Goal: Task Accomplishment & Management: Use online tool/utility

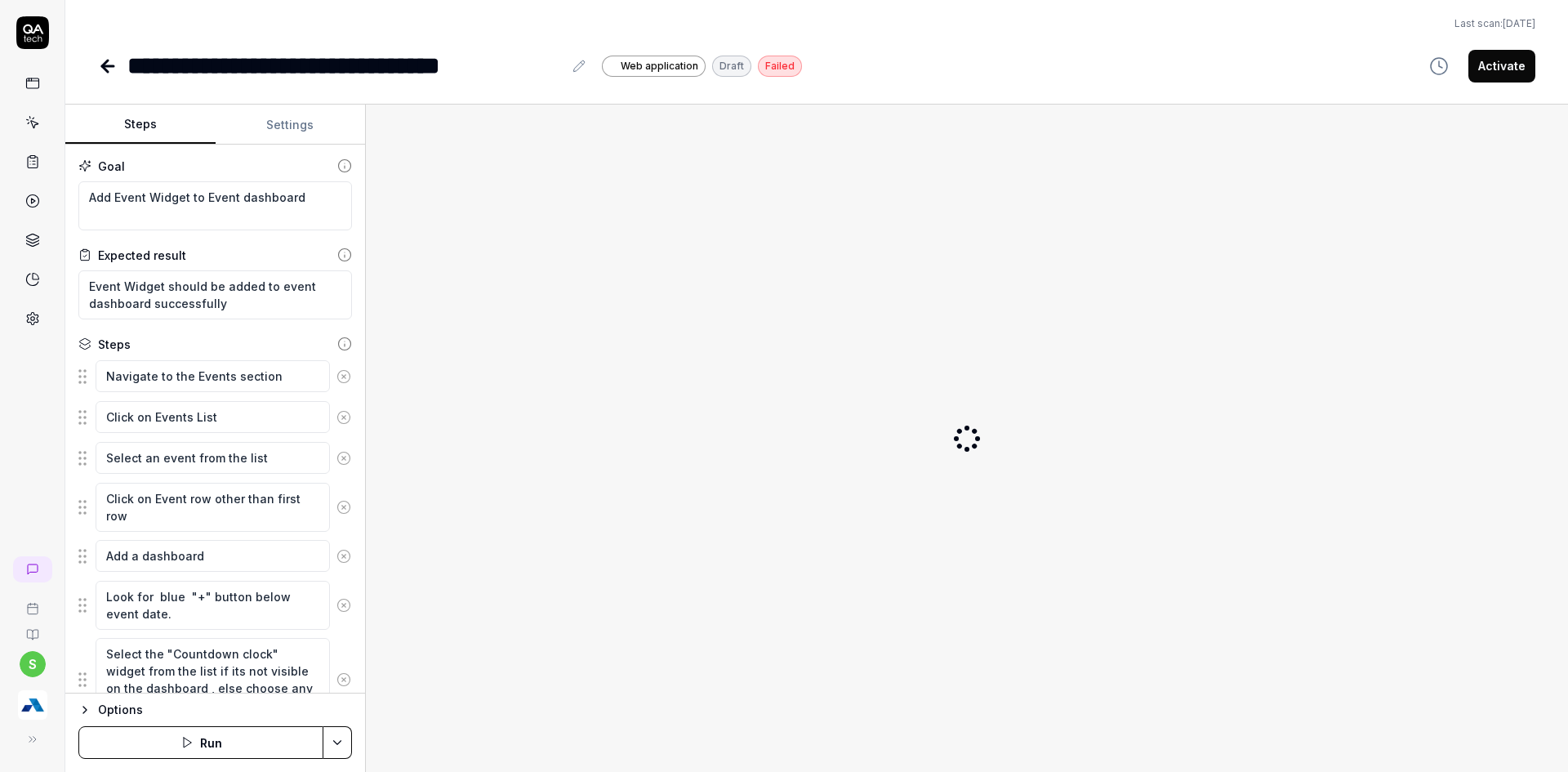
click at [23, 718] on img "button" at bounding box center [32, 705] width 30 height 30
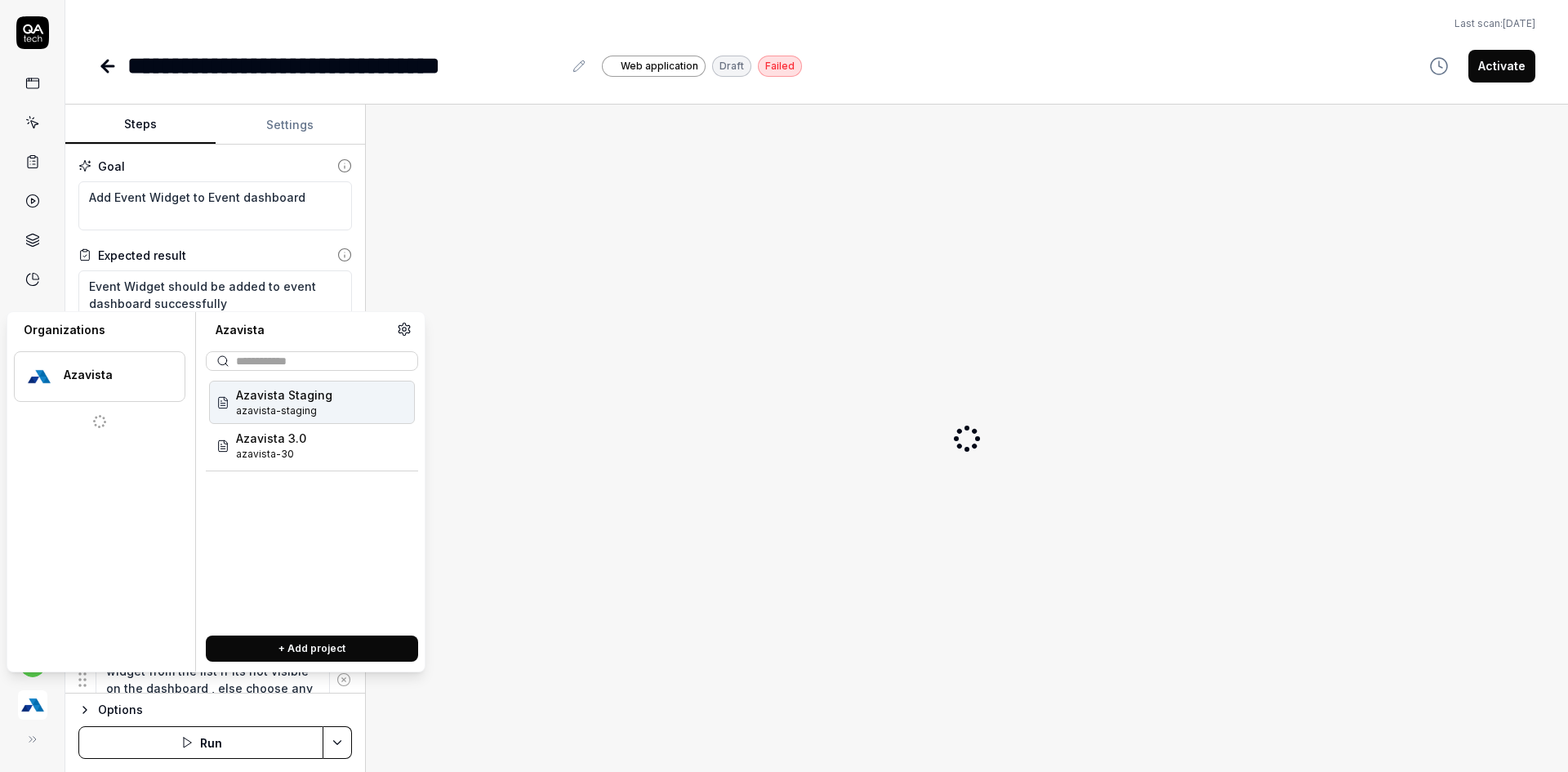
click at [30, 732] on icon at bounding box center [32, 739] width 13 height 13
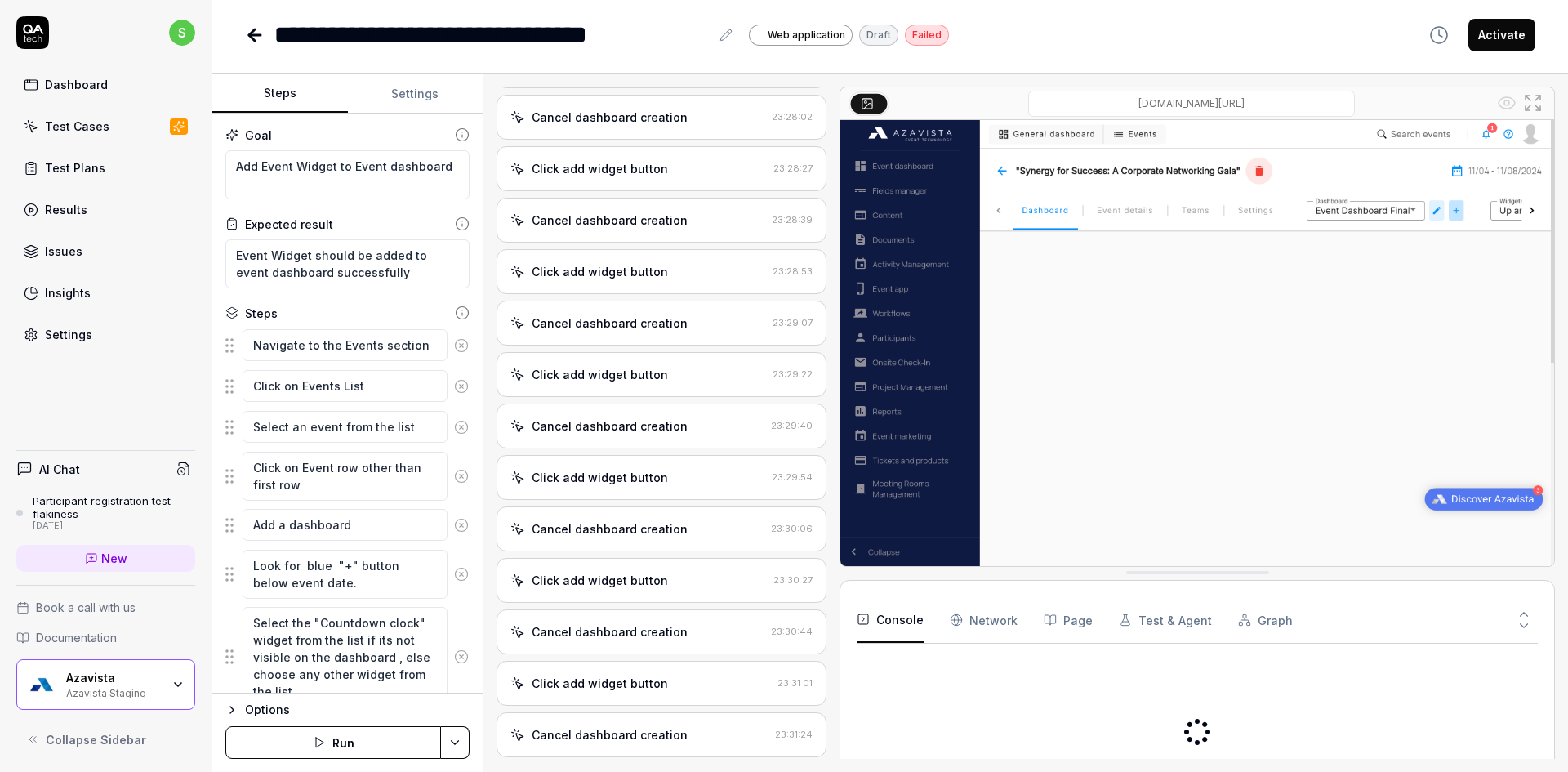
click at [30, 730] on button "Collapse Sidebar" at bounding box center [106, 739] width 179 height 32
type textarea "*"
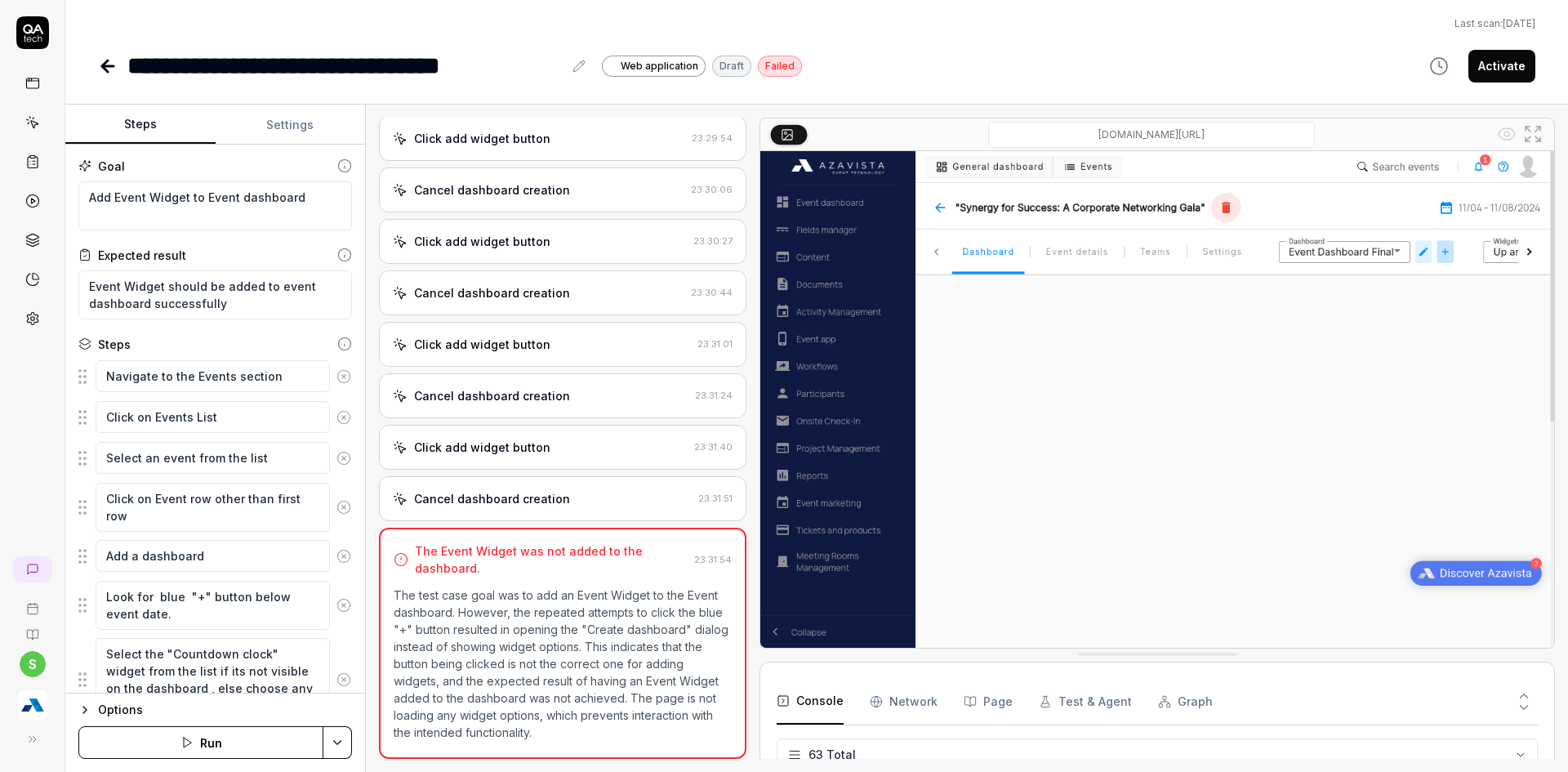
click at [44, 700] on img "button" at bounding box center [32, 705] width 30 height 30
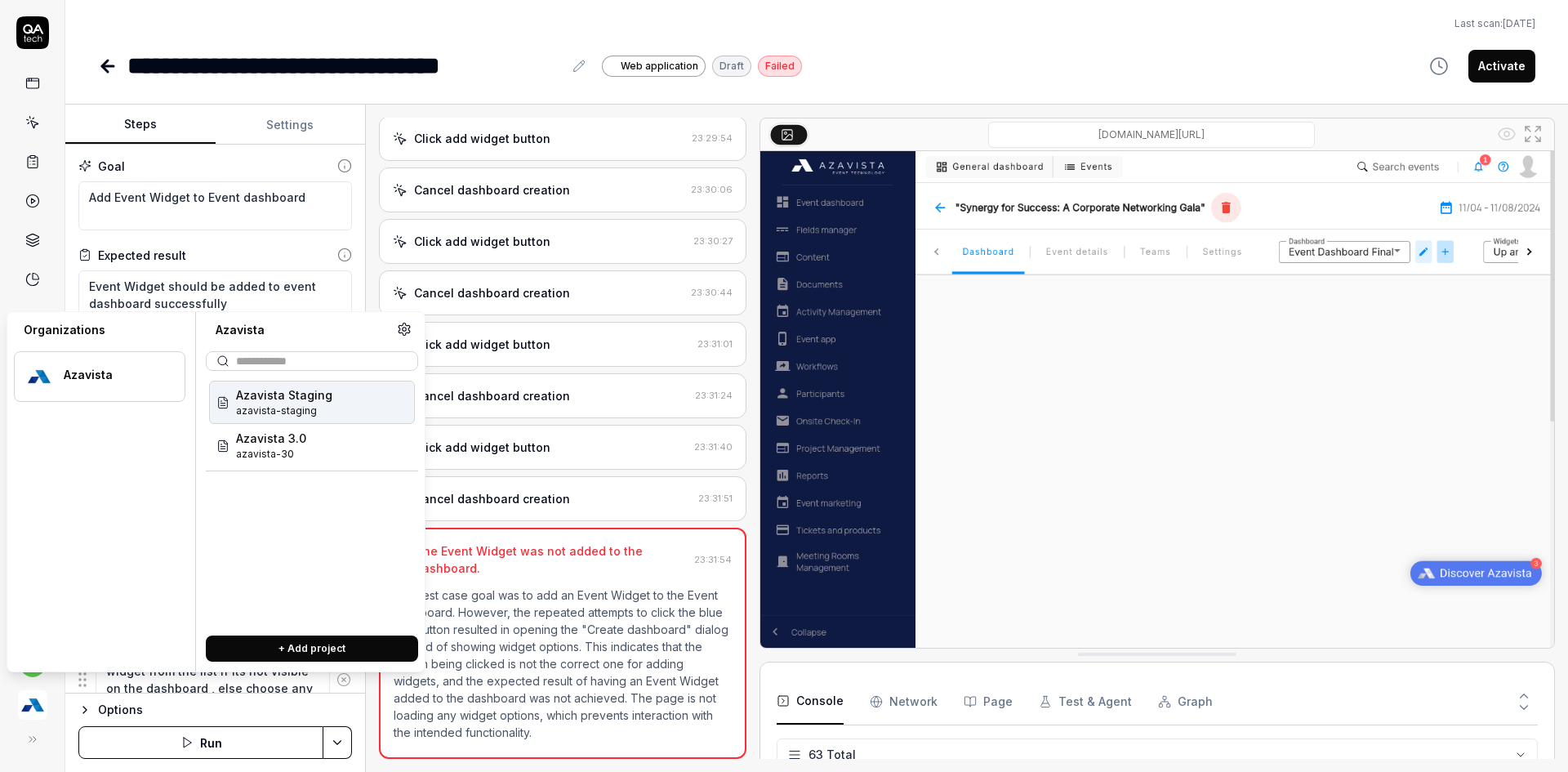
scroll to position [2720, 0]
click at [308, 453] on div "Azavista 3.0 azavista-30" at bounding box center [311, 445] width 206 height 43
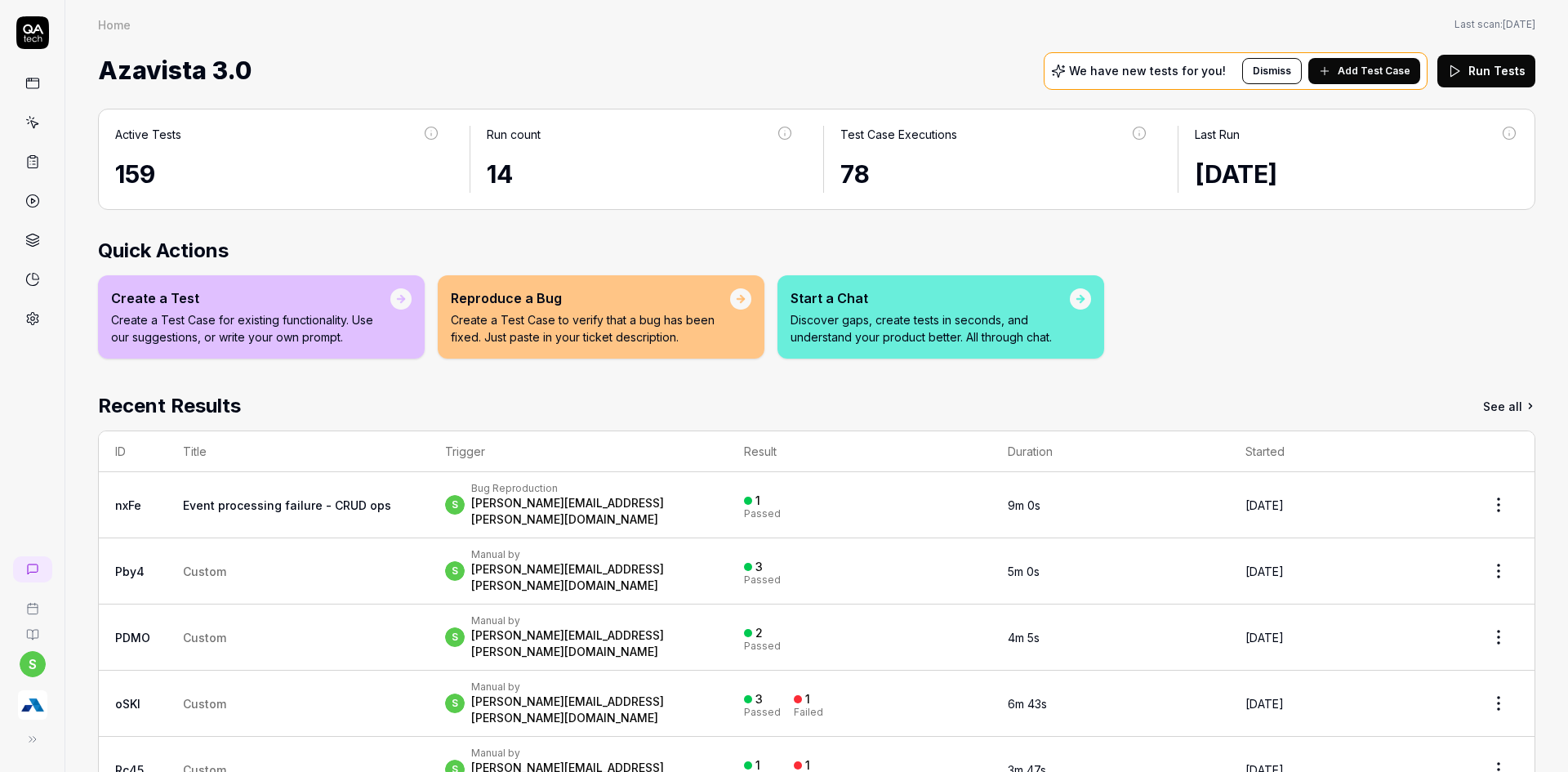
click at [1205, 379] on div "Active Tests 159 Run count 14 Test Case Executions 78 Last Run Aug 8 2025 Quick…" at bounding box center [817, 464] width 1503 height 743
click at [1367, 66] on span "Add Test Case" at bounding box center [1374, 71] width 73 height 15
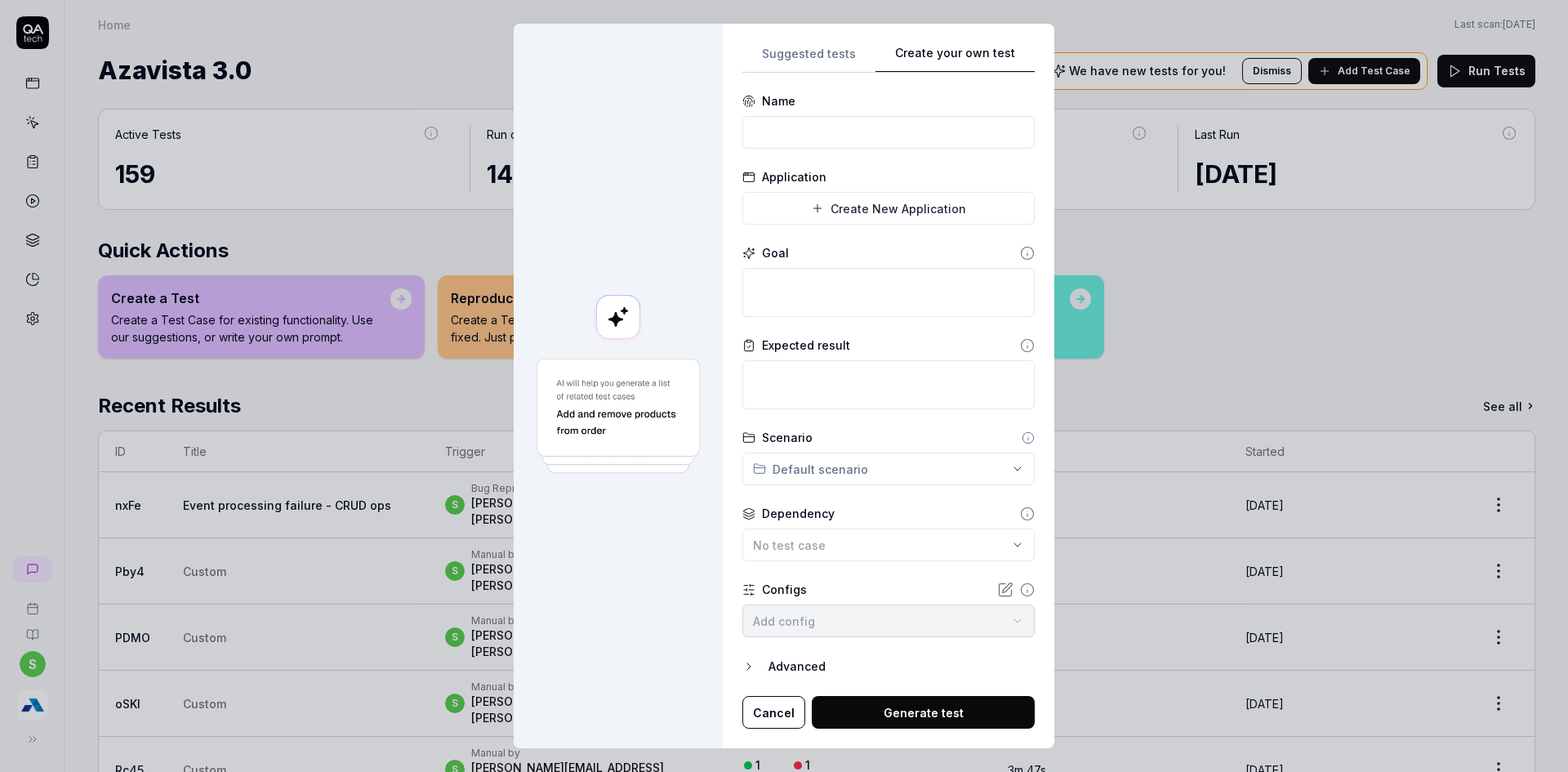
click at [845, 379] on div "Suggested tests Create your own test Name Application Create New Application Go…" at bounding box center [888, 386] width 293 height 686
click at [869, 147] on input at bounding box center [888, 132] width 293 height 32
type input "Event App _ login"
click at [778, 722] on button "Cancel" at bounding box center [774, 712] width 63 height 32
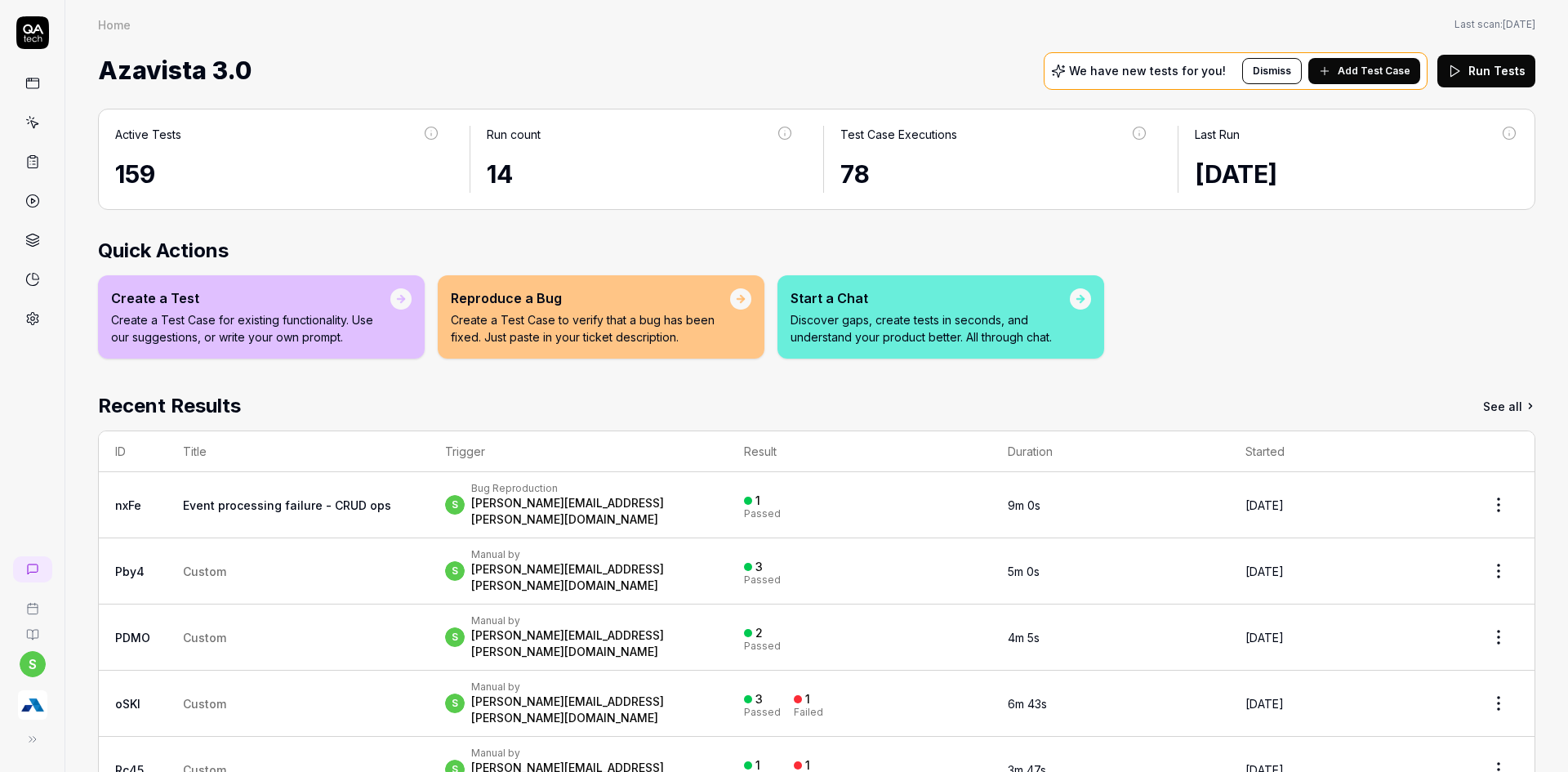
click at [21, 124] on link at bounding box center [32, 123] width 30 height 30
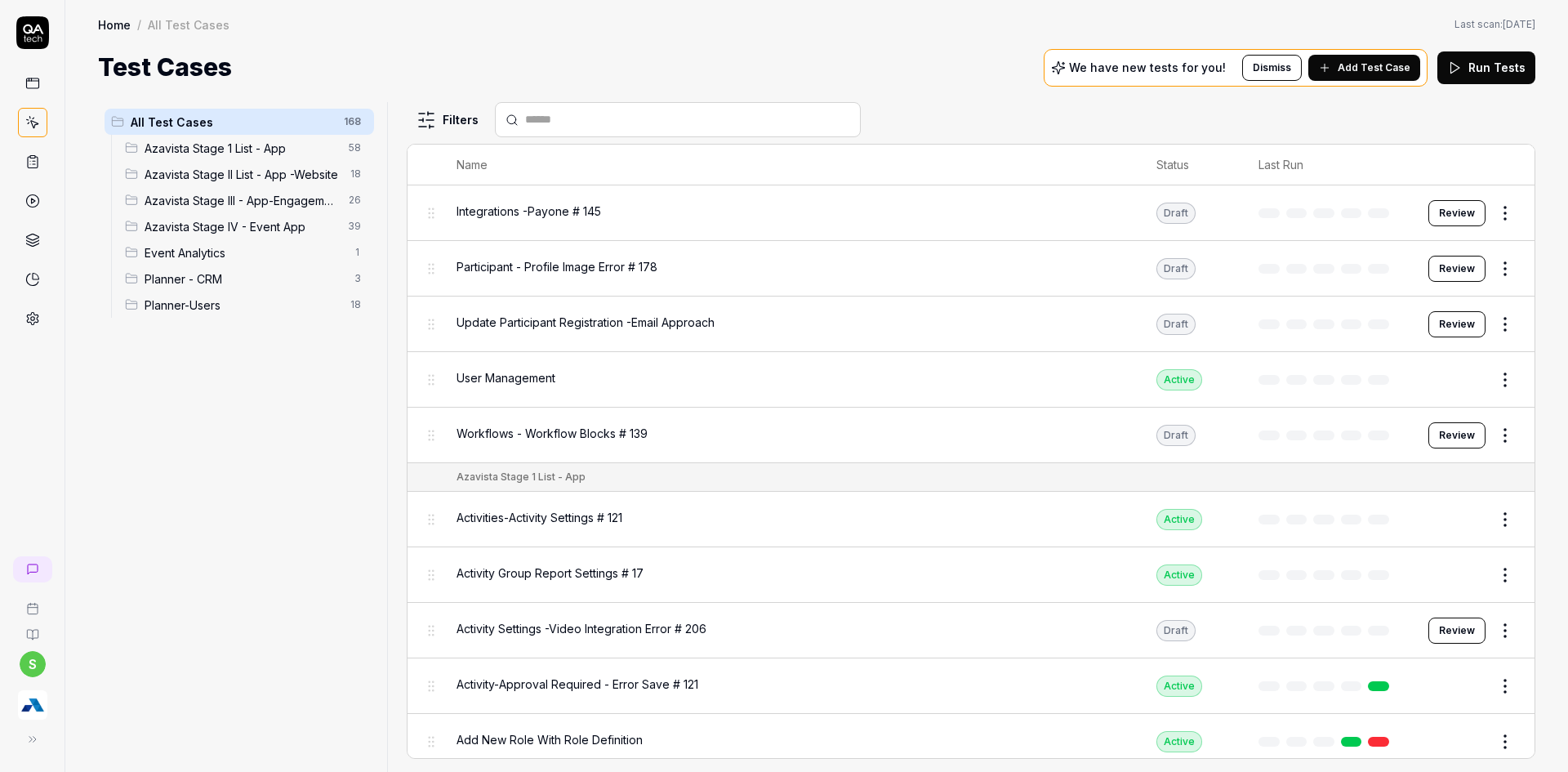
click at [244, 237] on div "Azavista Stage IV - Event App 39" at bounding box center [246, 226] width 256 height 26
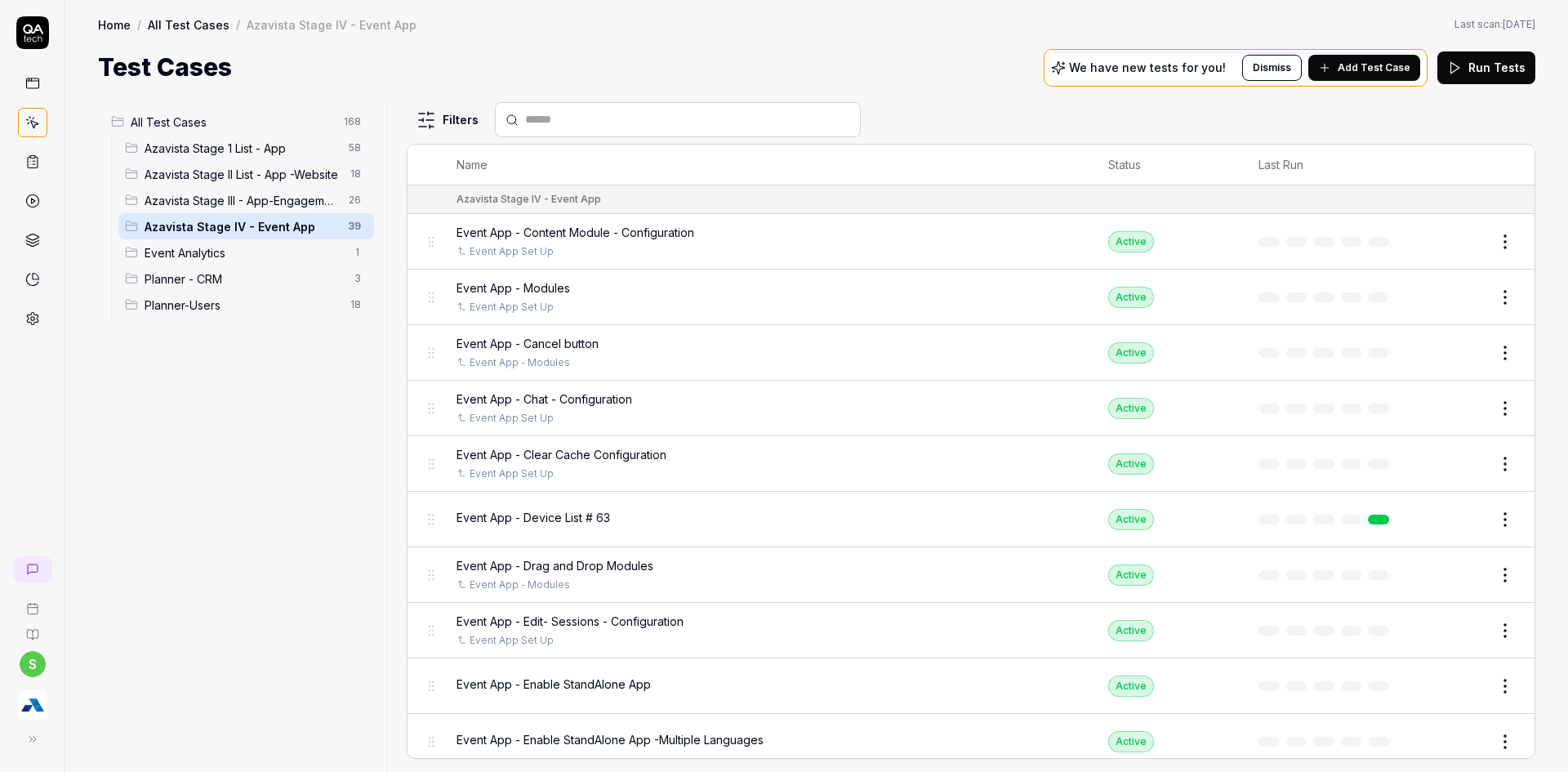
click at [541, 127] on div at bounding box center [678, 120] width 366 height 35
click at [541, 127] on input "text" at bounding box center [688, 119] width 325 height 18
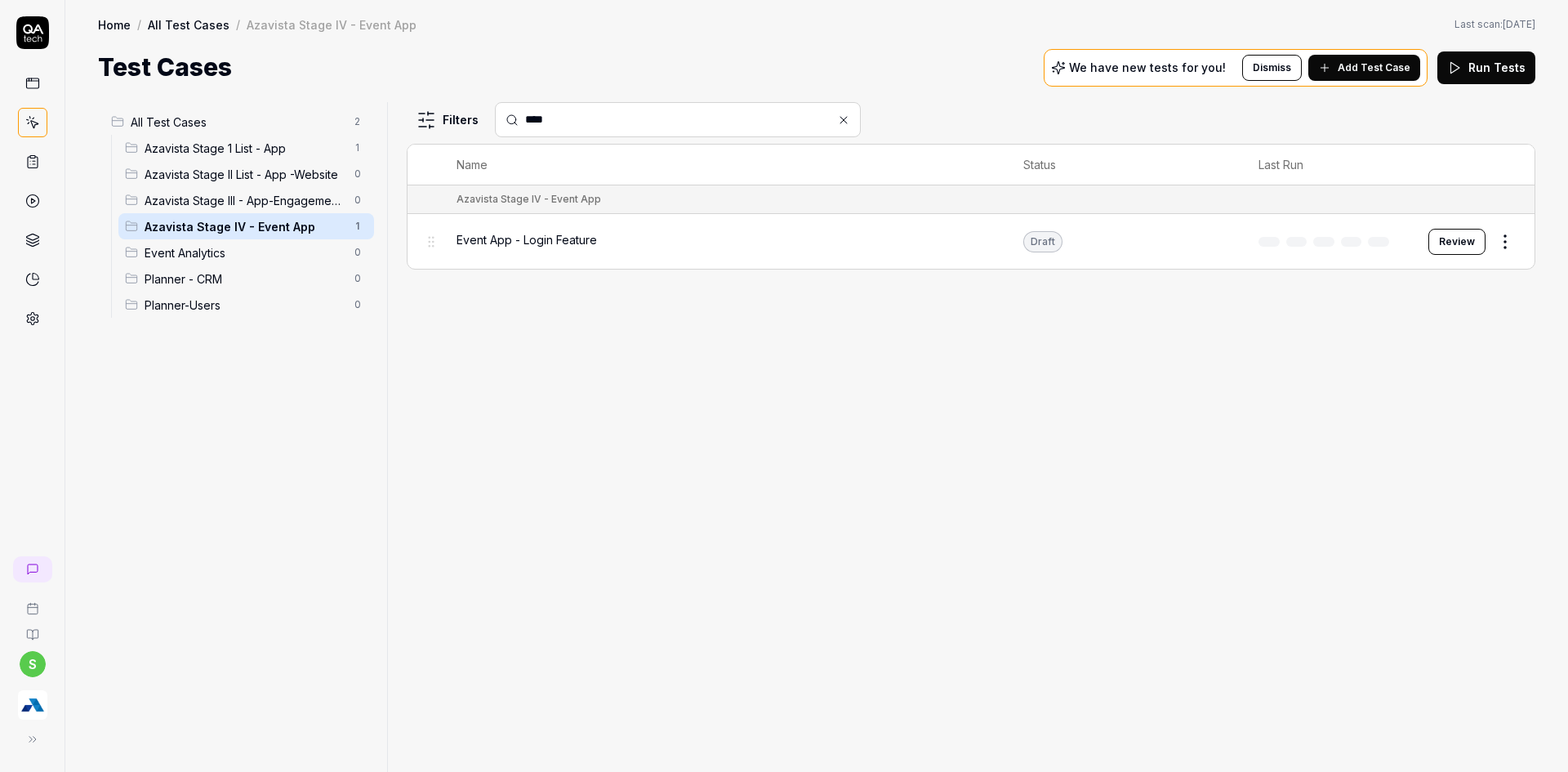
type input "****"
click at [561, 247] on span "Event App - Login Feature" at bounding box center [526, 239] width 140 height 18
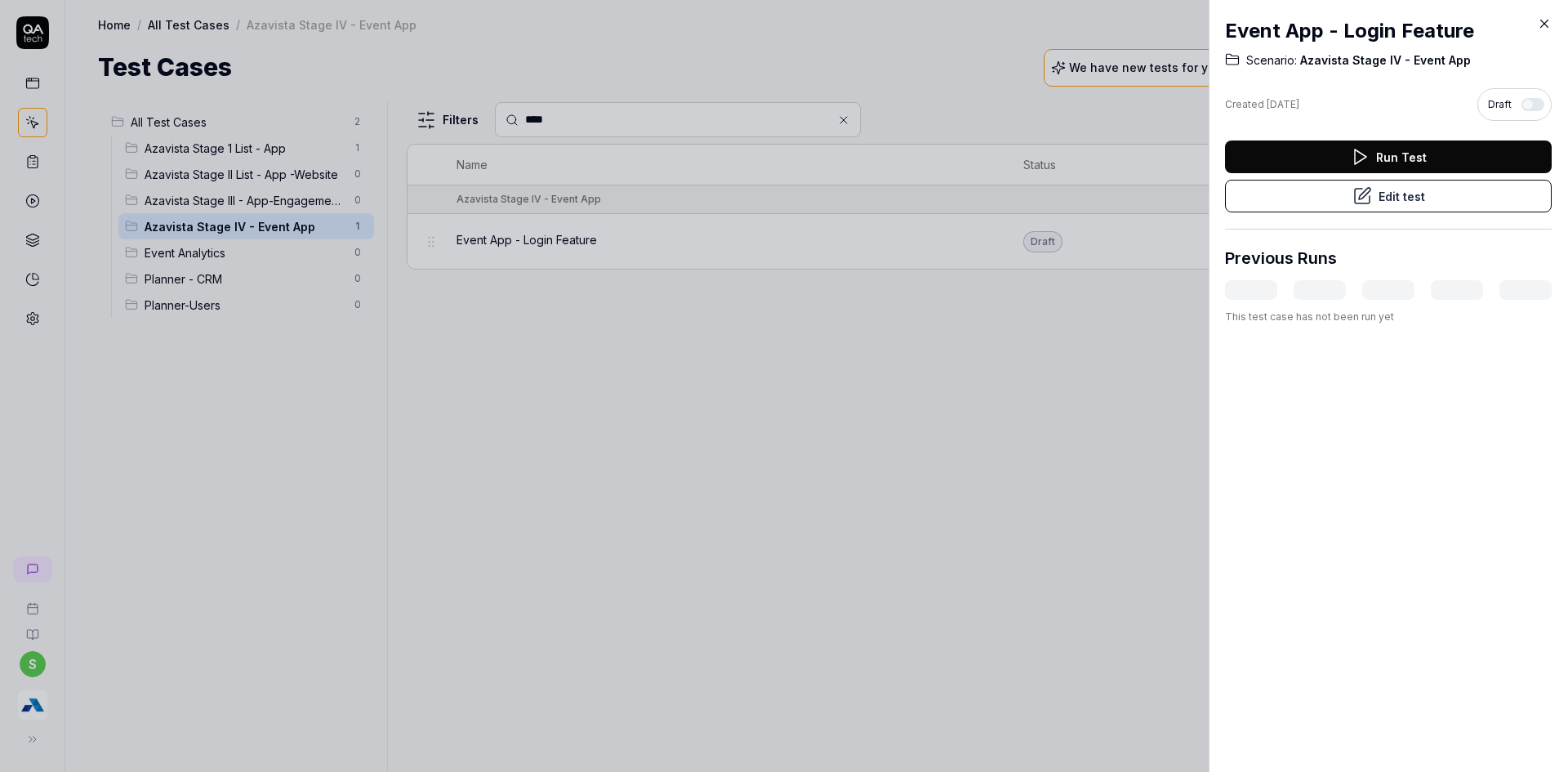
click at [1369, 200] on button "Edit test" at bounding box center [1389, 196] width 327 height 32
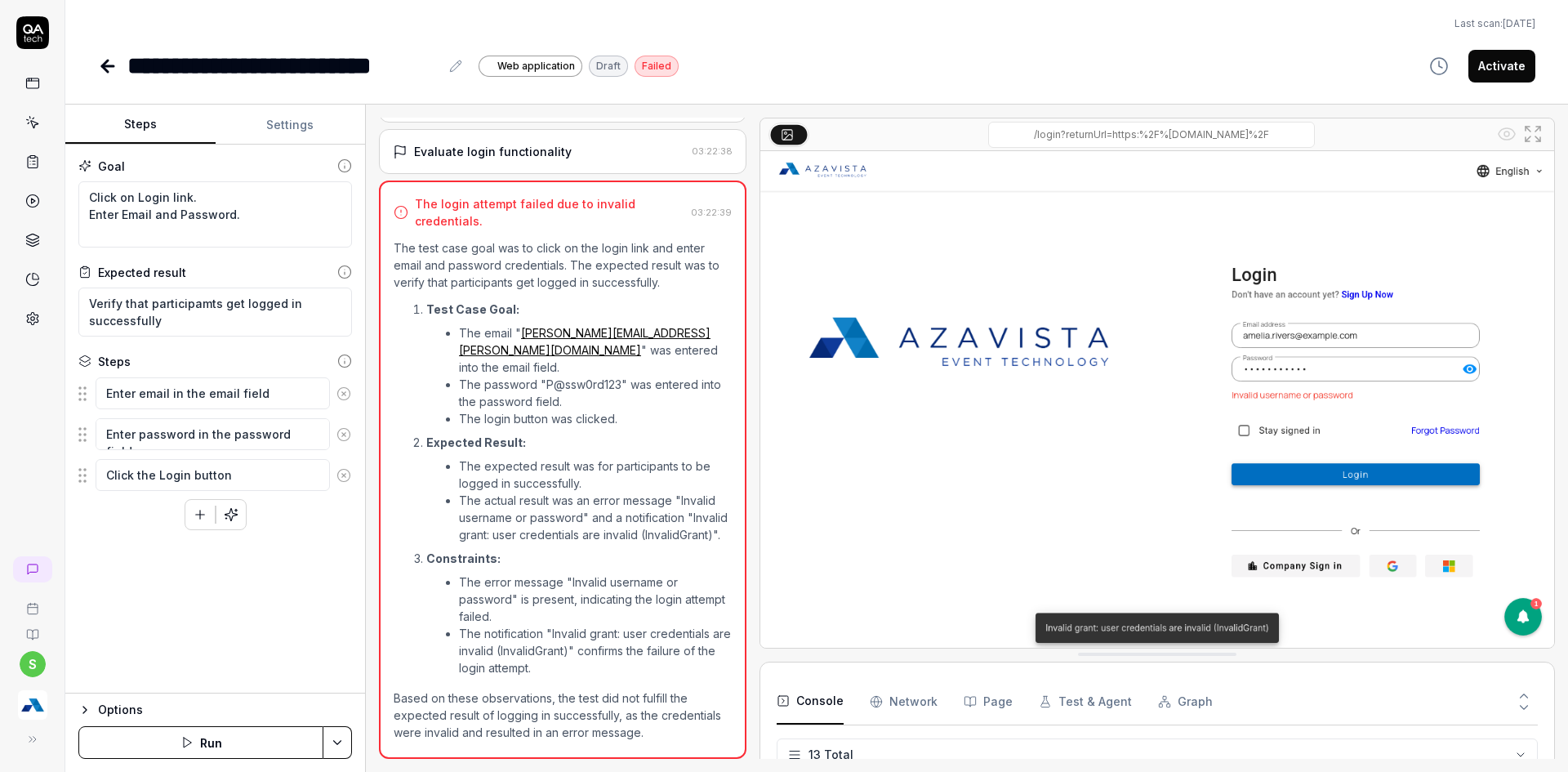
scroll to position [419, 0]
click at [294, 105] on button "Settings" at bounding box center [291, 125] width 151 height 39
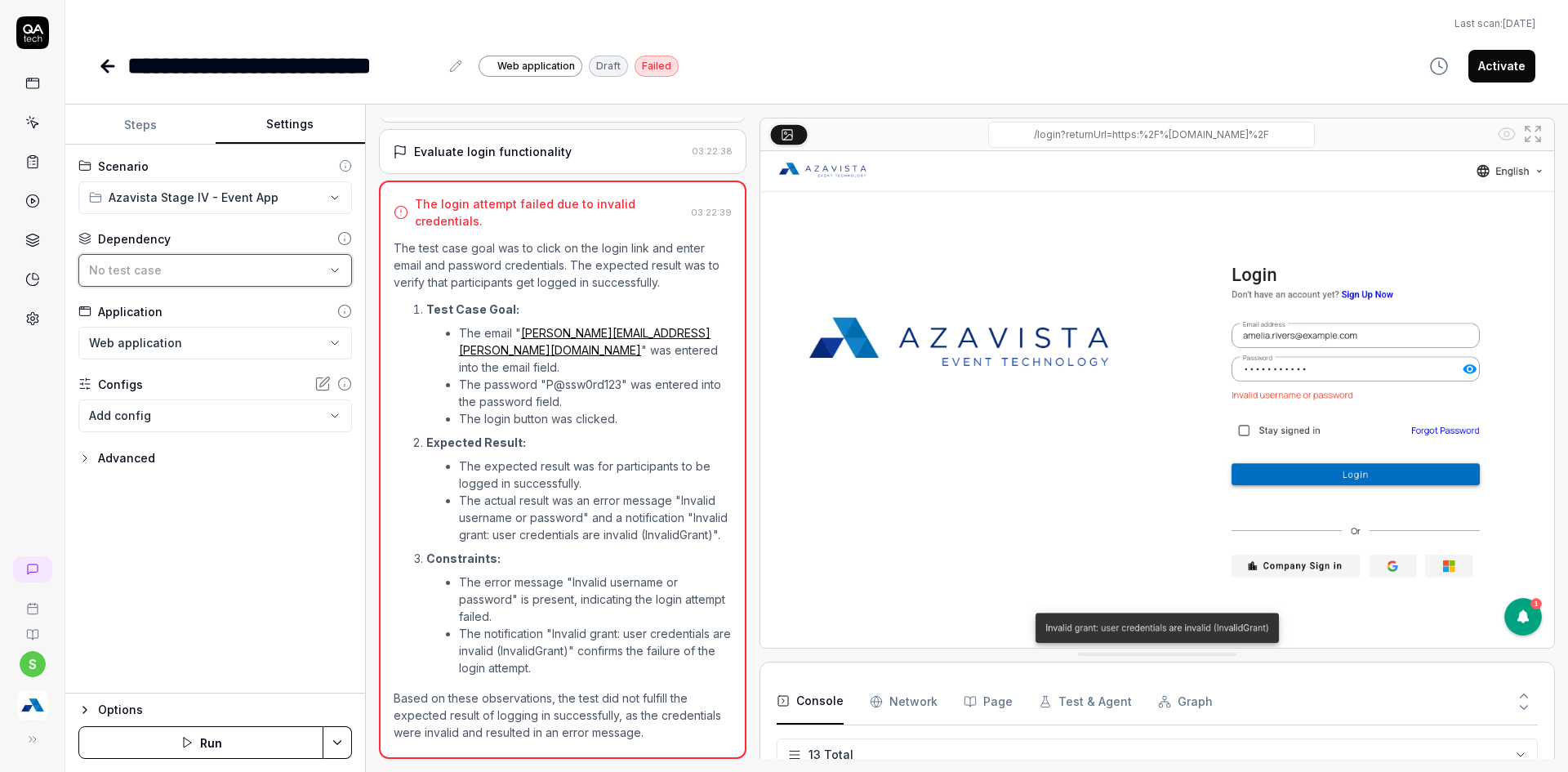
click at [188, 267] on div "No test case" at bounding box center [207, 270] width 236 height 18
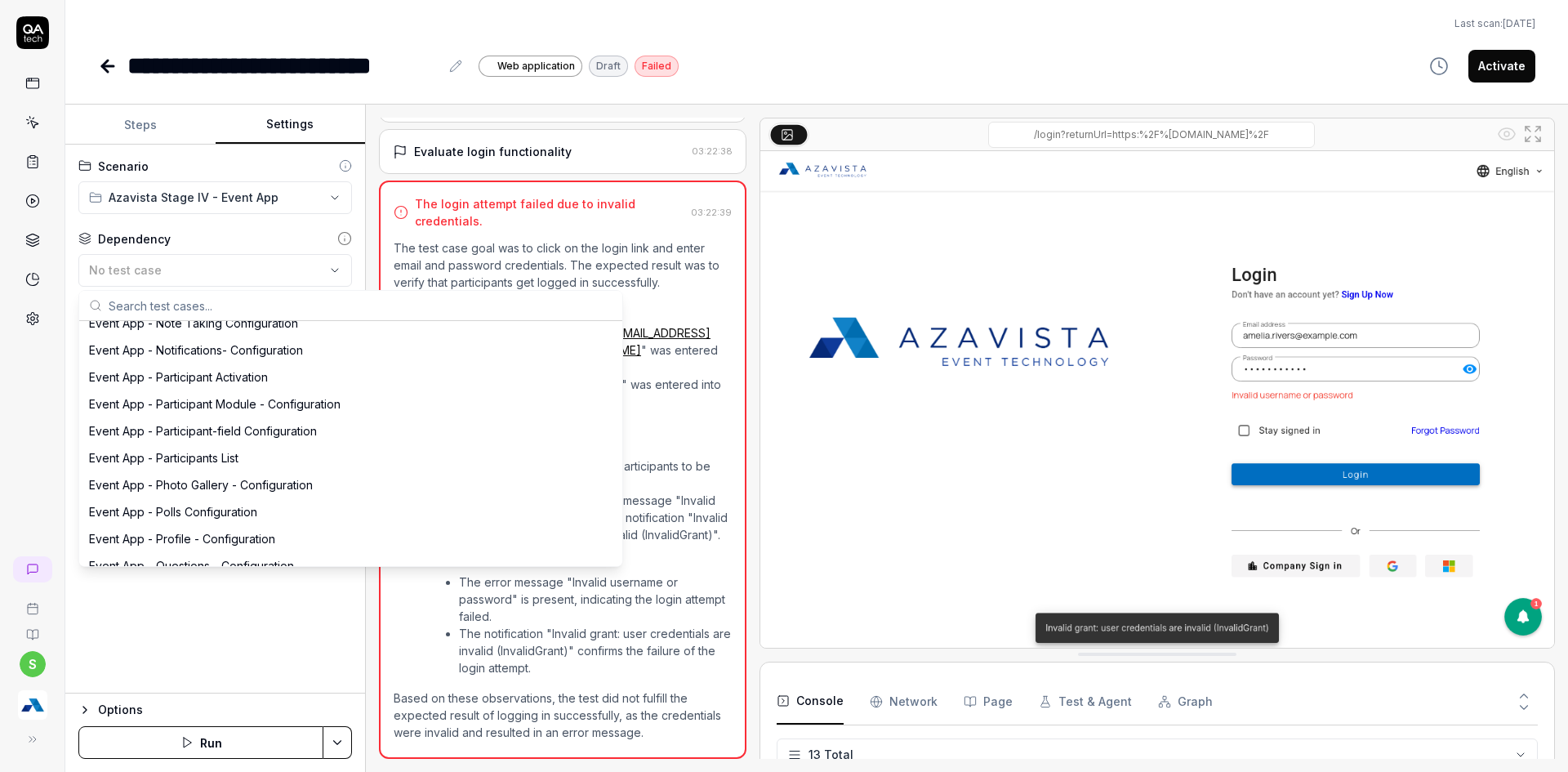
scroll to position [3416, 0]
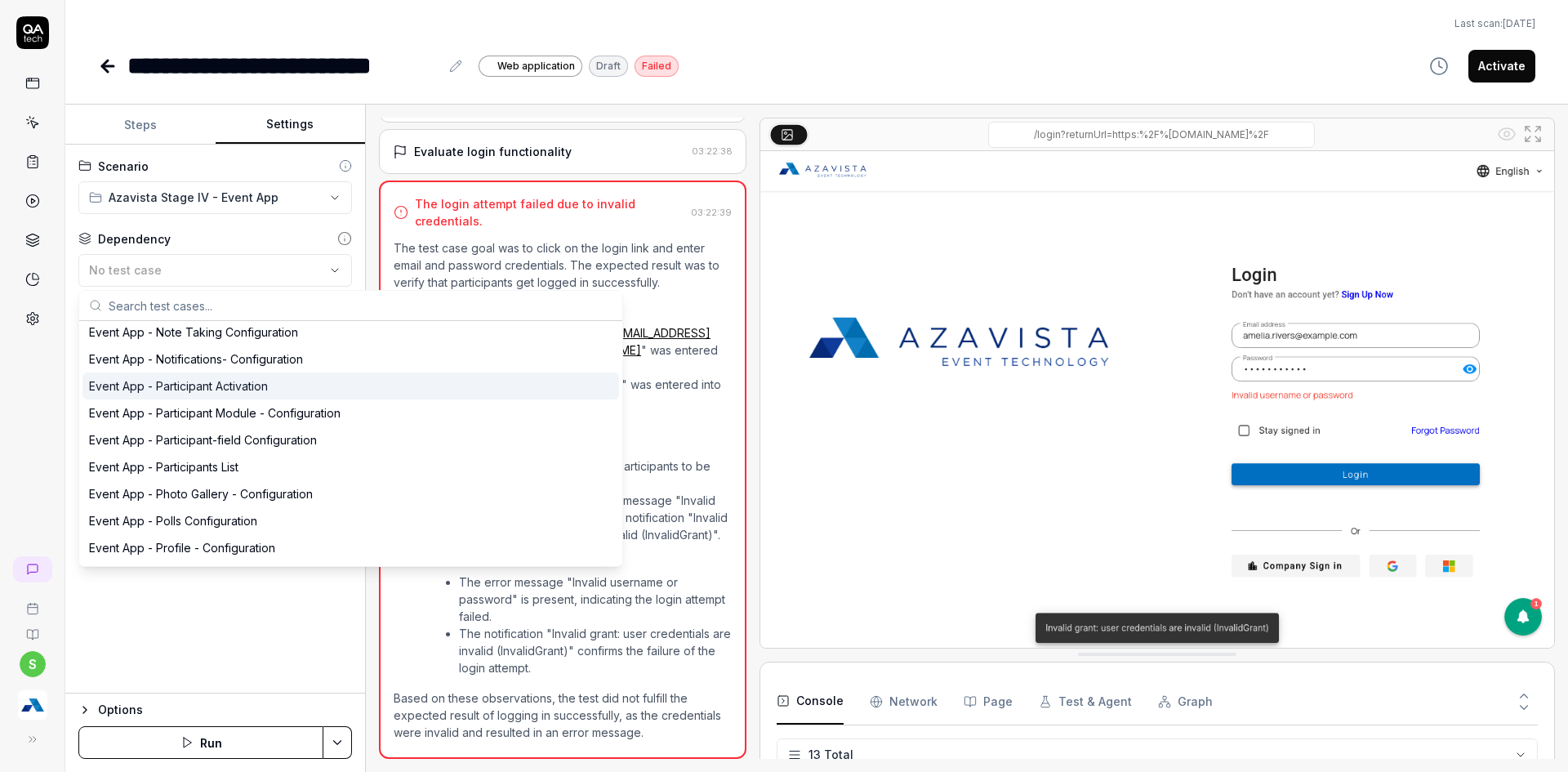
click at [241, 378] on div "Event App - Participant Activation" at bounding box center [178, 386] width 179 height 18
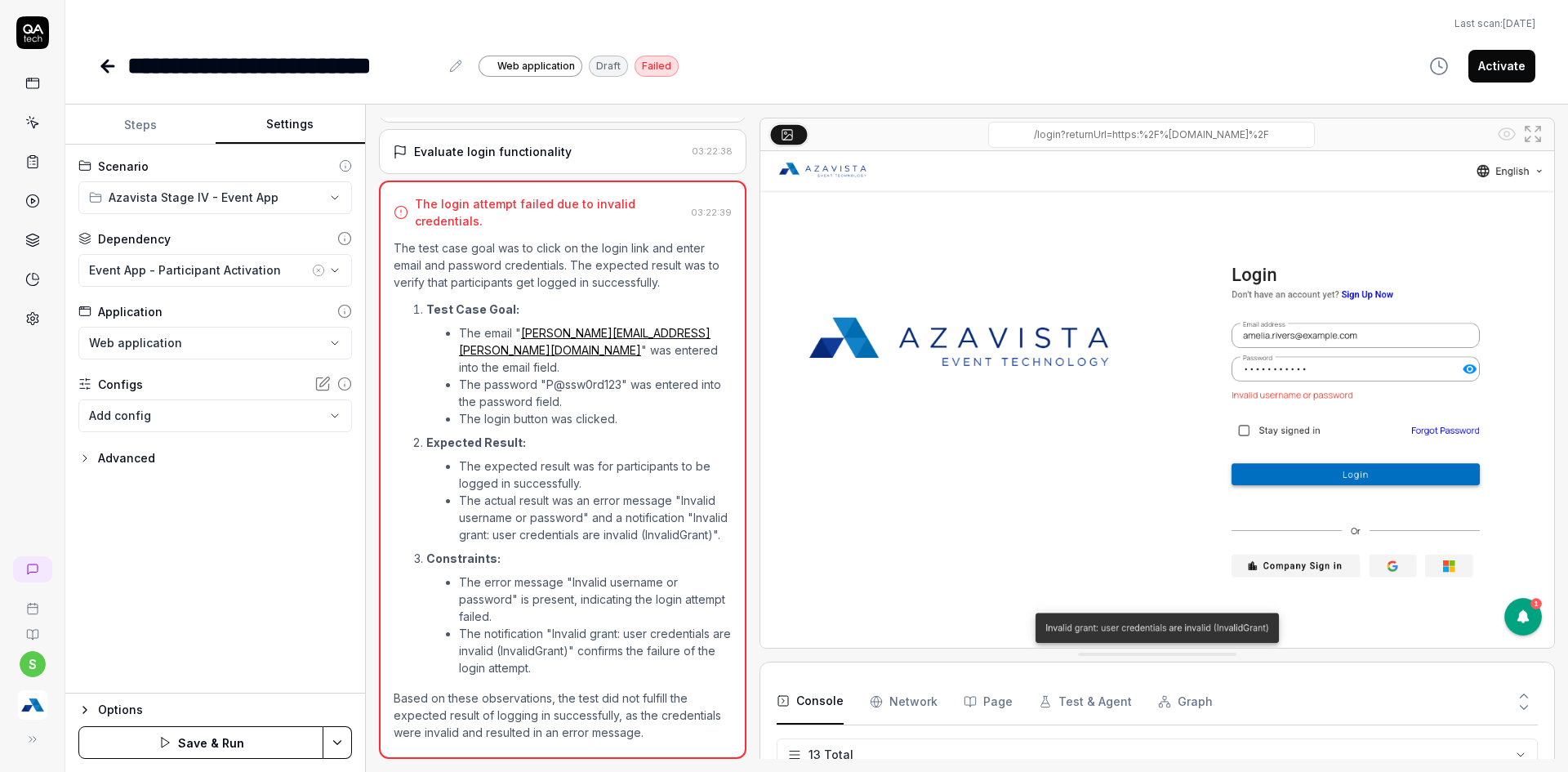
click at [231, 519] on div "**********" at bounding box center [215, 419] width 300 height 549
click at [138, 137] on button "Steps" at bounding box center [140, 125] width 151 height 39
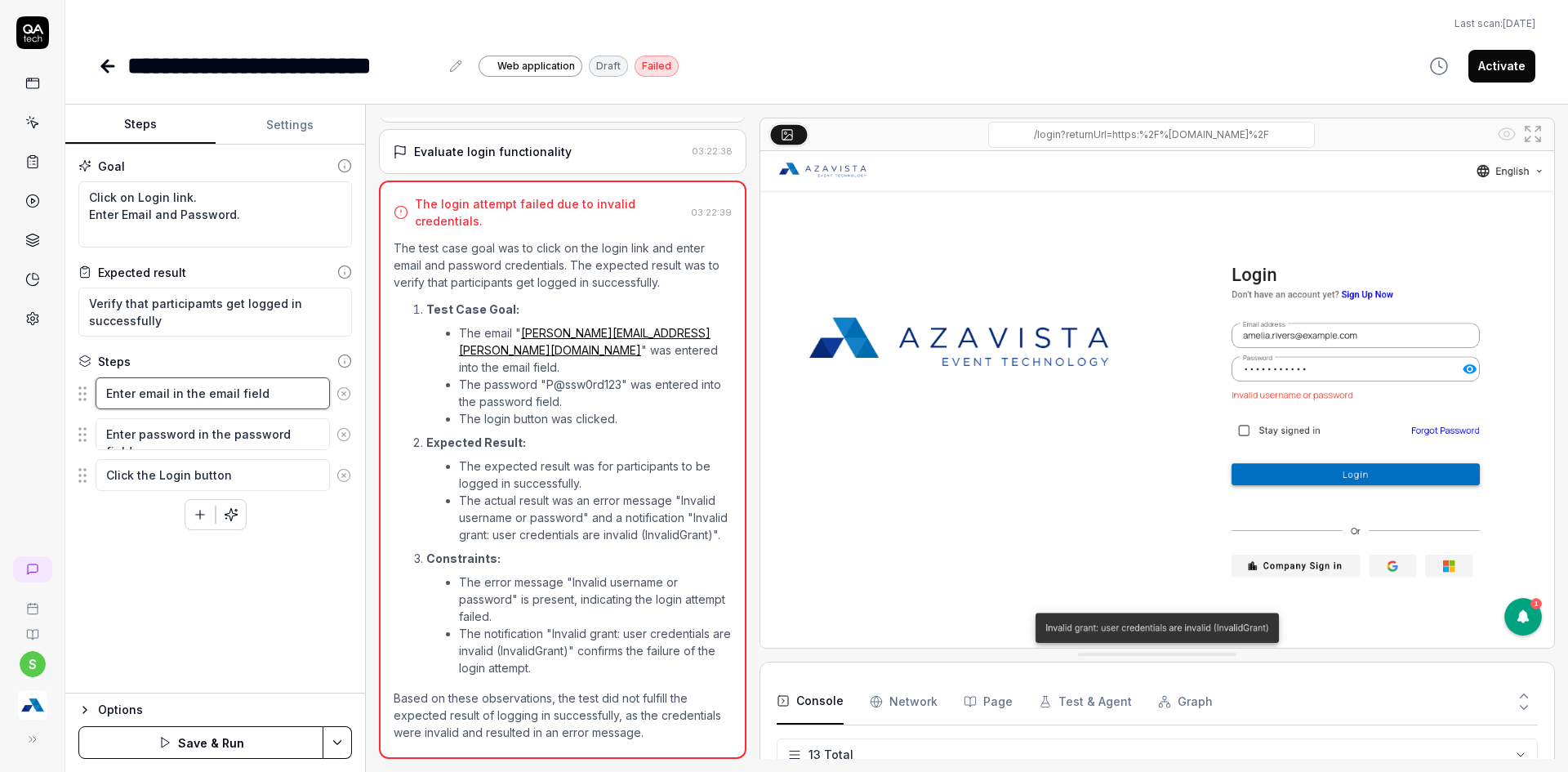
click at [274, 398] on textarea "Enter email in the email field" at bounding box center [212, 393] width 235 height 31
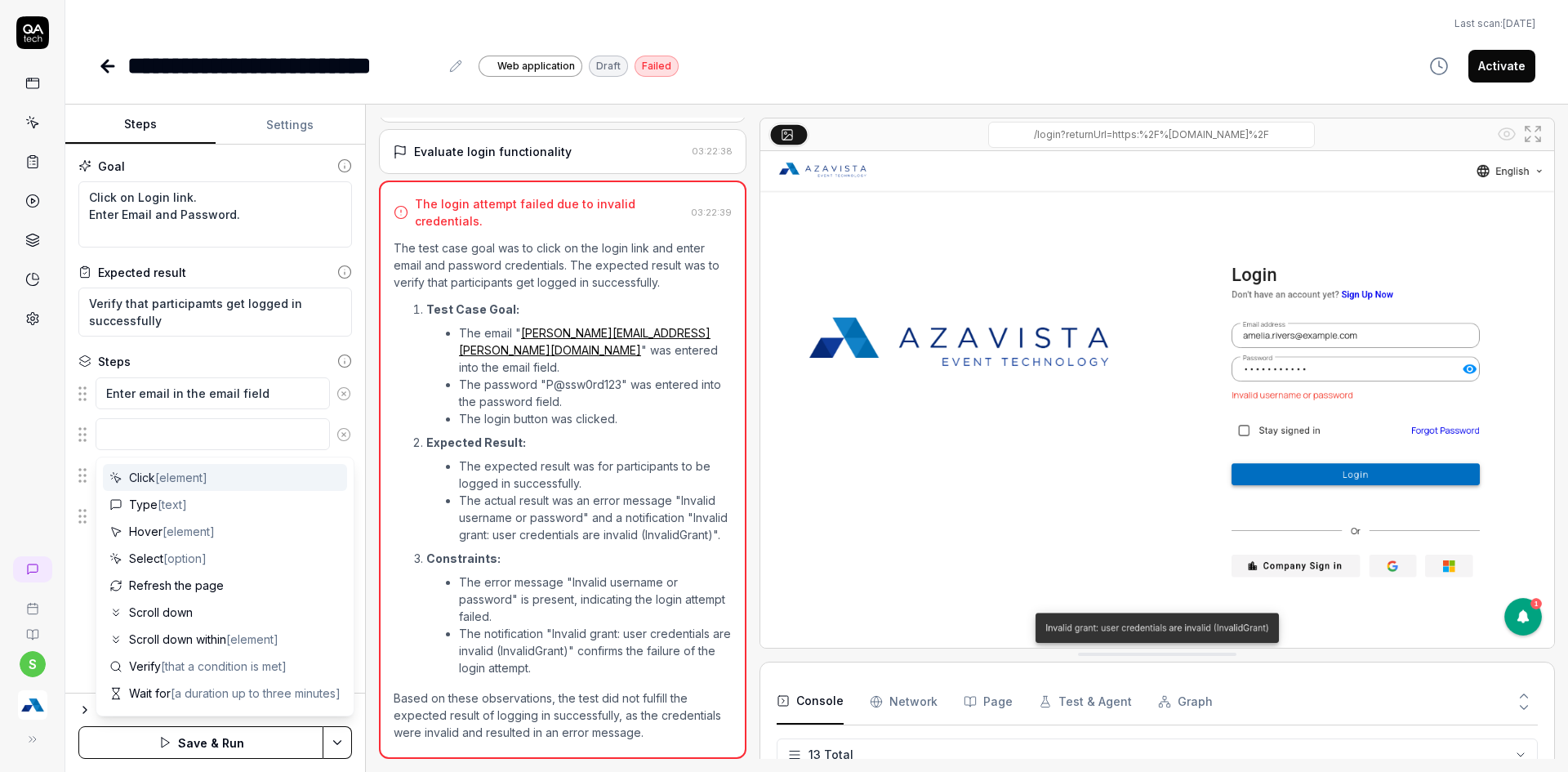
click at [68, 439] on div "Goal Click on Login link. Enter Email and Password. Expected result Verify that…" at bounding box center [215, 419] width 300 height 549
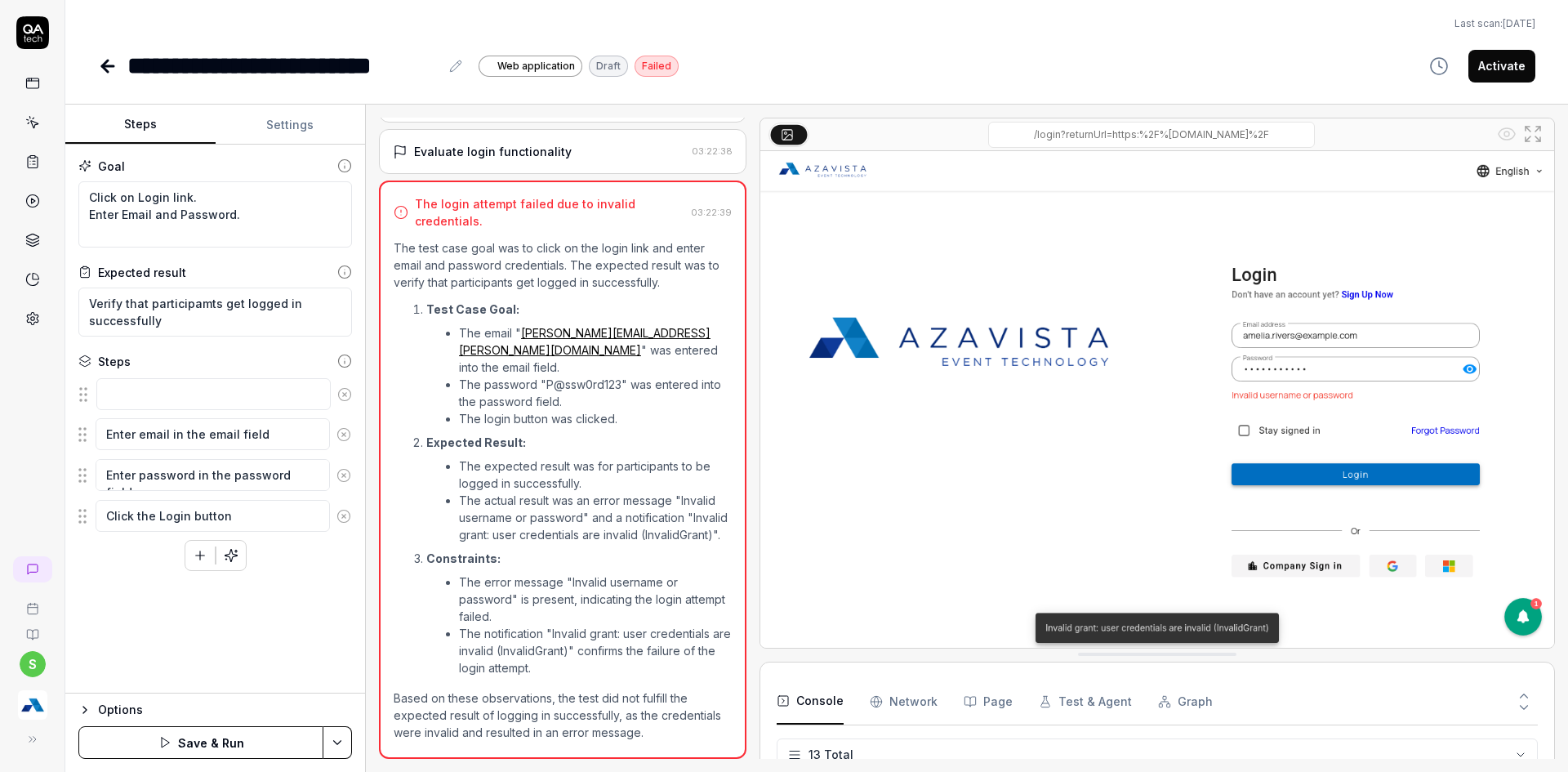
drag, startPoint x: 79, startPoint y: 440, endPoint x: 80, endPoint y: 400, distance: 40.0
click at [80, 400] on fieldset "Enter email in the email field Enter password in the password field Click the L…" at bounding box center [215, 455] width 273 height 157
click at [127, 390] on textarea at bounding box center [212, 393] width 235 height 31
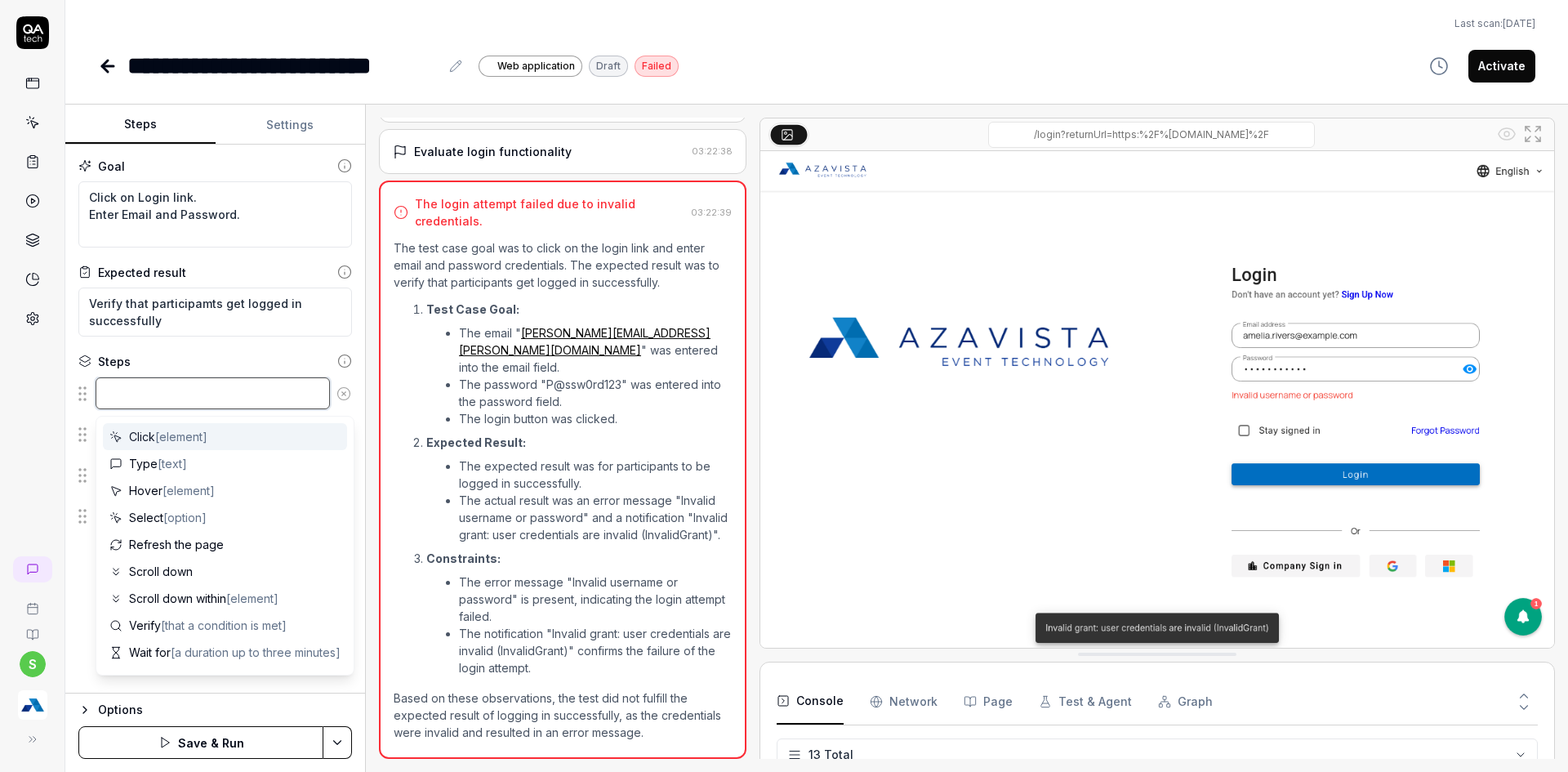
type textarea "*"
type textarea "O"
type textarea "*"
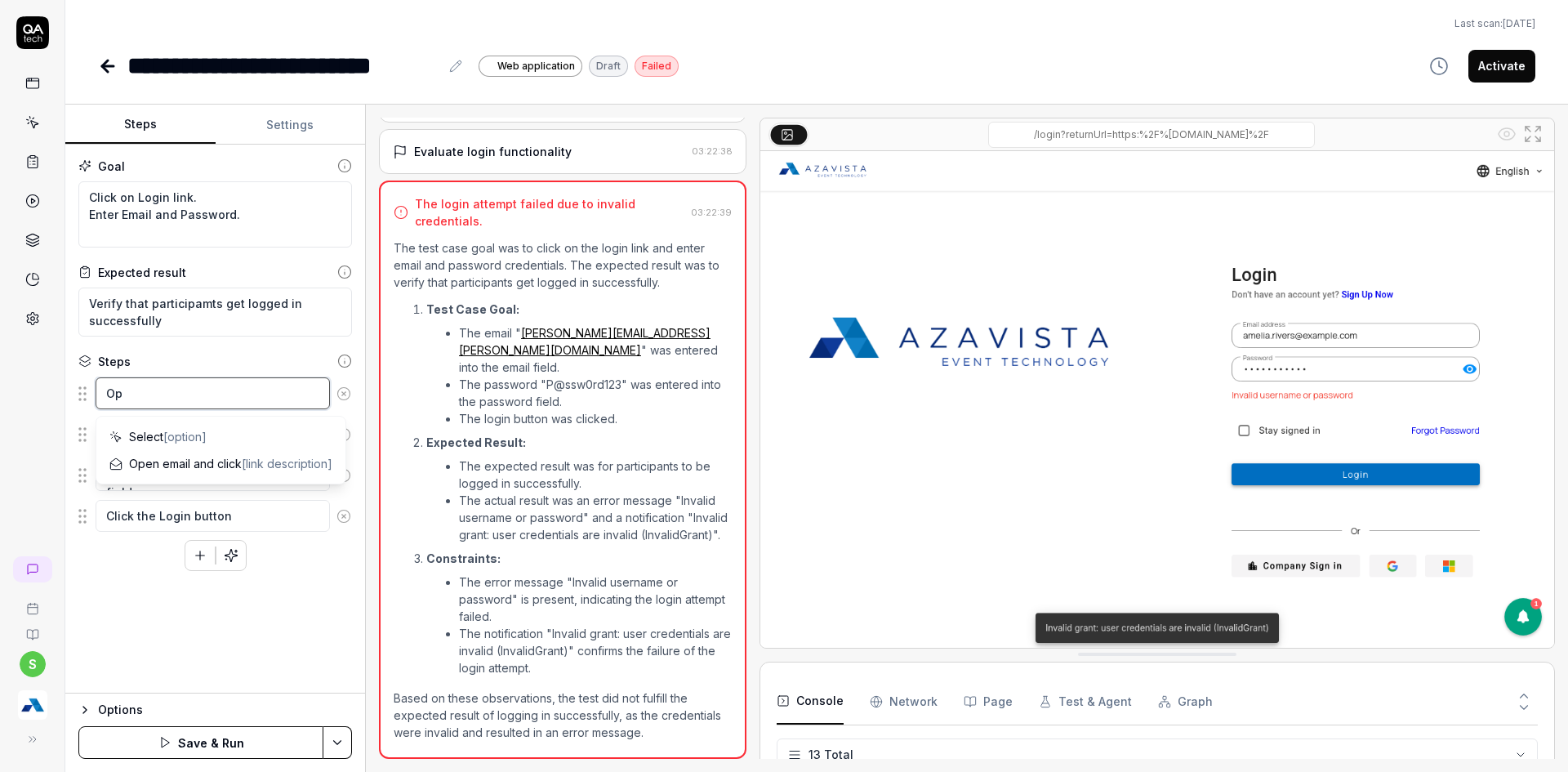
type textarea "Opn"
type textarea "*"
type textarea "Opne"
type textarea "*"
type textarea "Opn"
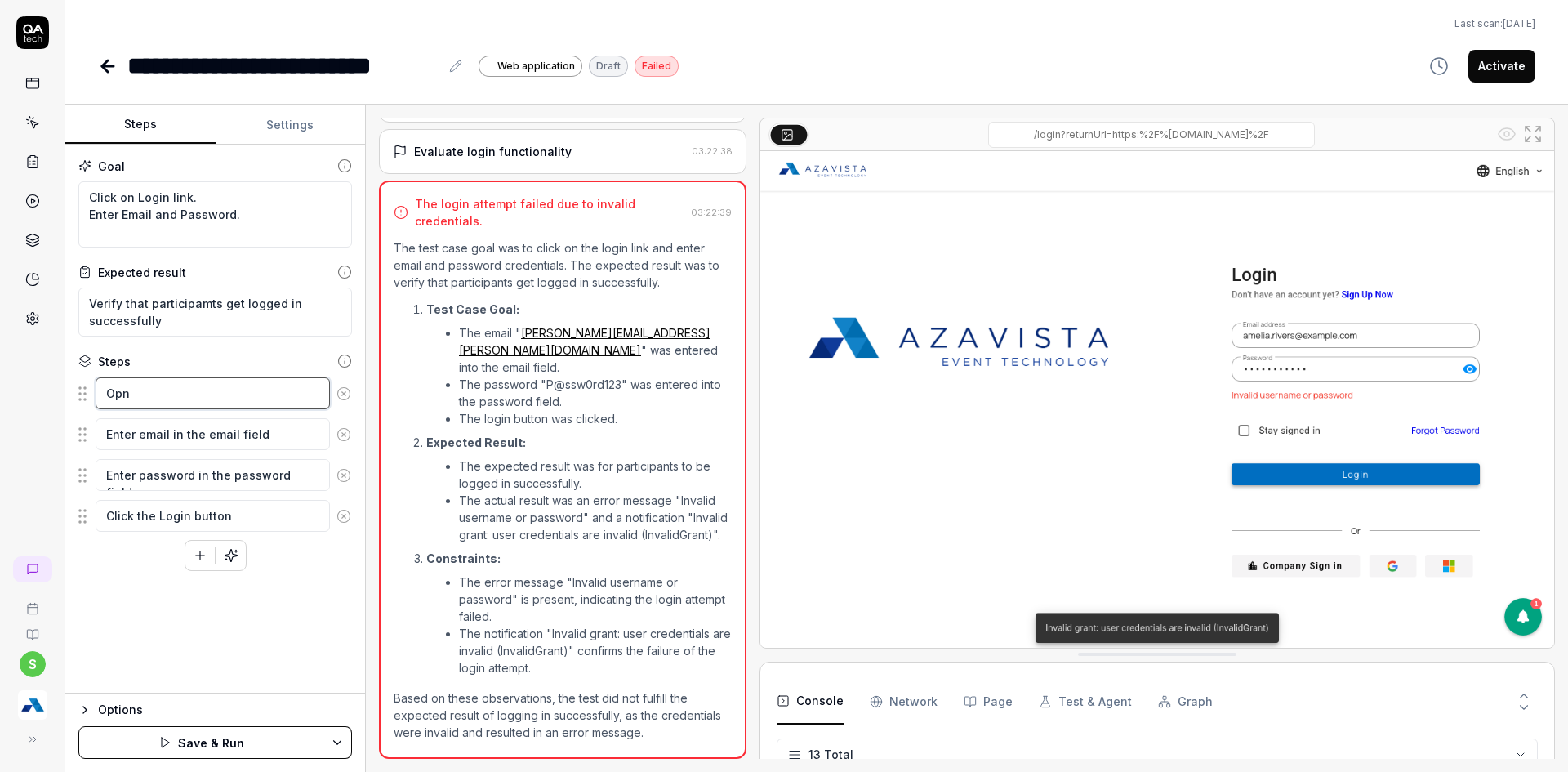
type textarea "*"
type textarea "Op"
type textarea "*"
type textarea "Opb"
type textarea "*"
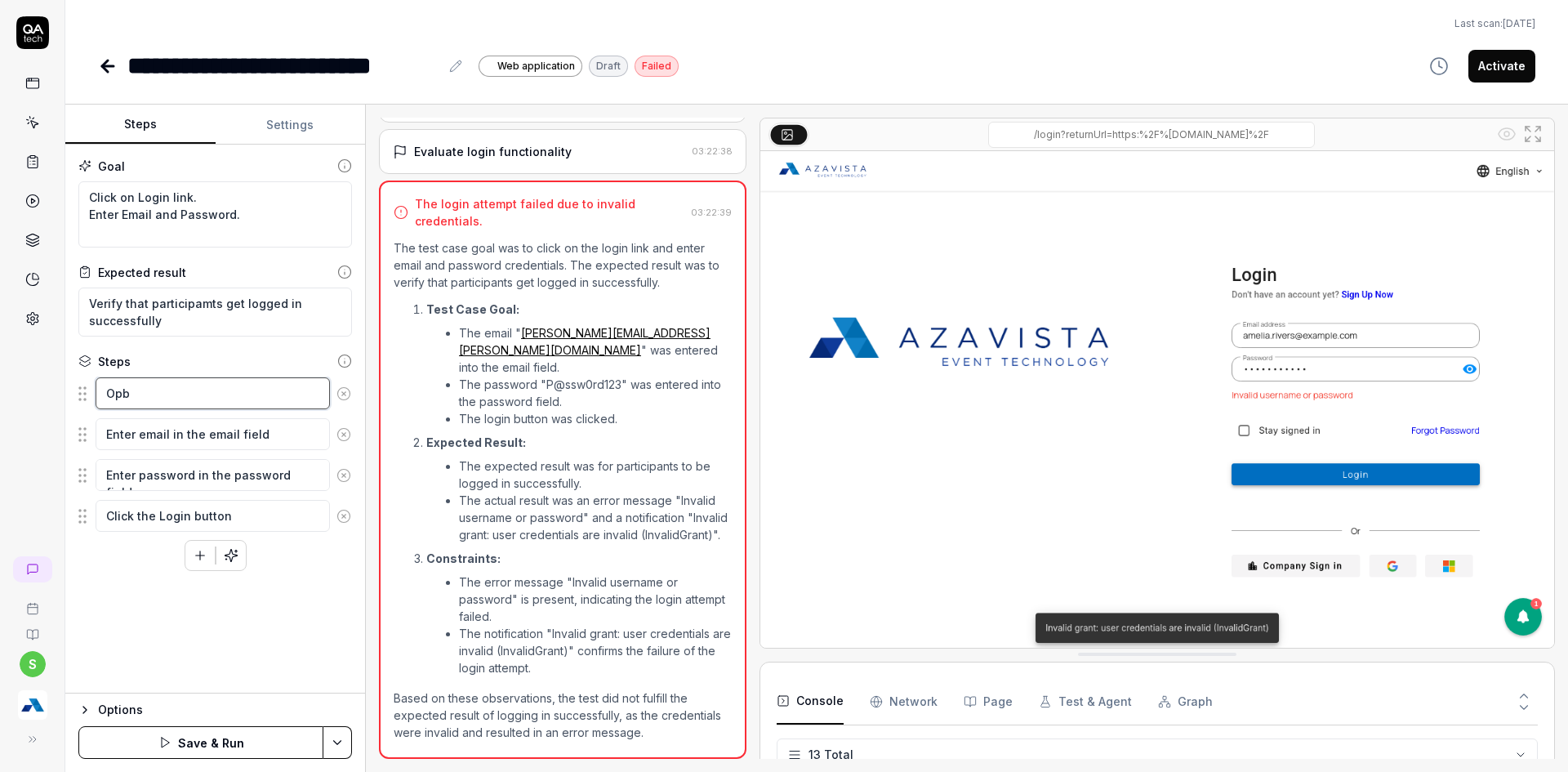
type textarea "Opbe"
type textarea "*"
type textarea "Opb"
type textarea "*"
type textarea "Op"
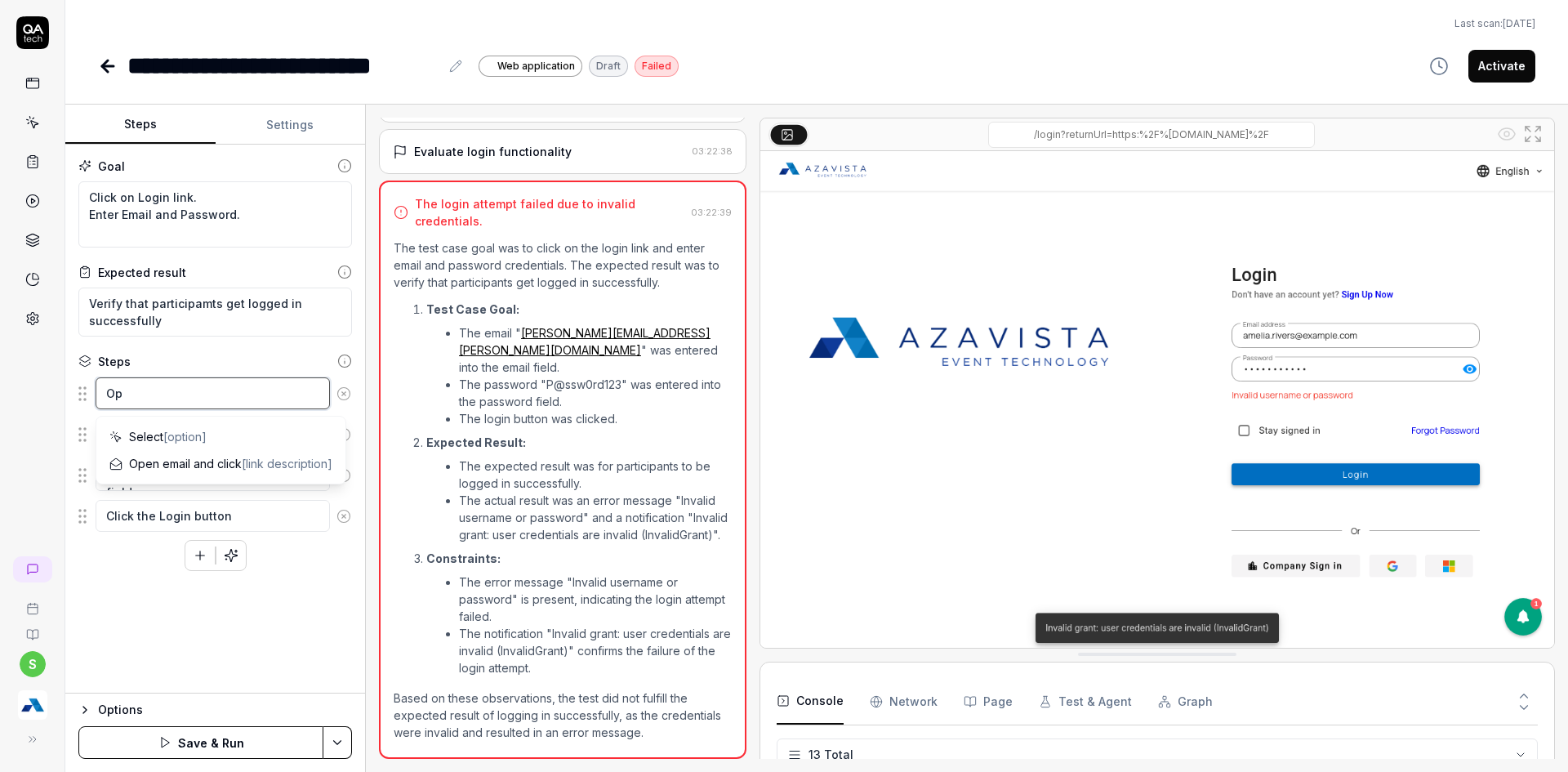
type textarea "*"
type textarea "Opb"
type textarea "*"
type textarea "Op"
type textarea "*"
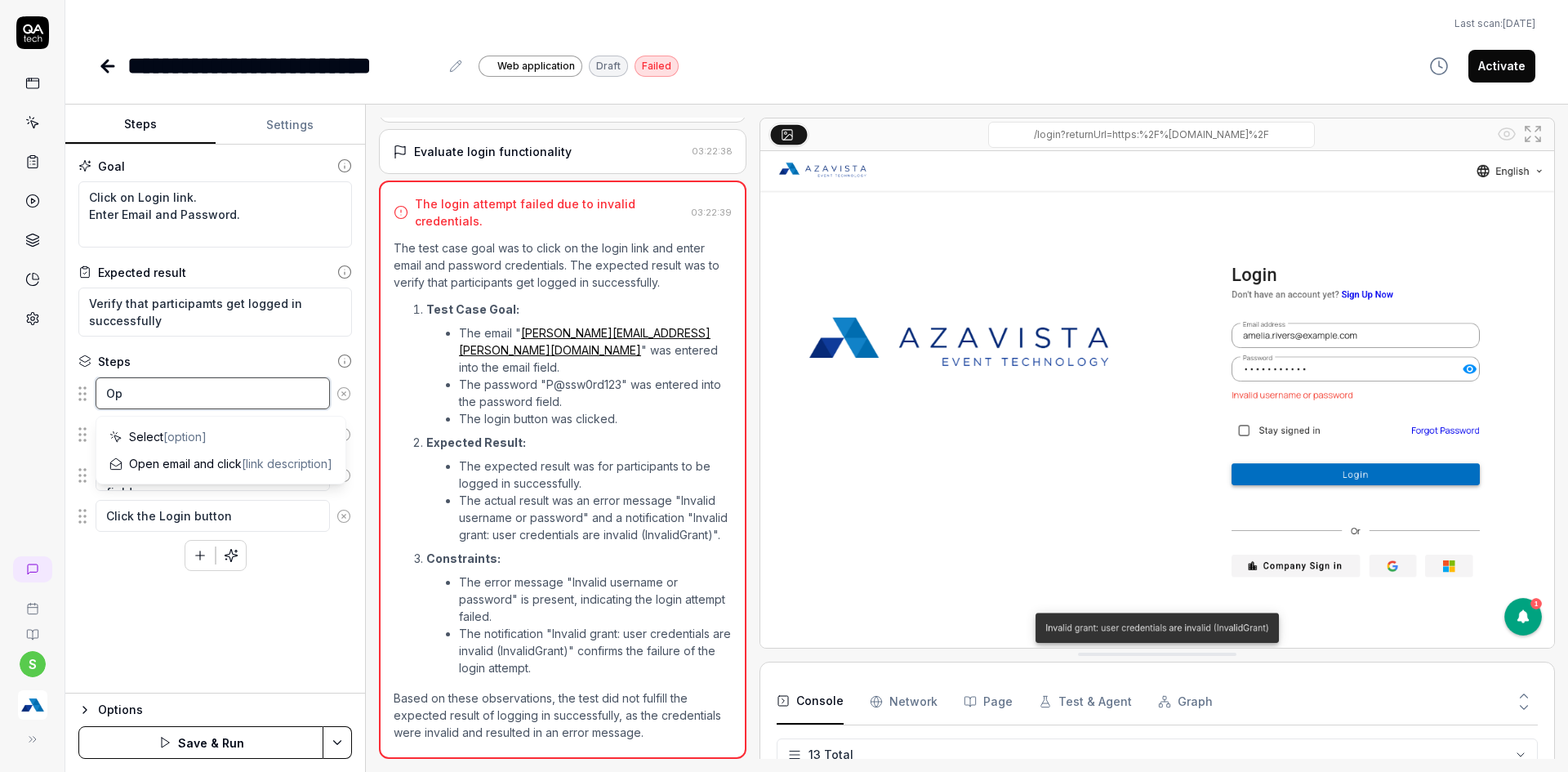
type textarea "Ope"
type textarea "*"
type textarea "Open"
type textarea "*"
type textarea "Open"
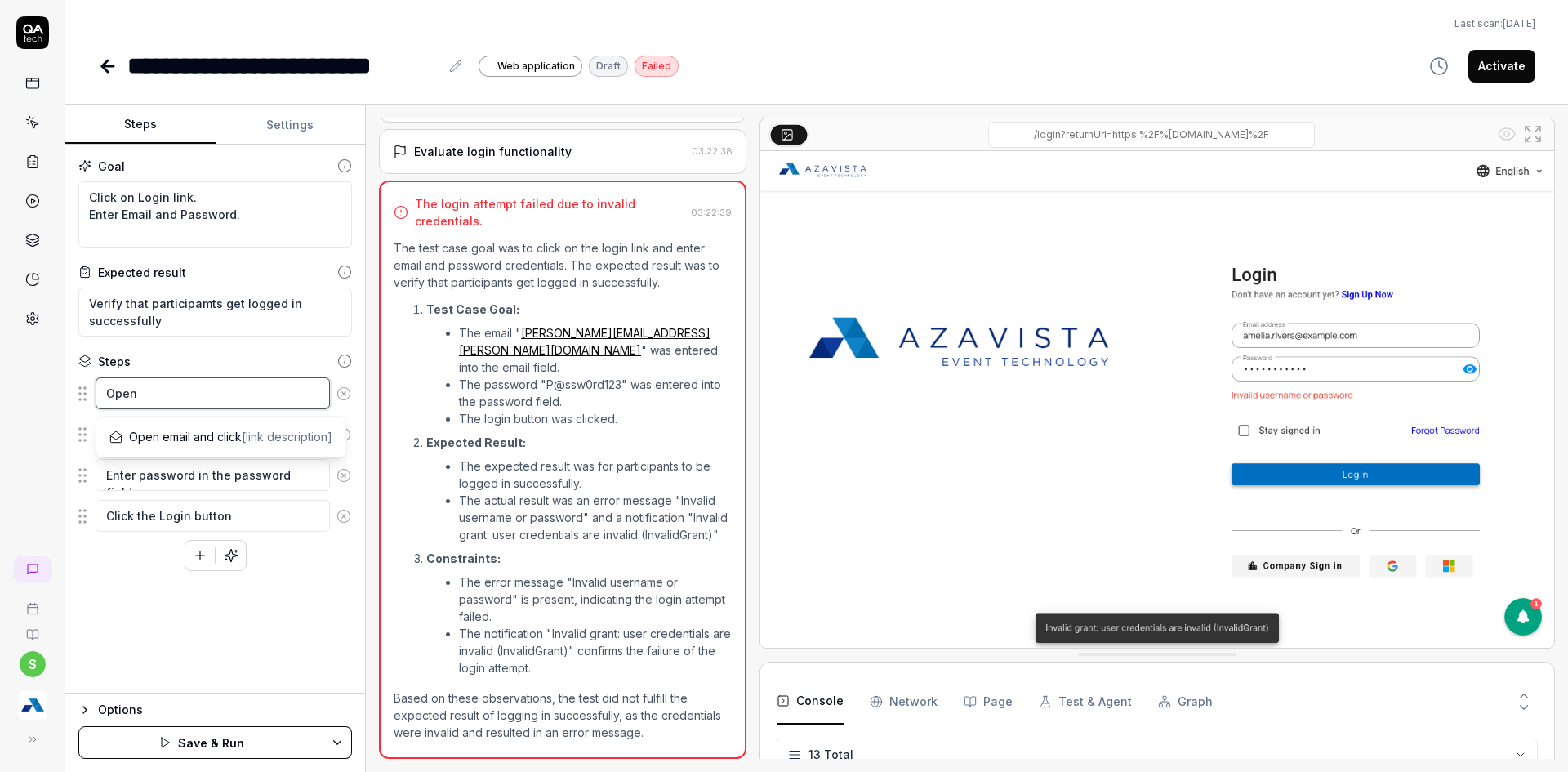
type textarea "*"
type textarea "Open t"
type textarea "*"
type textarea "Open th"
type textarea "*"
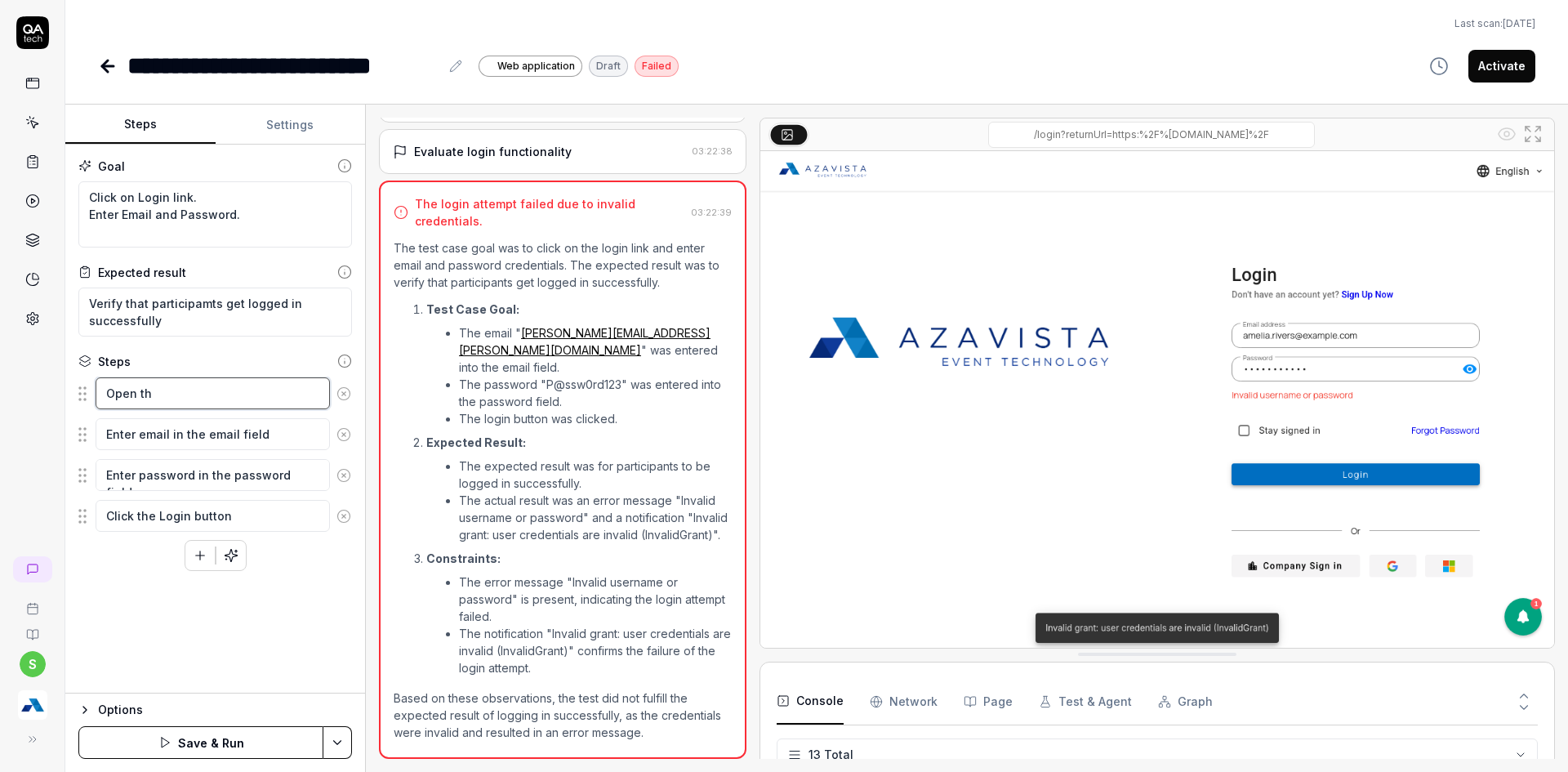
type textarea "Open the"
type textarea "*"
type textarea "Open the"
type textarea "*"
type textarea "Open the e"
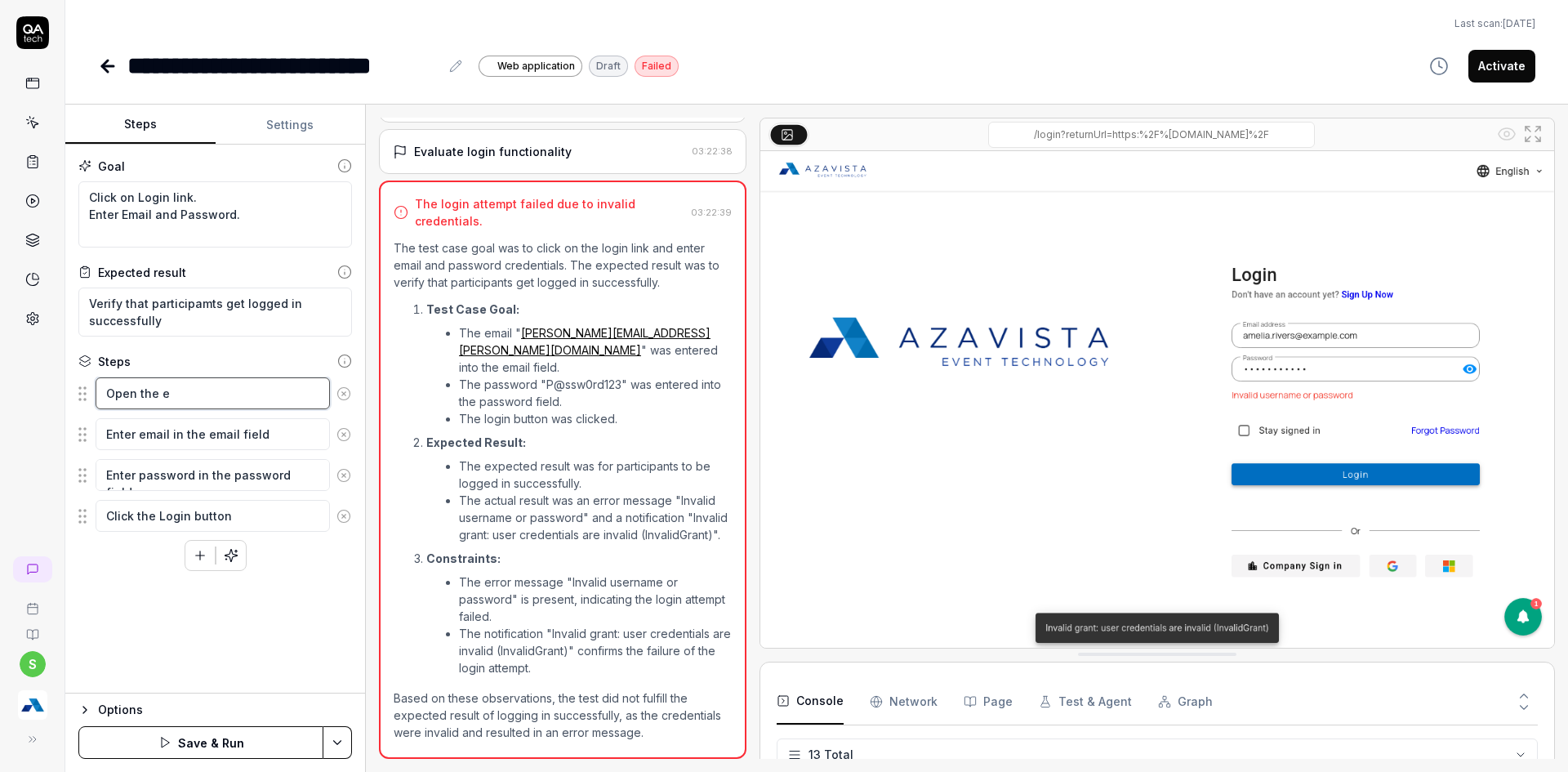
type textarea "*"
type textarea "Open the ev"
type textarea "*"
type textarea "Open the eve"
type textarea "*"
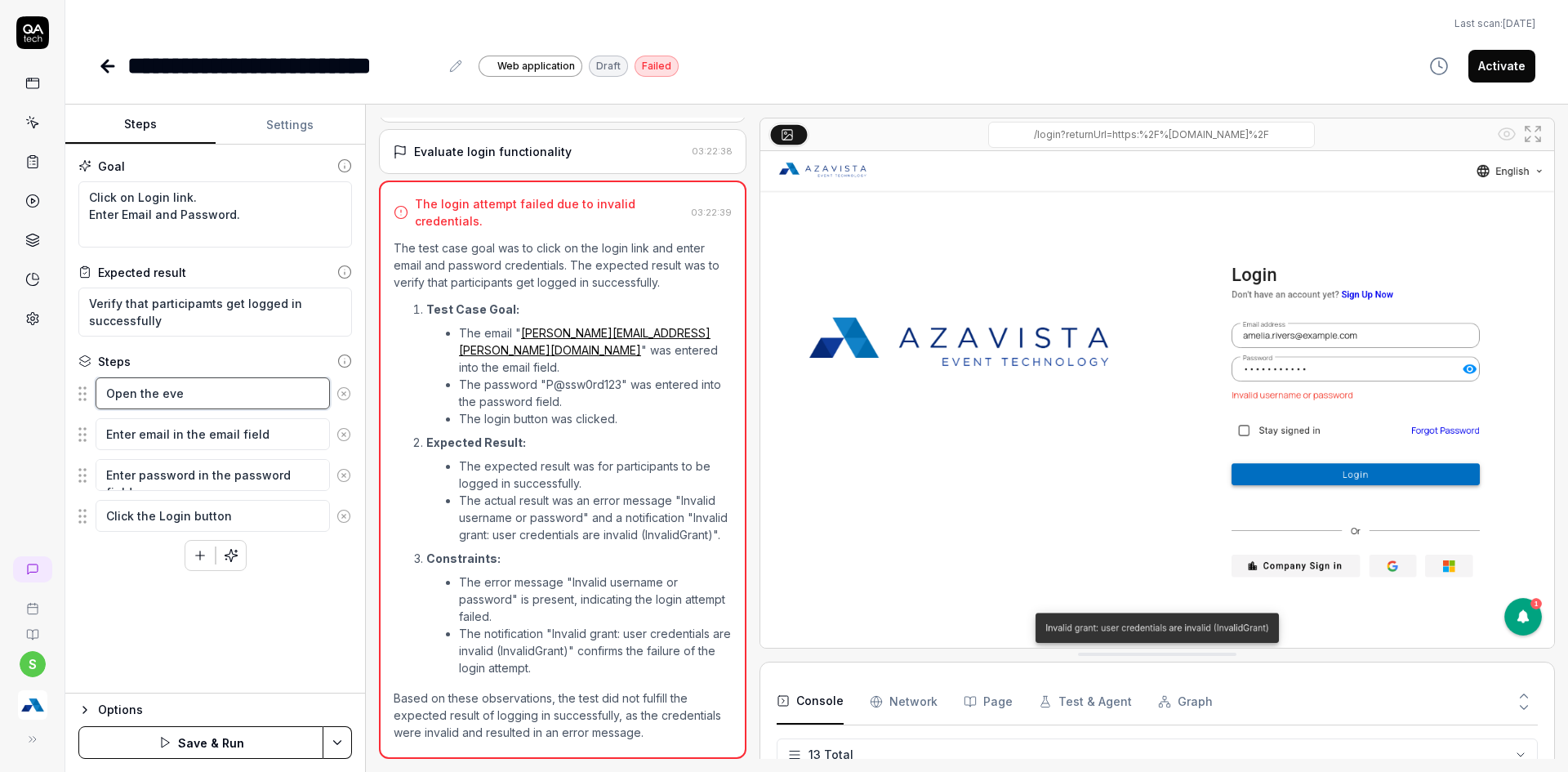
type textarea "Open the even"
type textarea "*"
type textarea "Open the event"
type textarea "*"
type textarea "Open the event"
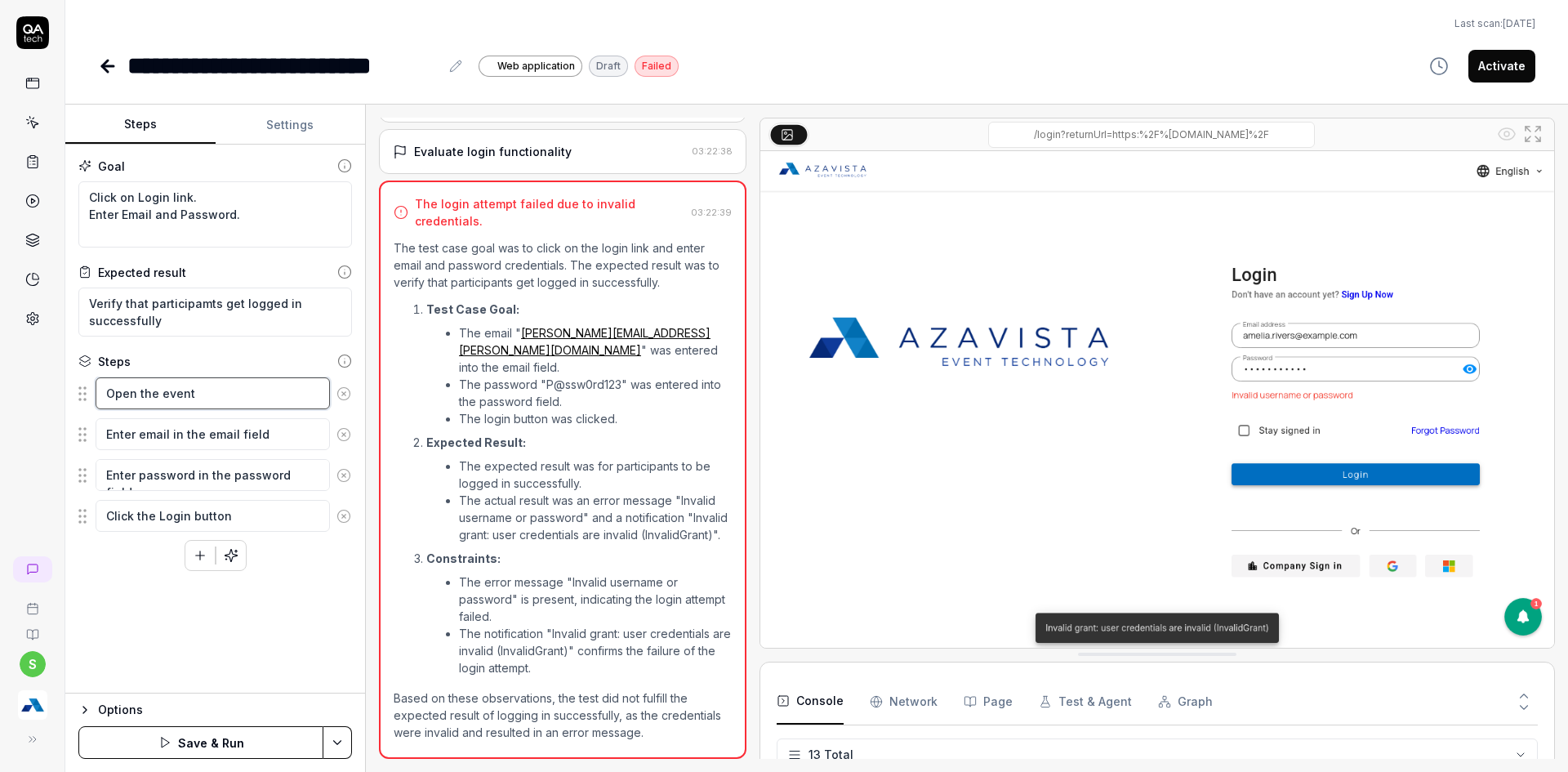
type textarea "*"
type textarea "Open the event a"
type textarea "*"
type textarea "Open the event ap"
type textarea "*"
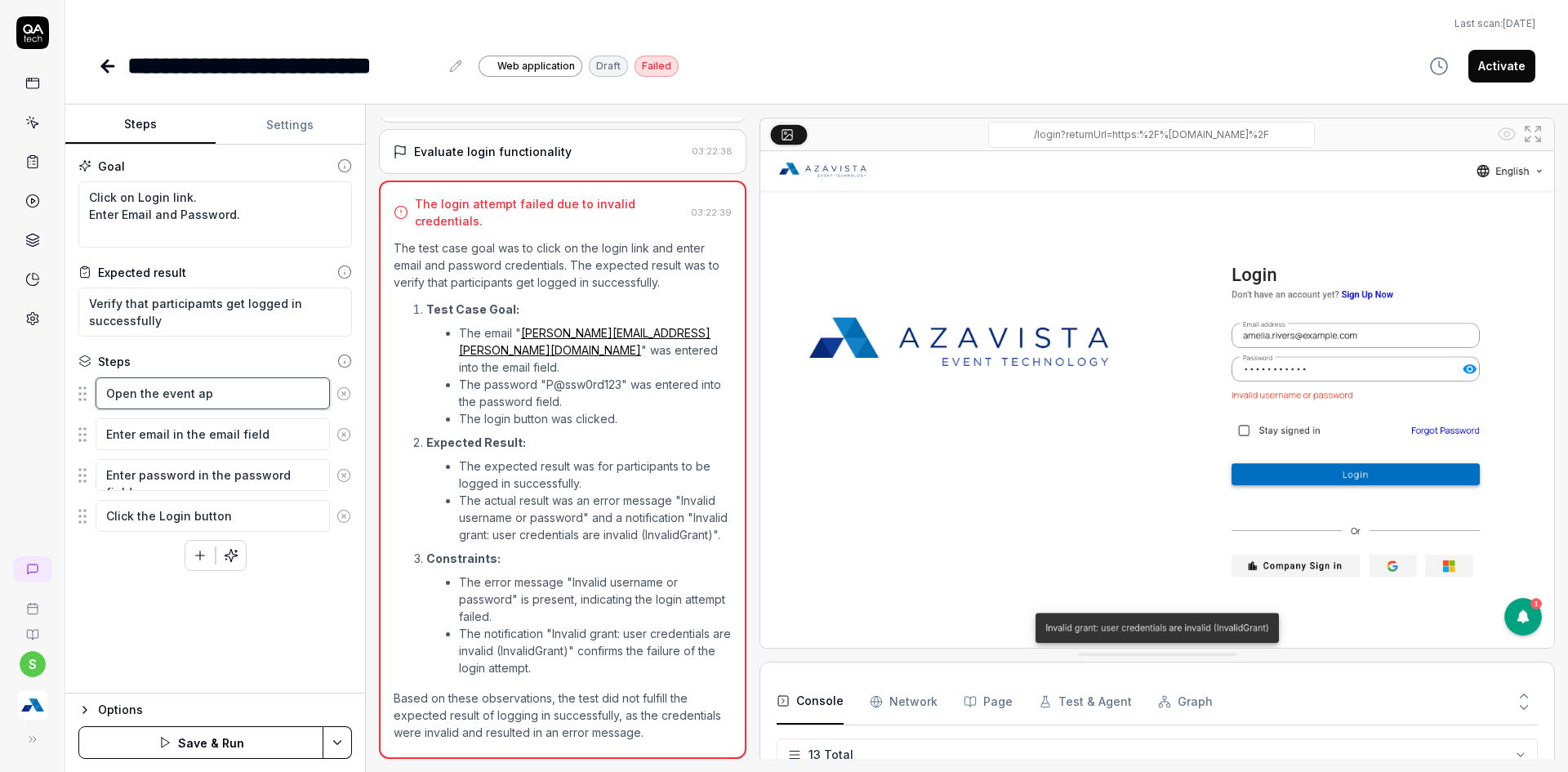
type textarea "Open the event app"
type textarea "*"
type textarea "Open the event app"
type textarea "*"
type textarea "Open the event app u"
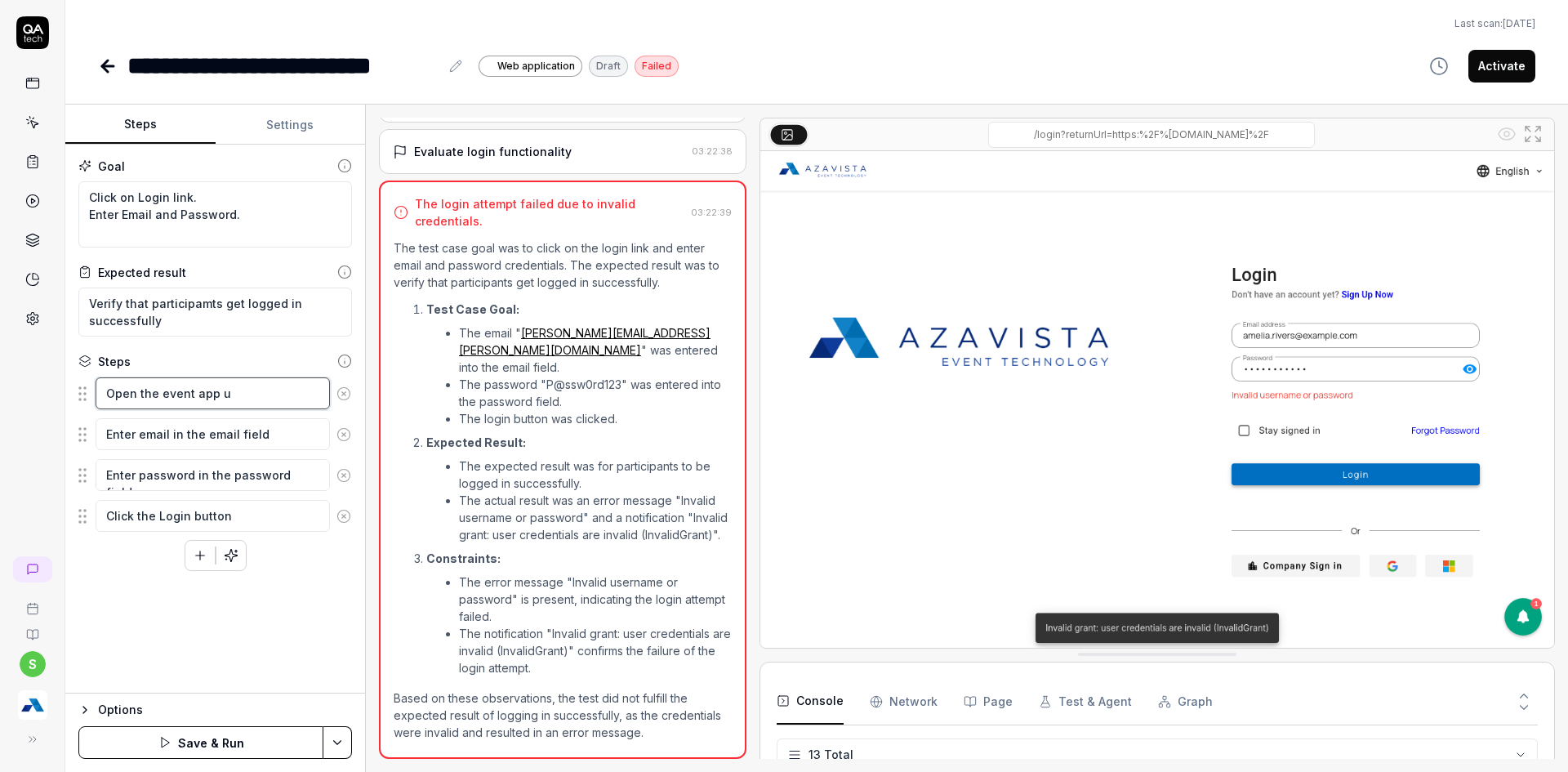
type textarea "*"
type textarea "Open the event app ur"
type textarea "*"
type textarea "Open the event app url"
type textarea "*"
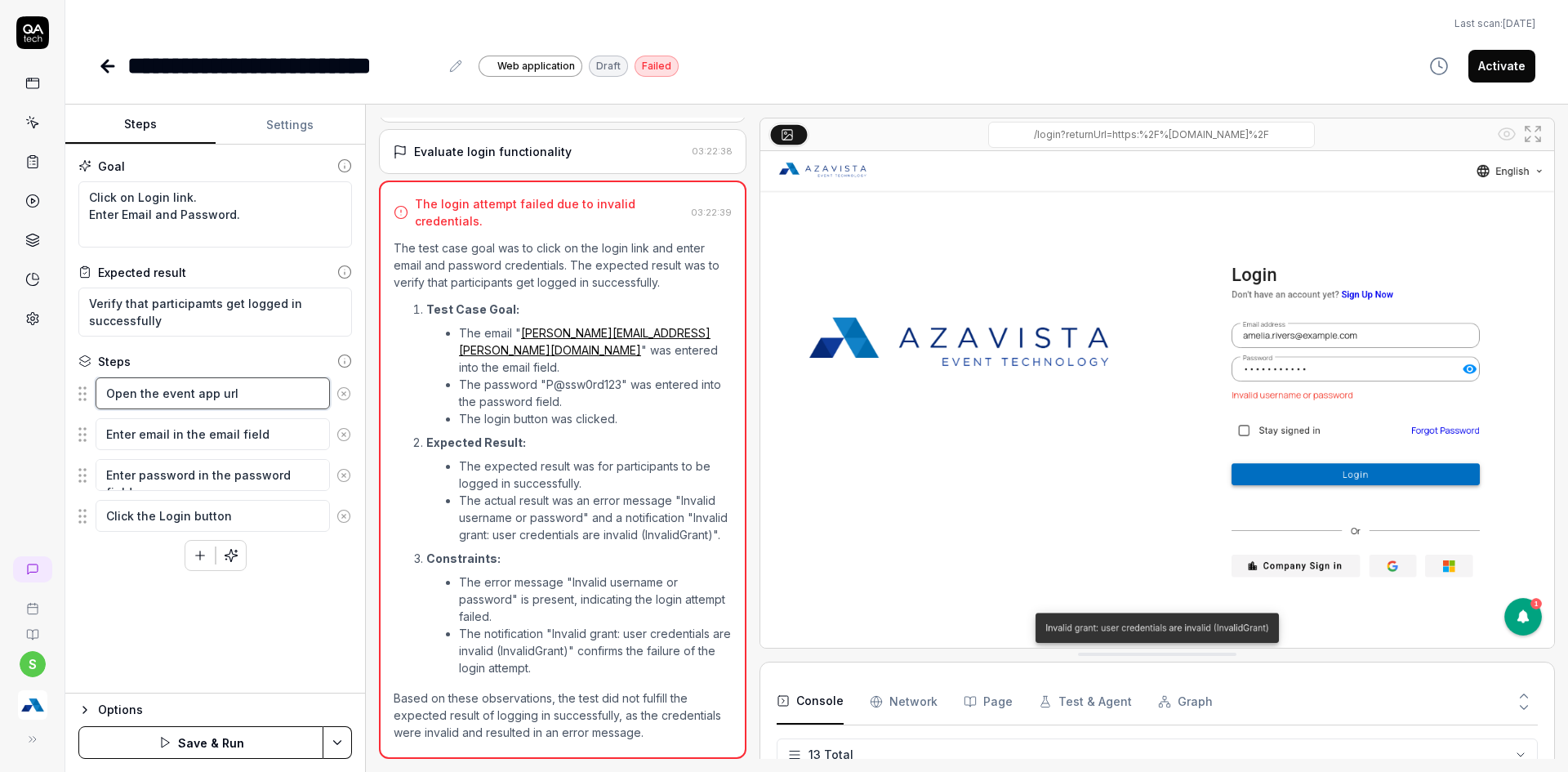
type textarea "Open the event app url"
type textarea "*"
type textarea "Open the event app url i"
type textarea "*"
type textarea "Open the event app url in"
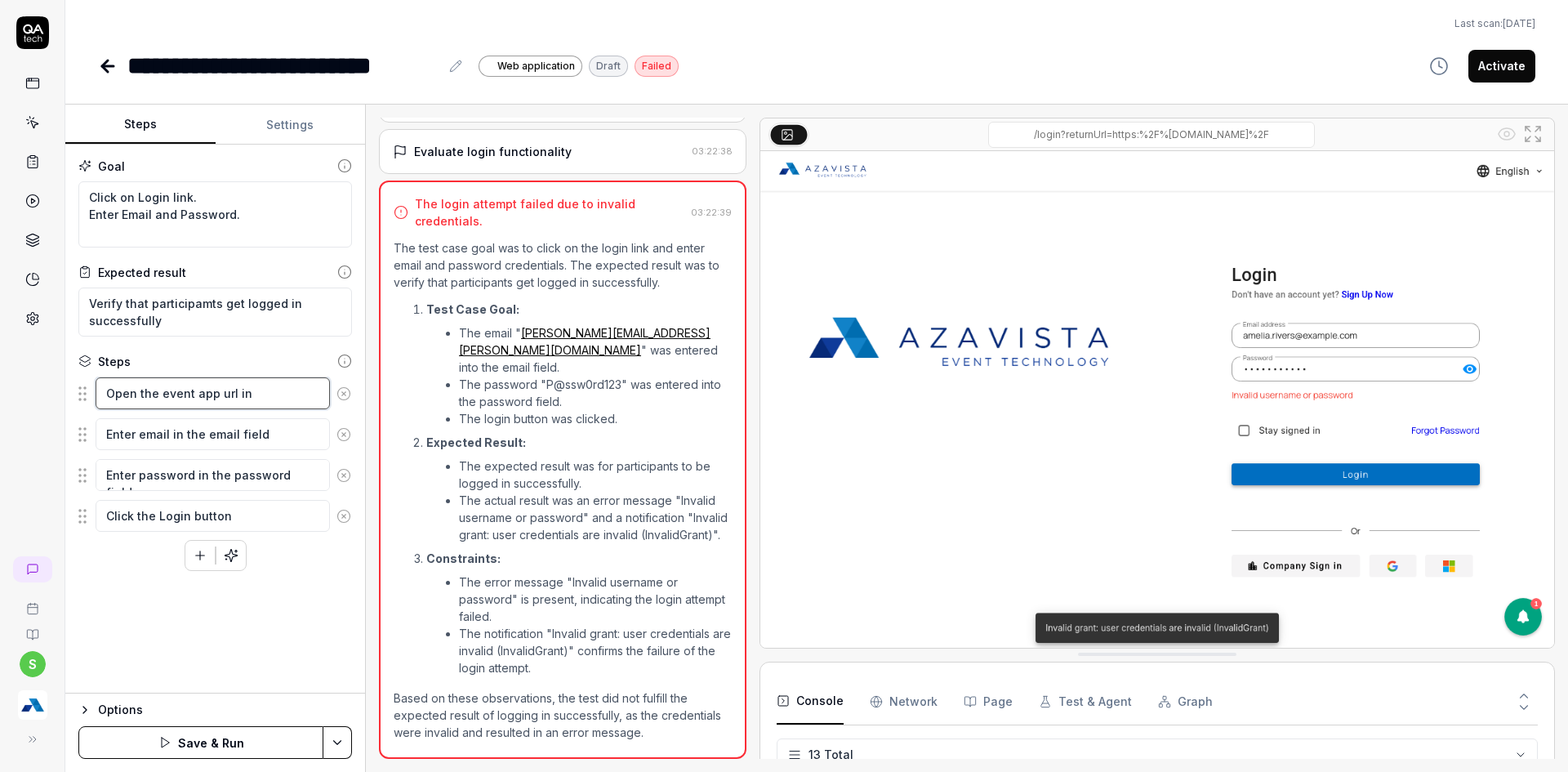
type textarea "*"
type textarea "Open the event app url in"
type textarea "*"
type textarea "Open the event app url in n"
type textarea "*"
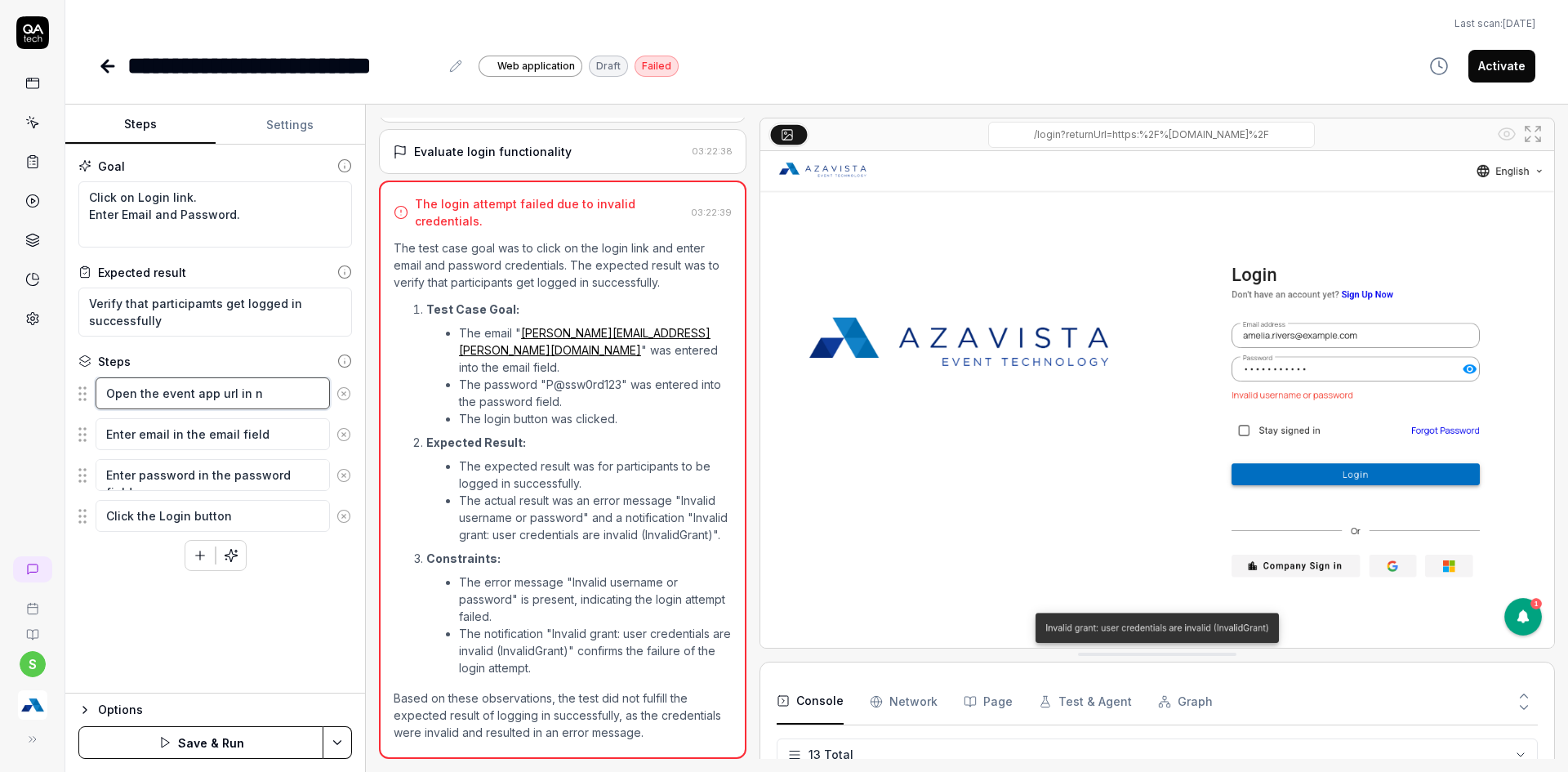
type textarea "Open the event app url in ne"
type textarea "*"
type textarea "Open the event app url in new"
type textarea "*"
type textarea "Open the event app url in new"
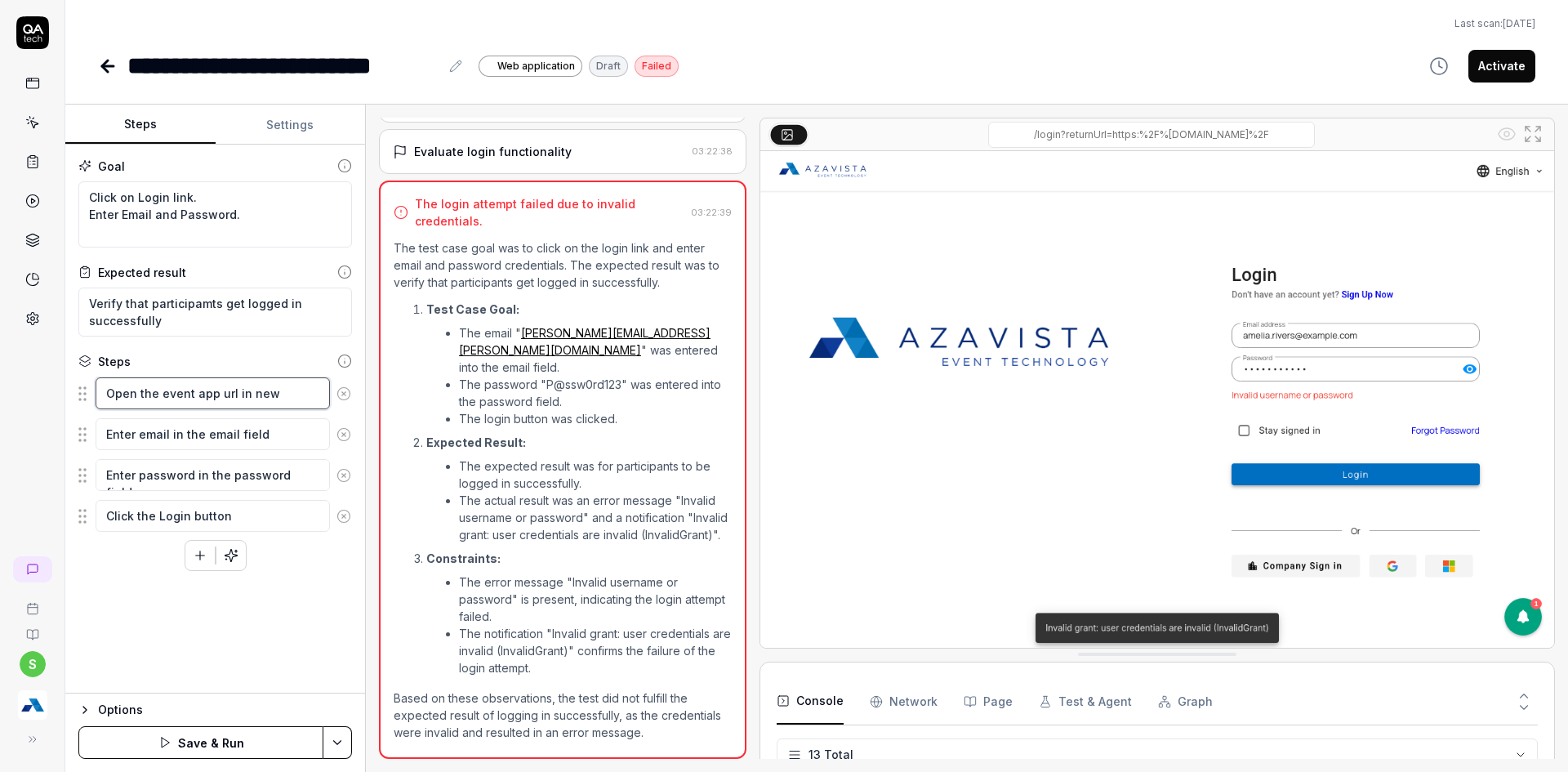
type textarea "*"
type textarea "Open the event app url in new w"
type textarea "*"
type textarea "Open the event app url in new wi"
type textarea "*"
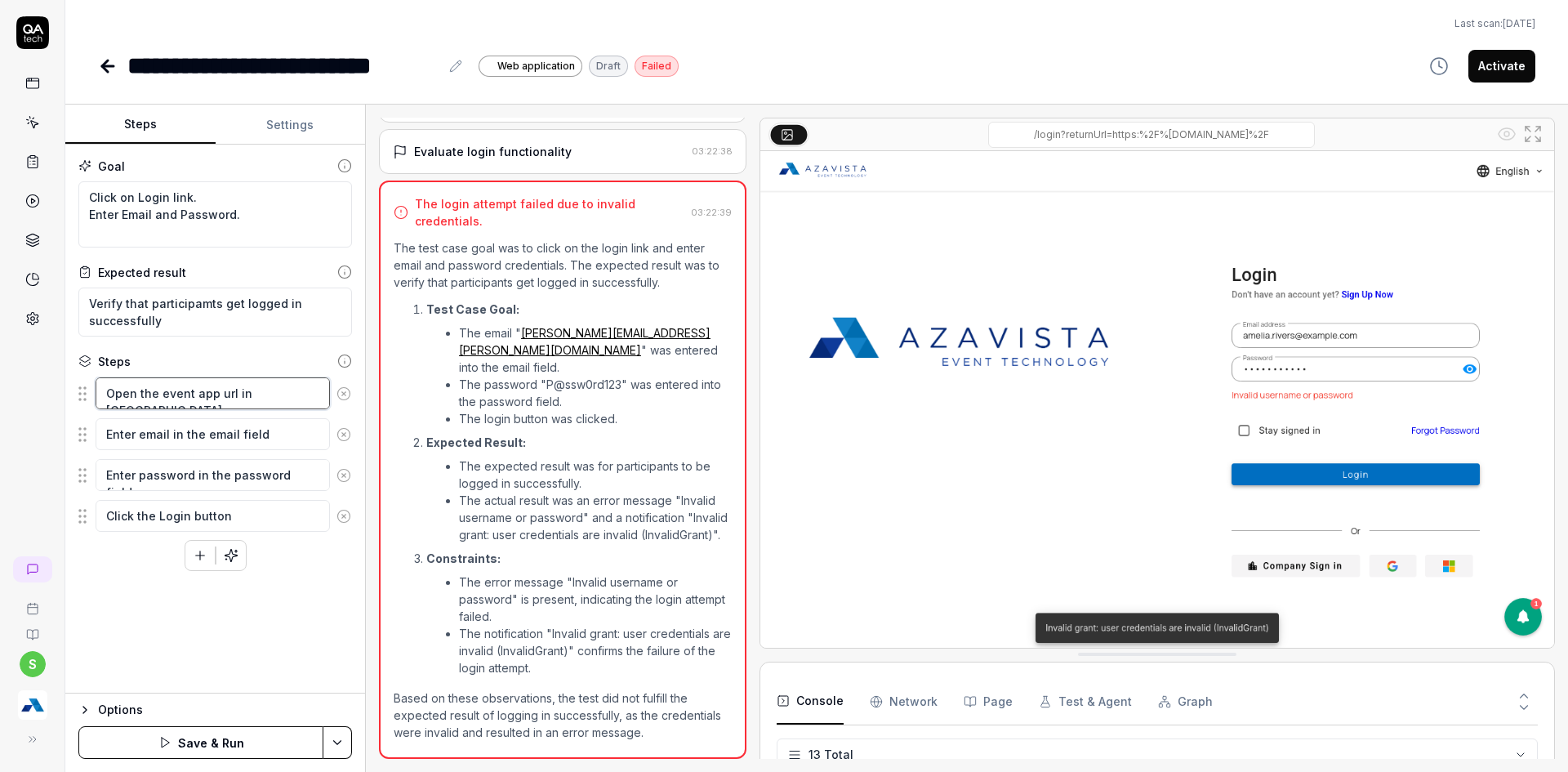
type textarea "Open the event app url in new win"
type textarea "*"
type textarea "Open the event app url in new wind"
type textarea "*"
type textarea "Open the event app url in new windo"
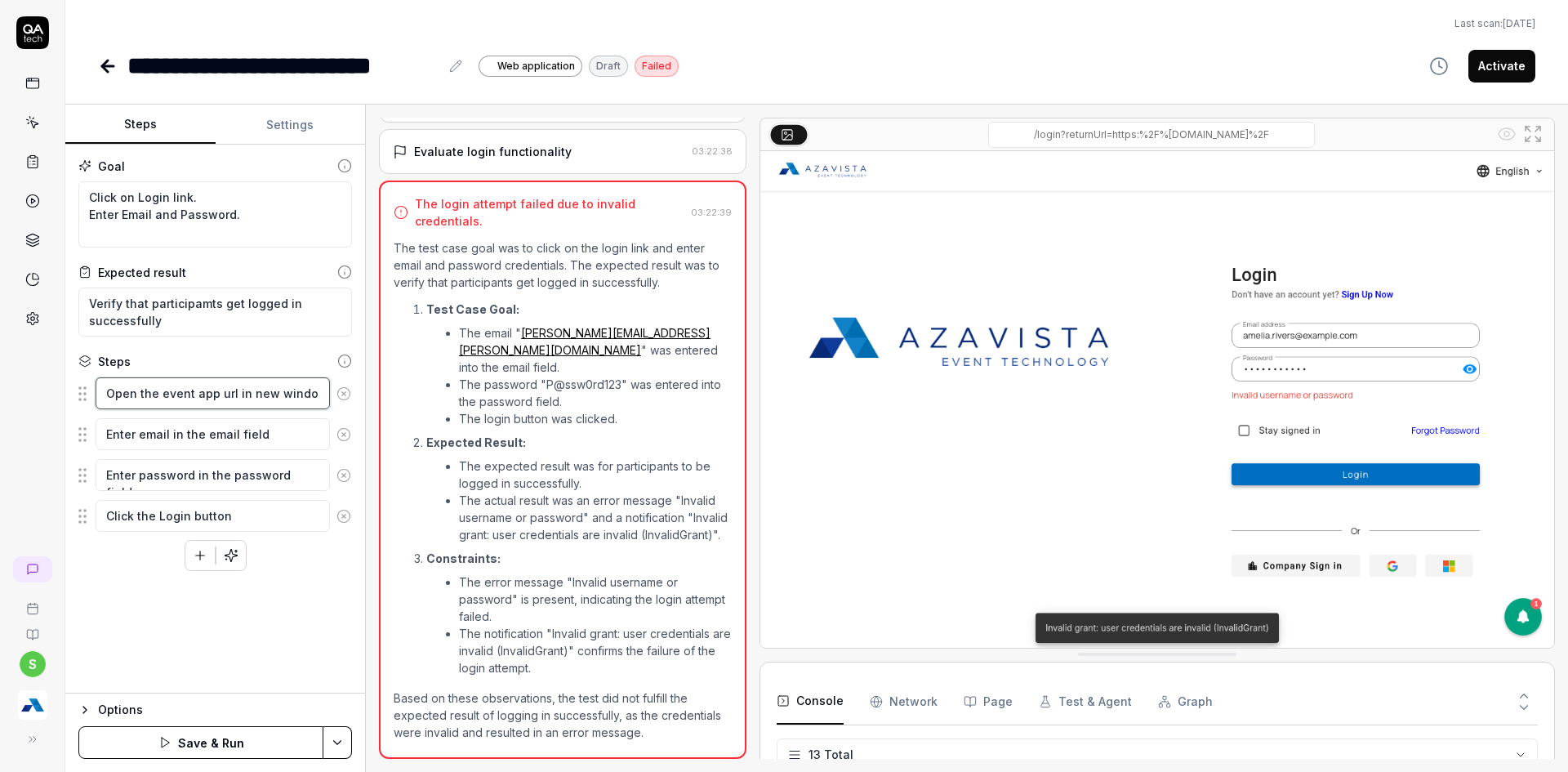
type textarea "*"
type textarea "Open the event app url in new window"
type textarea "*"
type textarea "Open the event app url in new window"
type textarea "*"
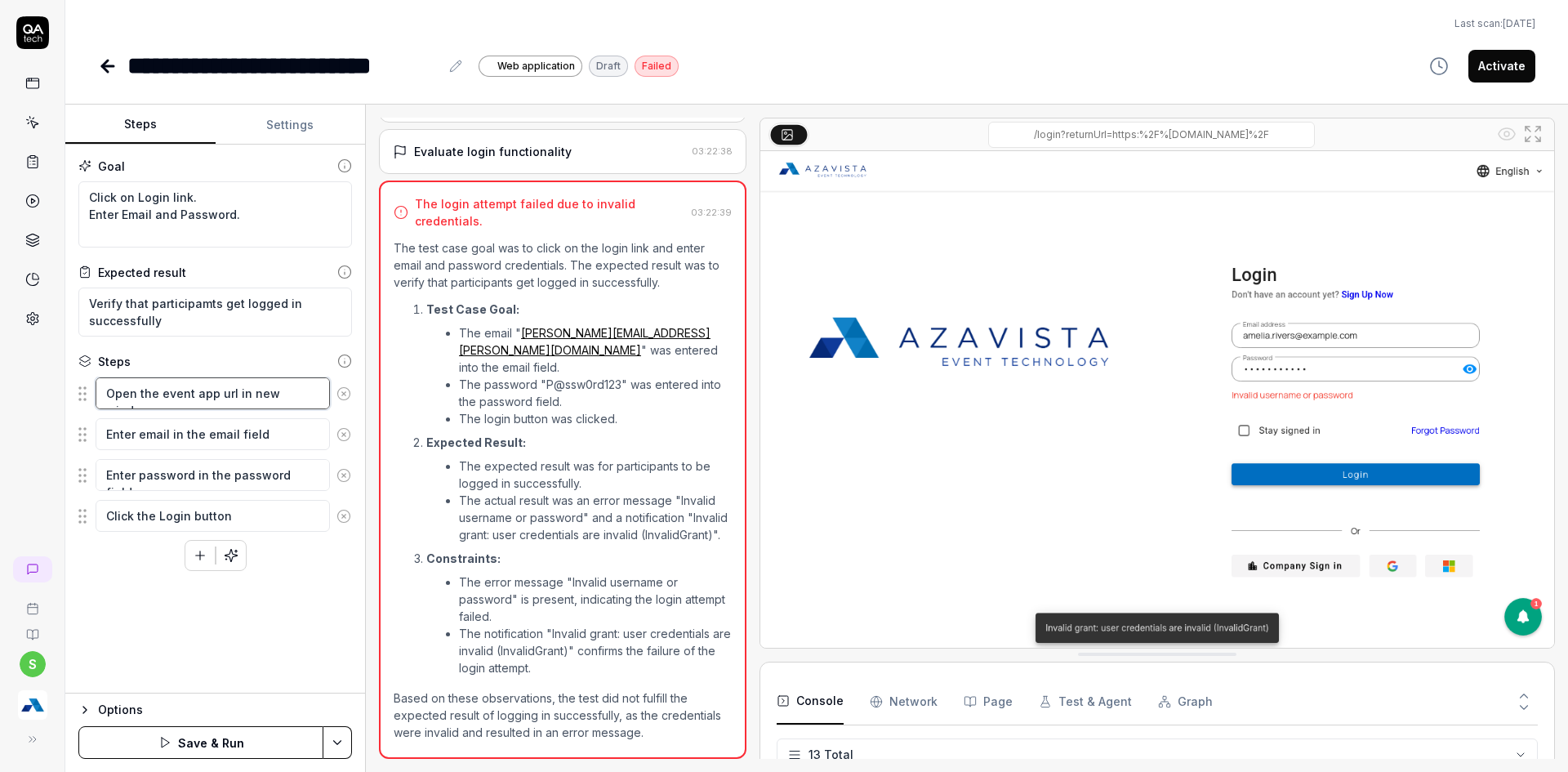
type textarea "Open the event app url in new window"
type textarea "*"
type textarea "Open the event app url in new windo"
type textarea "*"
type textarea "Open the event app url in new wind"
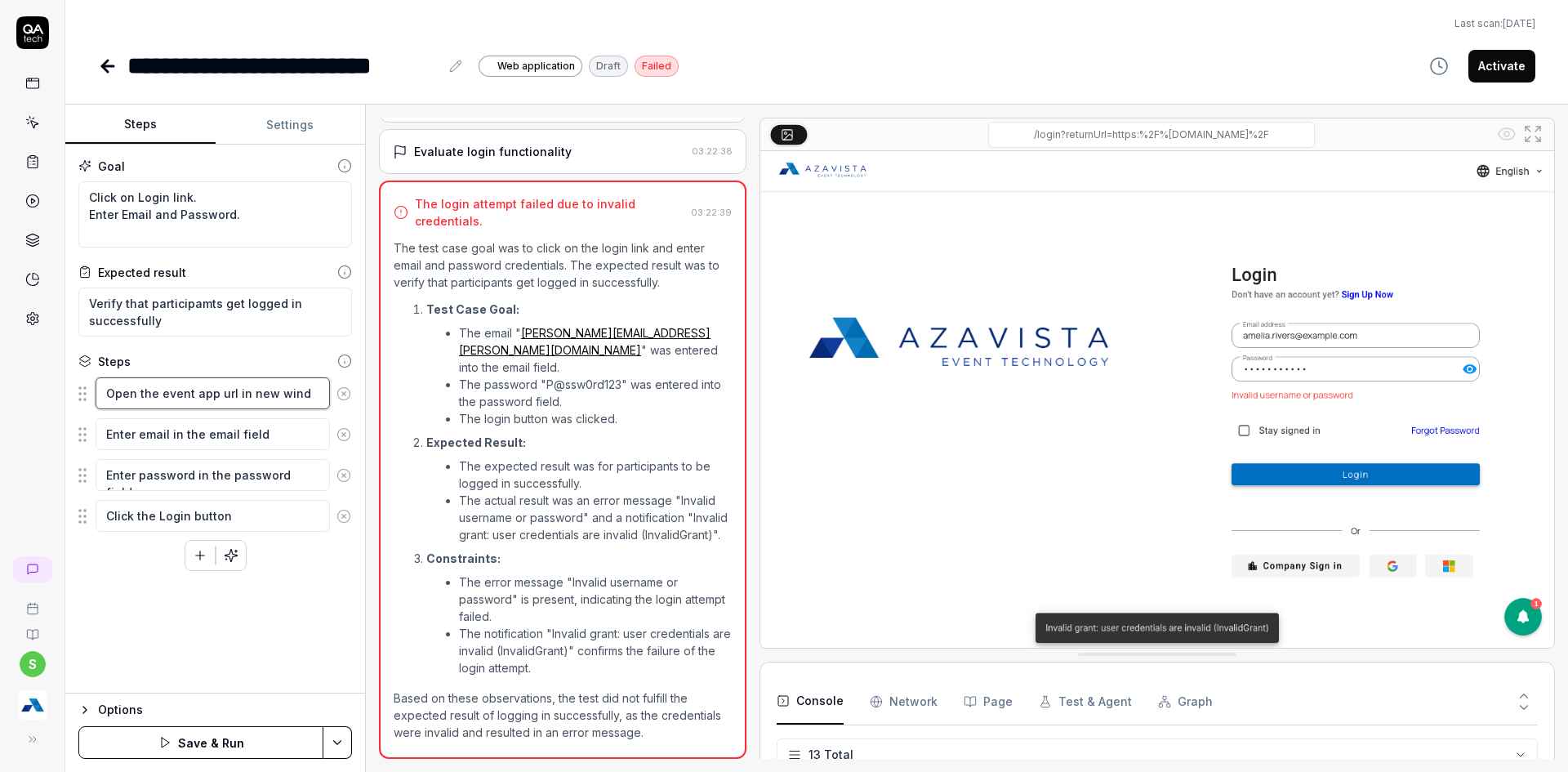
type textarea "*"
type textarea "Open the event app url in new win"
type textarea "*"
type textarea "Open the event app url in new wi"
type textarea "*"
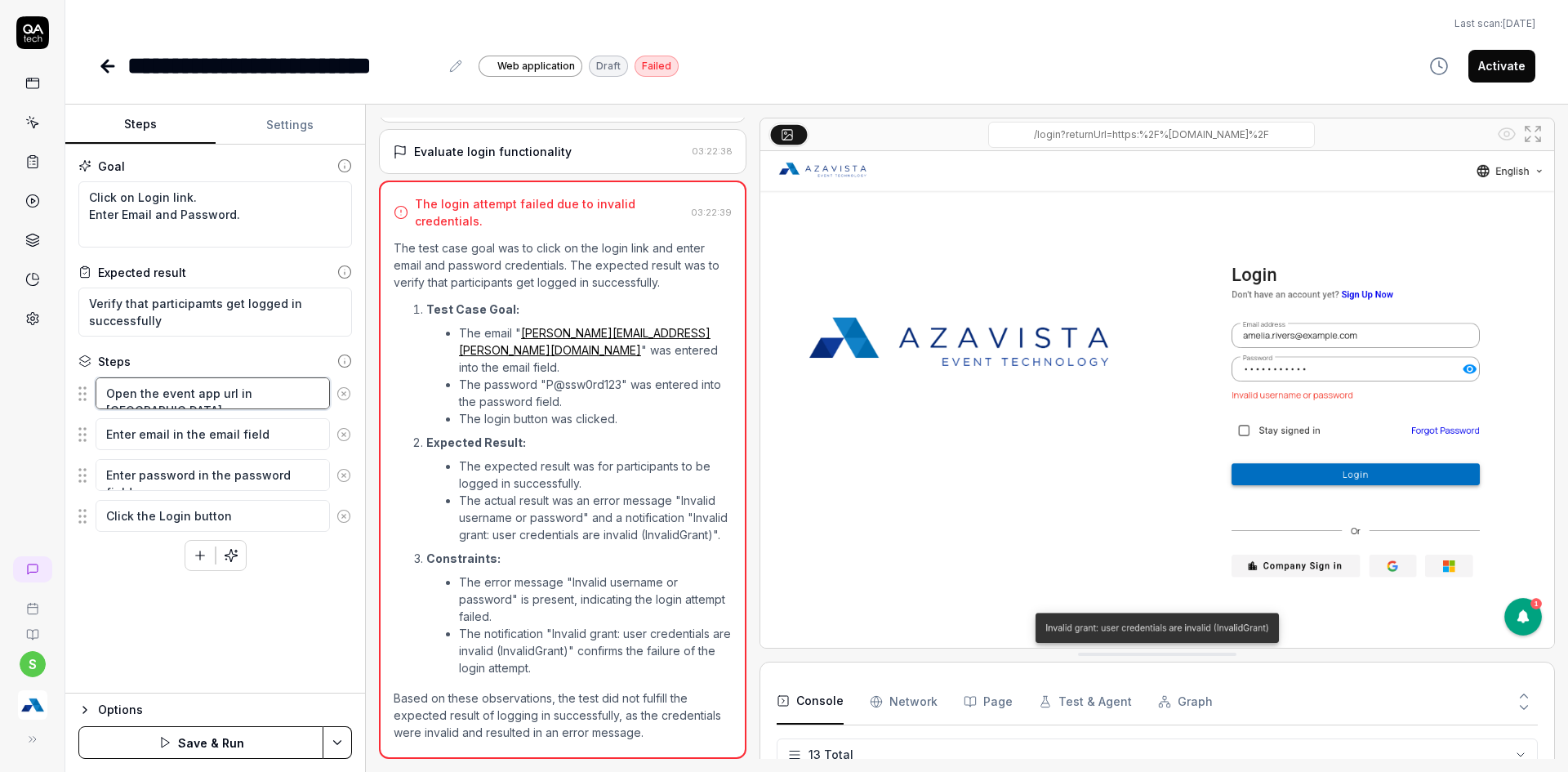
type textarea "Open the event app url in new w"
type textarea "*"
type textarea "Open the event app url in new"
type textarea "*"
type textarea "Open the event app url in new"
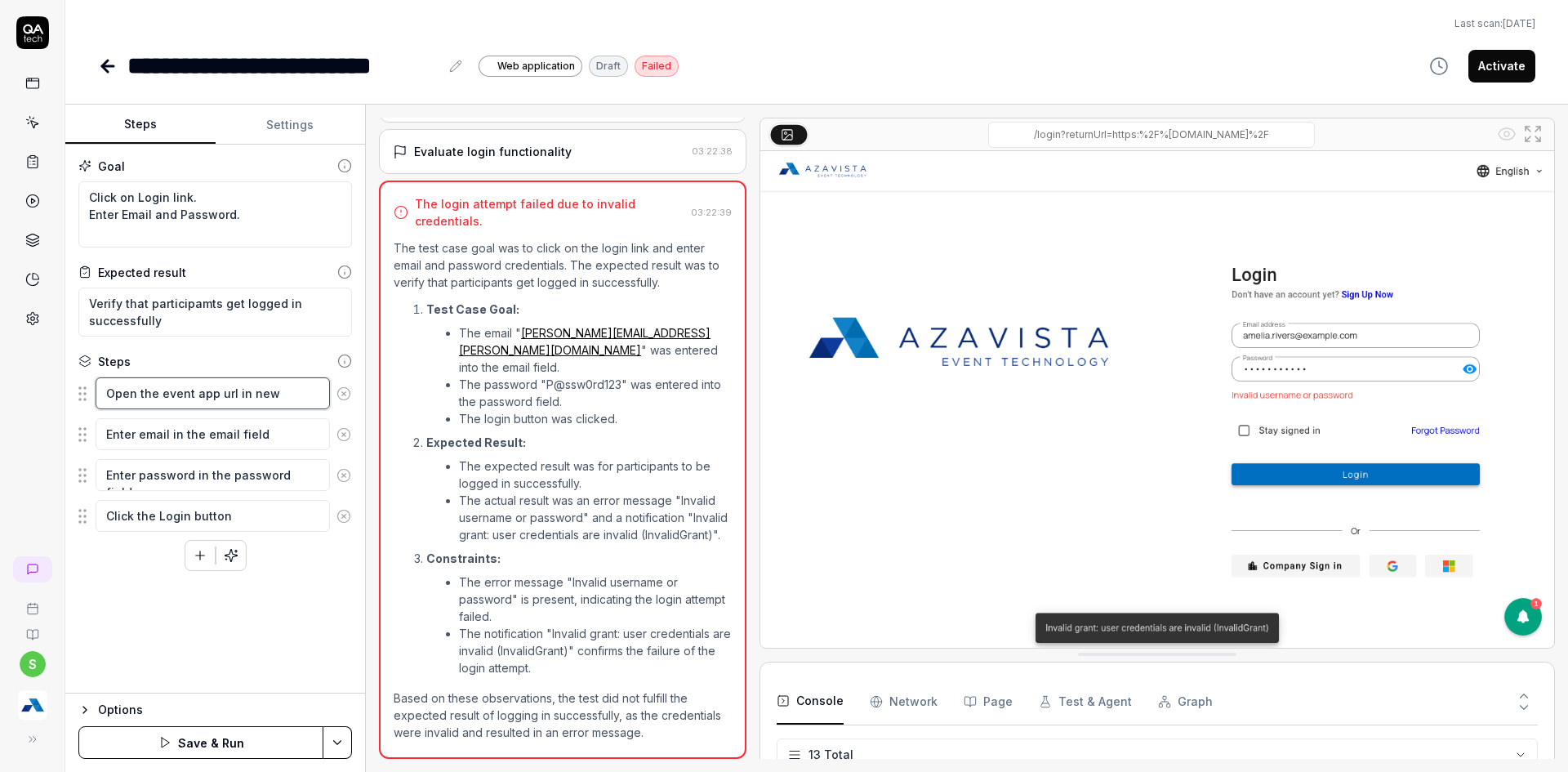
type textarea "*"
type textarea "Open the event app url in ne"
type textarea "*"
type textarea "Open the event app url in new"
type textarea "*"
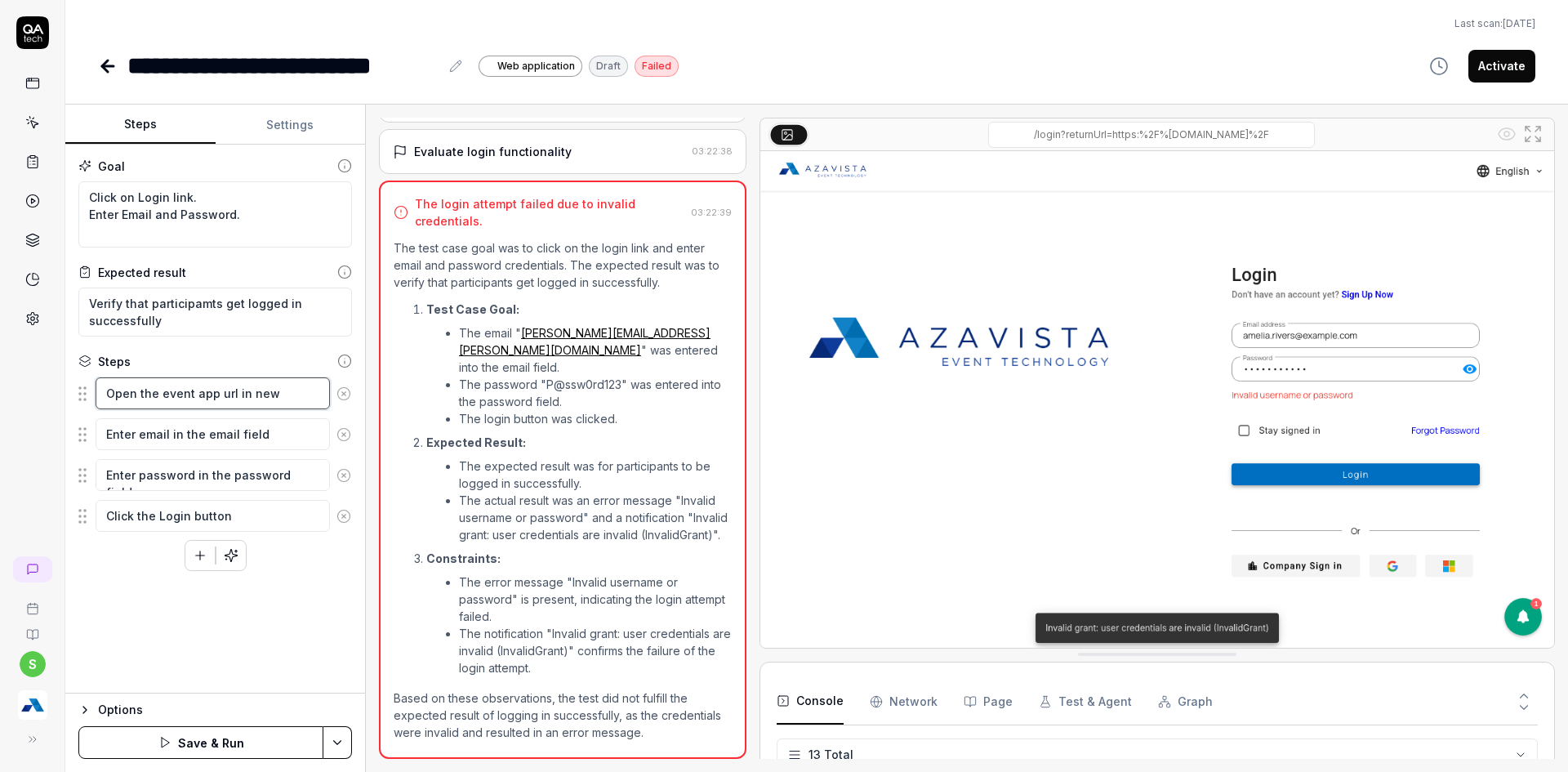
type textarea "Open the event app url in new"
type textarea "*"
type textarea "Open the event app url in new i"
type textarea "*"
type textarea "Open the event app url in new in"
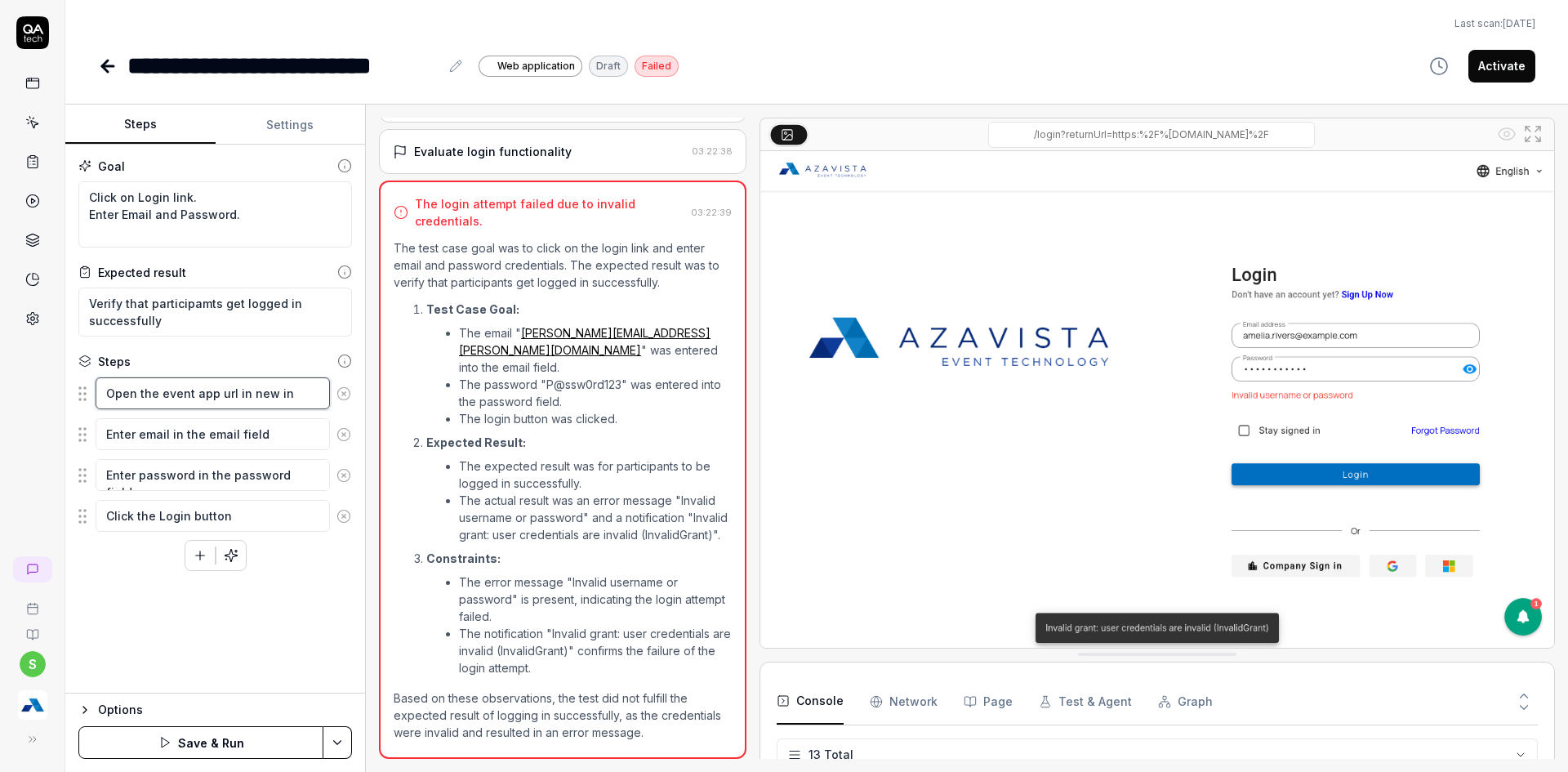
type textarea "*"
type textarea "Open the event app url in new inco"
type textarea "*"
type textarea "Open the event app url in new incon"
type textarea "*"
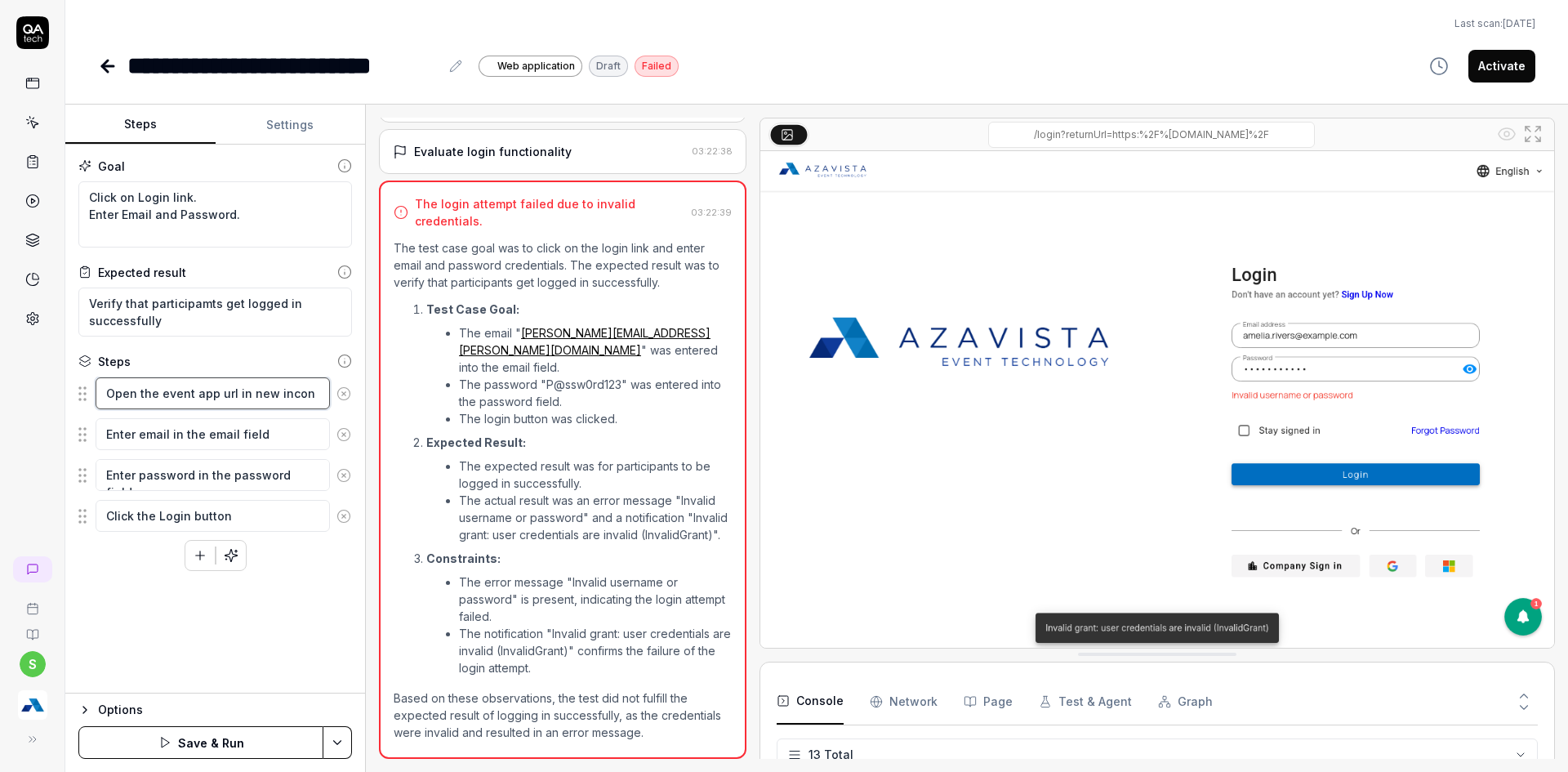
type textarea "Open the event app url in new incong"
type textarea "*"
type textarea "Open the event app url in new incongi"
type textarea "*"
type textarea "Open the event app url in new incongin"
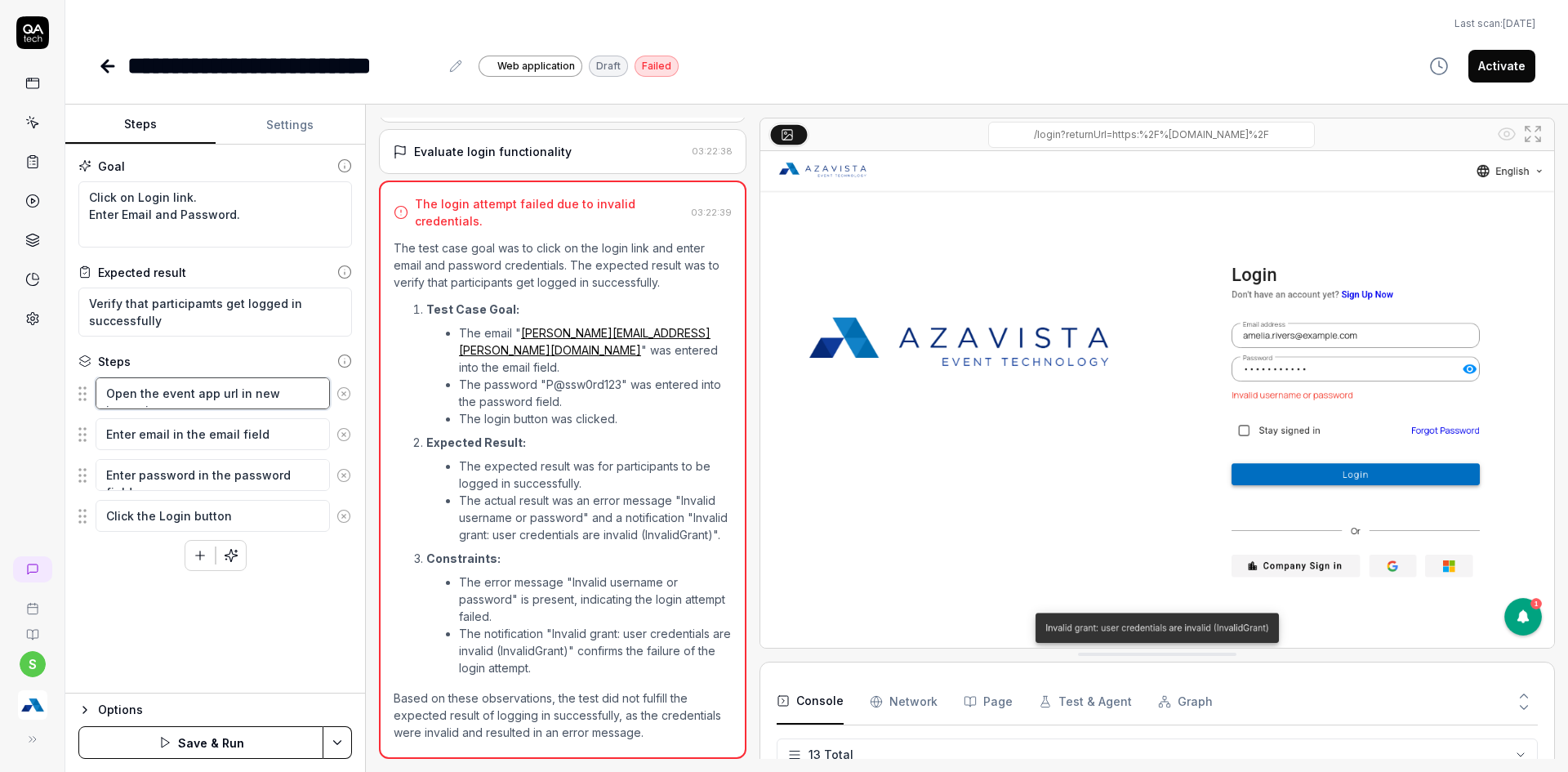
type textarea "*"
type textarea "Open the event app url in new incongint"
type textarea "*"
type textarea "Open the event app url in new inconginto"
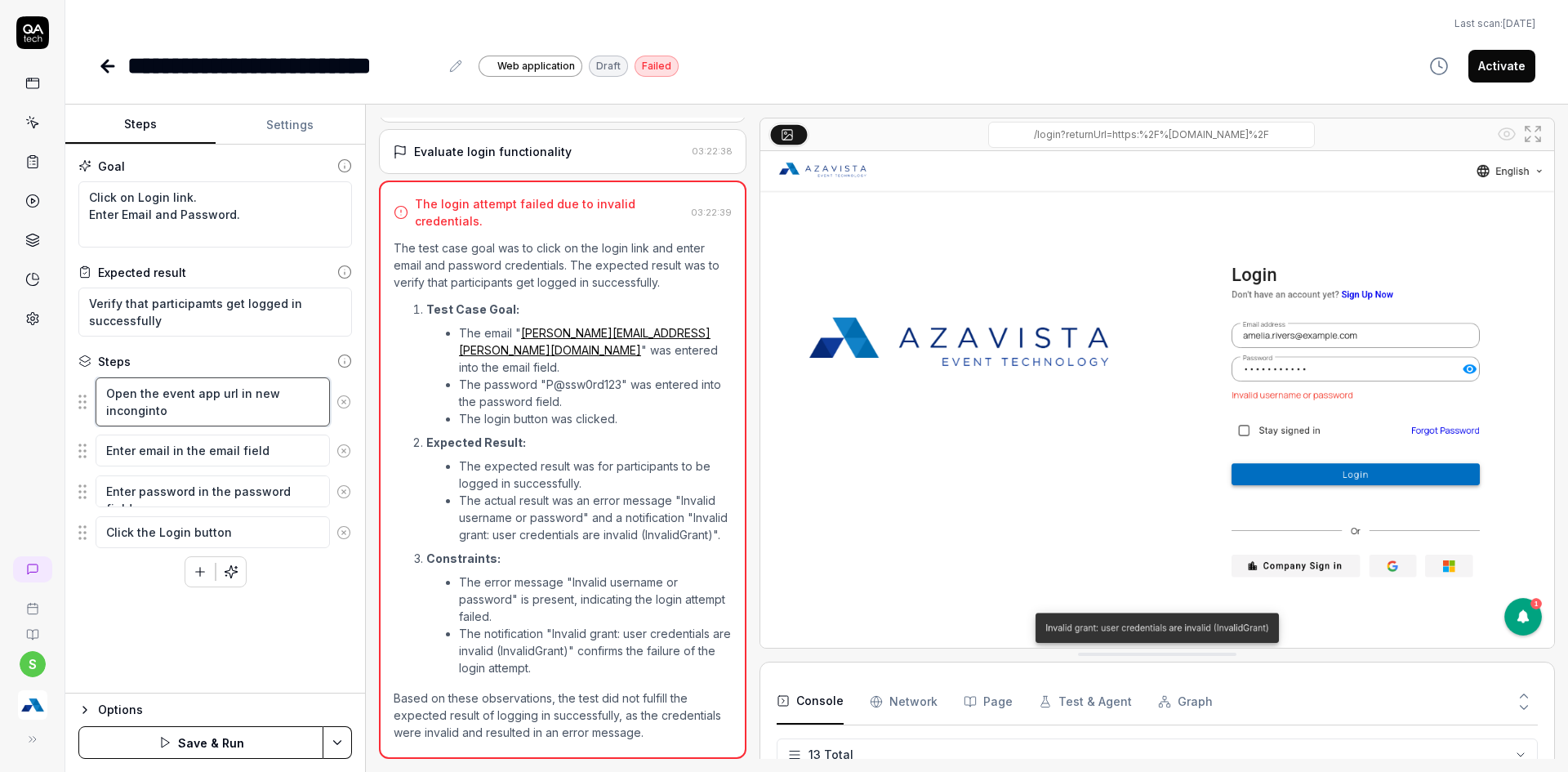
type textarea "*"
type textarea "Open the event app url in new inconginto"
type textarea "*"
type textarea "Open the event app url in new inconginto w"
type textarea "*"
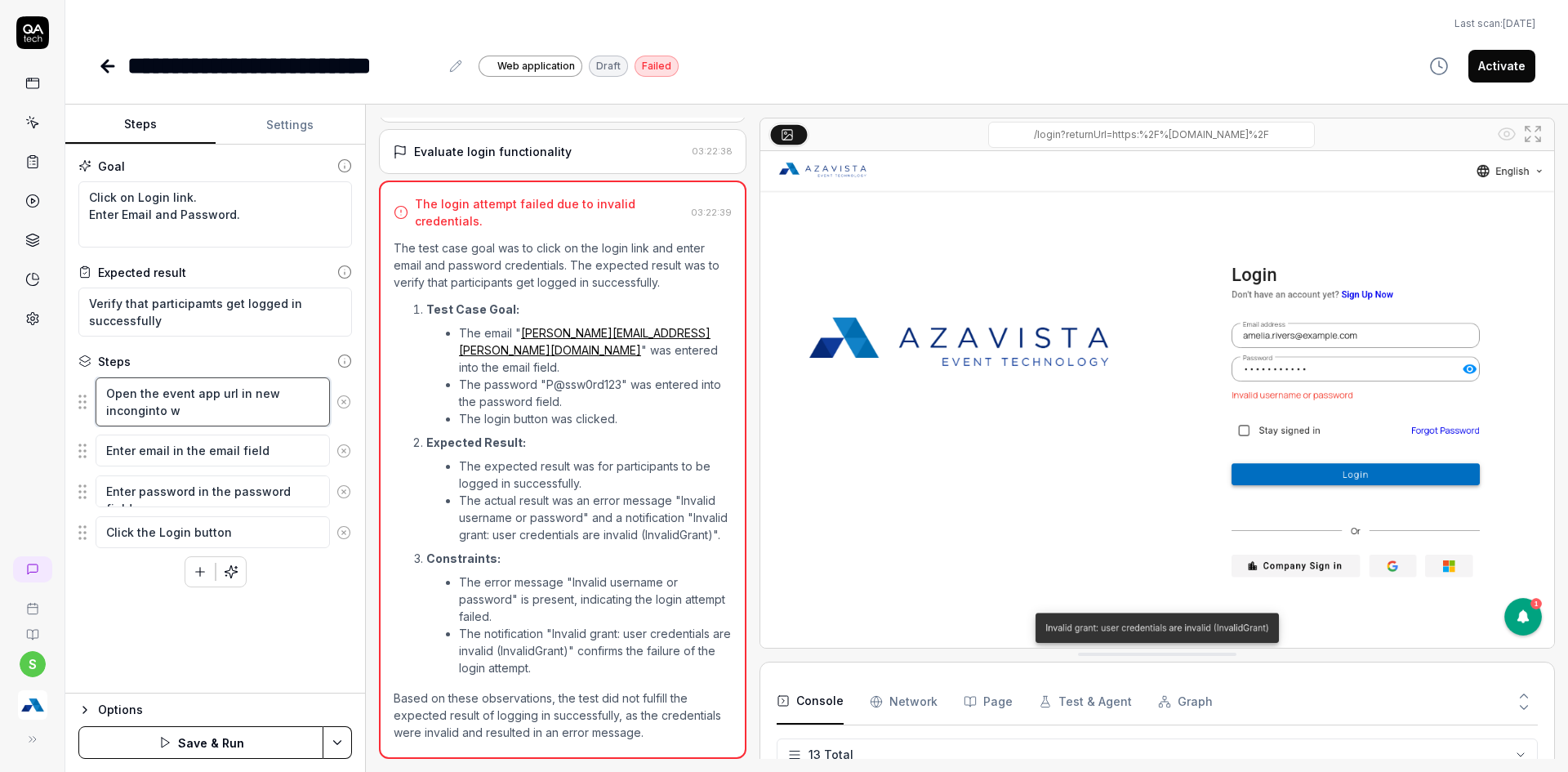
type textarea "Open the event app url in new inconginto wi"
type textarea "*"
type textarea "Open the event app url in new inconginto win"
type textarea "*"
type textarea "Open the event app url in new inconginto wino"
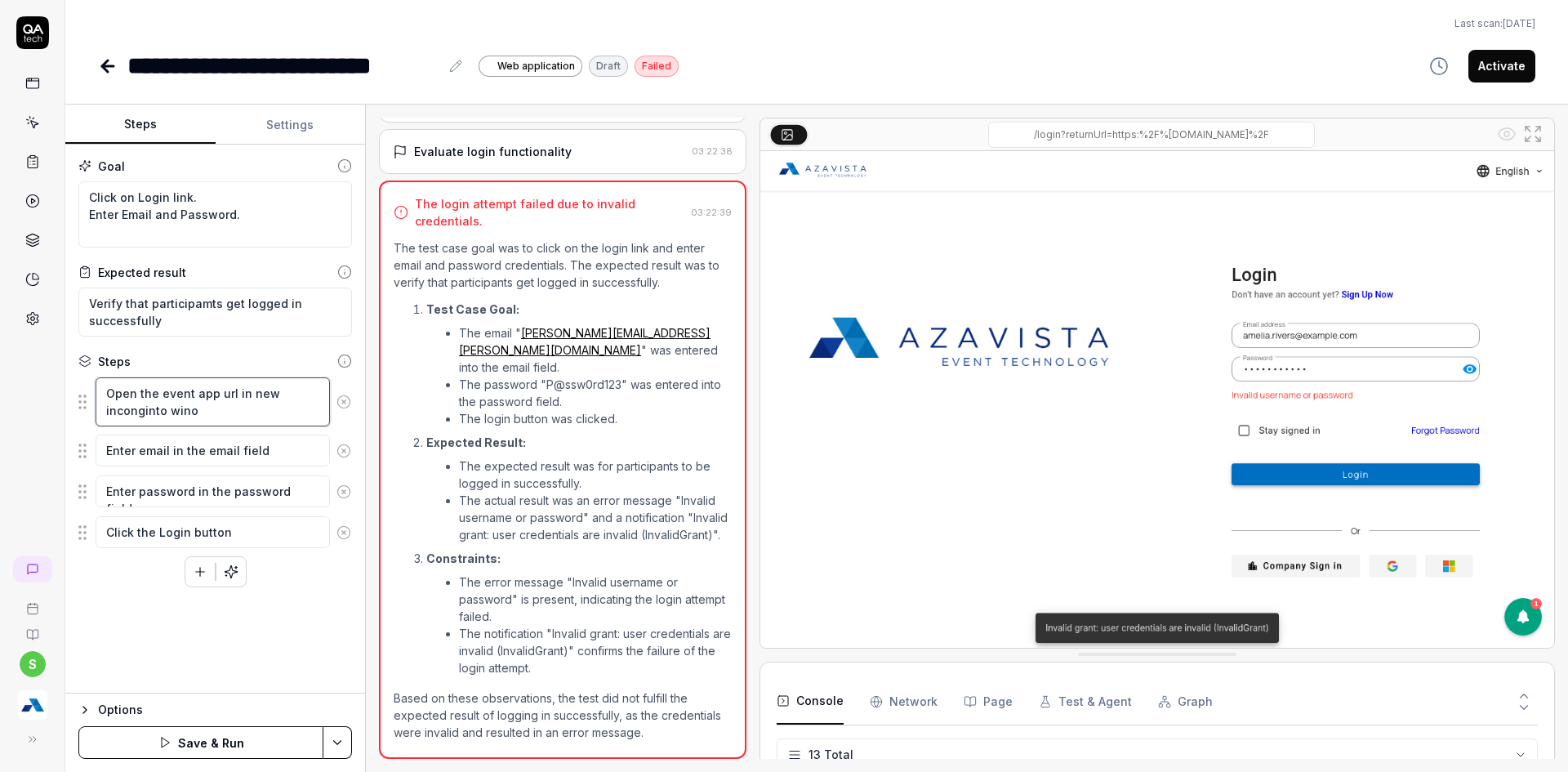
type textarea "*"
type textarea "Open the event app url in new inconginto win"
type textarea "*"
type textarea "Open the event app url in new inconginto wind"
type textarea "*"
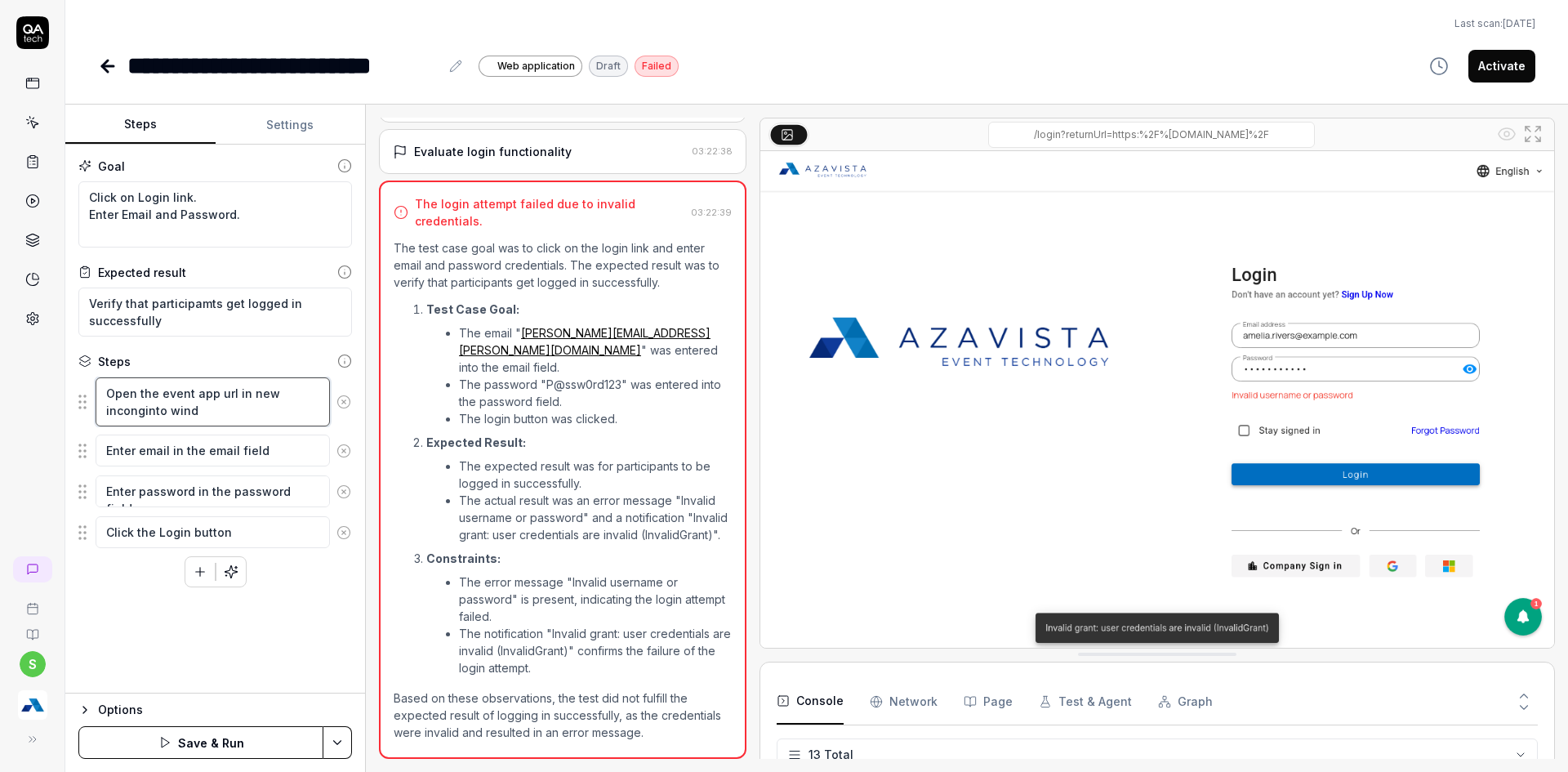
type textarea "Open the event app url in new inconginto windo"
type textarea "*"
type textarea "Open the event app url in new inconginto window"
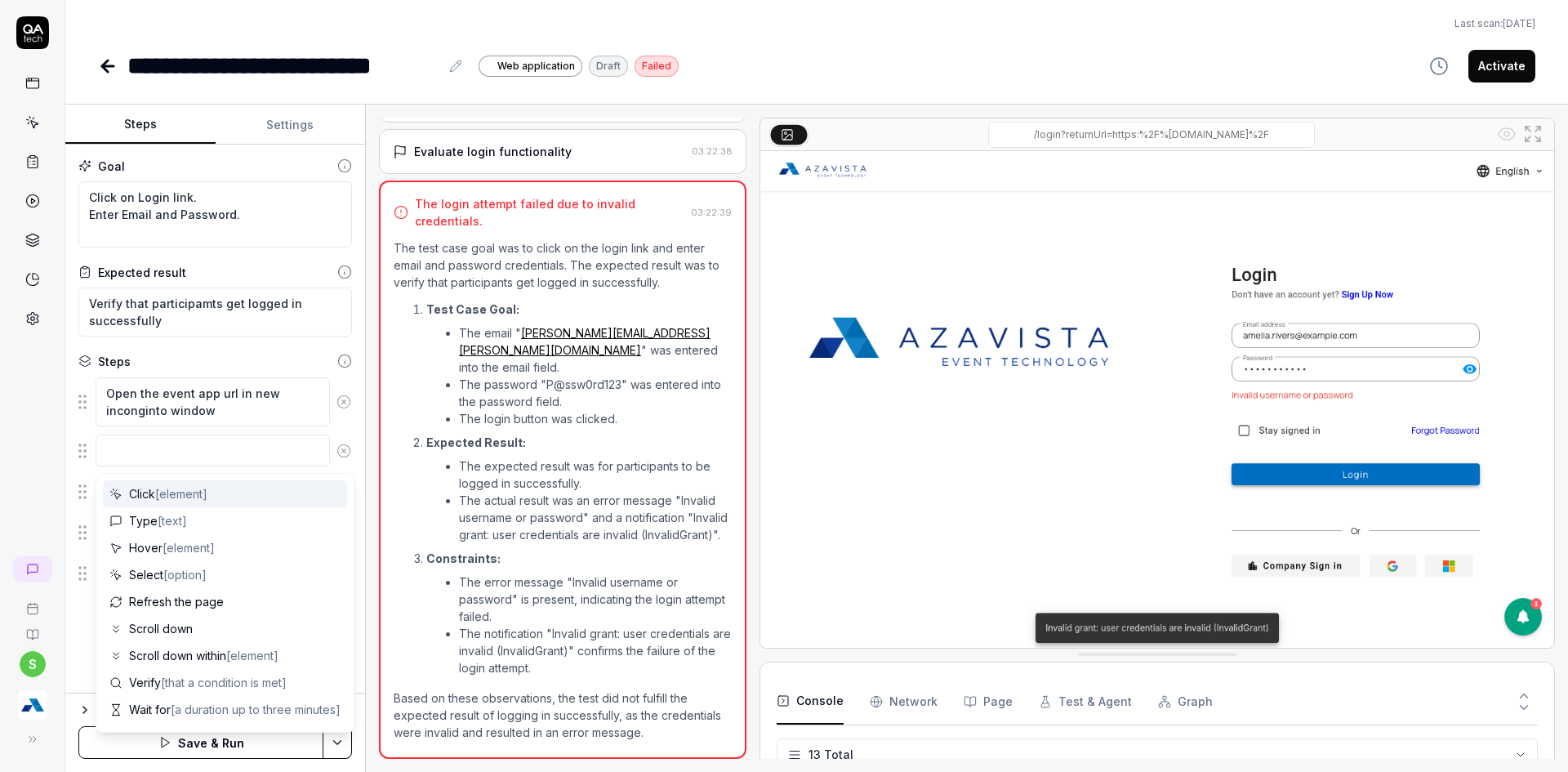
type textarea "*"
type textarea "C"
type textarea "*"
type textarea "Cl"
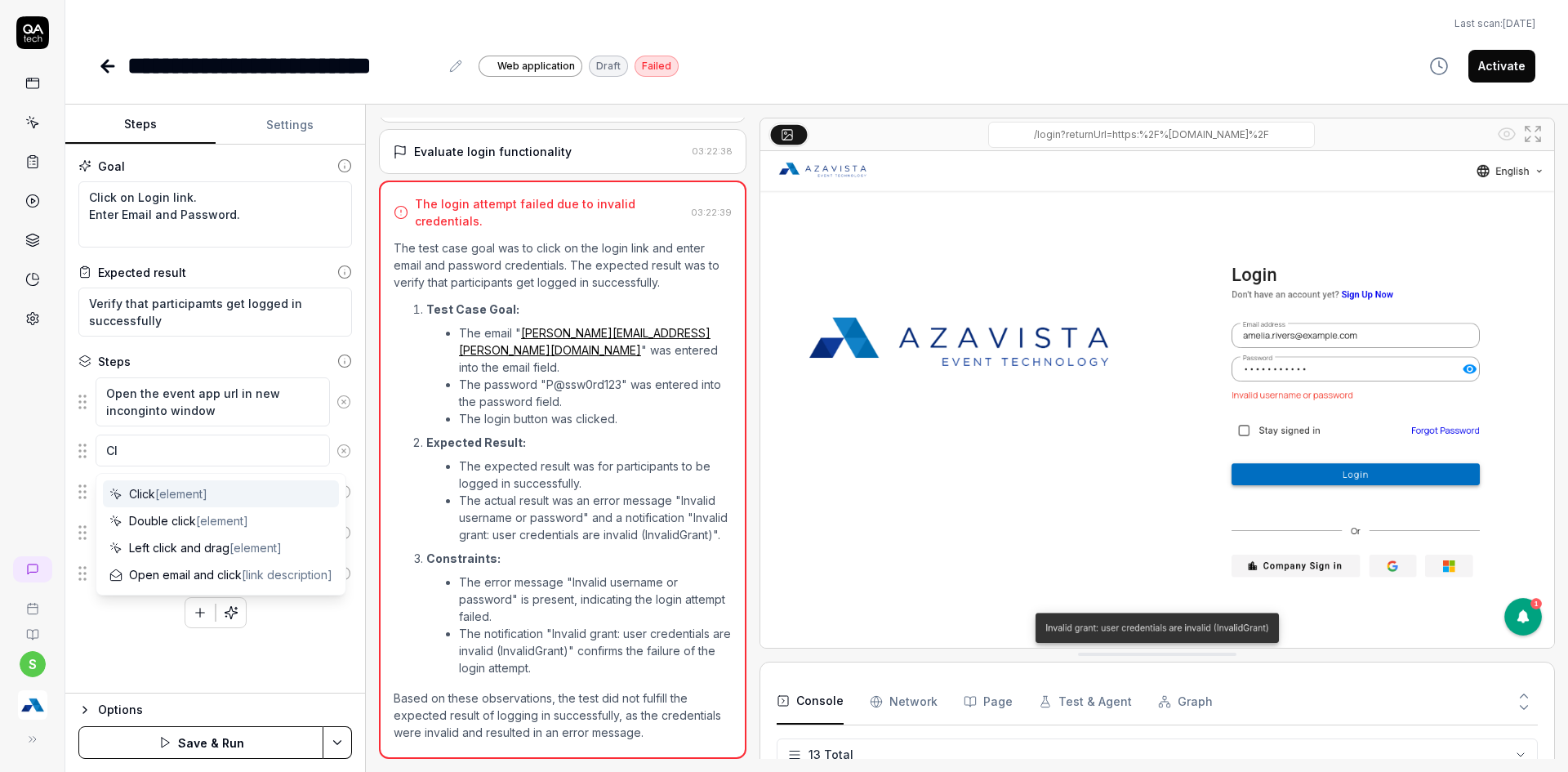
type textarea "*"
type textarea "Cli"
type textarea "*"
type textarea "Clic"
type textarea "*"
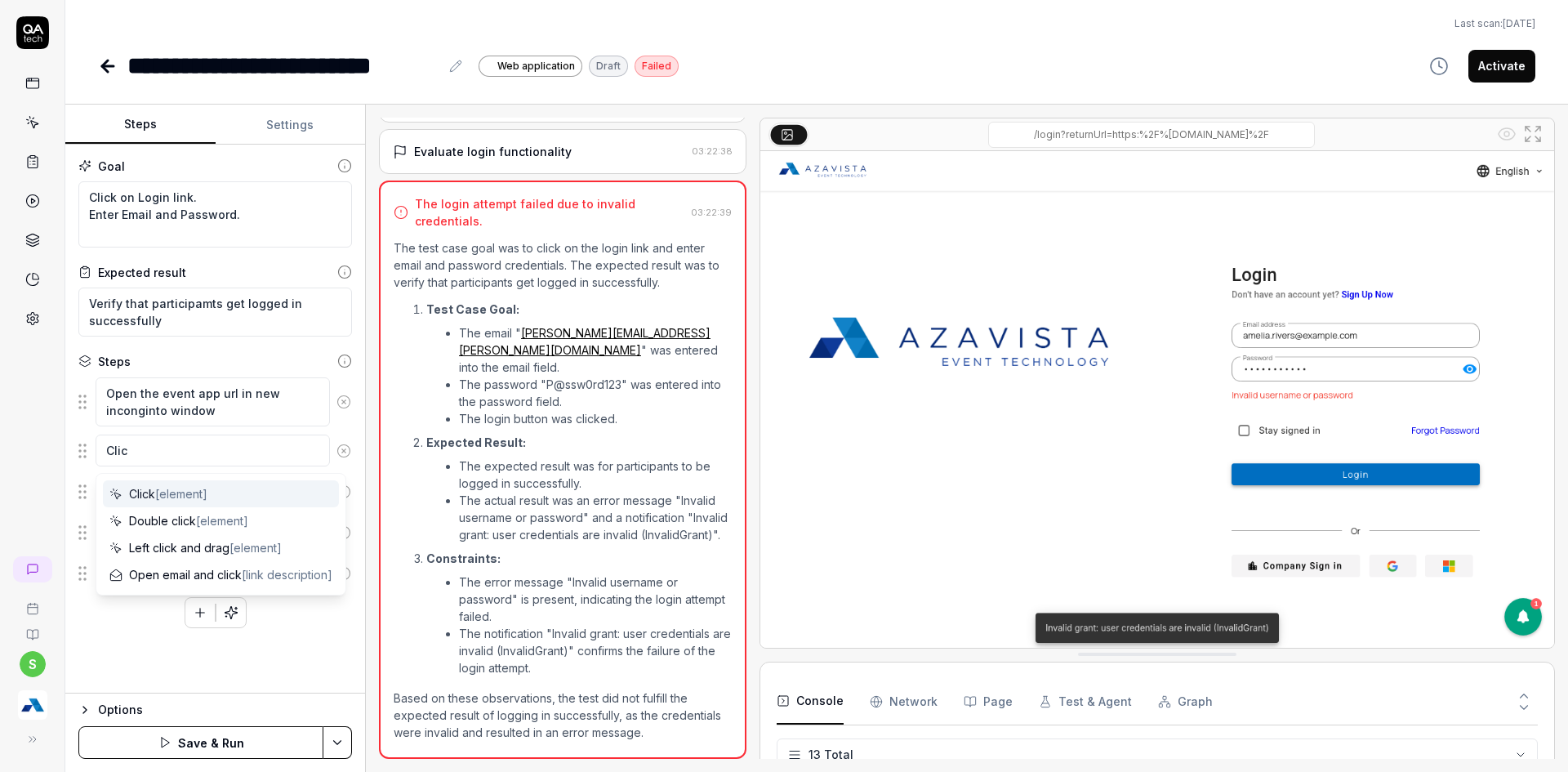
type textarea "Click"
type textarea "*"
type textarea "Click"
type textarea "*"
type textarea "Click o"
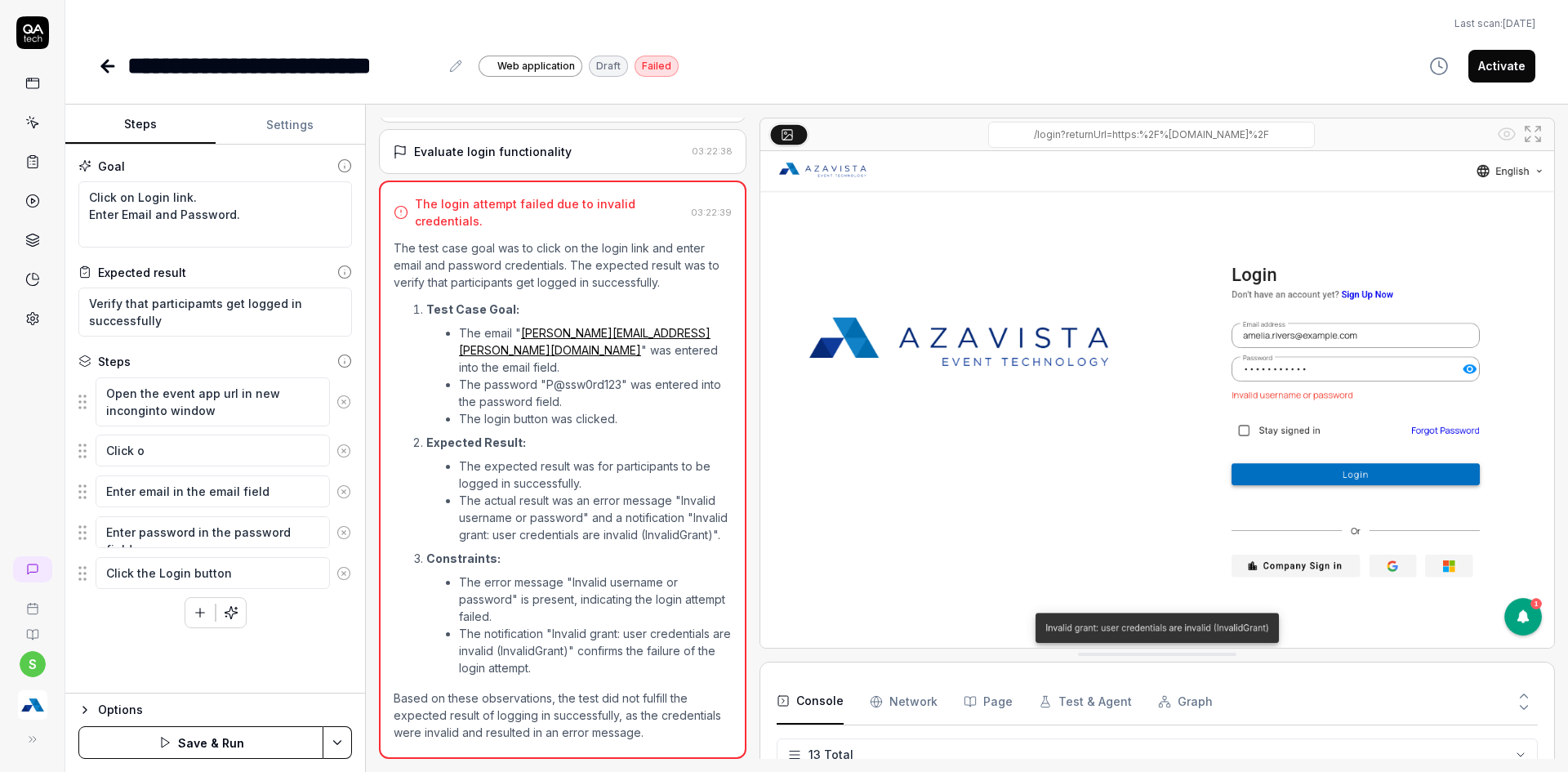
type textarea "*"
type textarea "Click on"
type textarea "*"
type textarea "Click on"
type textarea "*"
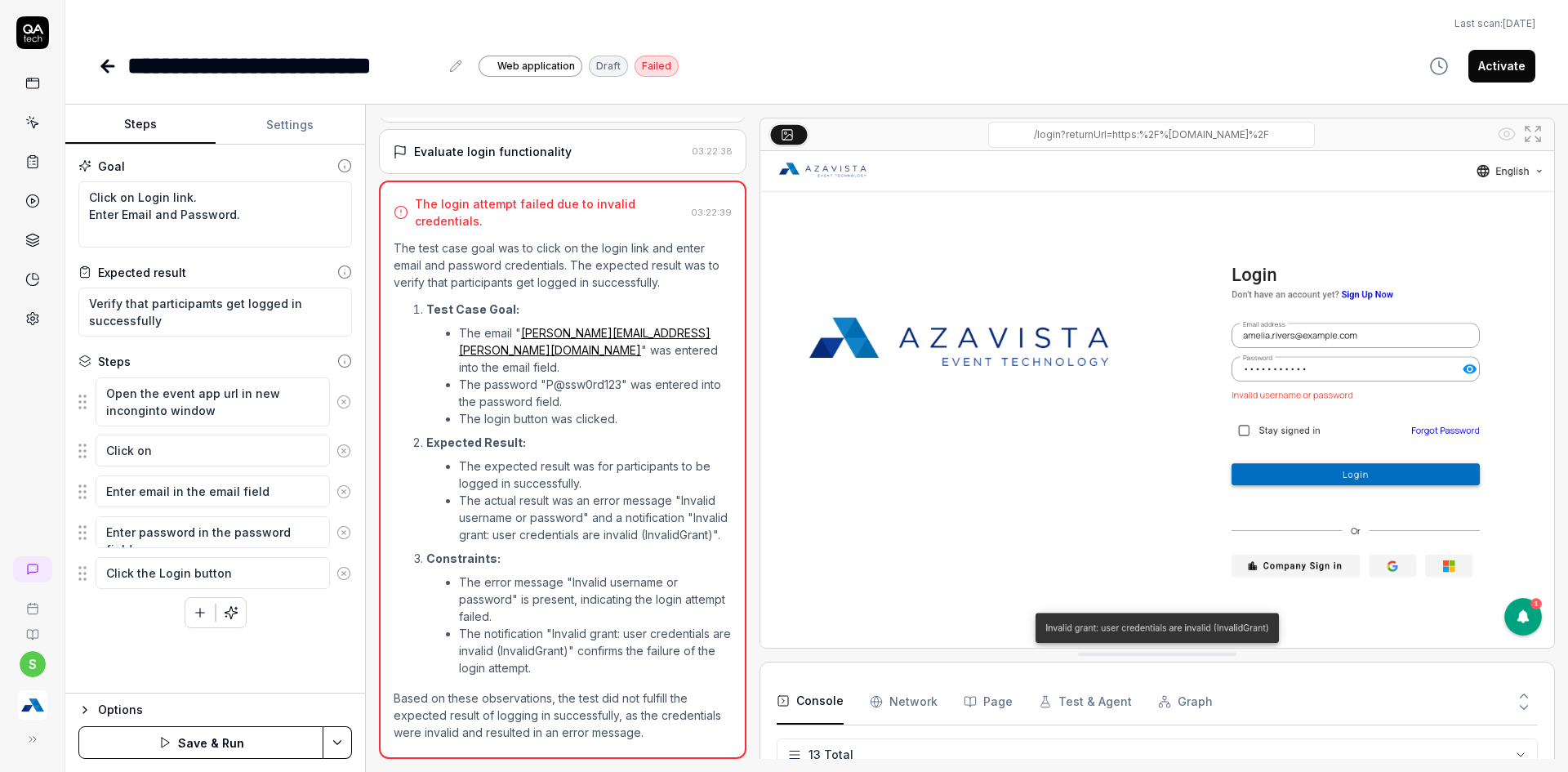
type textarea "Click on A"
type textarea "*"
type textarea "Click on Ac"
type textarea "*"
type textarea "Click on Act"
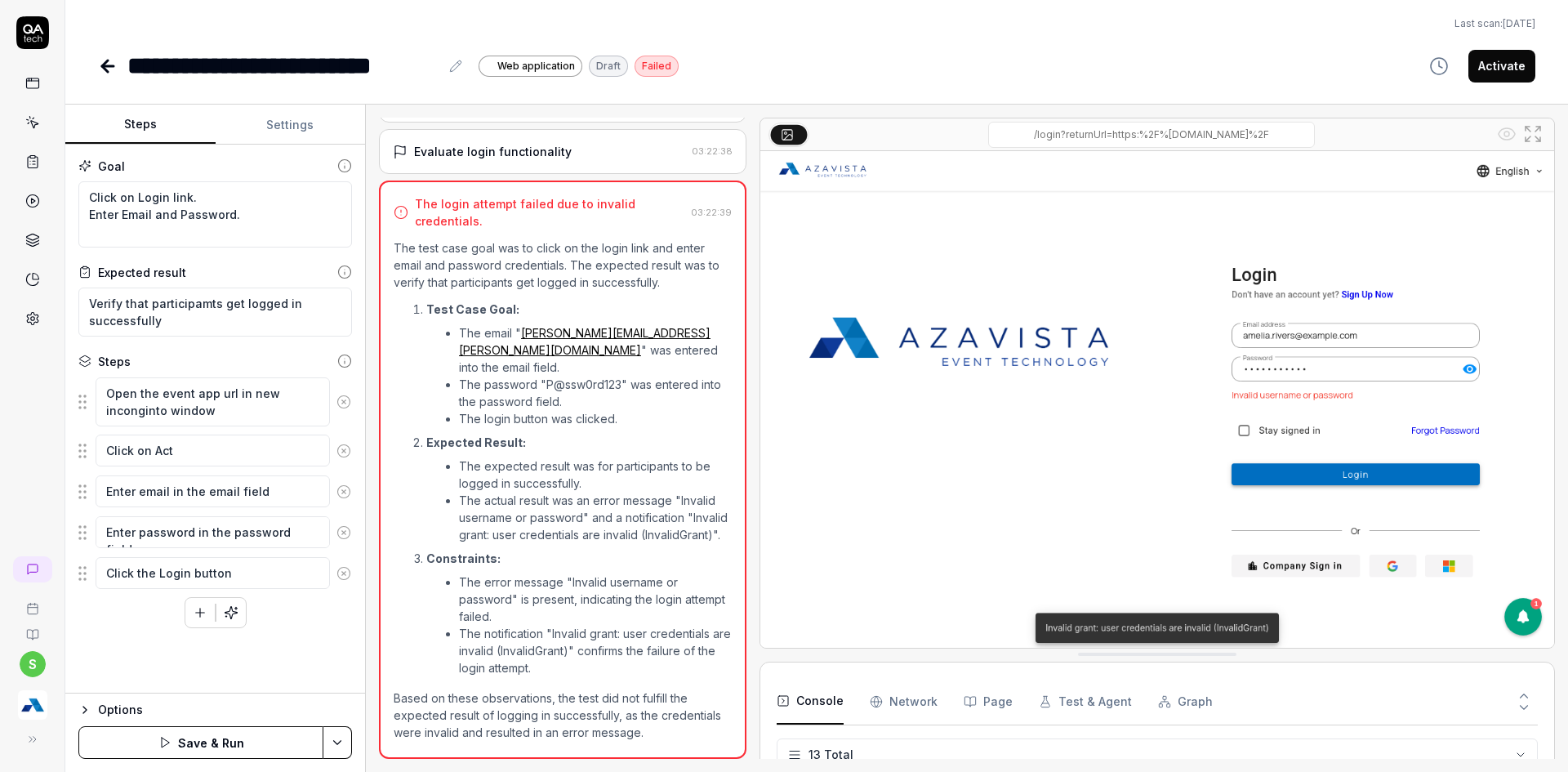
type textarea "*"
type textarea "Click on Acti"
type textarea "*"
type textarea "Click on Activ"
type textarea "*"
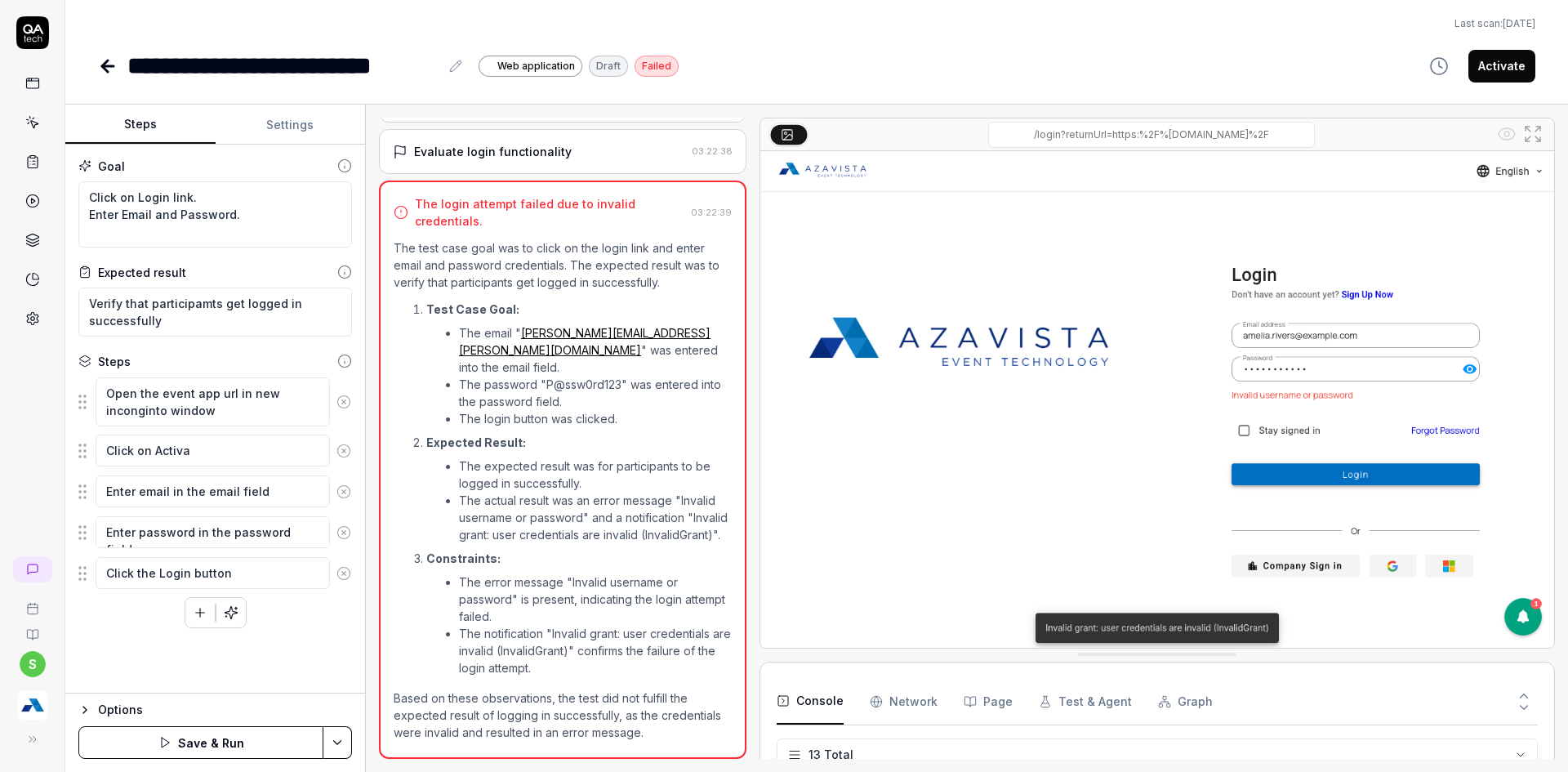
type textarea "Click on Activat"
type textarea "*"
type textarea "Click on Activati"
type textarea "*"
type textarea "Click on Activatio"
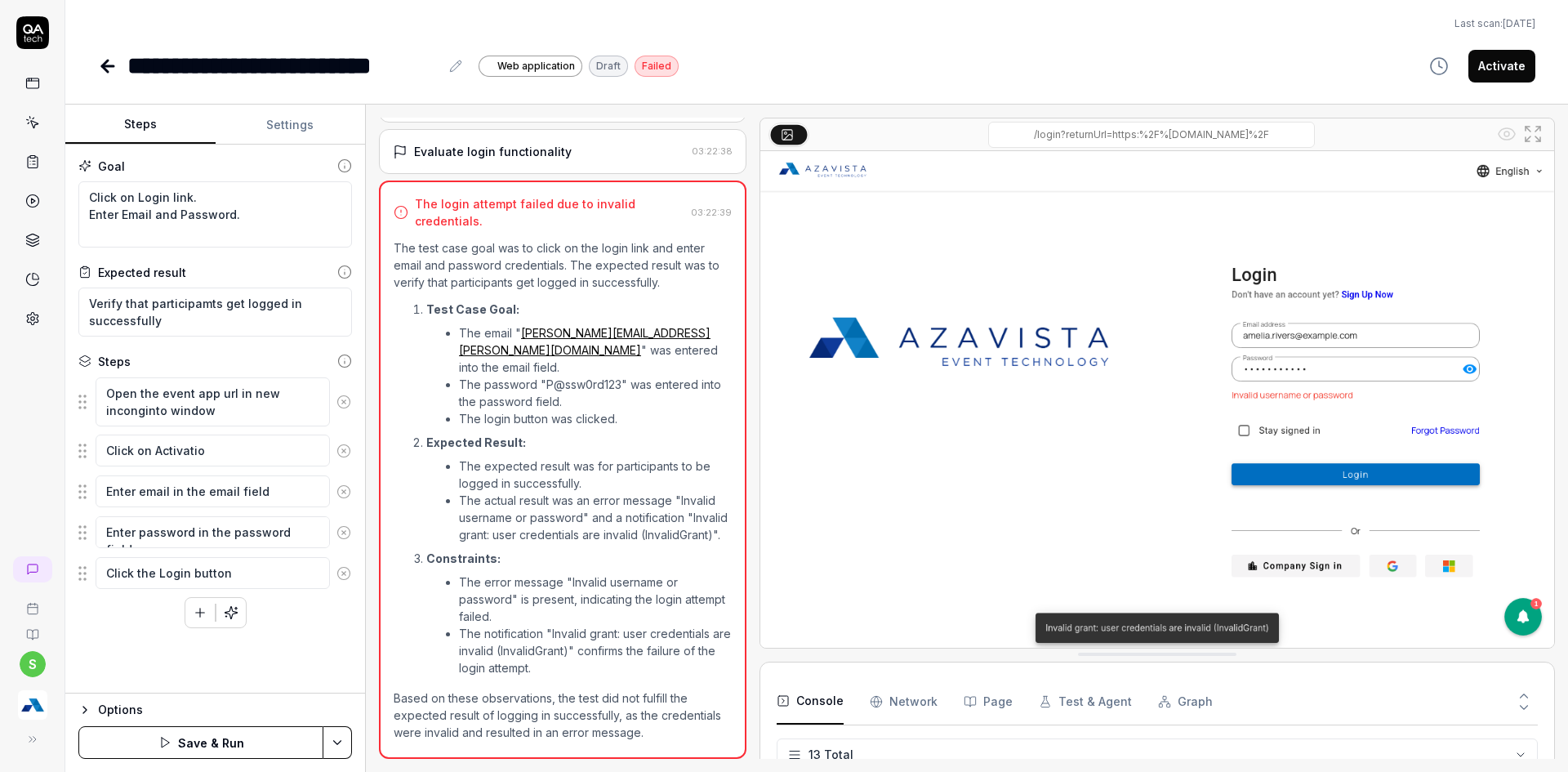
type textarea "*"
type textarea "Click on Activation"
type textarea "*"
type textarea "Click on Activation O"
type textarea "*"
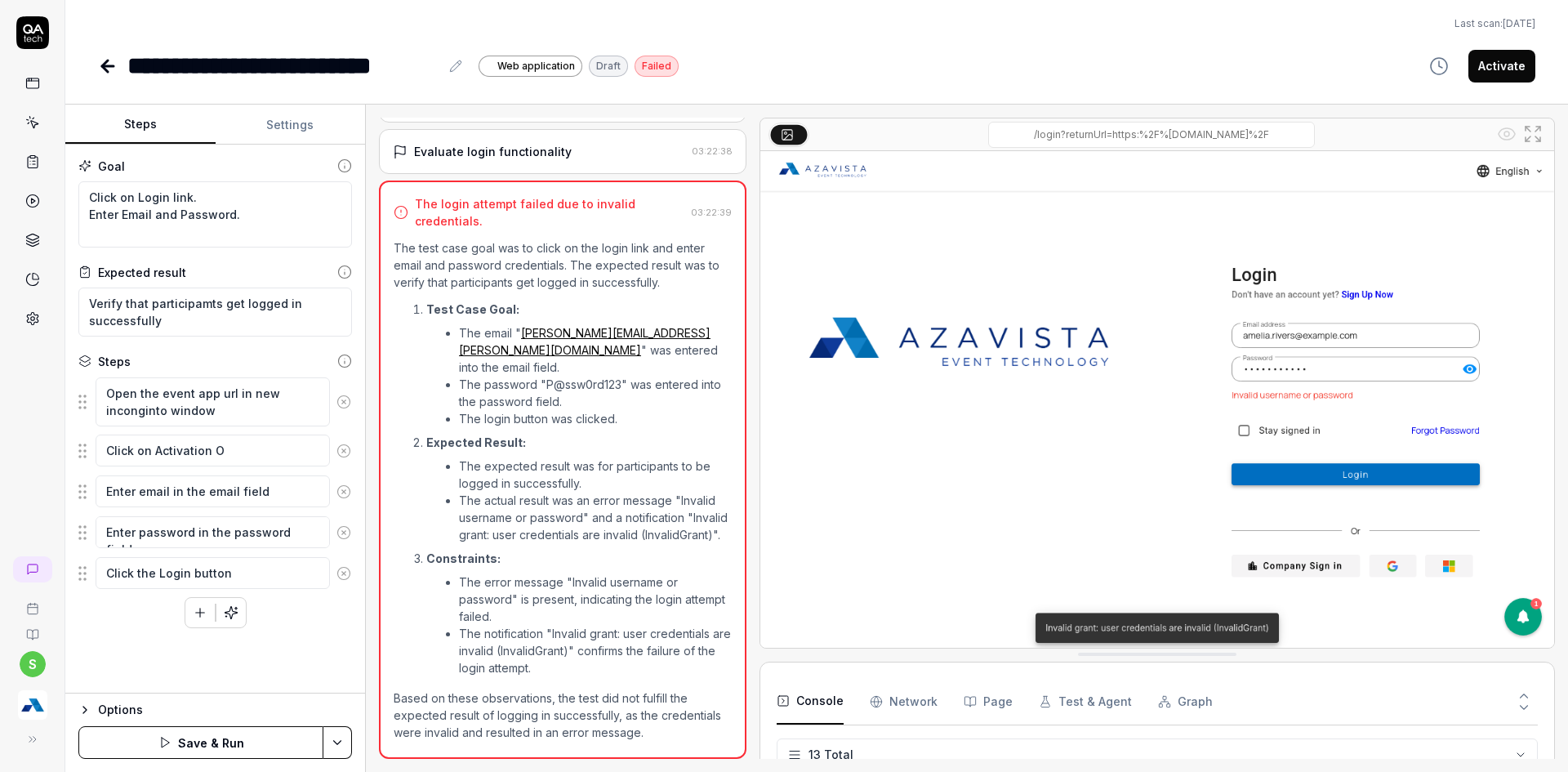
type textarea "Click on Activation OC"
type textarea "*"
type textarea "Click on Activation OCd"
type textarea "*"
type textarea "Click on Activation OCde"
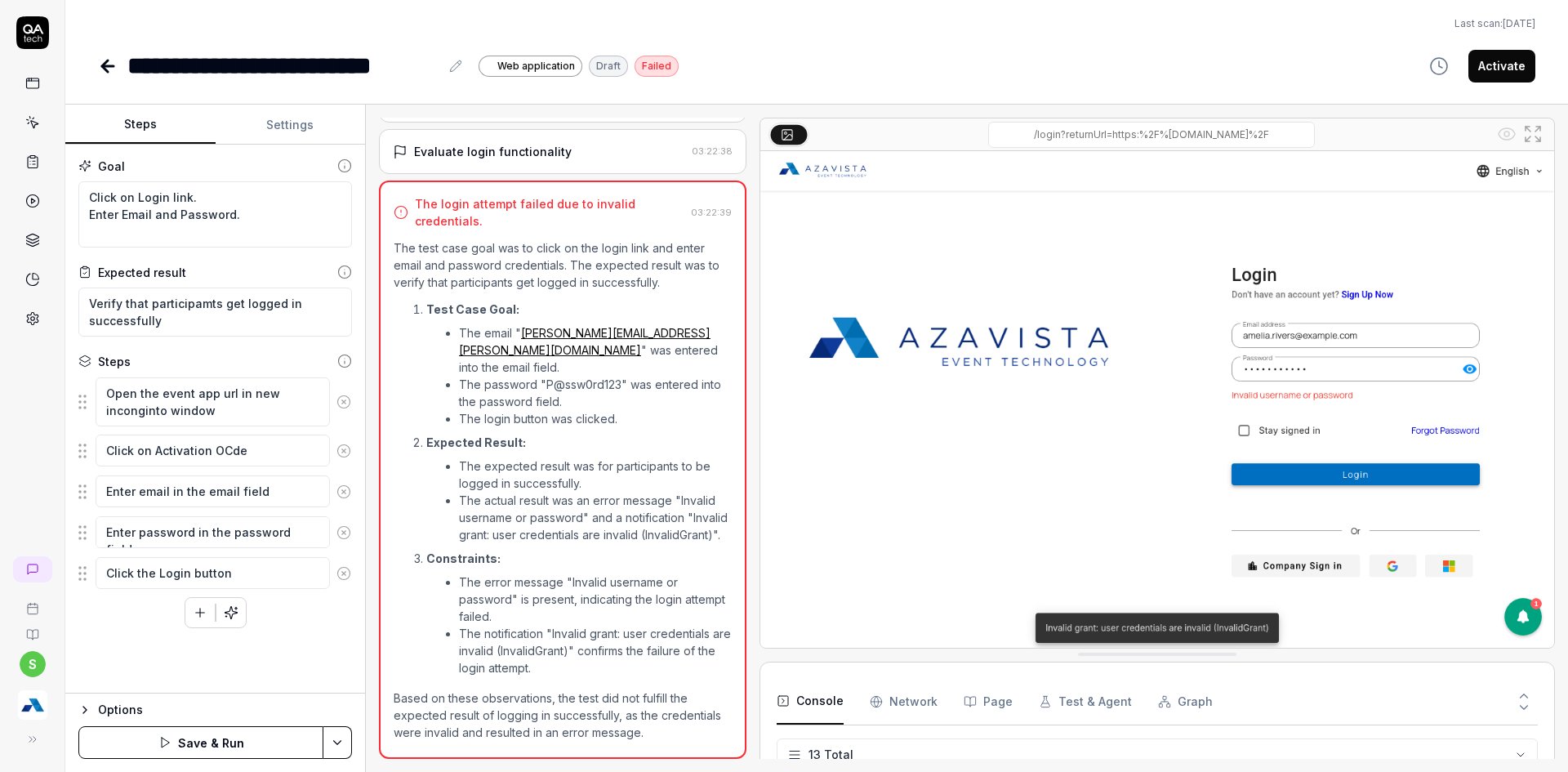
type textarea "*"
type textarea "Click on Activation OCd"
type textarea "*"
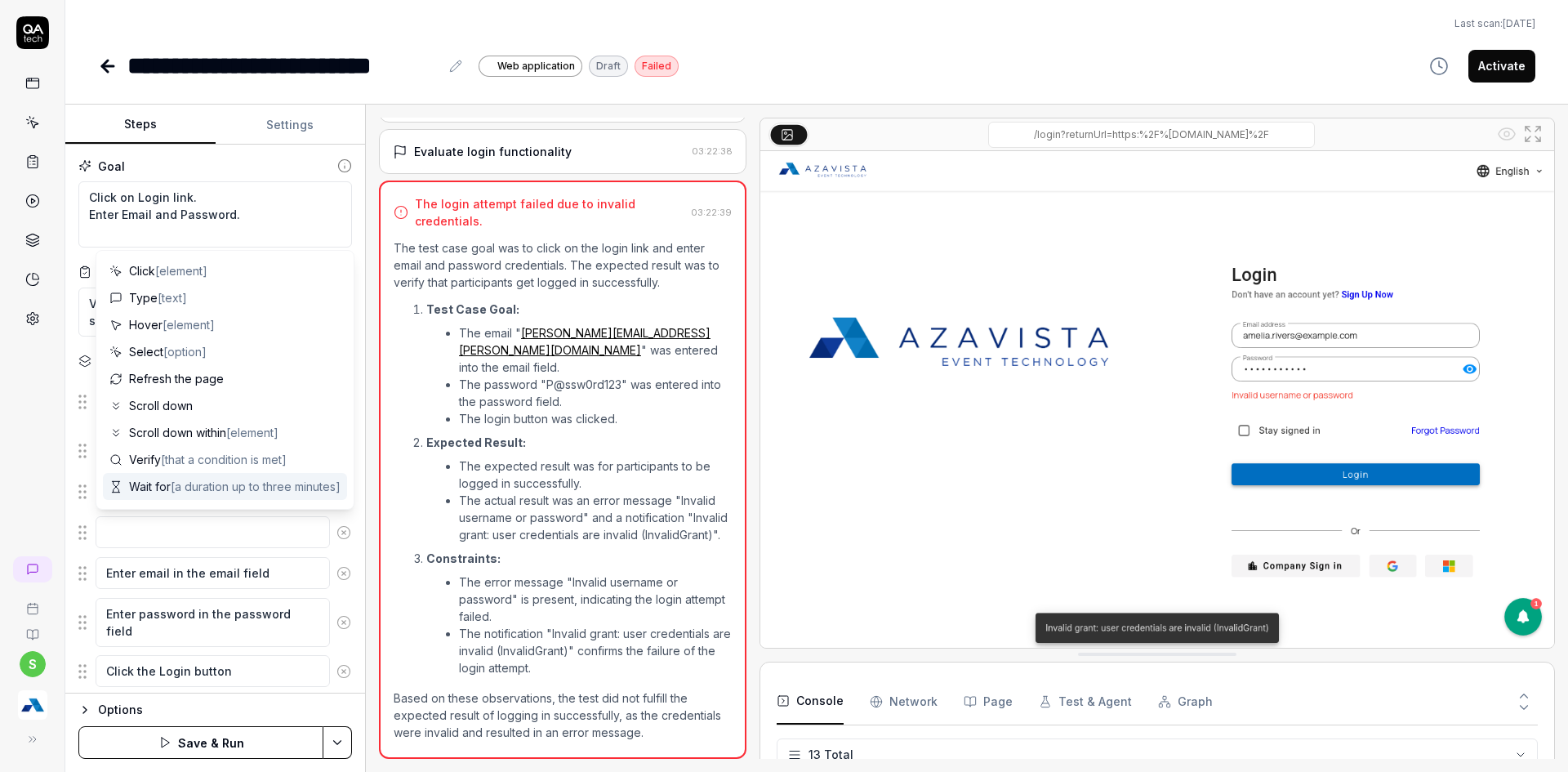
click at [336, 534] on icon at bounding box center [344, 533] width 15 height 15
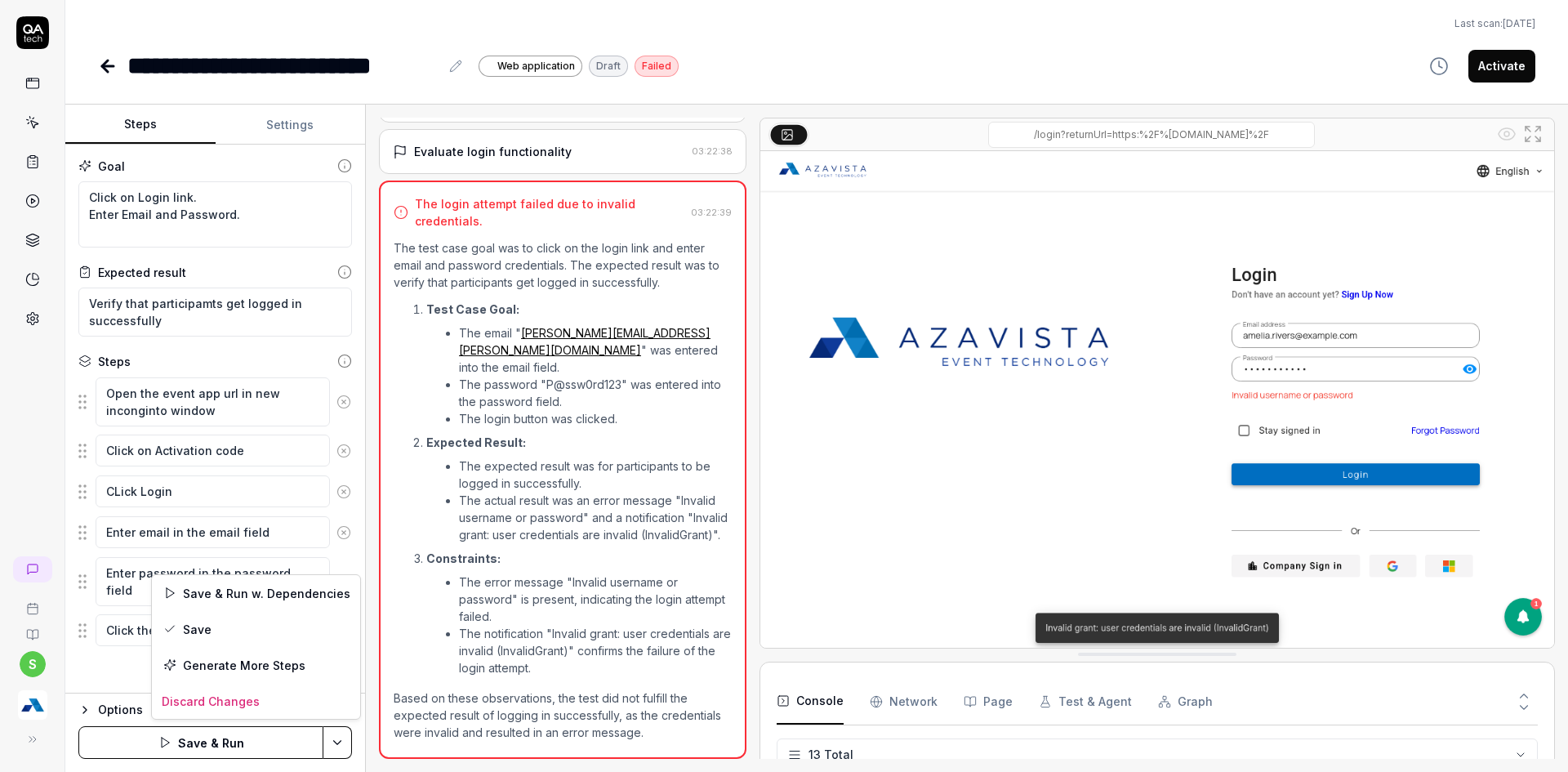
click at [341, 739] on html "**********" at bounding box center [784, 395] width 1568 height 791
click at [230, 634] on div "Save" at bounding box center [257, 629] width 209 height 36
click at [91, 67] on div "**********" at bounding box center [817, 42] width 1503 height 84
click at [107, 66] on icon at bounding box center [108, 66] width 11 height 0
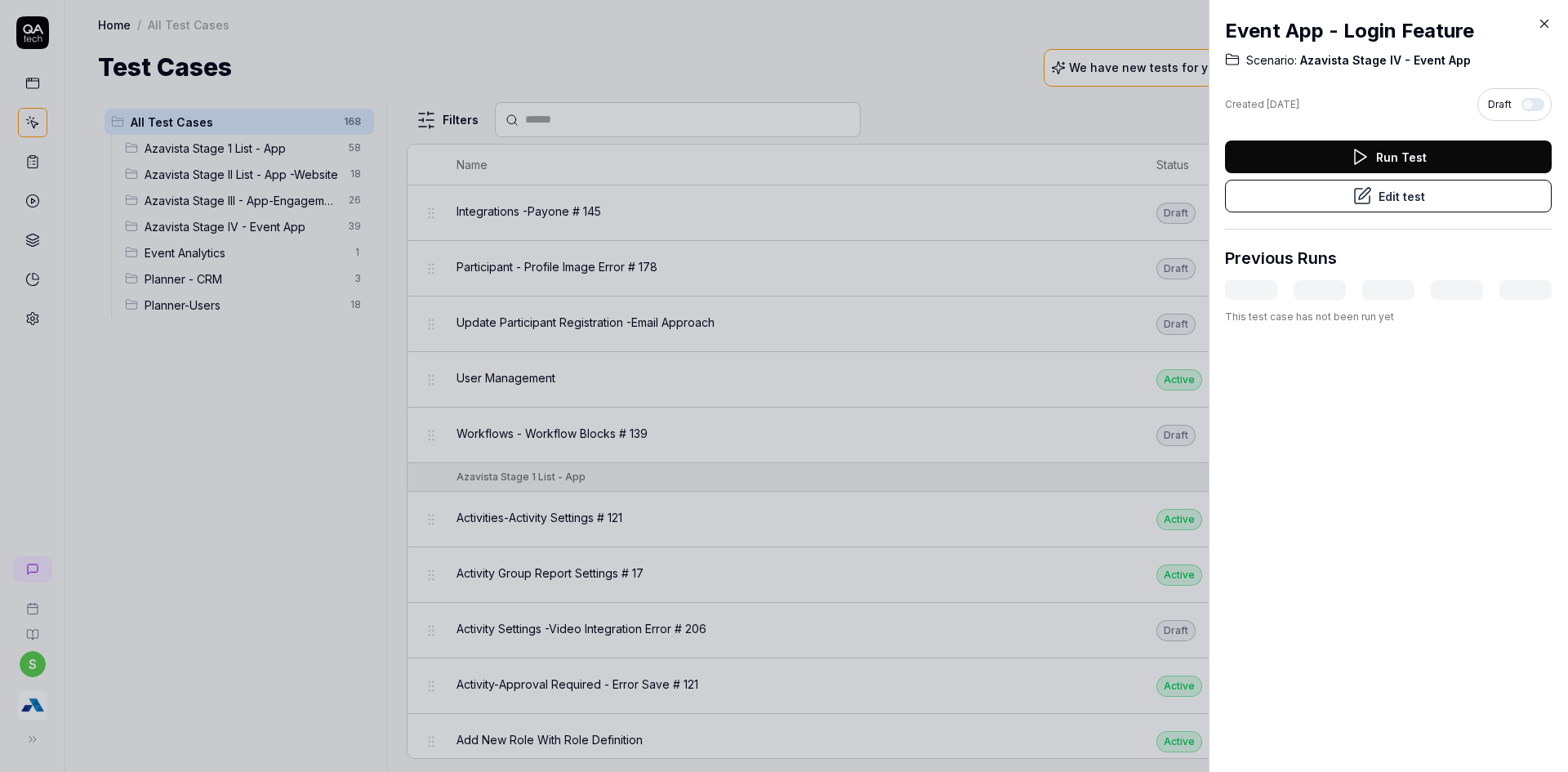
click at [214, 492] on div at bounding box center [784, 386] width 1568 height 772
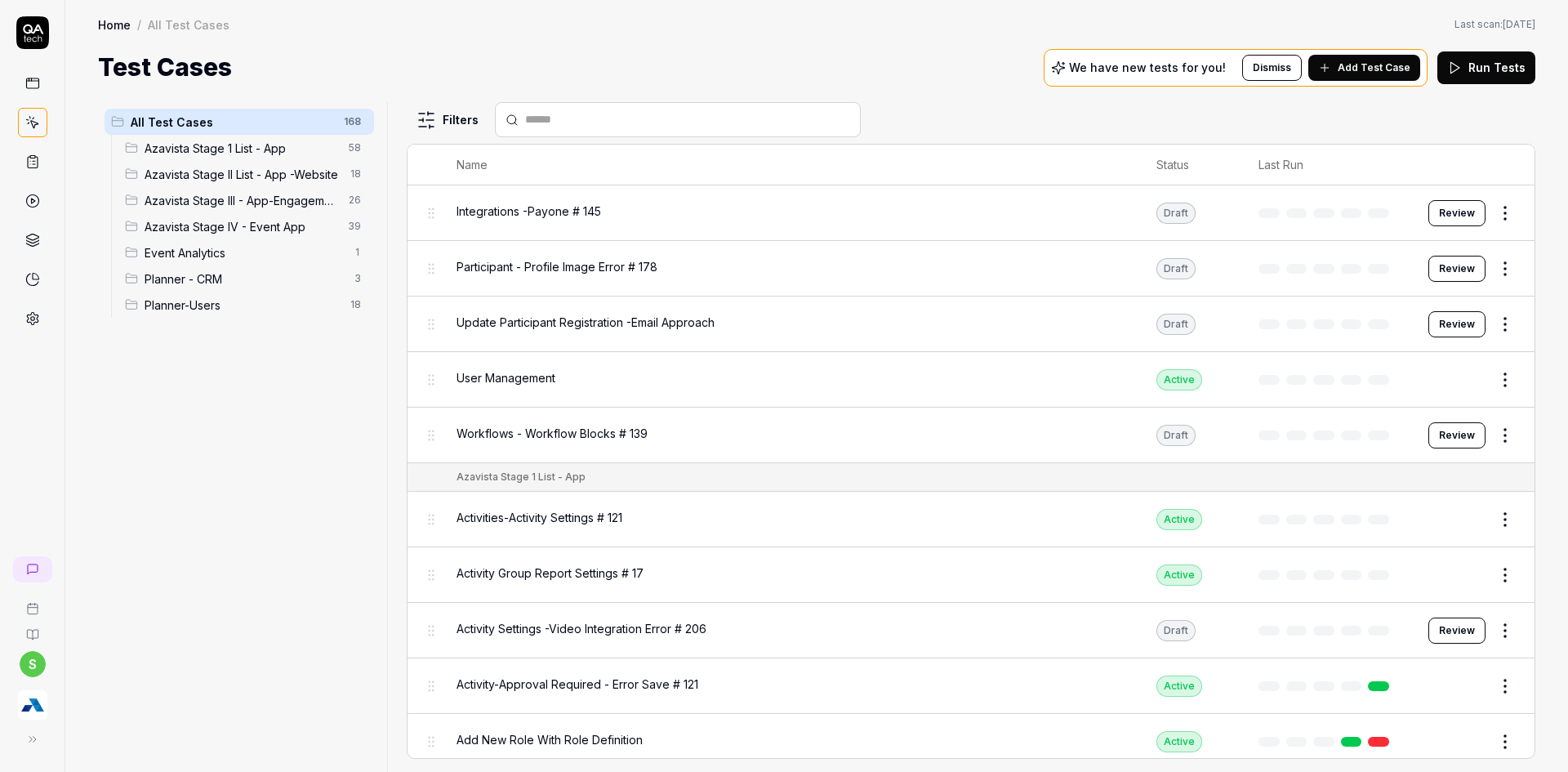
click at [230, 234] on span "Azavista Stage IV - Event App" at bounding box center [242, 226] width 194 height 18
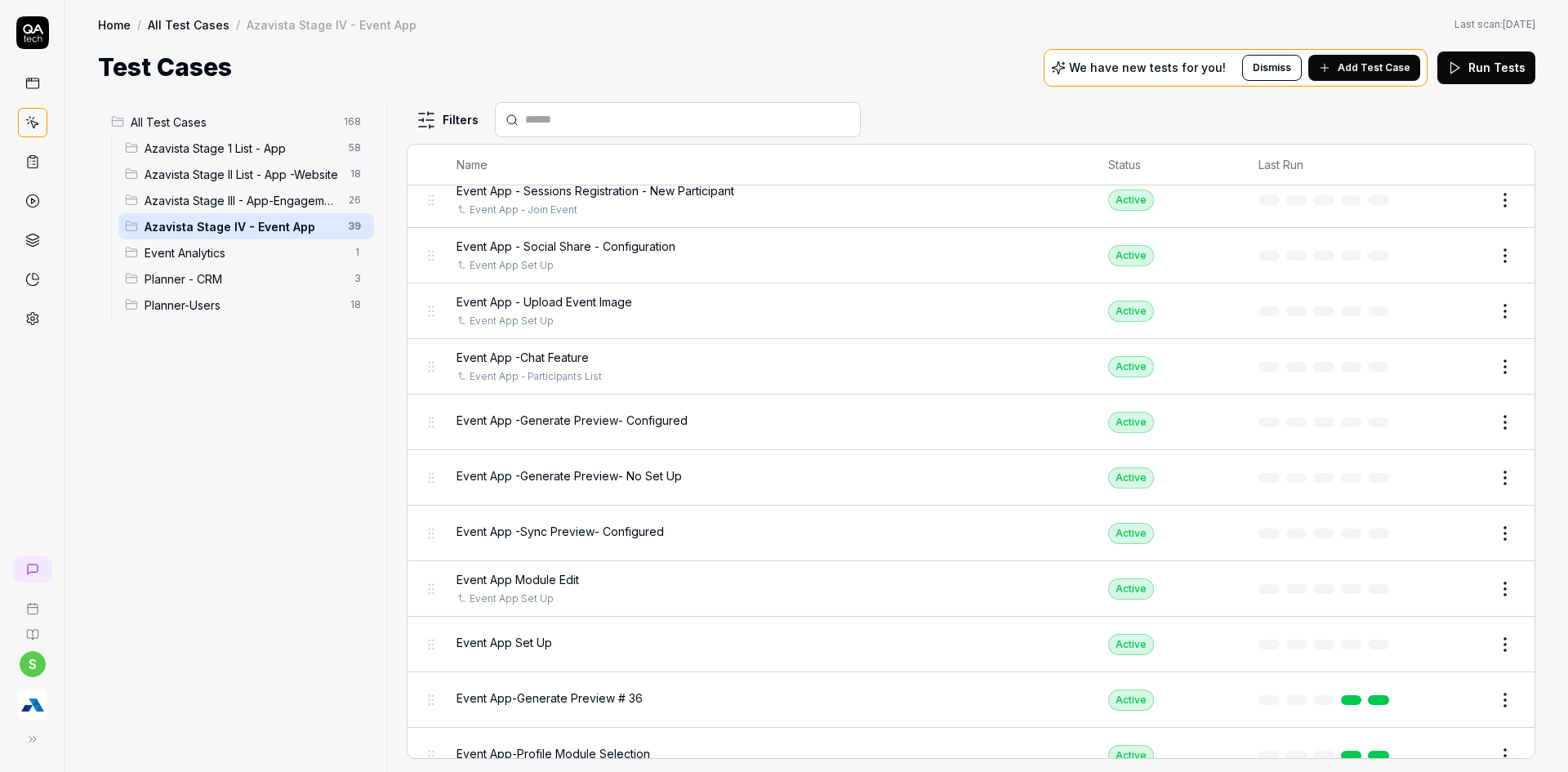
scroll to position [1622, 0]
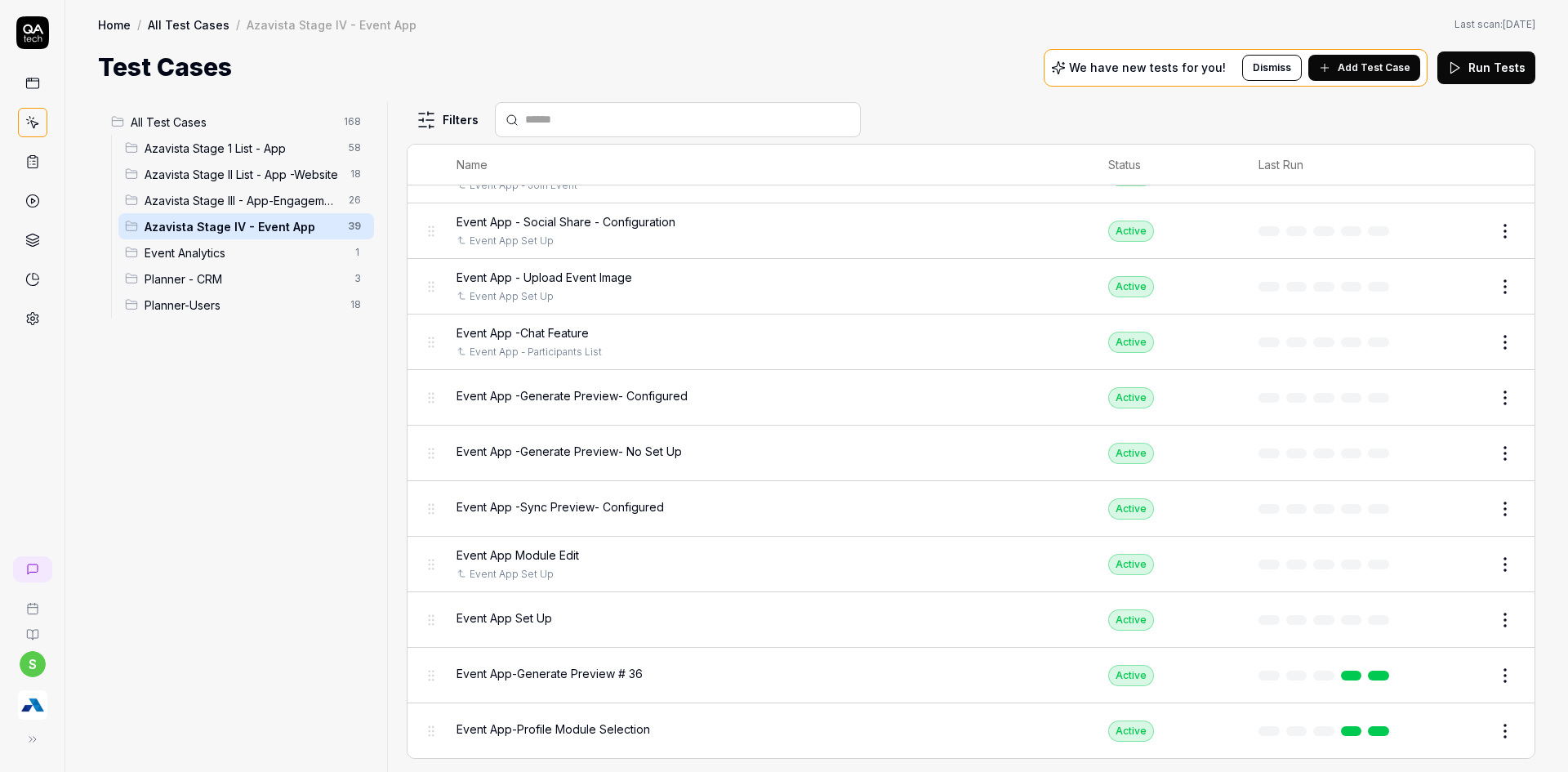
click at [502, 624] on span "Event App Set Up" at bounding box center [503, 618] width 95 height 18
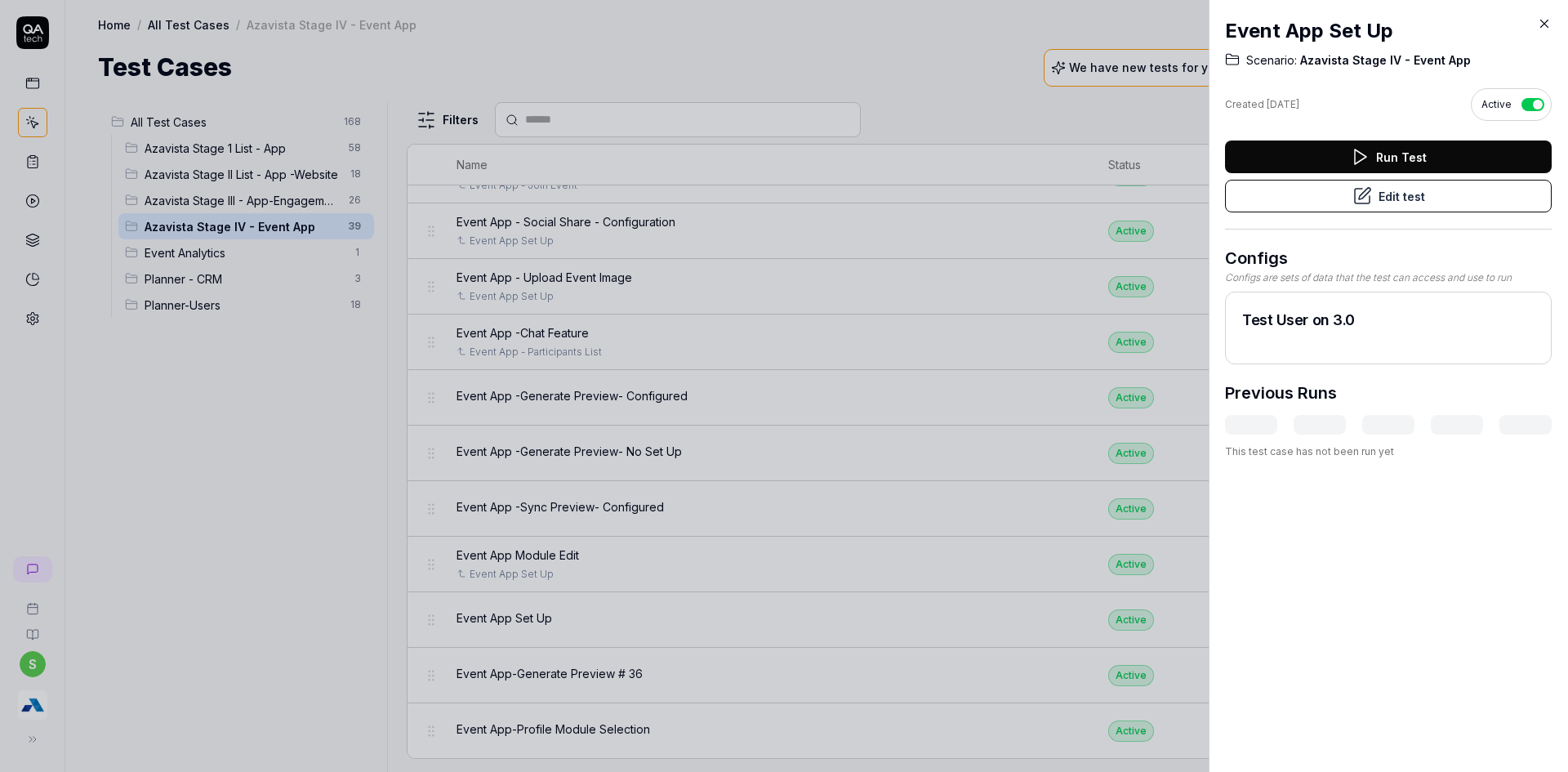
click at [1424, 206] on button "Edit test" at bounding box center [1389, 196] width 327 height 32
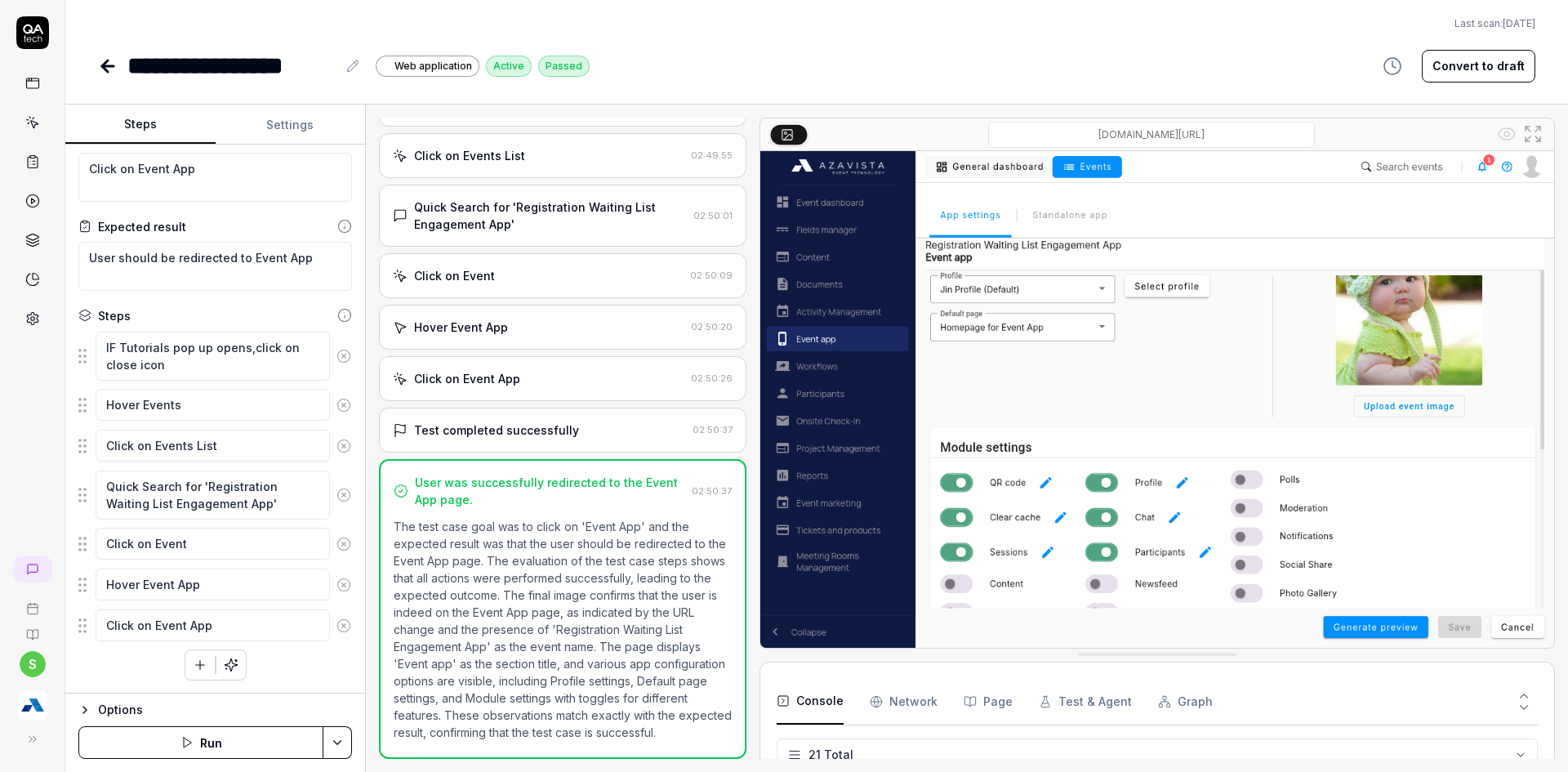
scroll to position [791, 0]
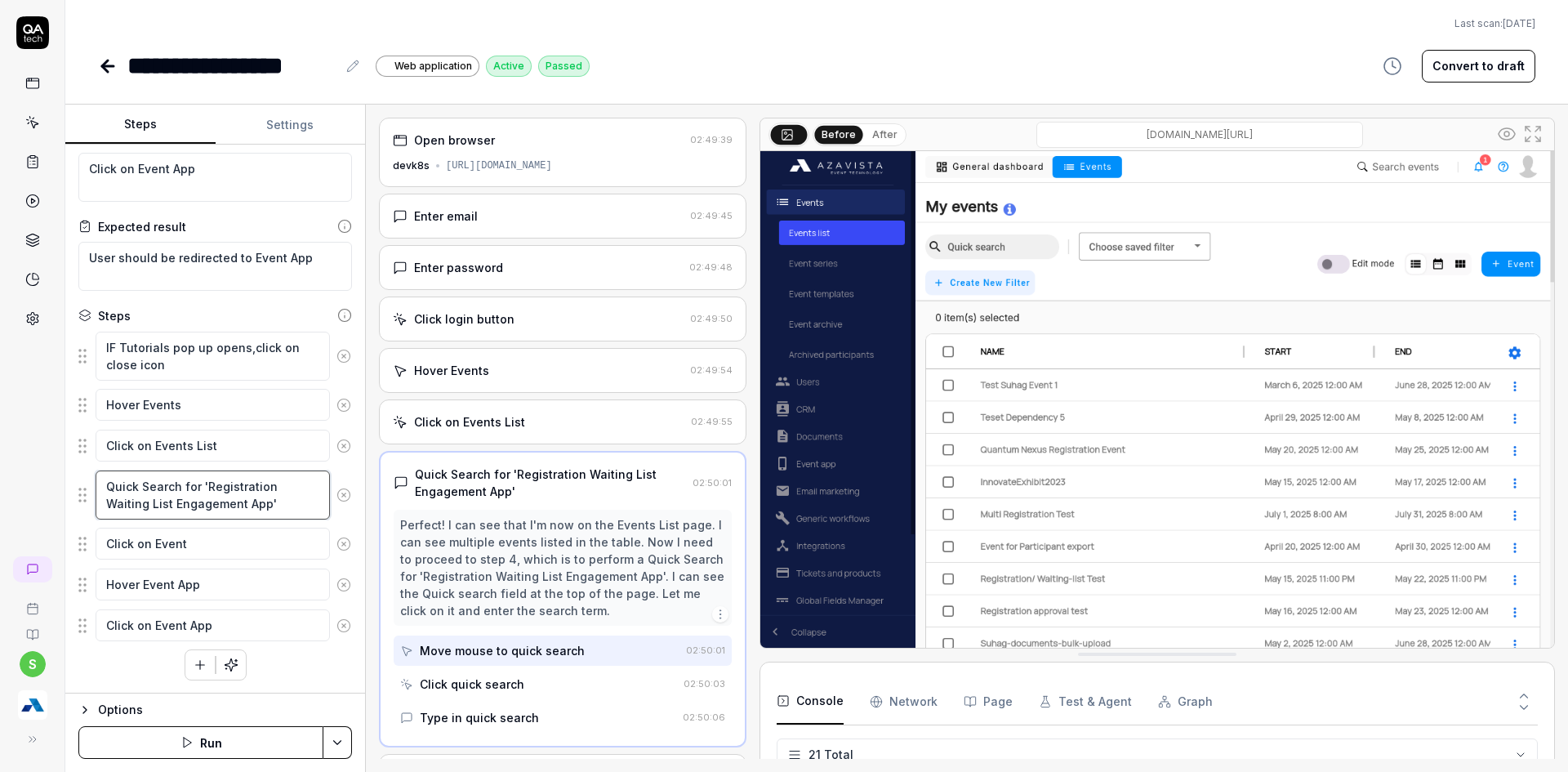
drag, startPoint x: 261, startPoint y: 504, endPoint x: 203, endPoint y: 489, distance: 59.9
click at [203, 489] on textarea "Quick Search for 'Registration Waiting List Engagement App'" at bounding box center [212, 495] width 235 height 49
click at [41, 141] on div at bounding box center [32, 200] width 30 height 265
click at [38, 128] on icon at bounding box center [32, 123] width 15 height 15
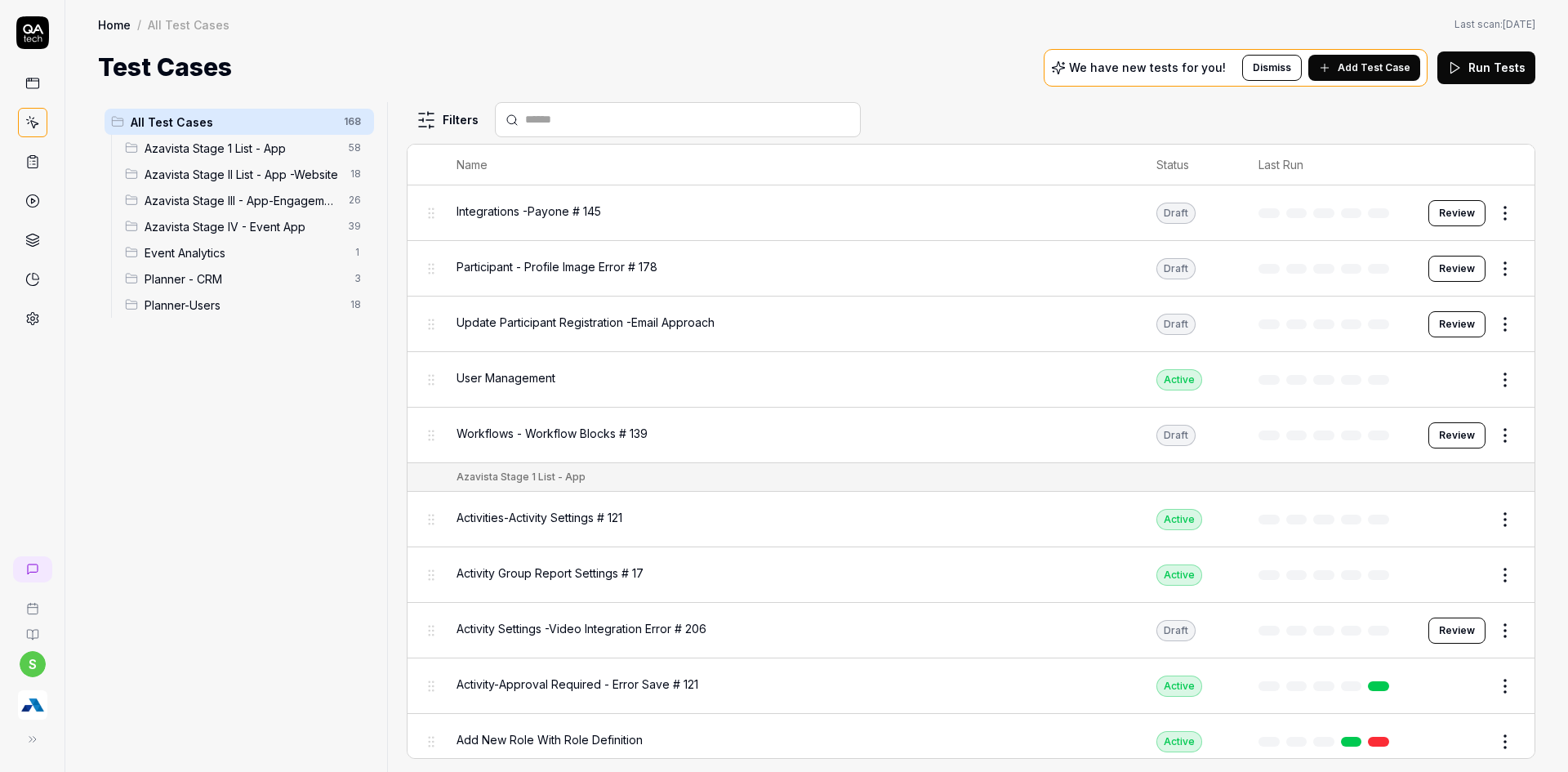
click at [235, 235] on div "Azavista Stage IV - Event App 39" at bounding box center [246, 226] width 256 height 26
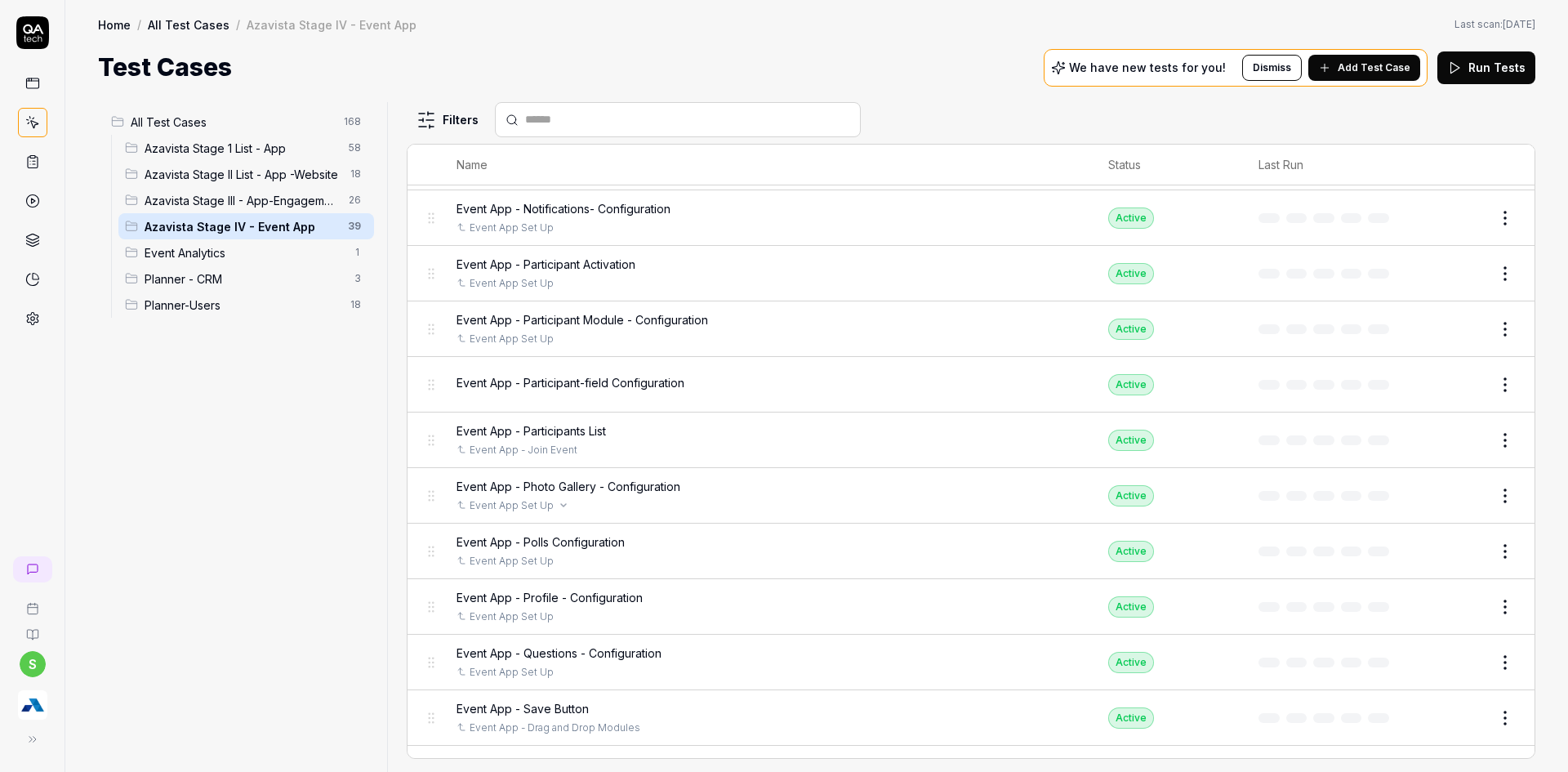
scroll to position [560, 0]
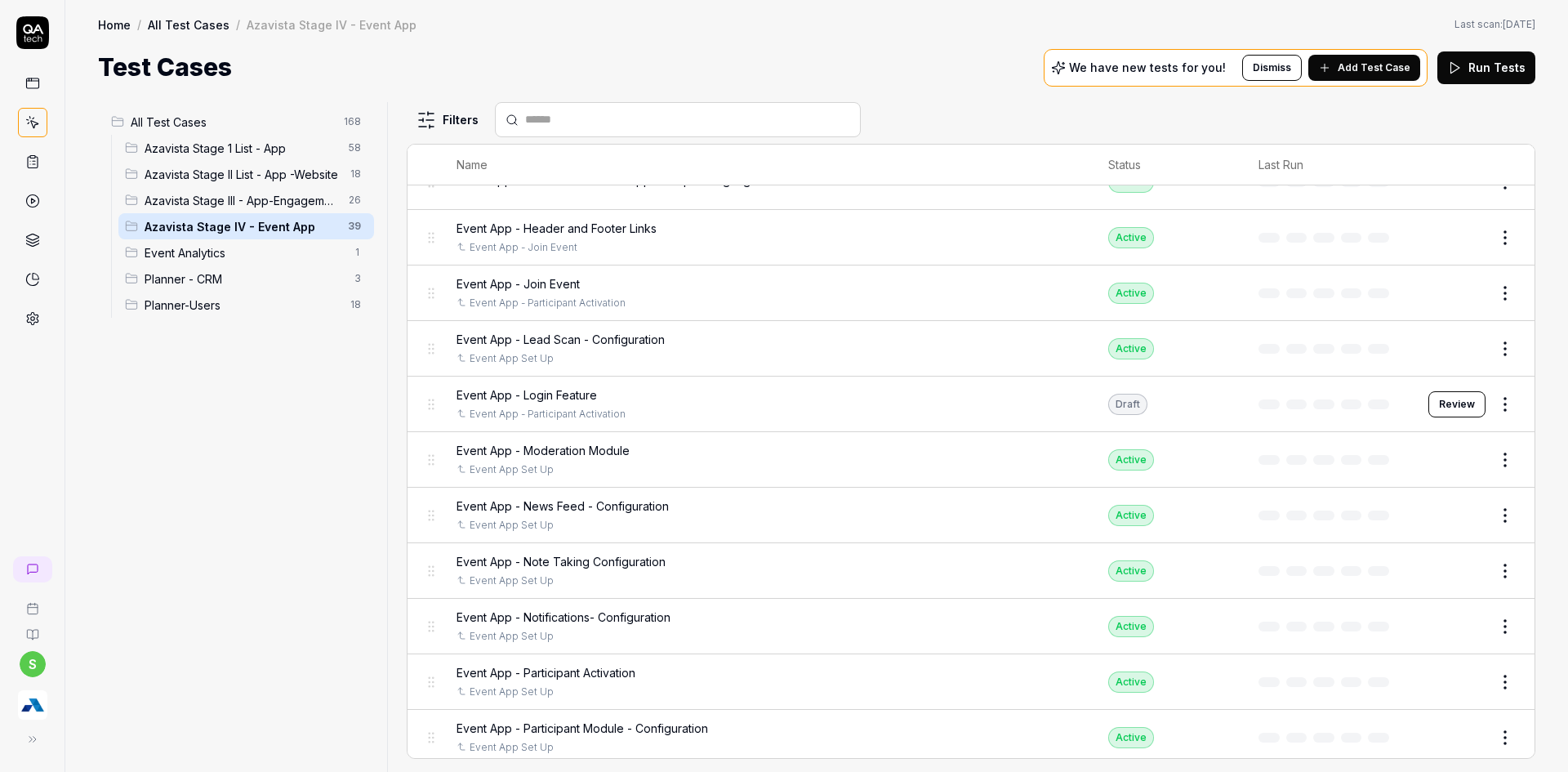
click at [573, 370] on td "Event App - Lead Scan - Configuration Event App Set Up" at bounding box center [766, 349] width 652 height 55
click at [567, 393] on span "Event App - Login Feature" at bounding box center [526, 394] width 140 height 18
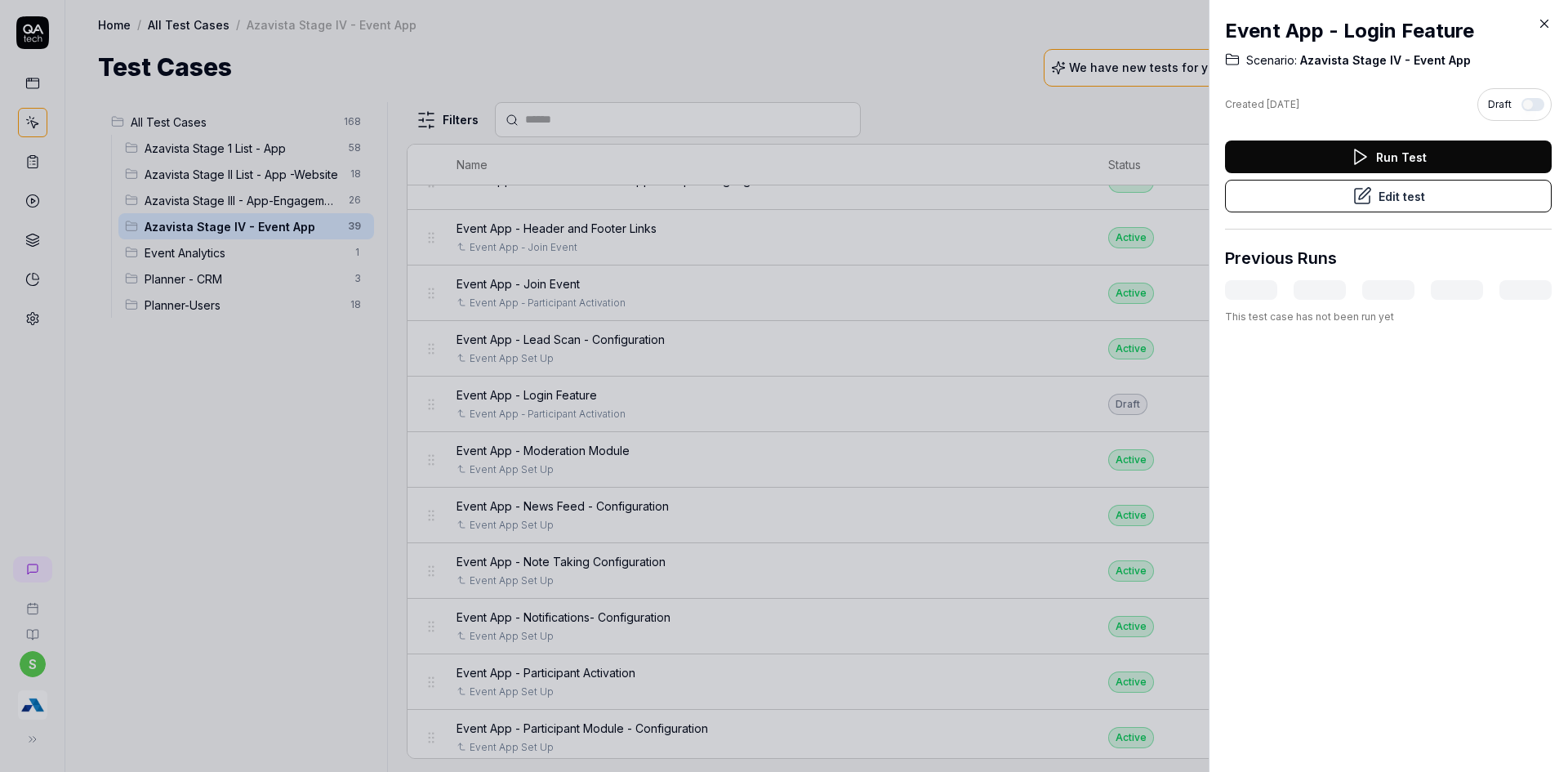
click at [1367, 208] on button "Edit test" at bounding box center [1389, 196] width 327 height 32
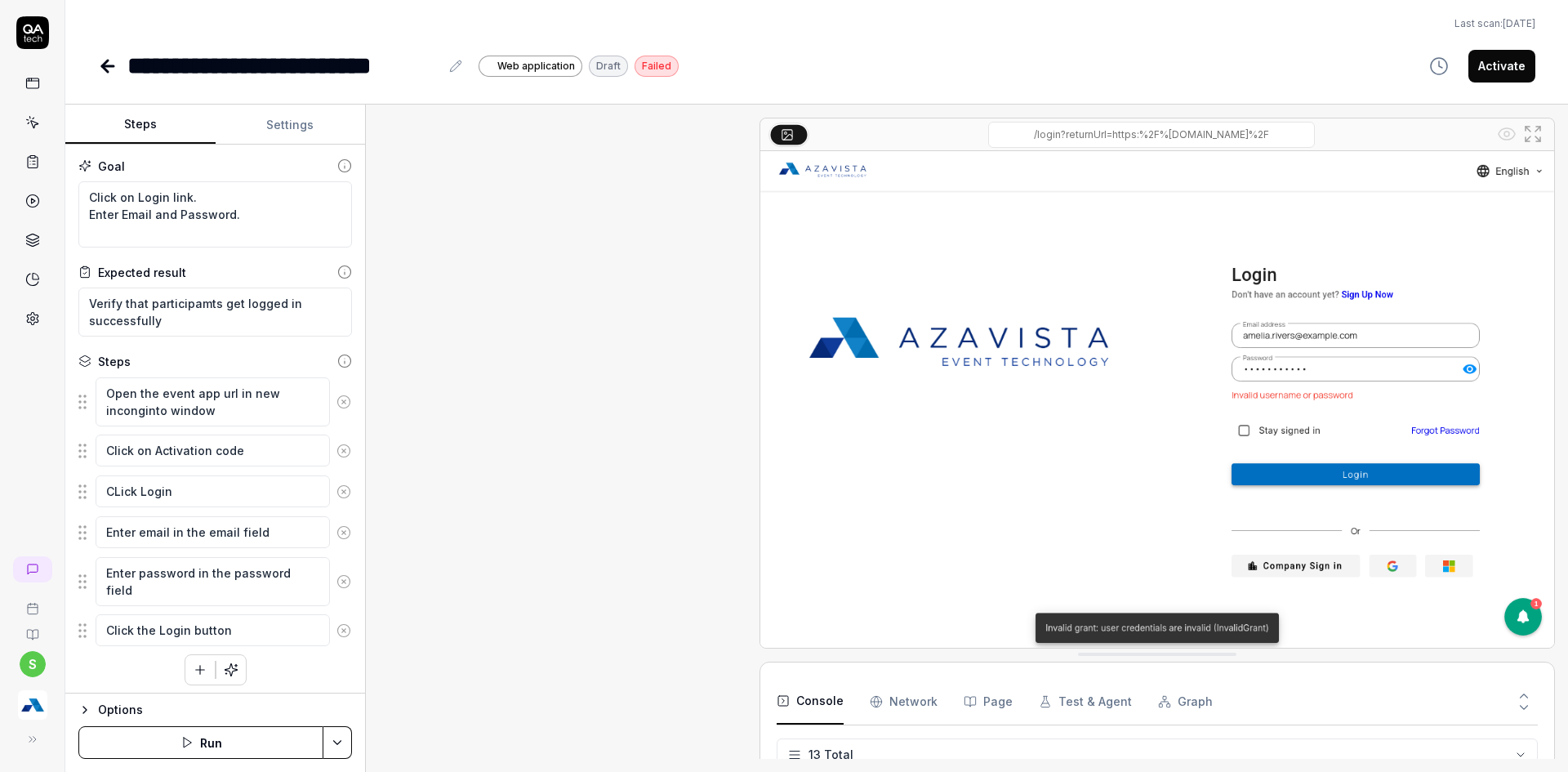
scroll to position [219, 0]
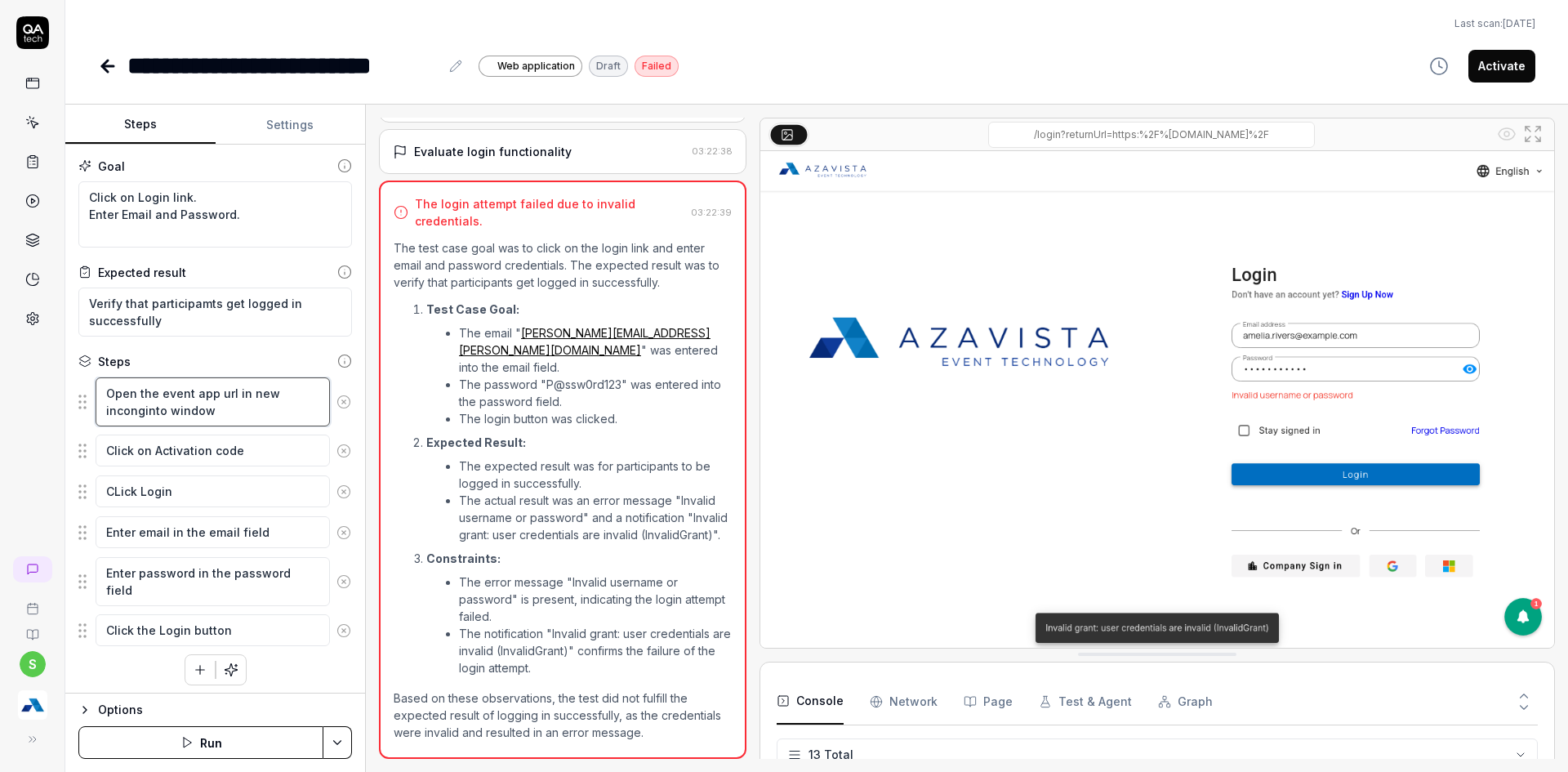
click at [223, 414] on textarea "Open the event app url in new inconginto window" at bounding box center [212, 402] width 235 height 49
click at [212, 395] on textarea "Open the event app url in new inconginto window" at bounding box center [212, 402] width 235 height 49
click at [166, 397] on textarea "Open the event app url in new inconginto window" at bounding box center [212, 402] width 235 height 49
click at [193, 395] on textarea "Open the Event app url in new inconginto window" at bounding box center [212, 402] width 235 height 49
click at [199, 398] on textarea "Open the Event app url in new inconginto window" at bounding box center [212, 402] width 235 height 49
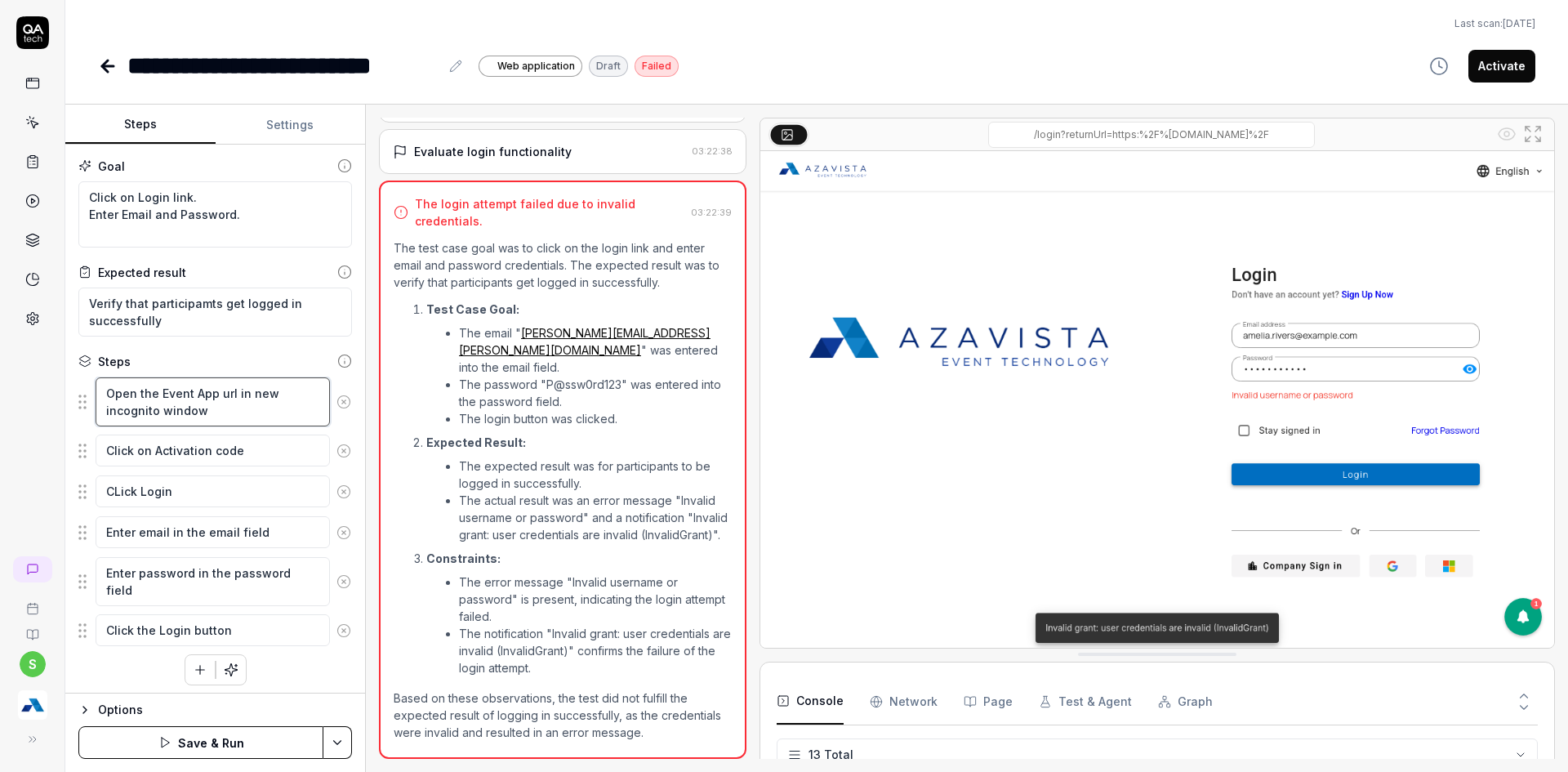
click at [224, 414] on textarea "Open the Event App url in new incognito window" at bounding box center [212, 402] width 235 height 49
click at [153, 458] on textarea "Click on Activation code" at bounding box center [212, 451] width 235 height 31
click at [181, 505] on textarea "CLick Login" at bounding box center [212, 491] width 235 height 31
click at [344, 738] on html "**********" at bounding box center [784, 395] width 1568 height 791
click at [187, 598] on div "Save & Run w. Dependencies" at bounding box center [257, 593] width 209 height 36
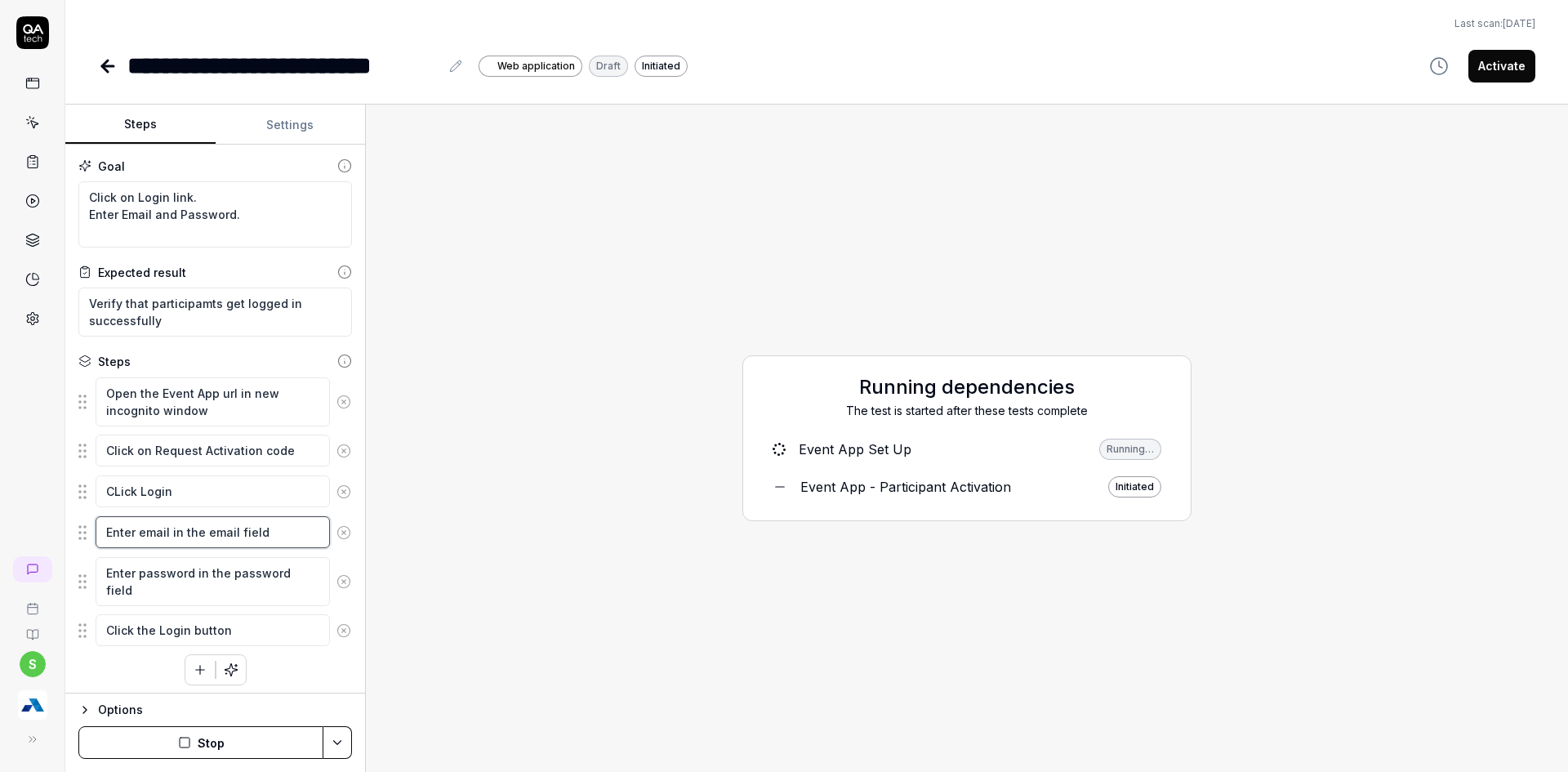
click at [168, 531] on textarea "Enter email in the email field" at bounding box center [212, 532] width 235 height 31
type textarea "*"
type textarea "Enter emai in the email field"
type textarea "*"
type textarea "Enter emais in the email field"
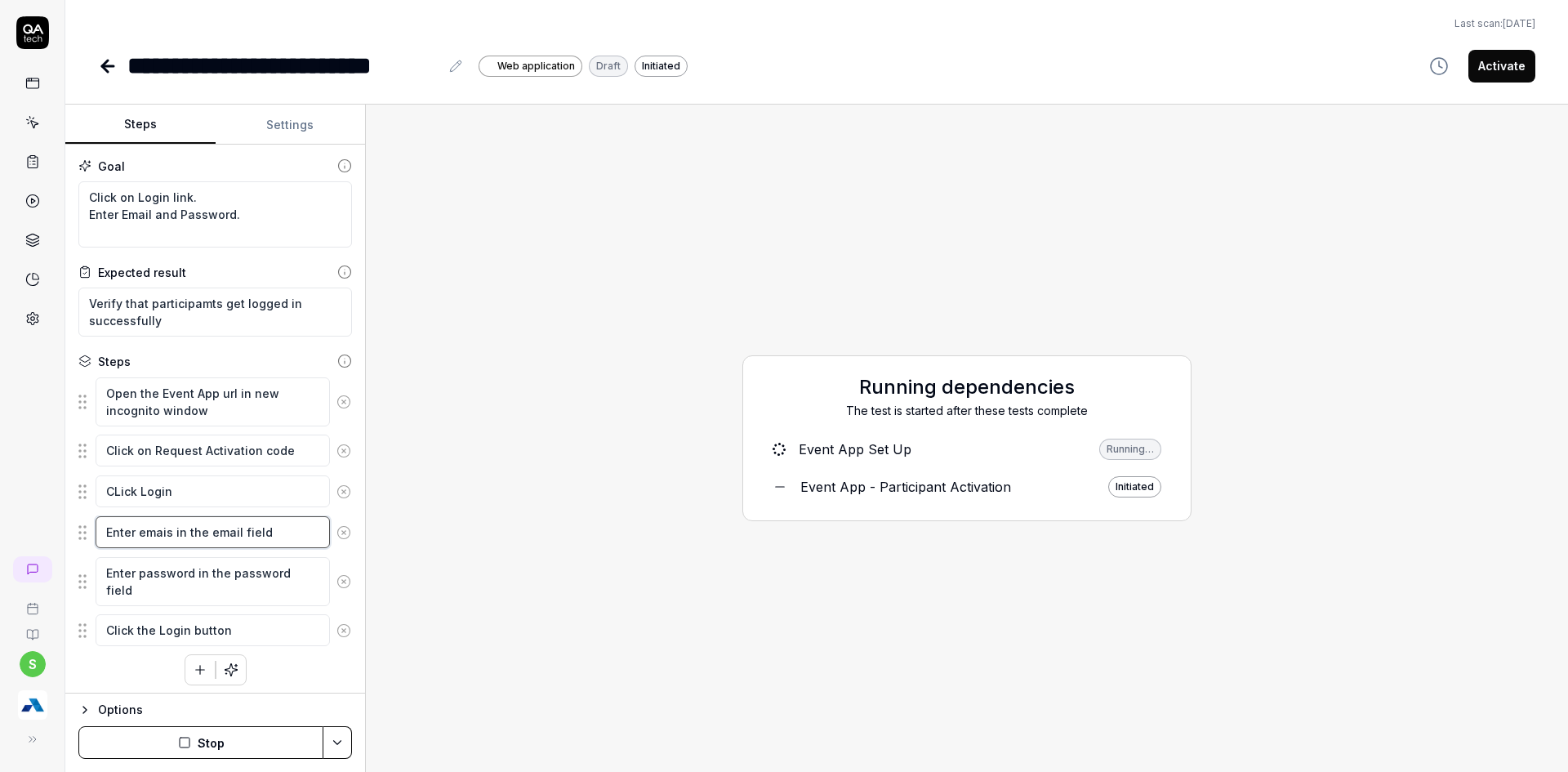
type textarea "*"
type textarea "Enter emaisi in the email field"
type textarea "*"
type textarea "Enter emaisin in the email field"
type textarea "*"
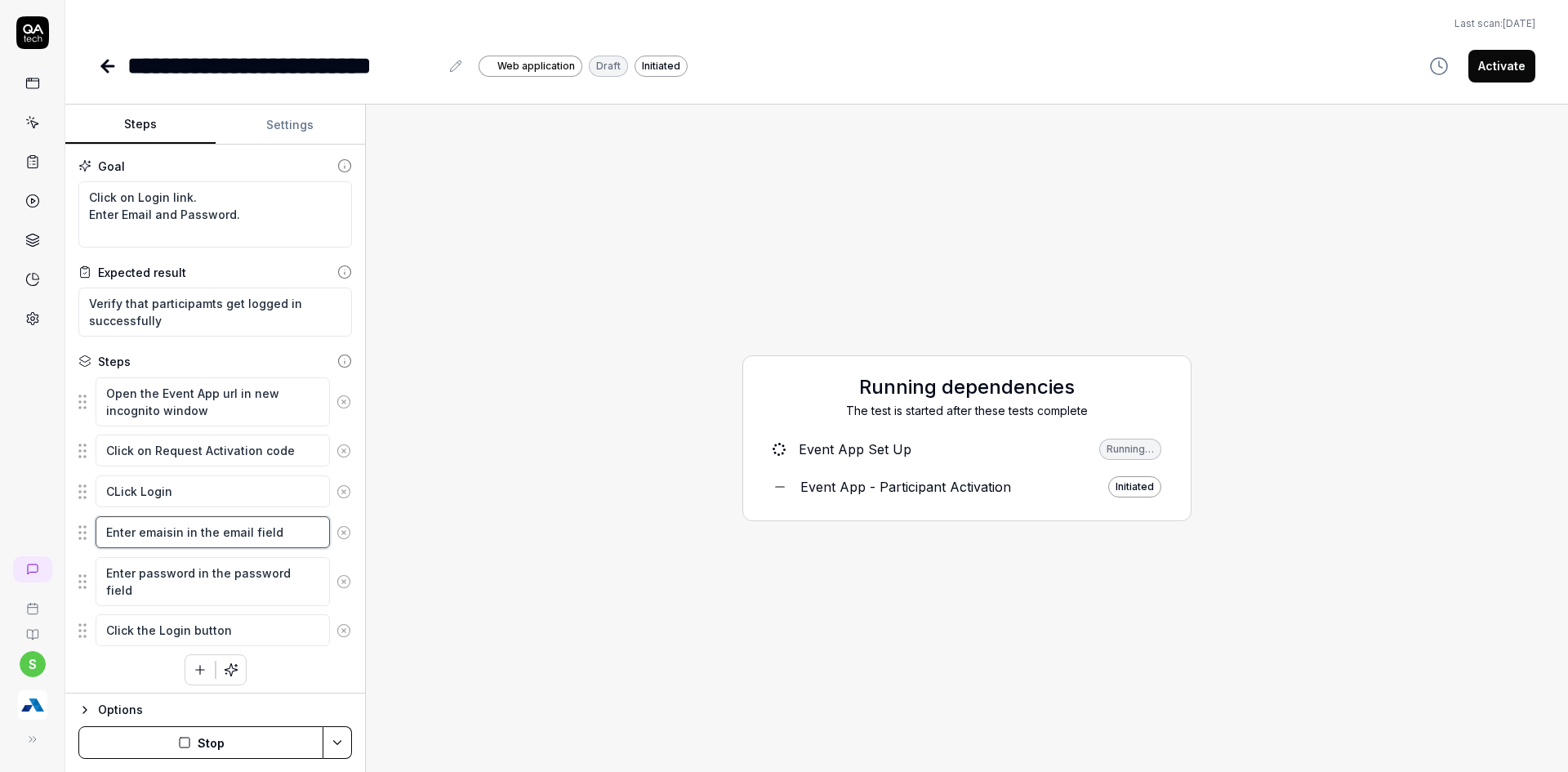
type textarea "Enter emaising in the email field"
type textarea "*"
type textarea "Enter emaisingn in the email field"
type textarea "*"
type textarea "Enter emaisingnl in the email field"
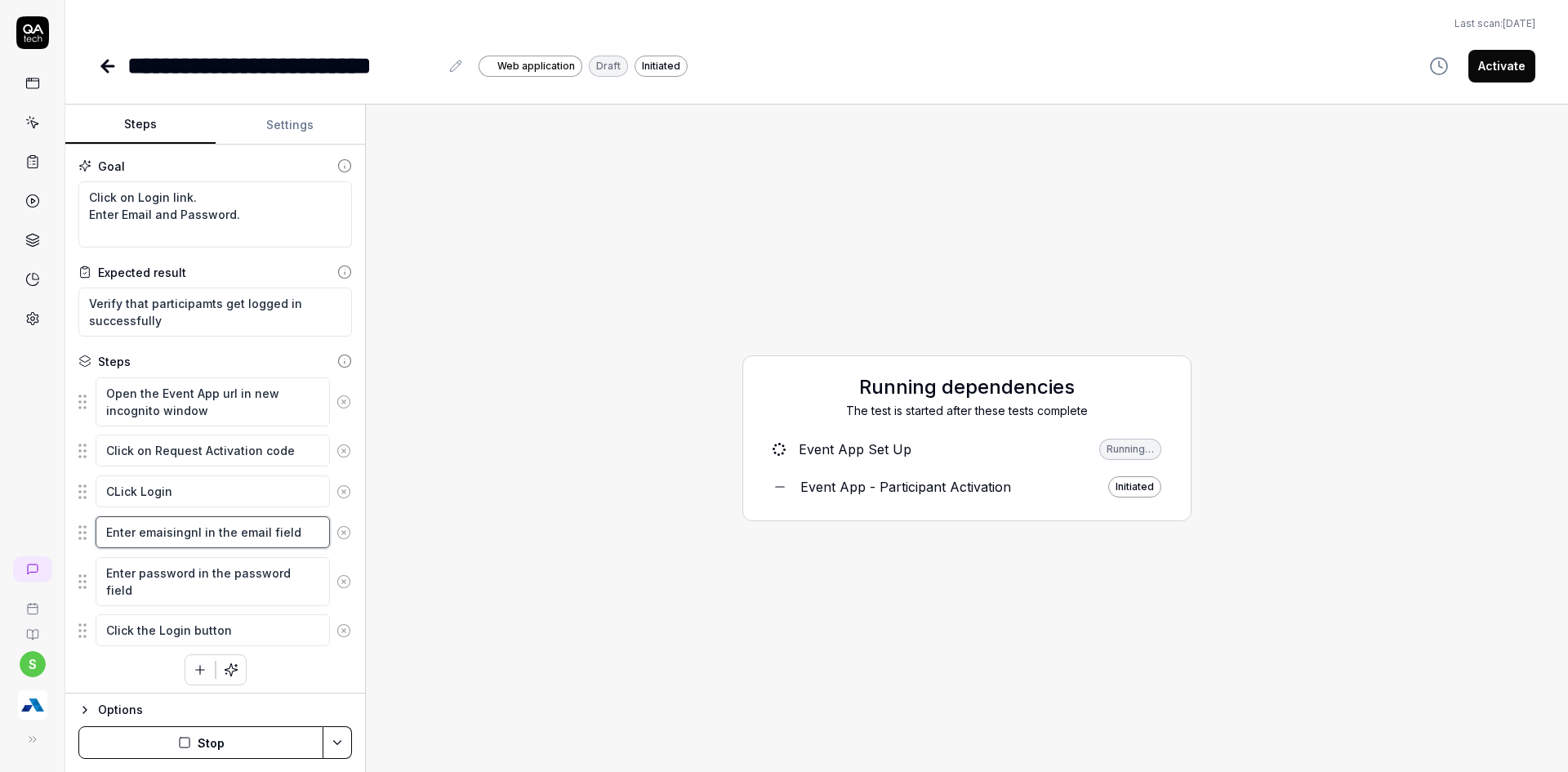
type textarea "*"
type textarea "Enter emaisingnle in the email field"
type textarea "*"
type textarea "Enter emaisingnle in the email field"
type textarea "*"
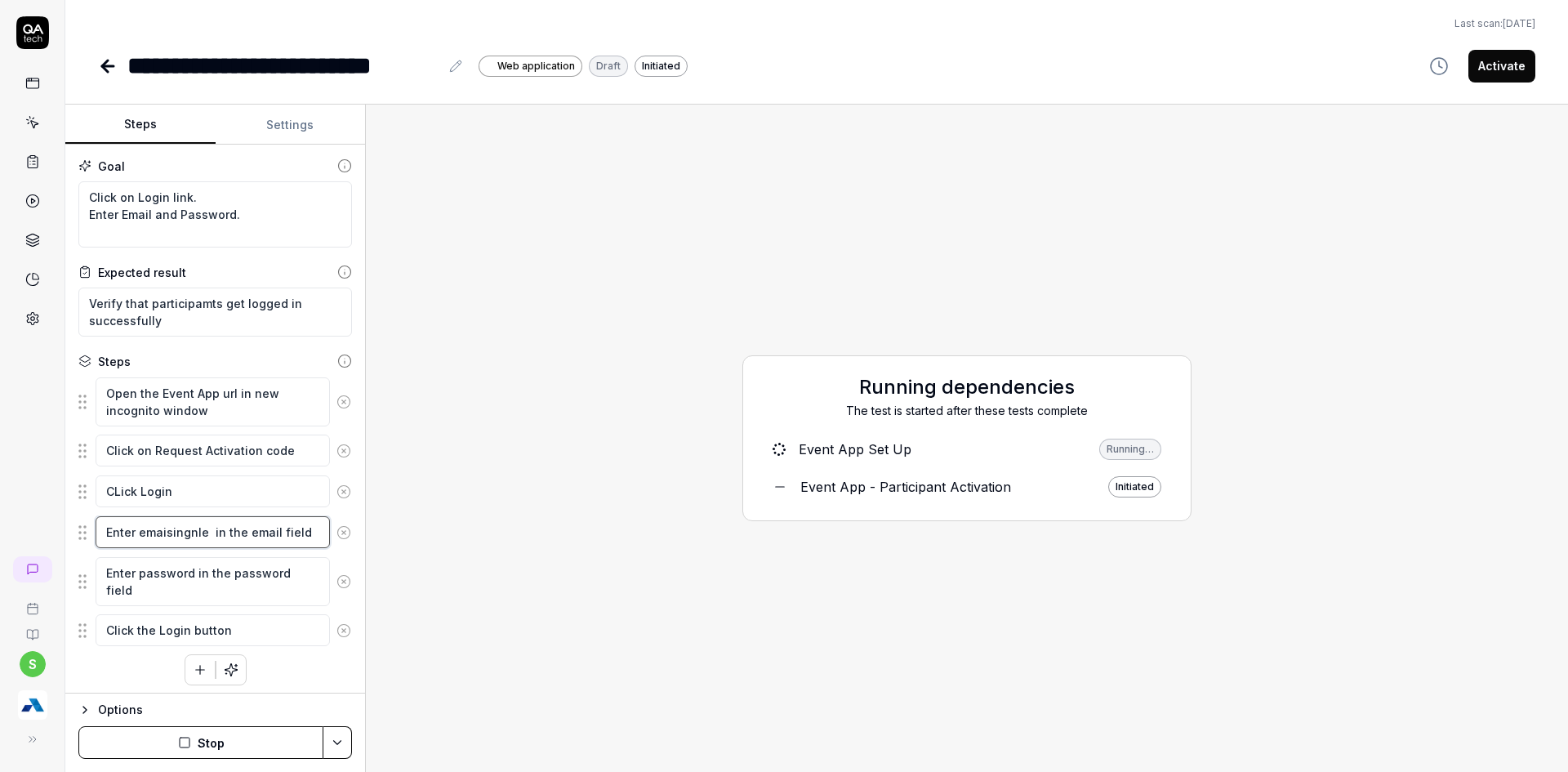
type textarea "Enter emaisingnle u in the email field"
type textarea "*"
type textarea "Enter emaisingnle in the email field"
type textarea "*"
type textarea "Enter emaisingnle in the email field"
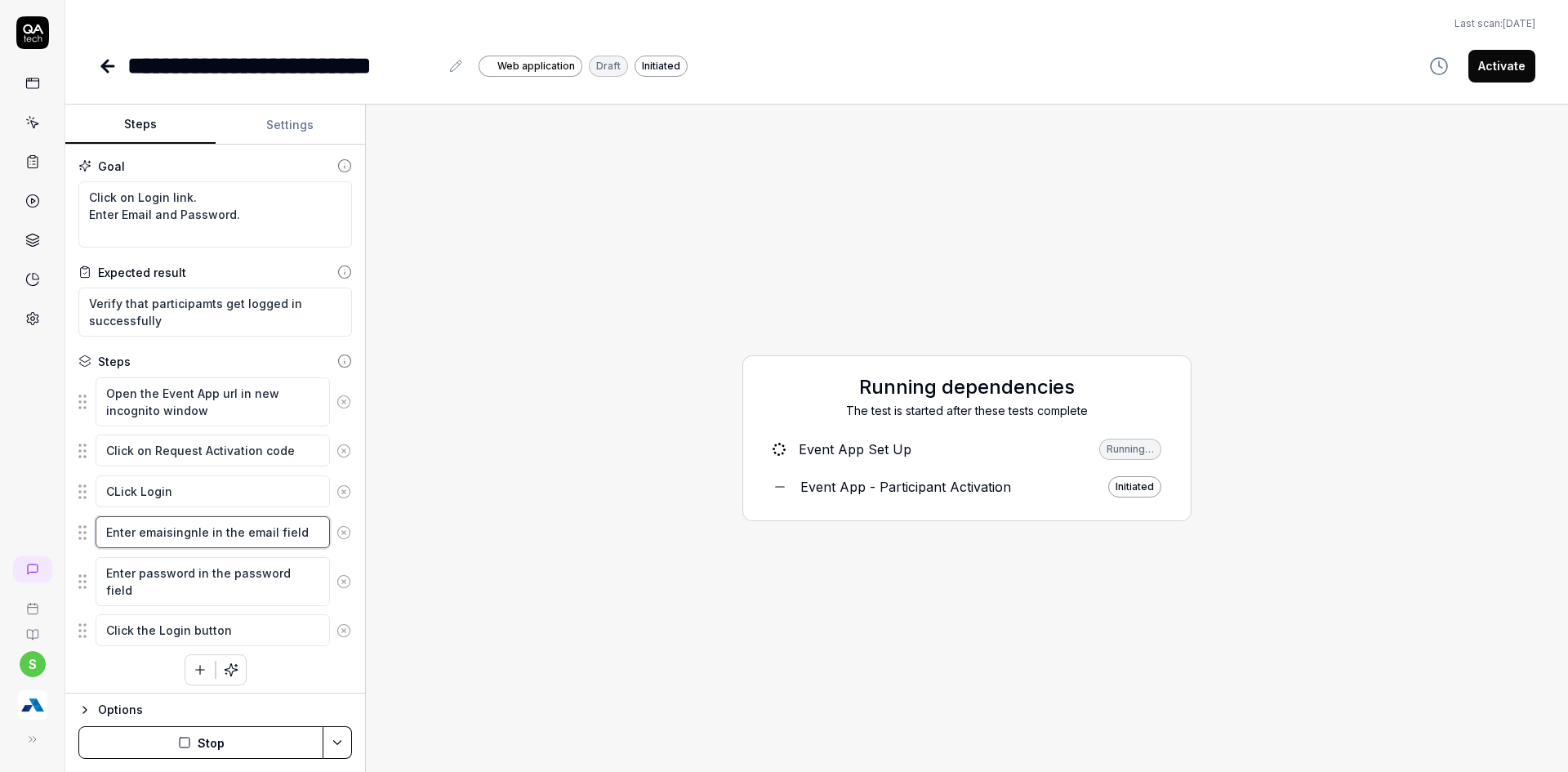
type textarea "*"
type textarea "Enter emaisingnl in the email field"
type textarea "*"
type textarea "Enter emaisingn in the email field"
type textarea "*"
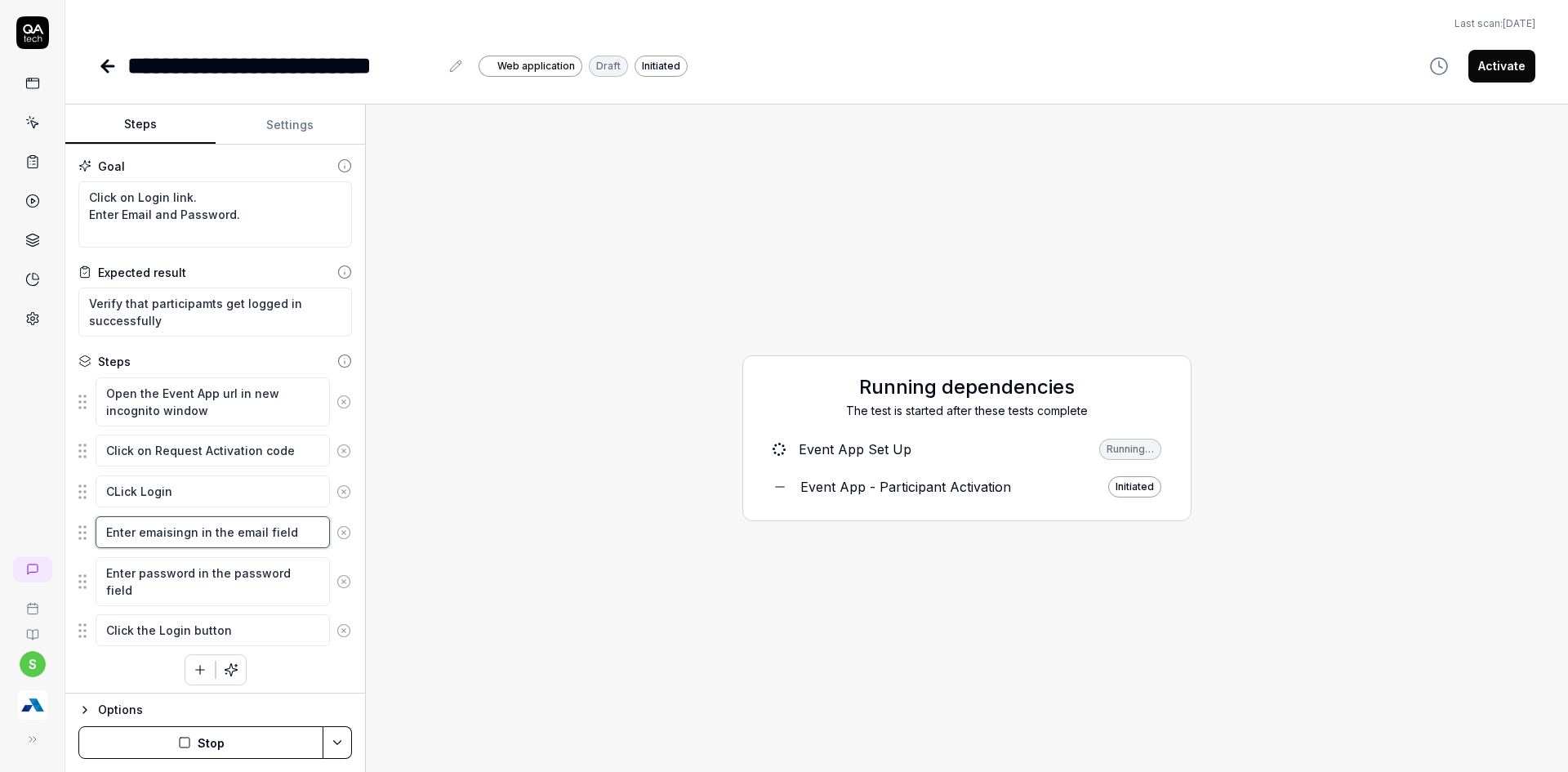
type textarea "Enter emaising in the email field"
type textarea "*"
type textarea "Enter emaisin in the email field"
type textarea "*"
type textarea "Enter emaisi in the email field"
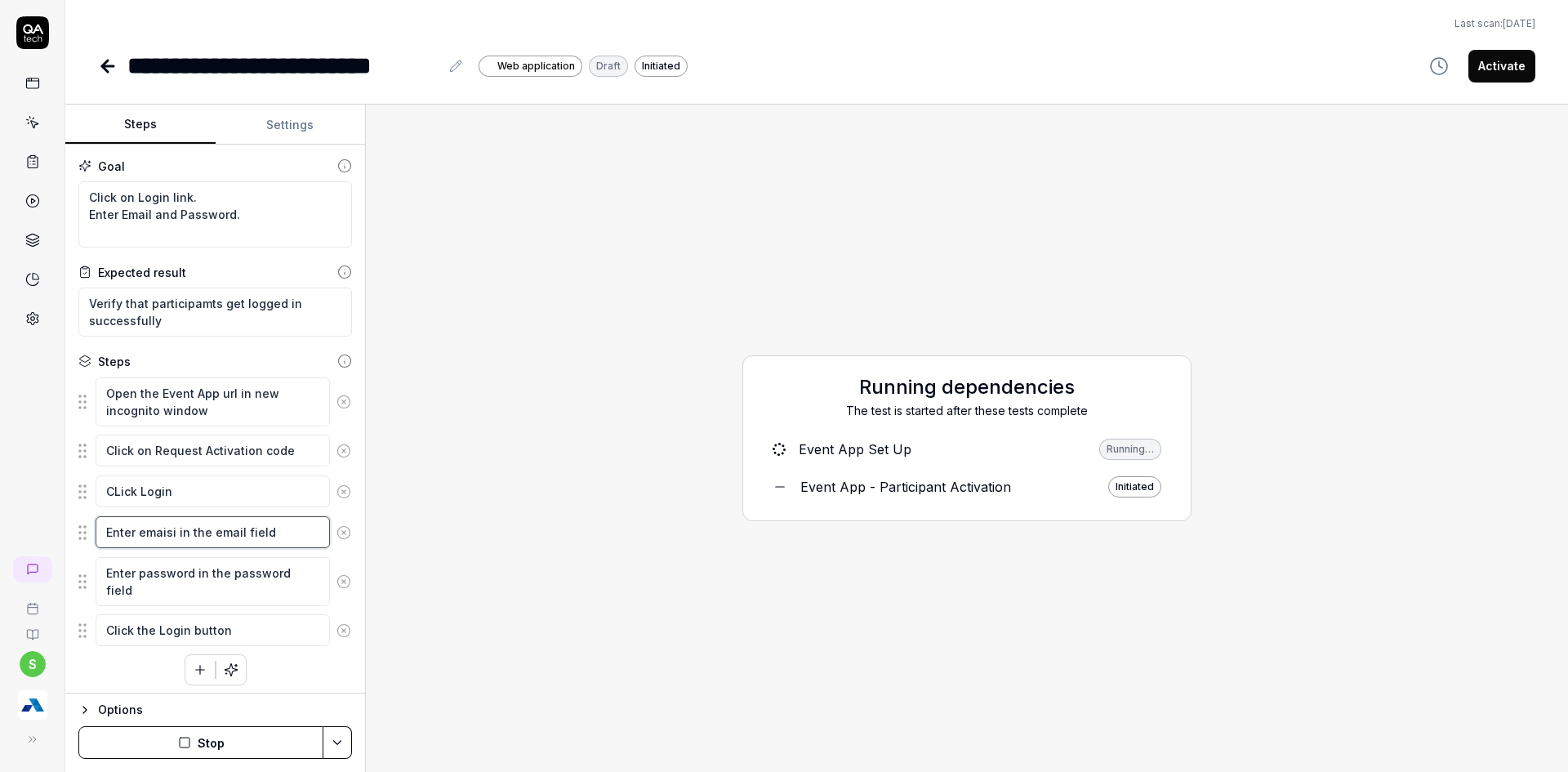
type textarea "*"
type textarea "Enter emais in the email field"
type textarea "*"
type textarea "Enter emai in the email field"
type textarea "*"
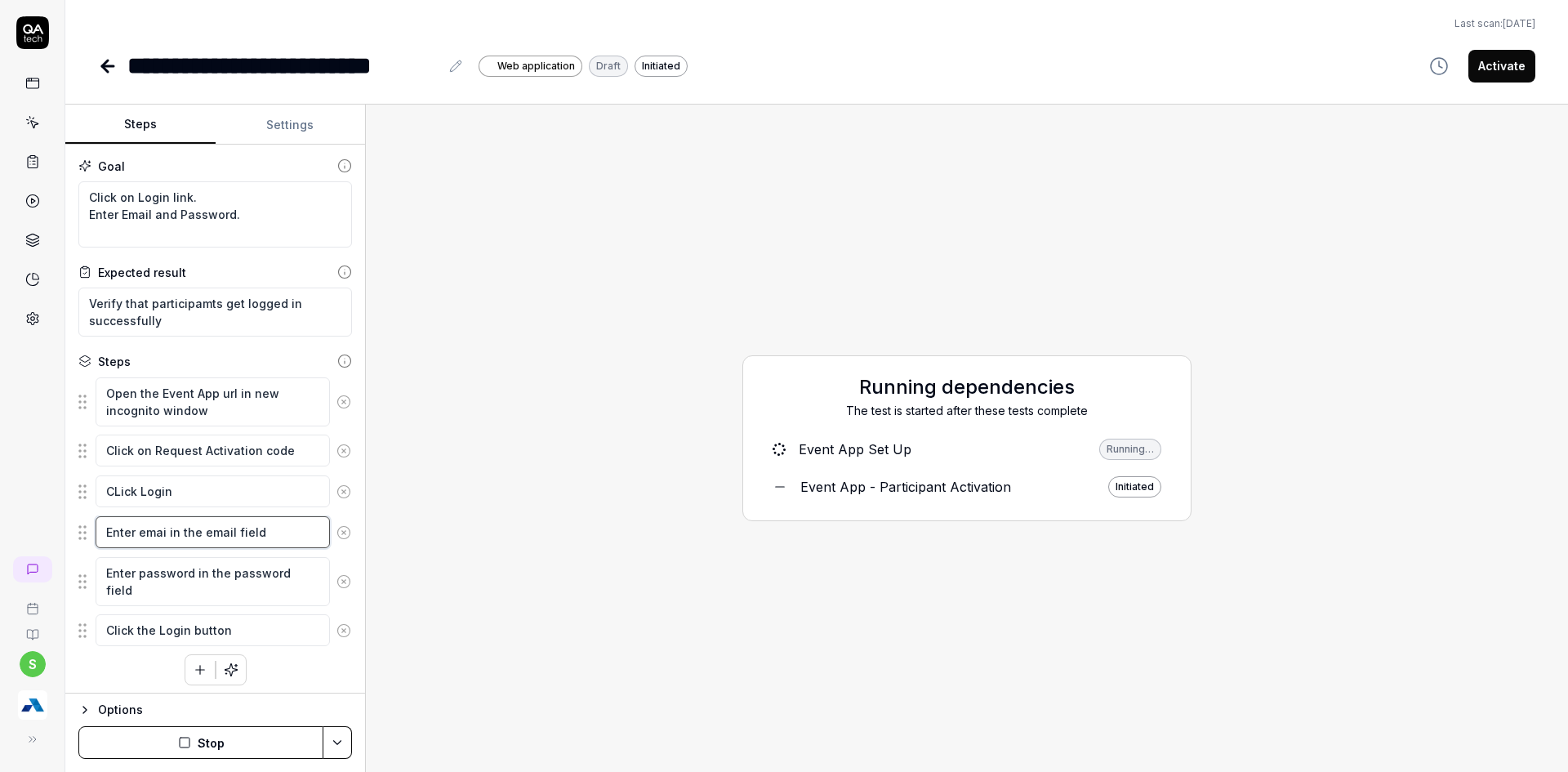
type textarea "Enter ema in the email field"
type textarea "*"
type textarea "Enter em in the email field"
type textarea "*"
type textarea "Enter e in the email field"
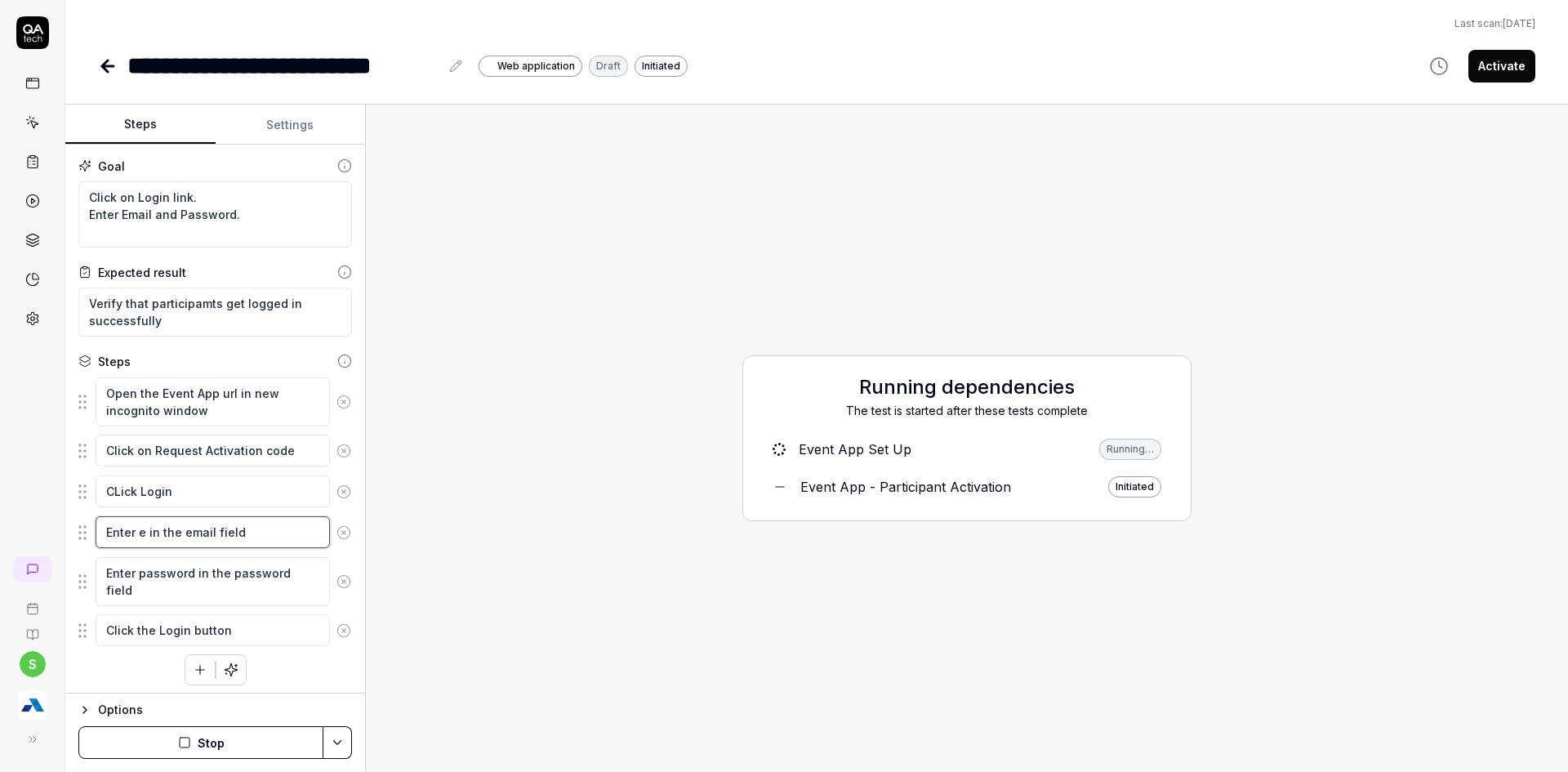
type textarea "*"
type textarea "Enter in the email field"
type textarea "*"
type textarea "Enter S in the email field"
type textarea "*"
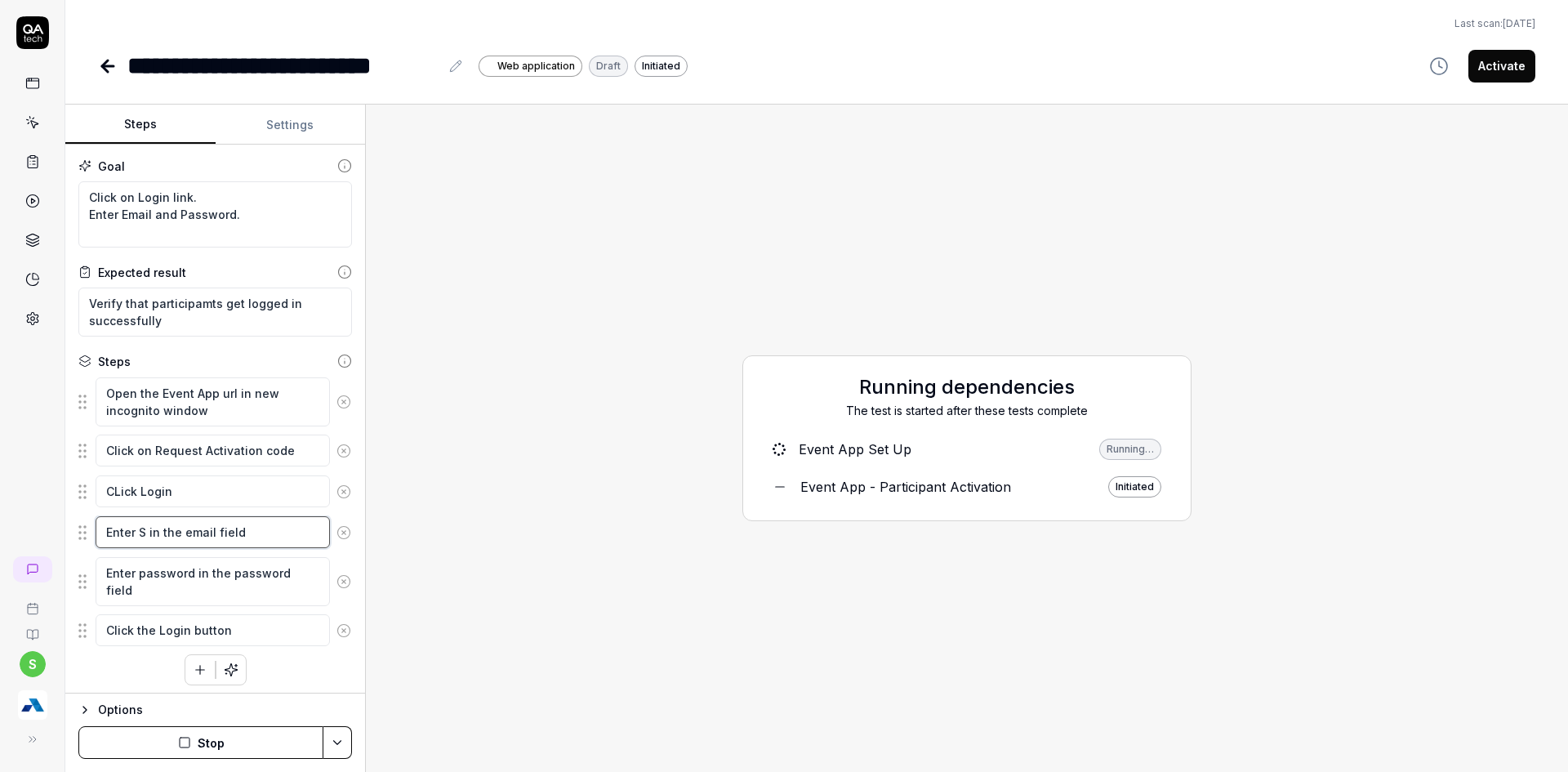
type textarea "Enter Si in the email field"
type textarea "*"
type textarea "Enter Sin in the email field"
type textarea "*"
type textarea "Enter Sing in the email field"
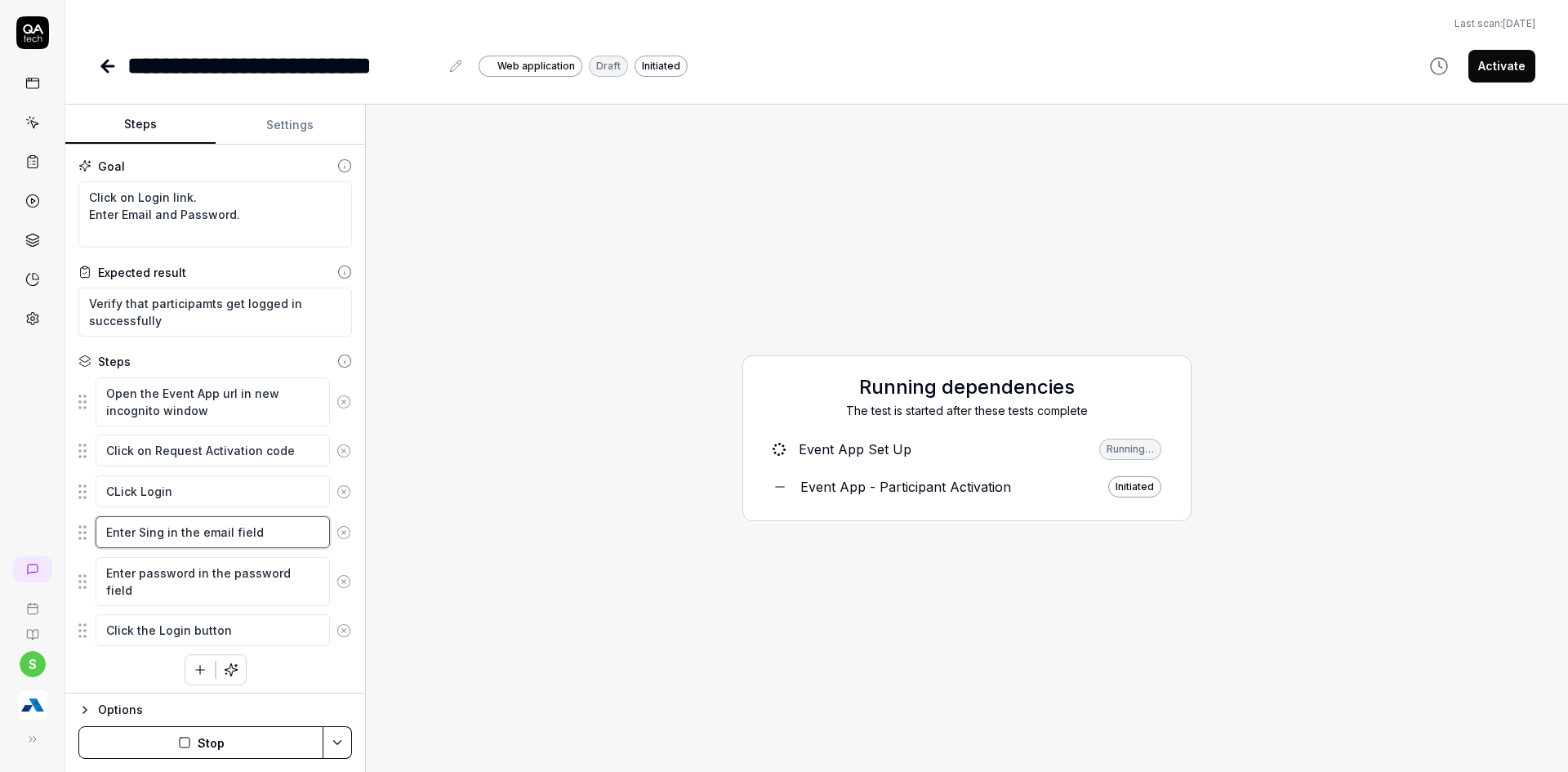
type textarea "*"
type textarea "Enter Singl in the email field"
type textarea "*"
type textarea "Enter Single in the email field"
type textarea "*"
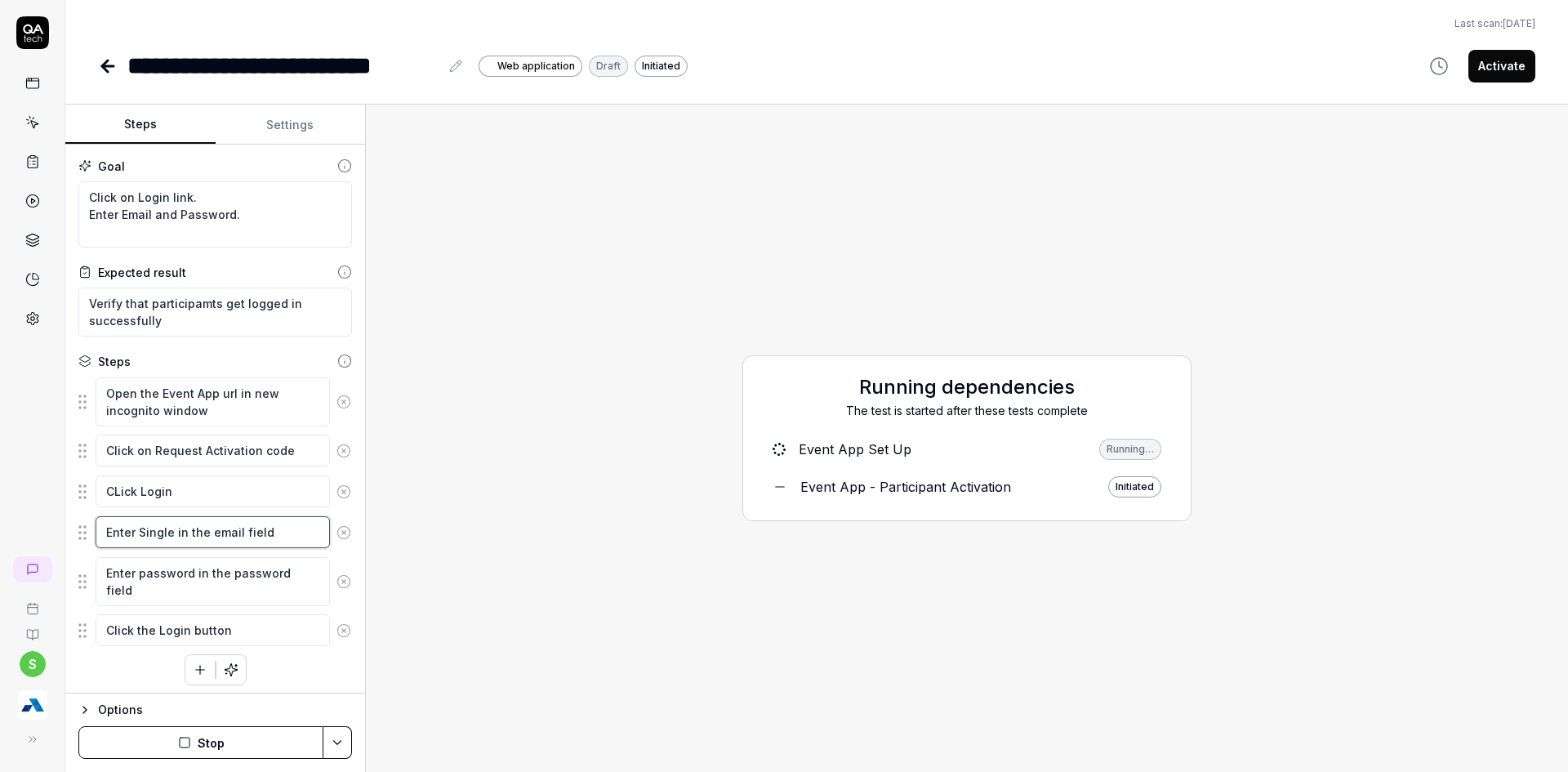
type textarea "Enter Single in the email field"
type textarea "*"
type textarea "Enter Single u in the email field"
type textarea "*"
type textarea "Enter Single uS in the email field"
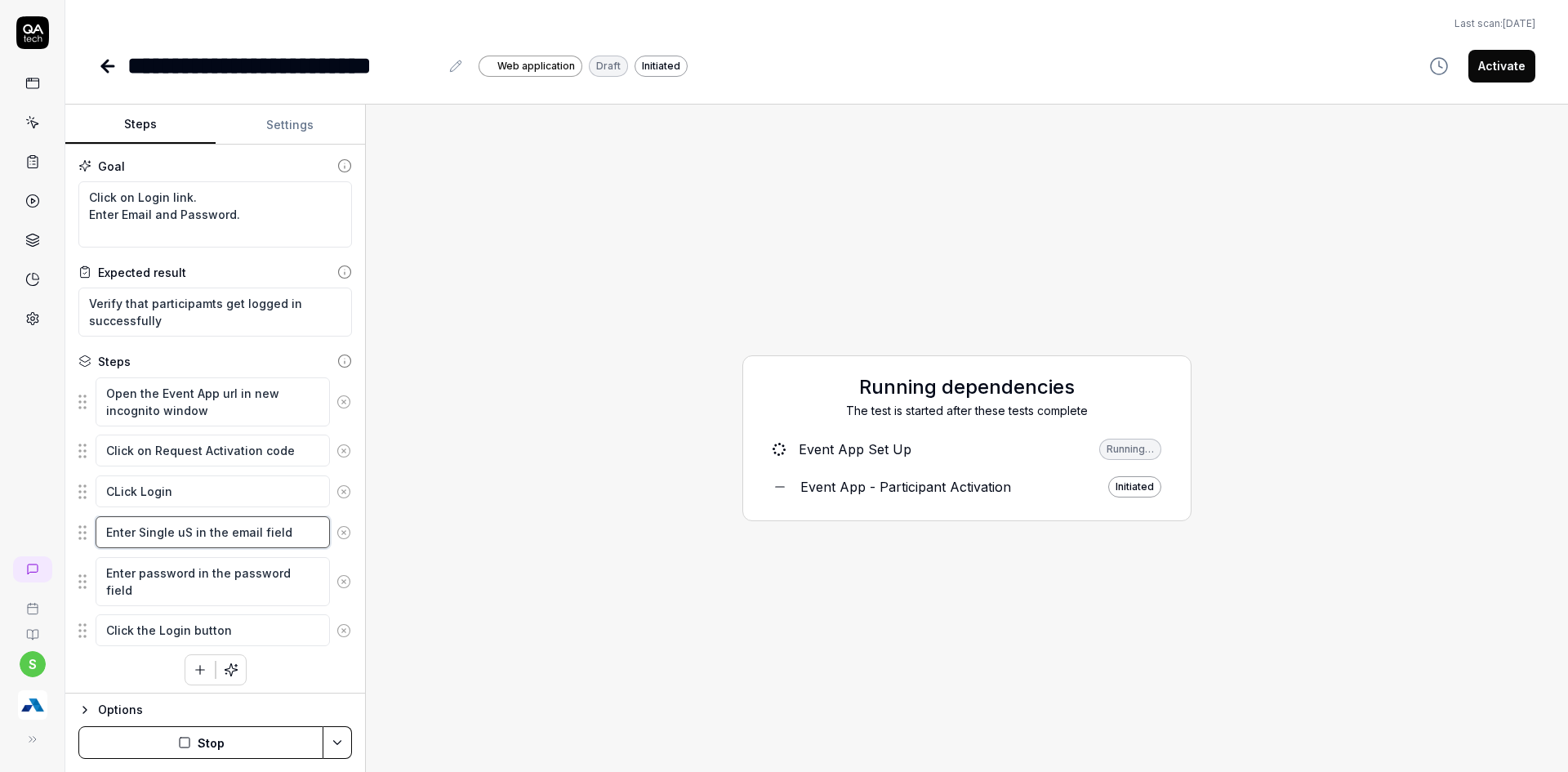
type textarea "*"
type textarea "Enter Single uSe in the email field"
type textarea "*"
type textarea "Enter Single uSe in the email field"
type textarea "*"
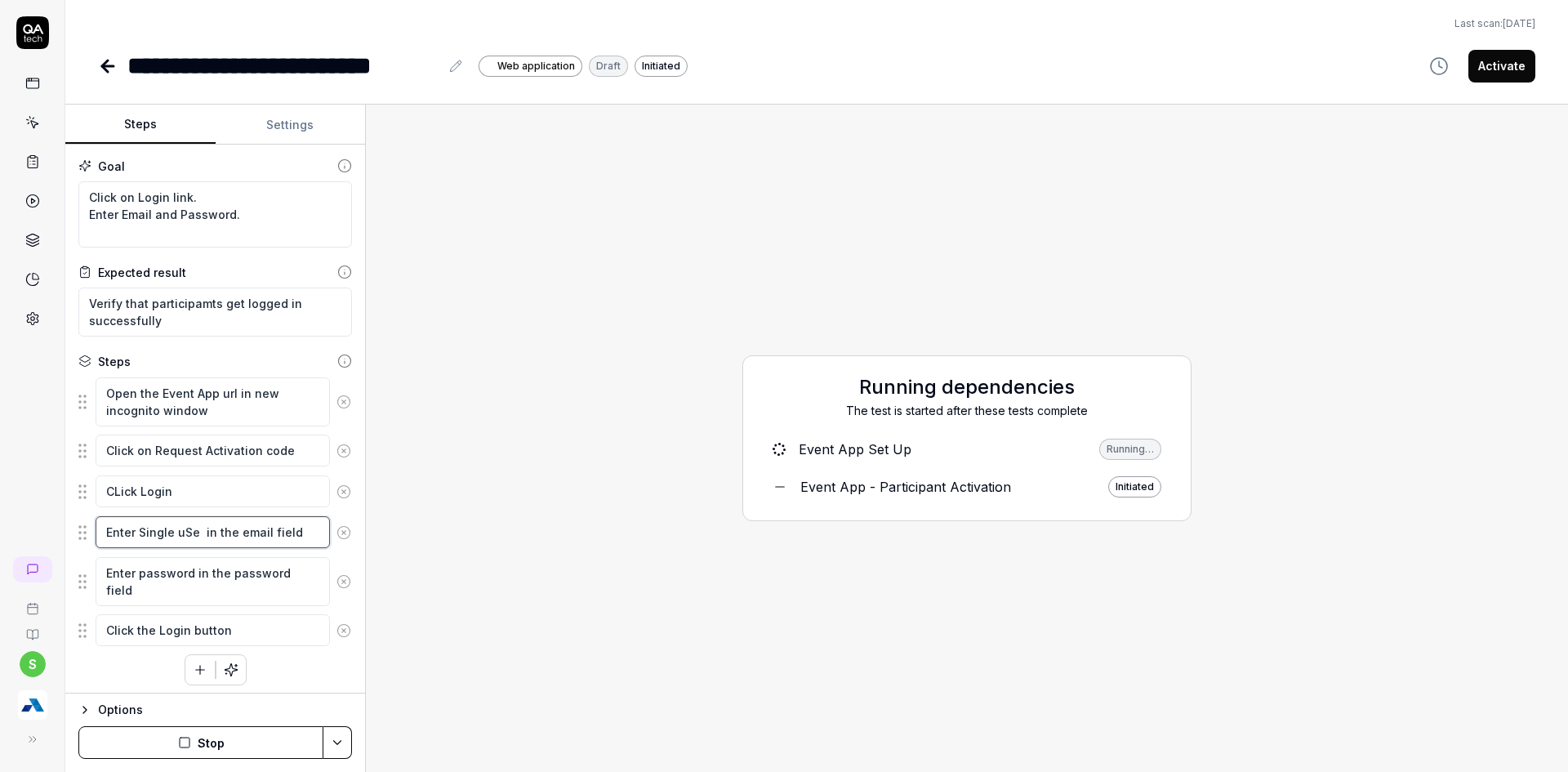
type textarea "Enter Single uSe t in the email field"
type textarea "*"
type textarea "Enter Single uSe te in the email field"
type textarea "*"
type textarea "Enter Single uSe tes in the email field"
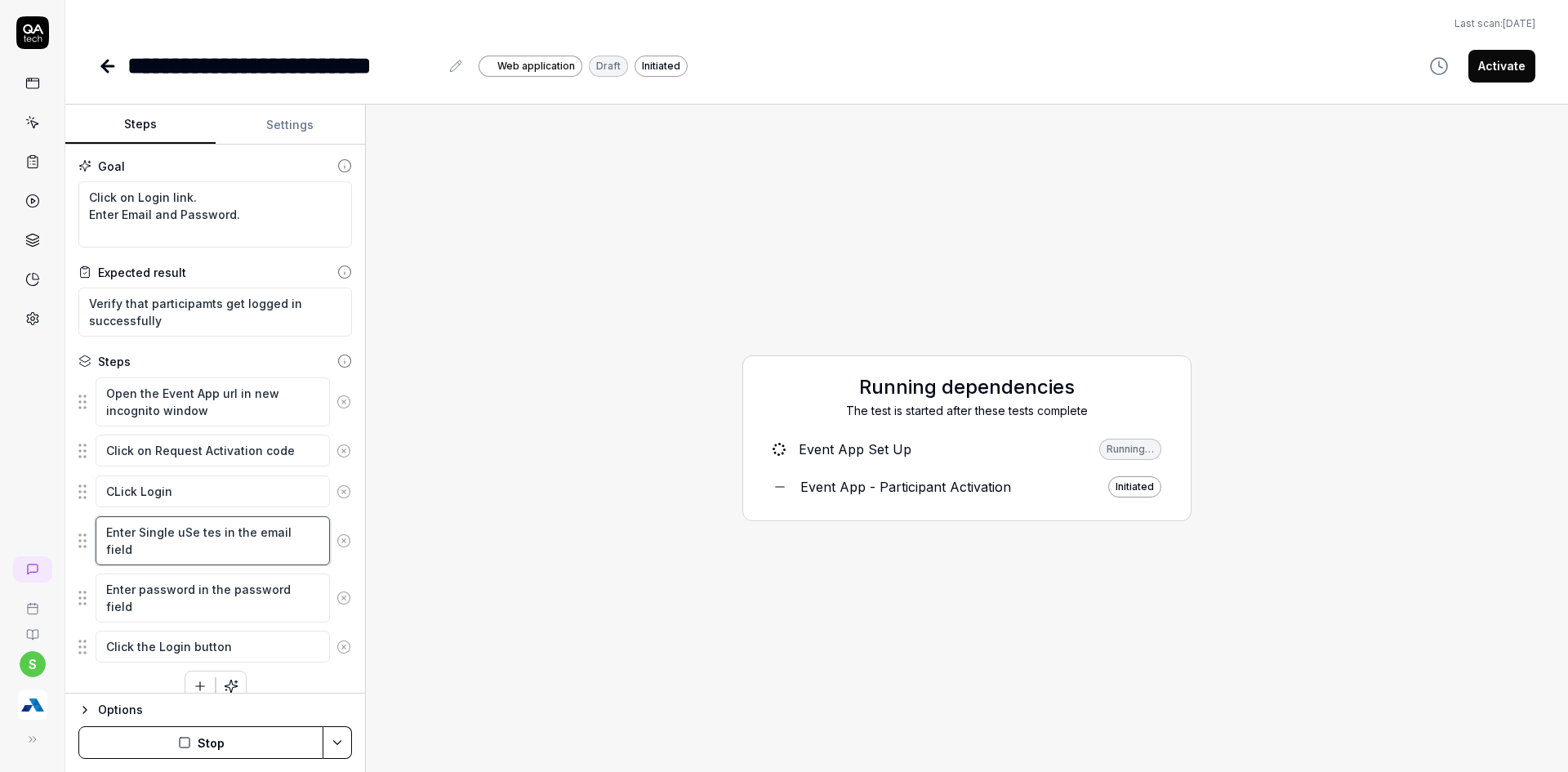
type textarea "*"
type textarea "Enter Single uSe test in the email field"
type textarea "*"
type textarea "Enter Single uSe tes in the email field"
type textarea "*"
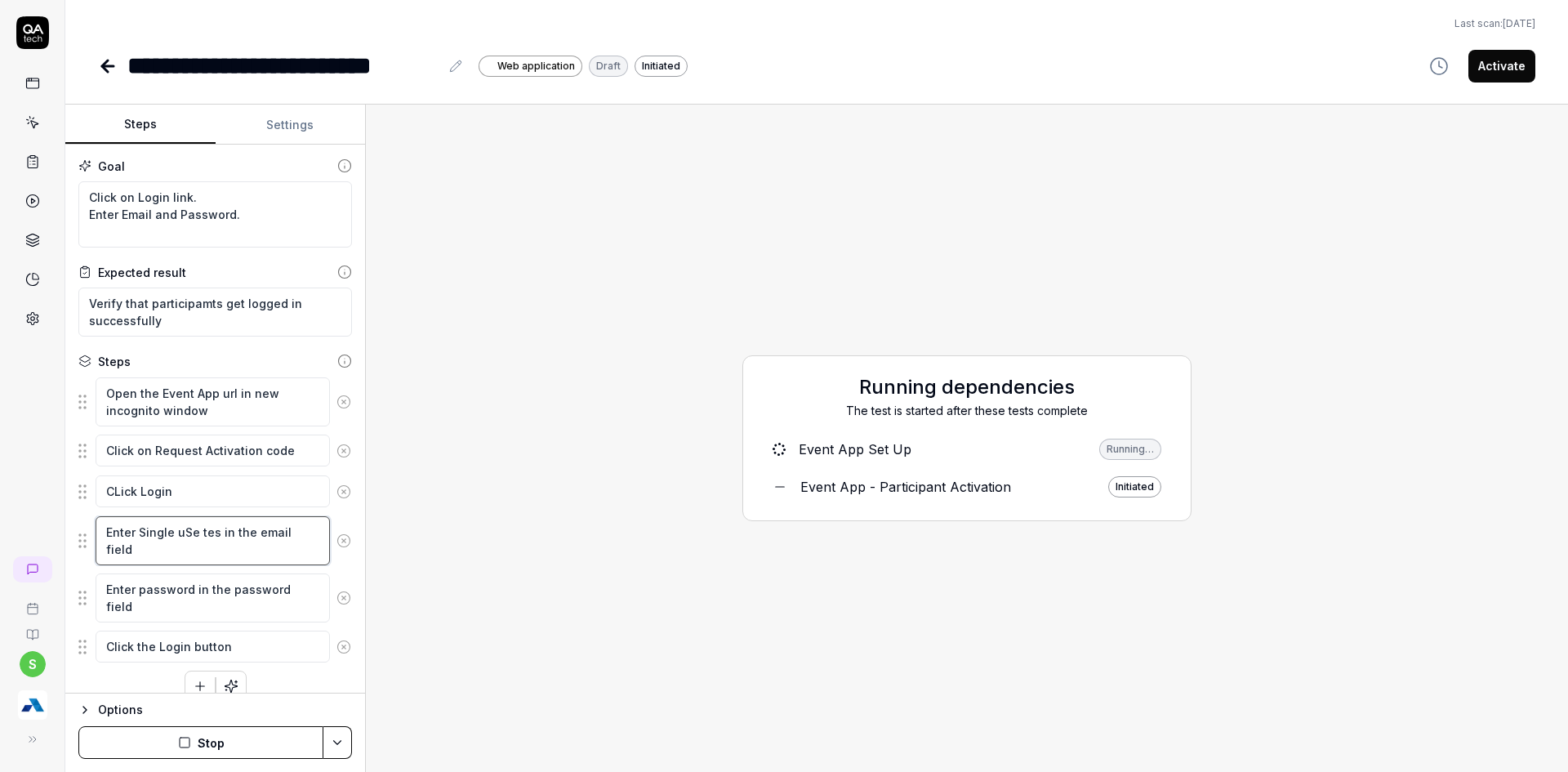
type textarea "Enter Single uSe te in the email field"
type textarea "*"
type textarea "Enter Single uSe t in the email field"
type textarea "*"
type textarea "Enter Single uSe in the email field"
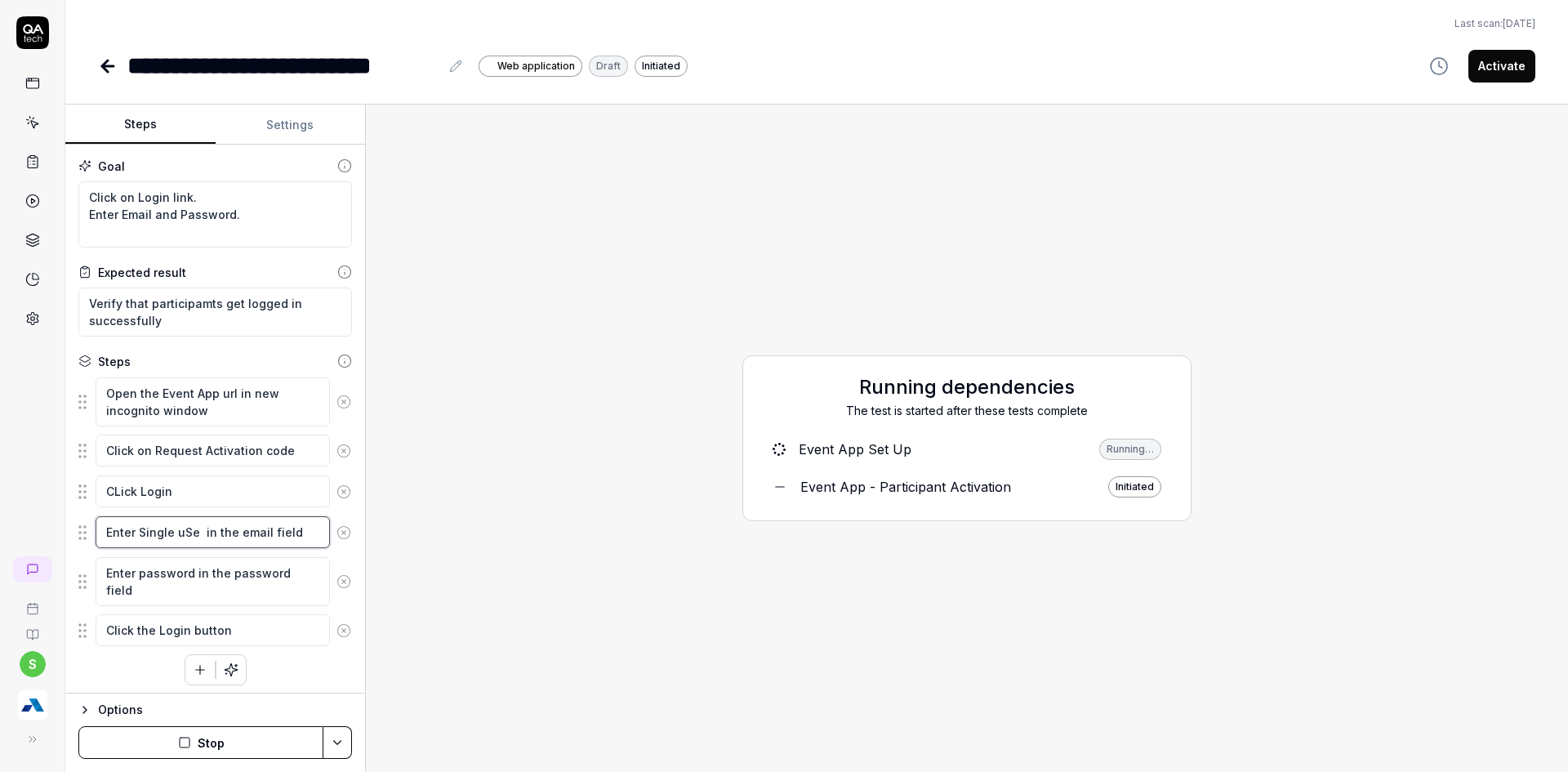
type textarea "*"
type textarea "Enter Single uSe in the email field"
type textarea "*"
type textarea "Enter Single uS in the email field"
type textarea "*"
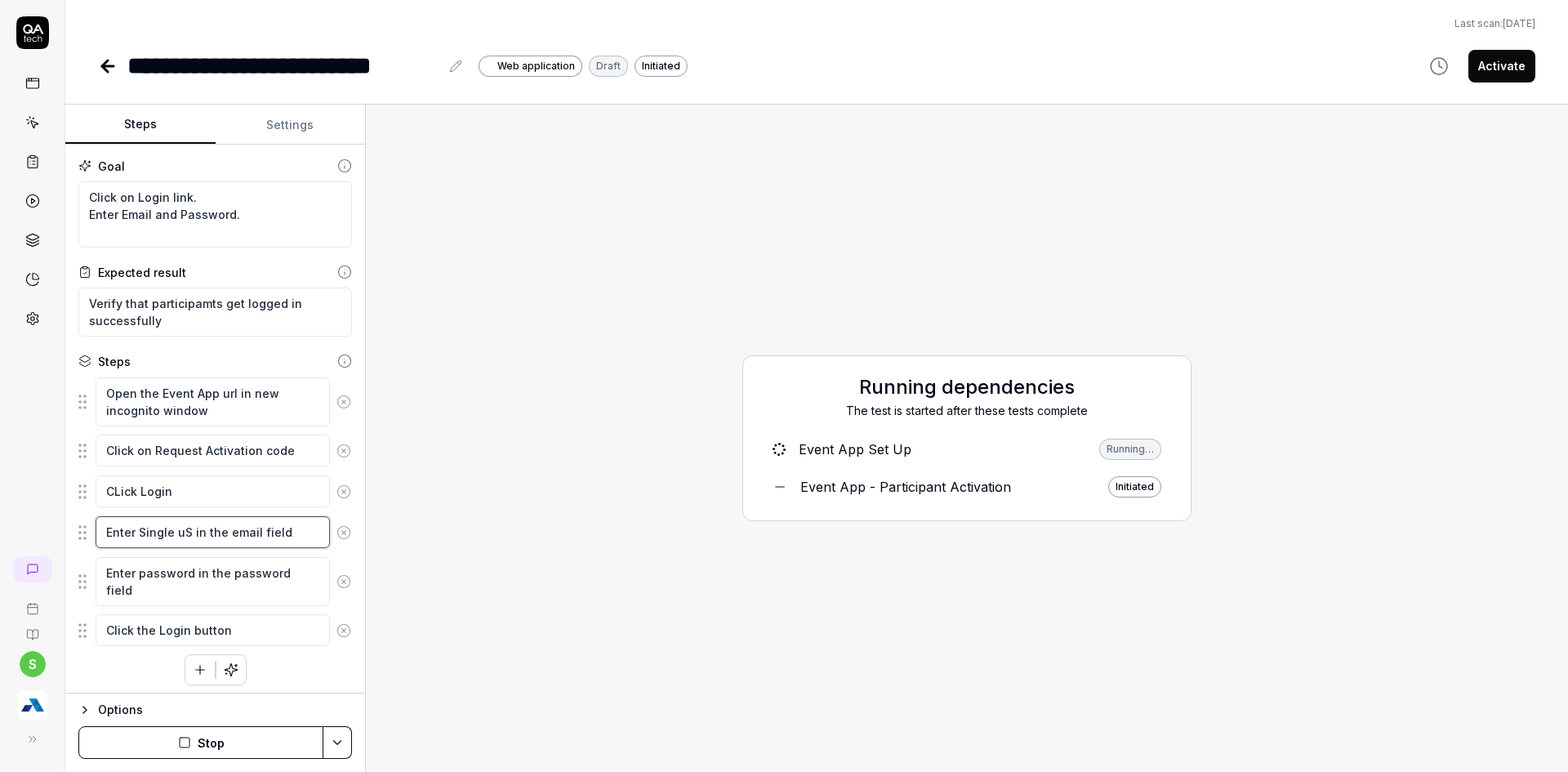
type textarea "Enter Single u in the email field"
type textarea "*"
type textarea "Enter Single in the email field"
type textarea "*"
type textarea "Enter Single U in the email field"
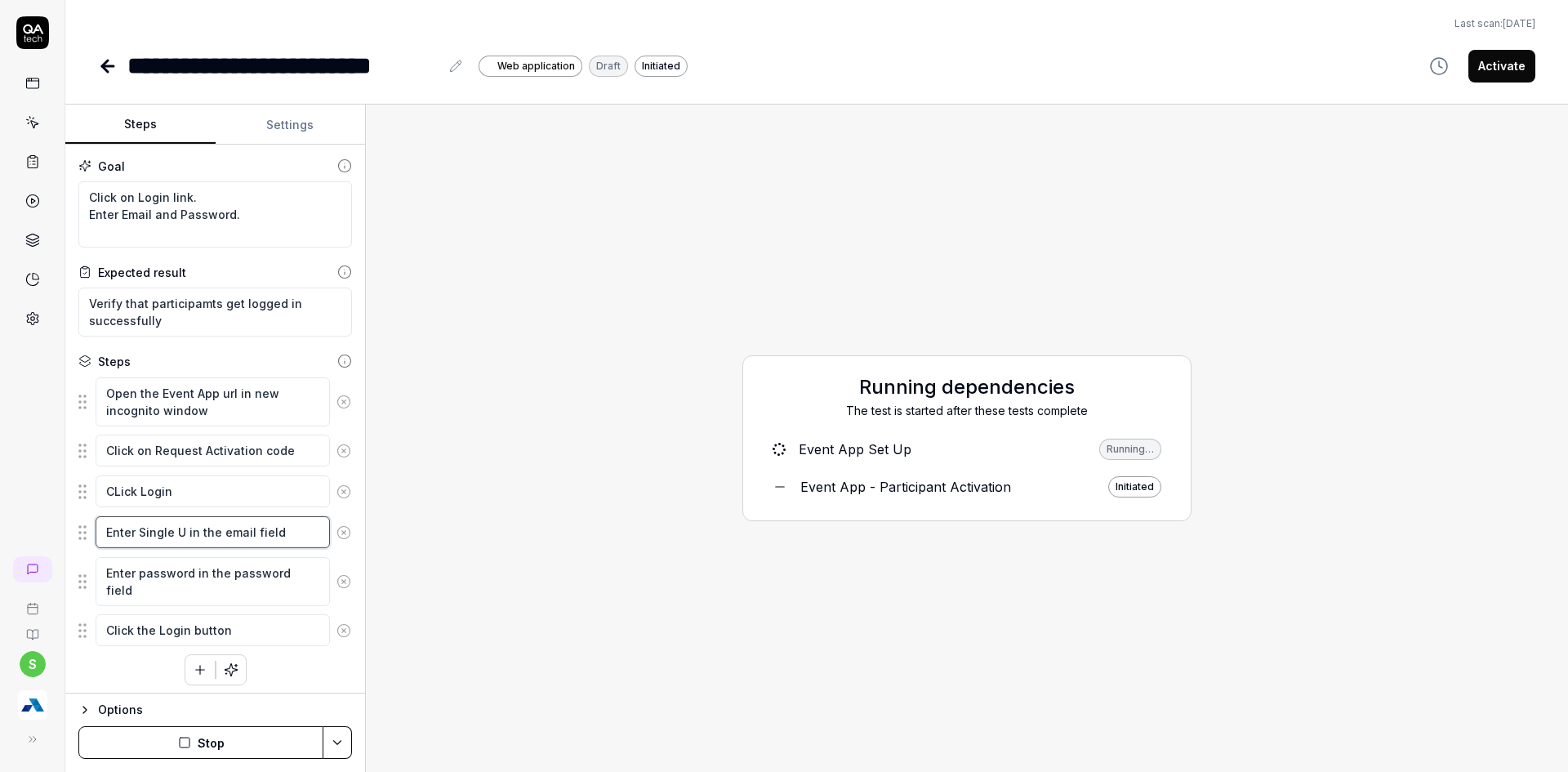
type textarea "*"
type textarea "Enter Single Us in the email field"
type textarea "*"
type textarea "Enter Single Use in the email field"
type textarea "*"
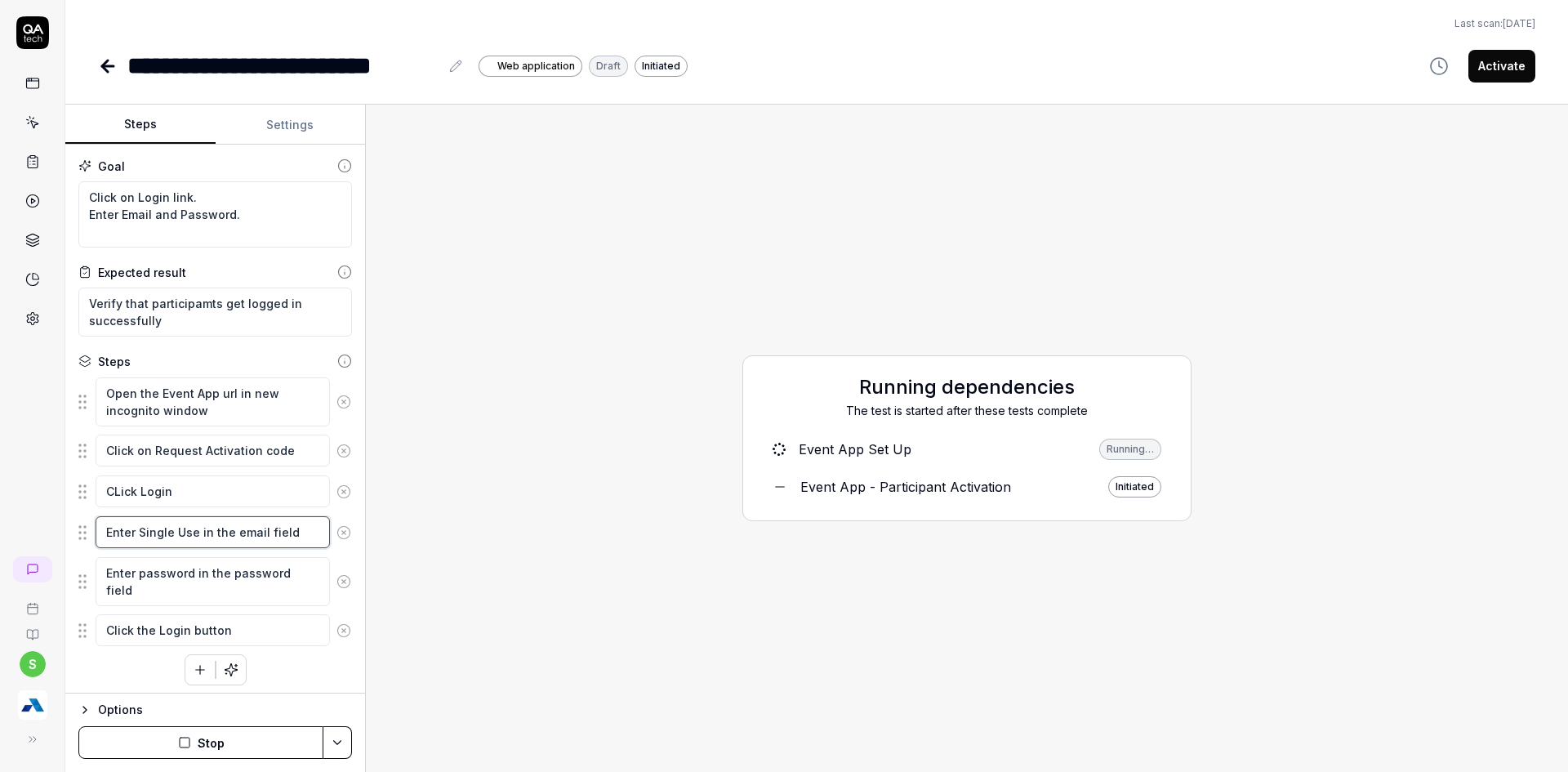
type textarea "Enter Single Use in the email field"
type textarea "*"
type textarea "Enter Single Use t in the email field"
type textarea "*"
type textarea "Enter Single Use te in the email field"
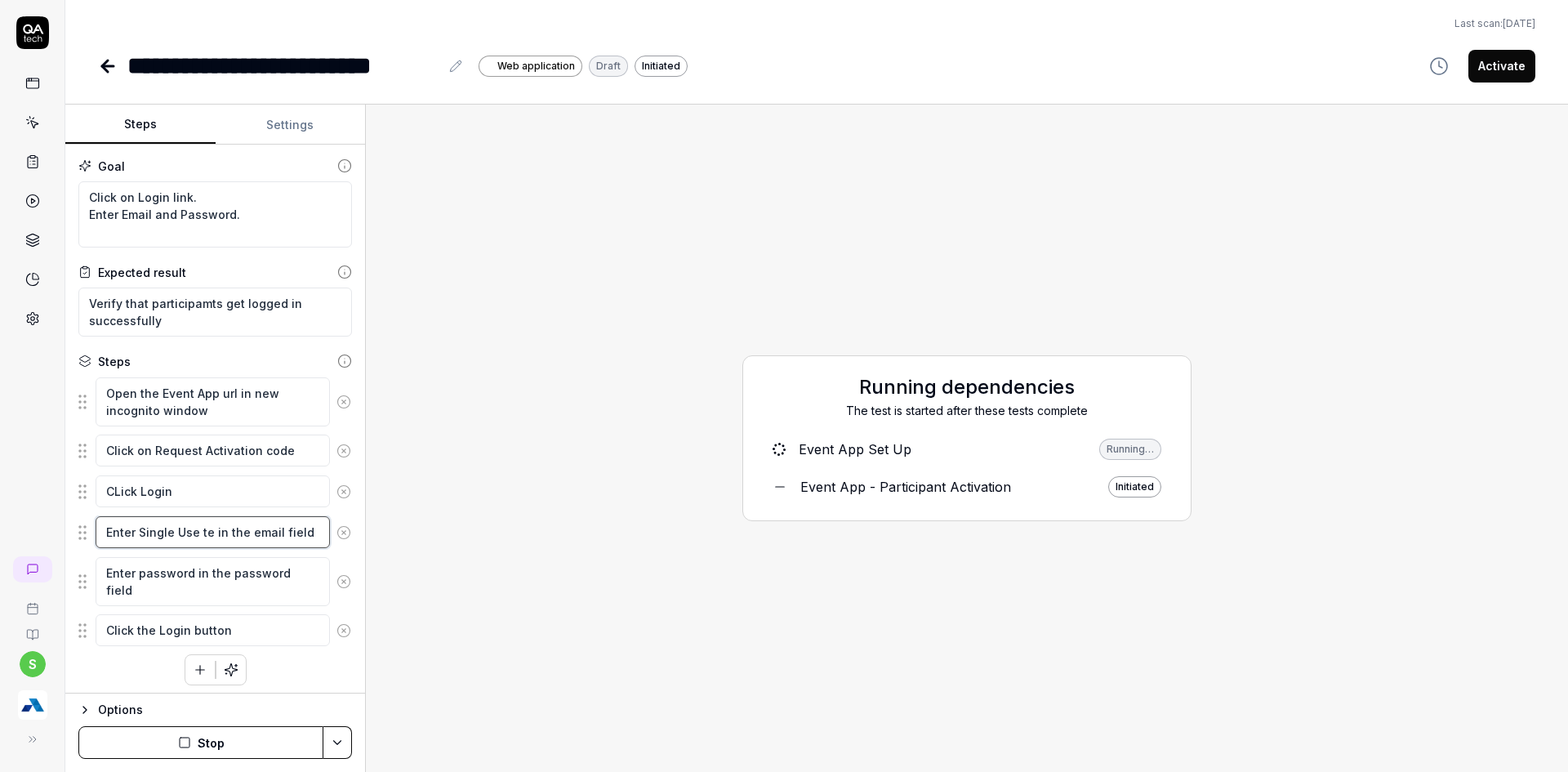
type textarea "*"
type textarea "Enter Single Use tes in the email field"
type textarea "*"
type textarea "Enter Single Use test in the email field"
type textarea "*"
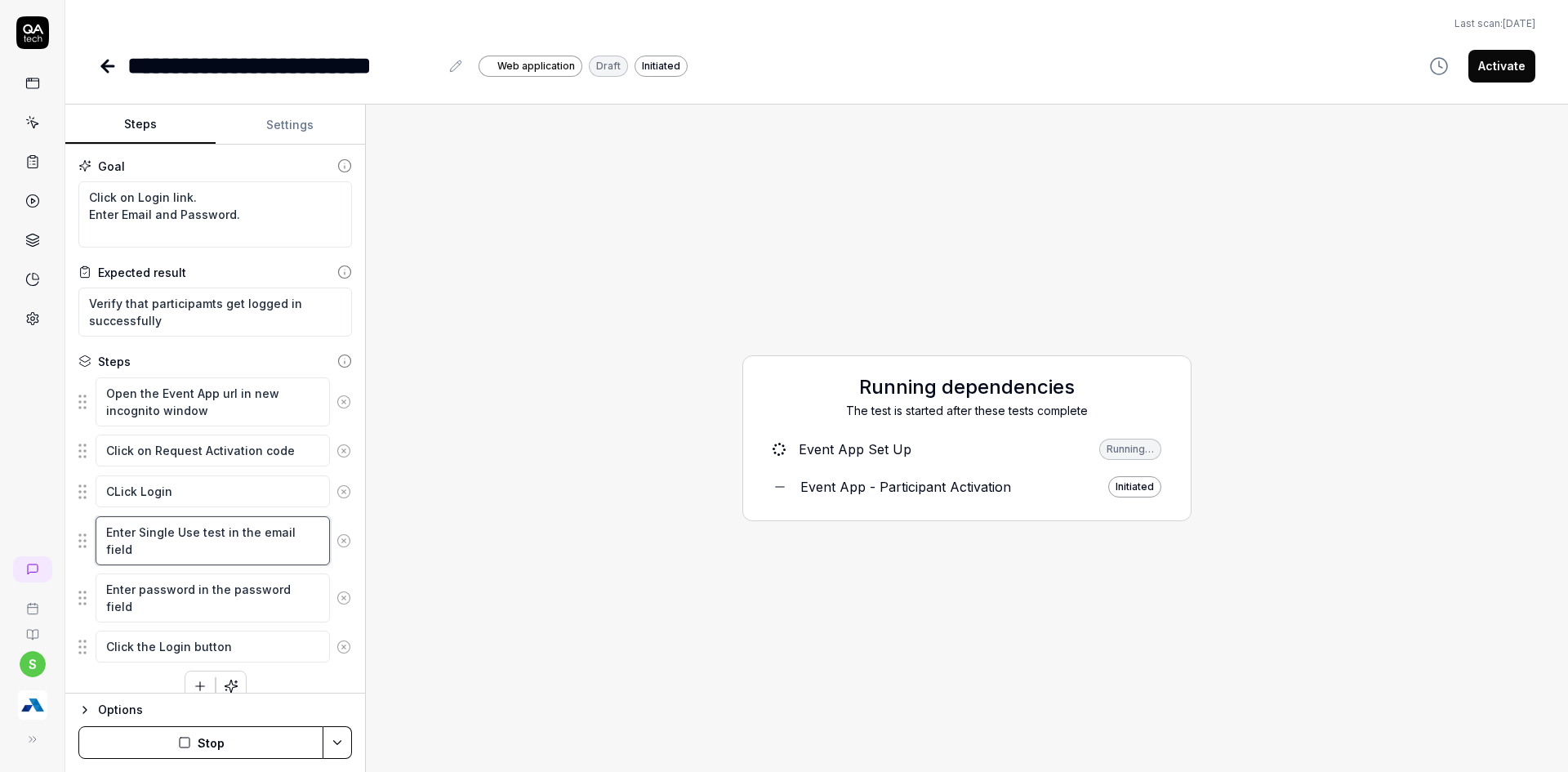
type textarea "Enter Single Use tes in the email field"
type textarea "*"
type textarea "Enter Single Use te in the email field"
type textarea "*"
type textarea "Enter Single Use t in the email field"
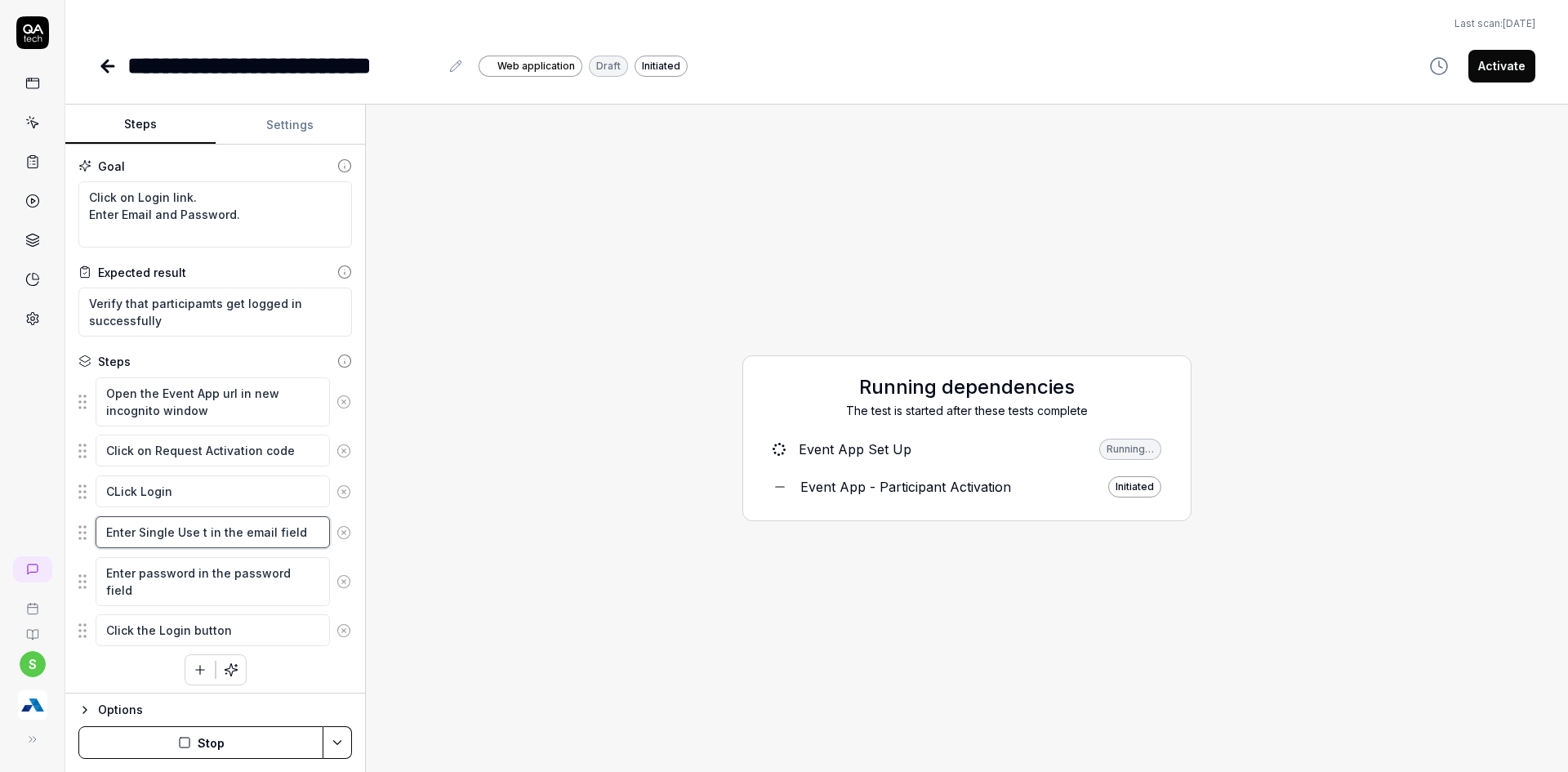
type textarea "*"
type textarea "Enter Single Use in the email field"
type textarea "*"
type textarea "Enter Single Use T in the email field"
type textarea "*"
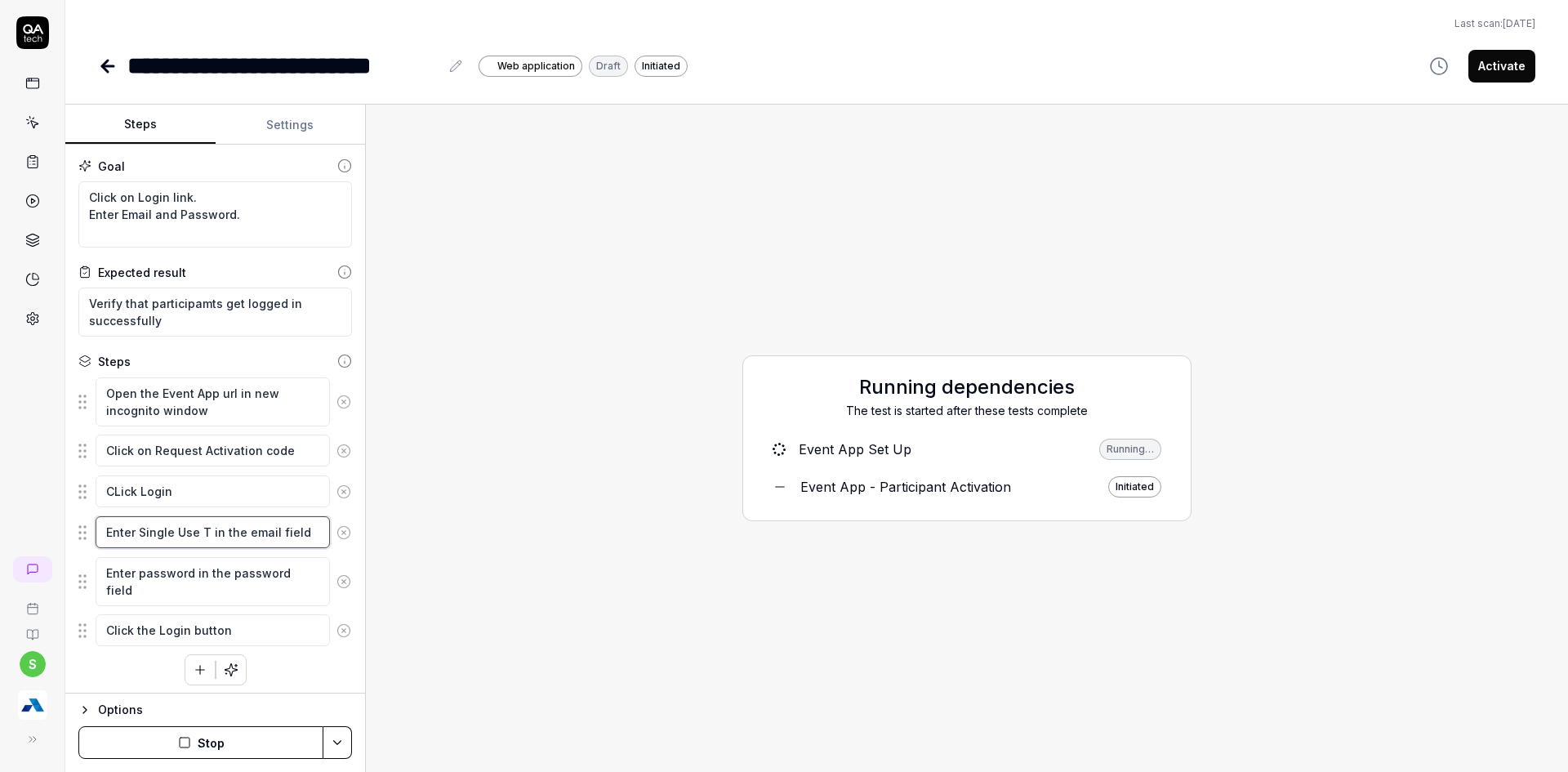
type textarea "Enter Single Use Te in the email field"
type textarea "*"
type textarea "Enter Single Use Tes in the email field"
type textarea "*"
type textarea "Enter Single Use Test in the email field"
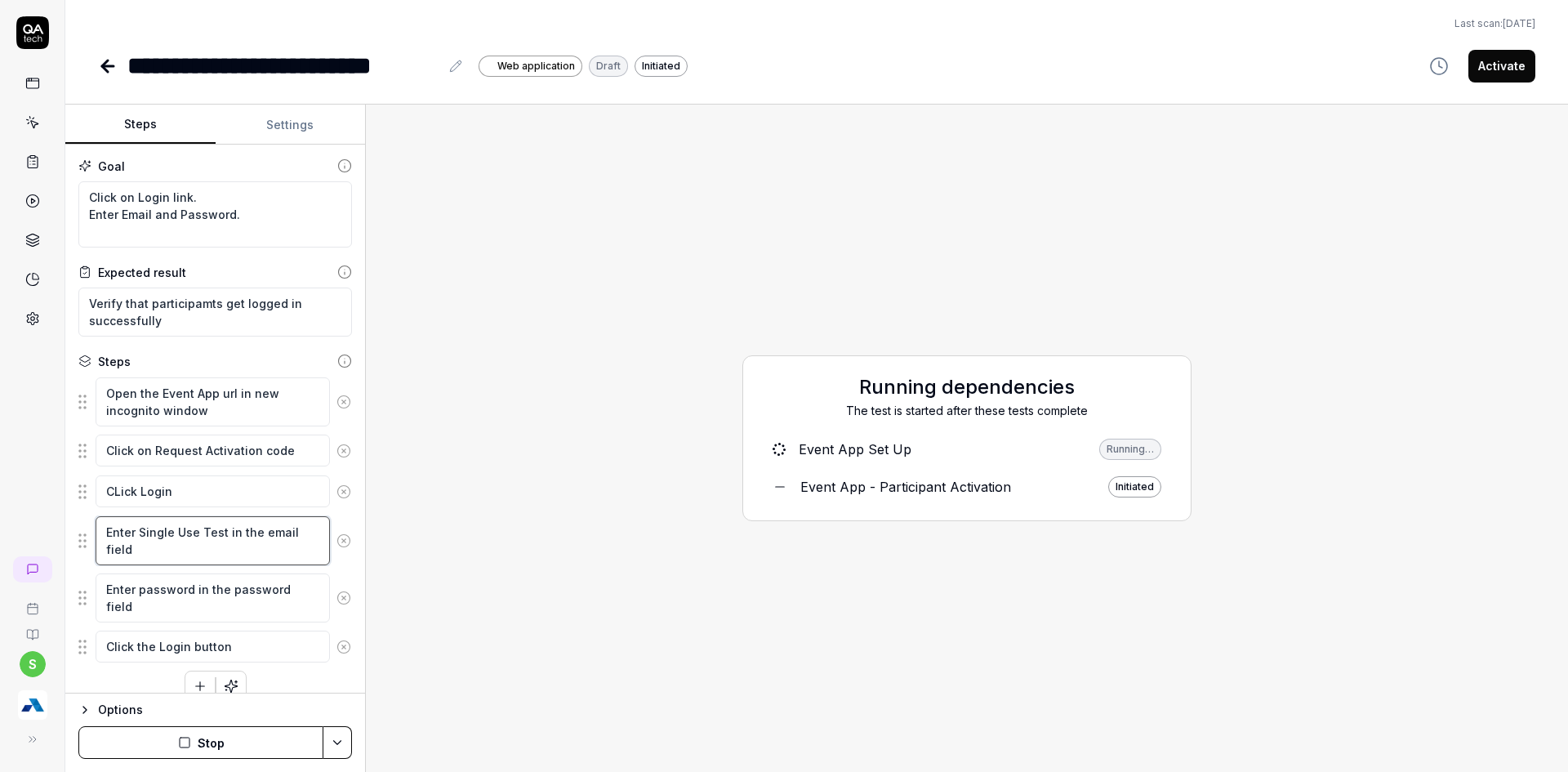
type textarea "*"
type textarea "Enter Single Use Test in the email field"
type textarea "*"
type textarea "Enter Single Use Test E in the email field"
type textarea "*"
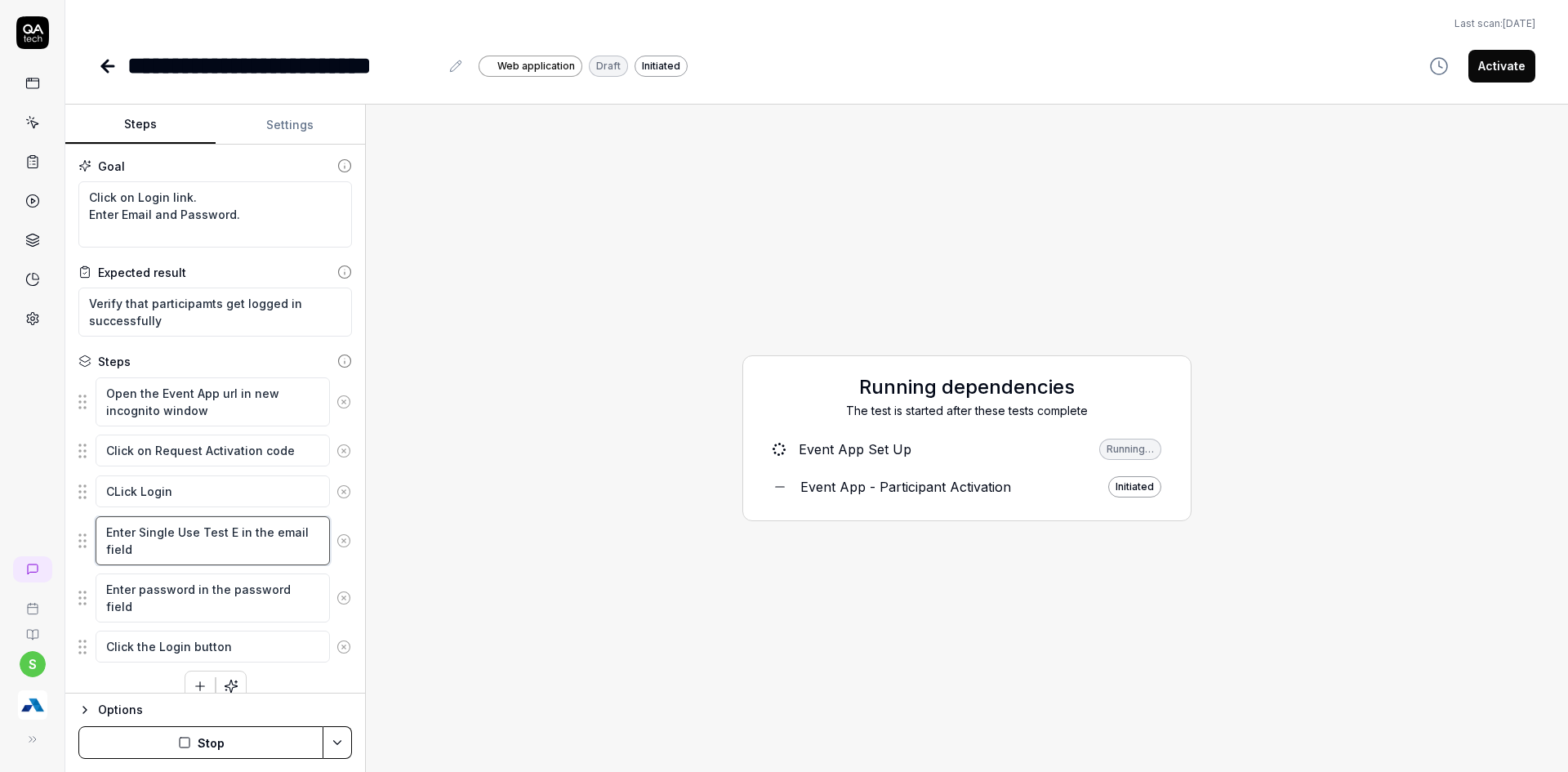
type textarea "Enter Single Use Test Em in the email field"
type textarea "*"
type textarea "Enter Single Use Test Ema in the email field"
type textarea "*"
type textarea "Enter Single Use Test Emai in the email field"
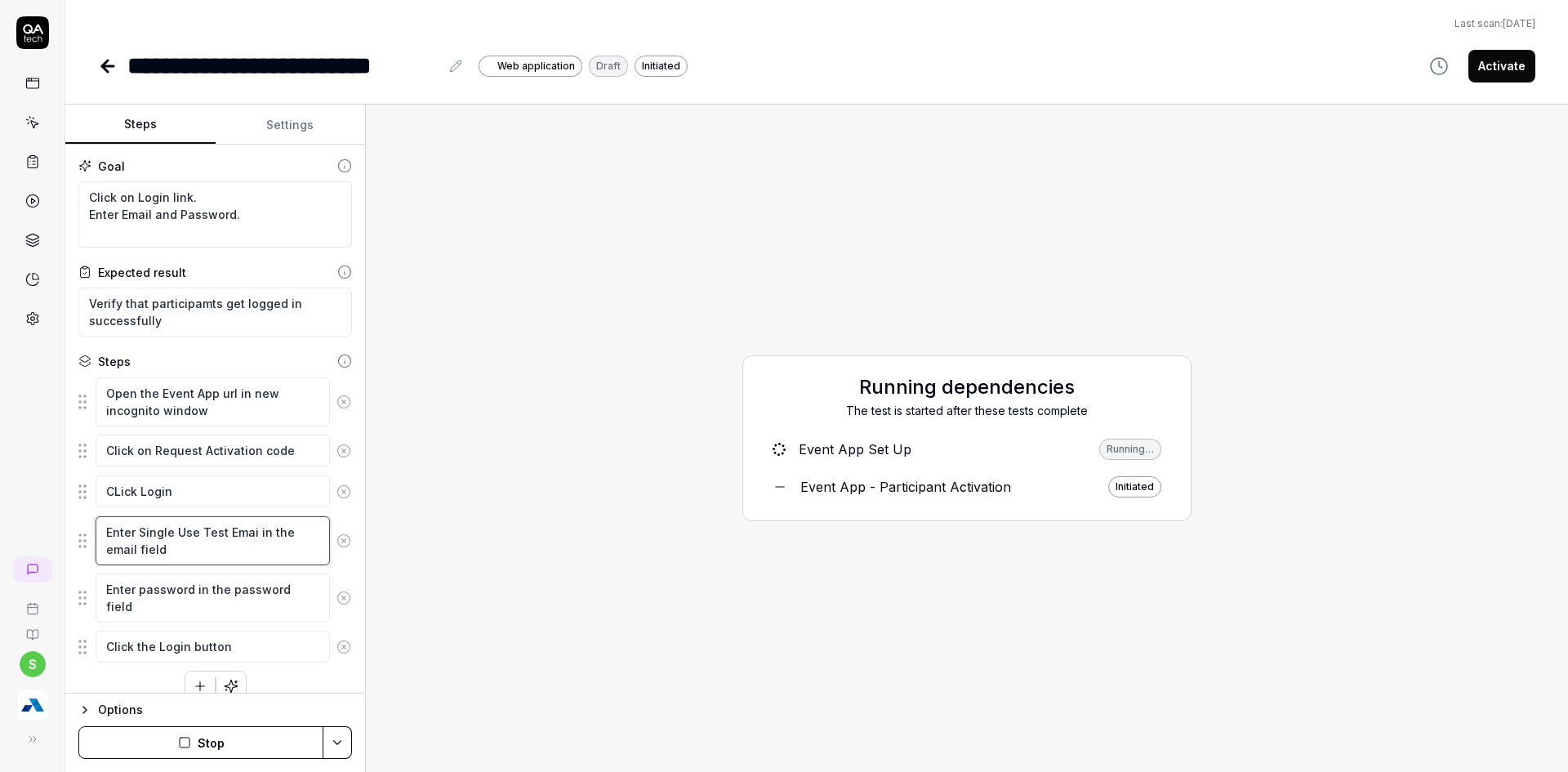
type textarea "*"
type textarea "Enter Single Use Test Email in the email field"
type textarea "*"
type textarea "Enter Single Use Test Email in the email field"
type textarea "*"
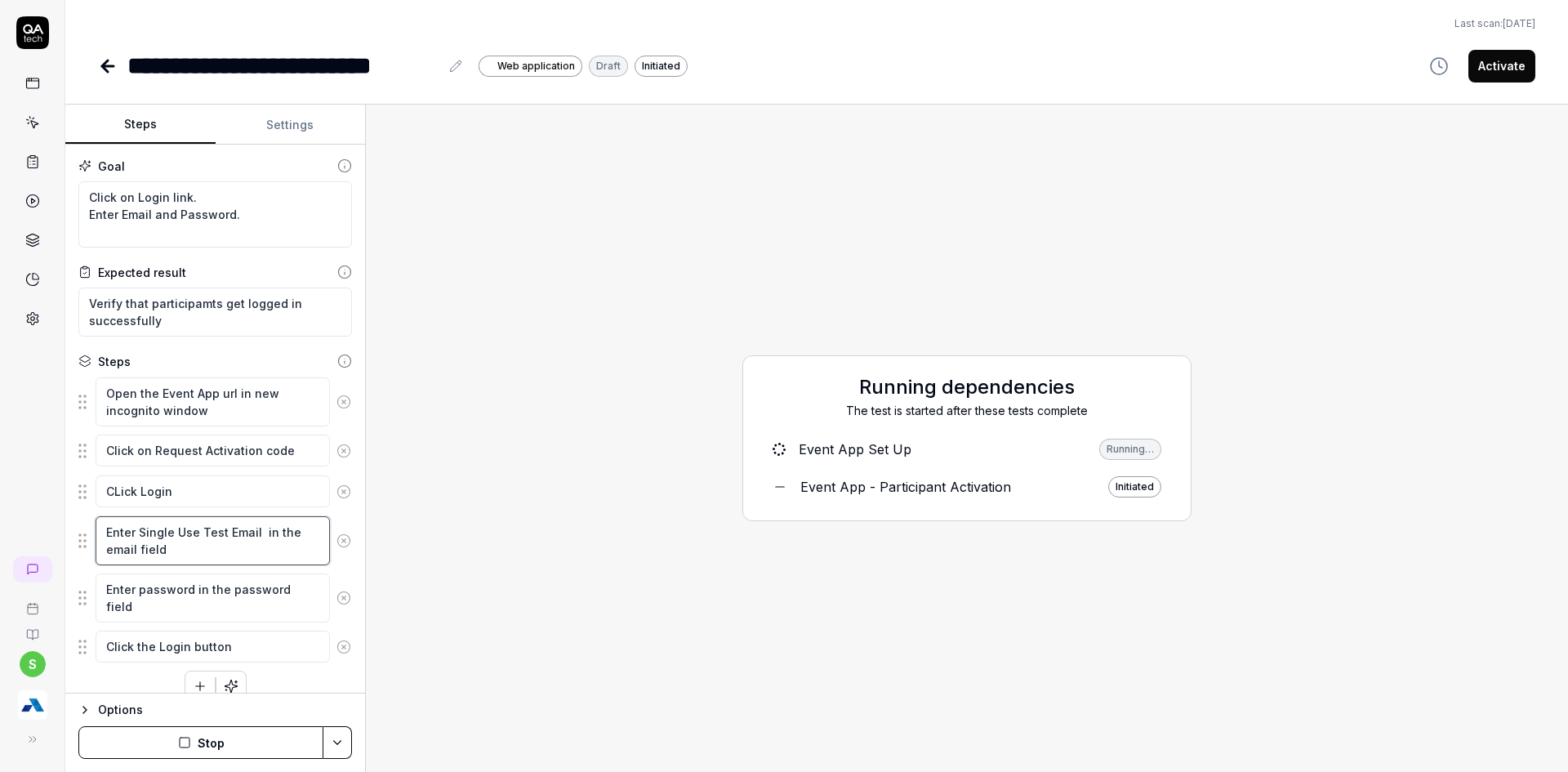
type textarea "Enter Single Use Test Email A in the email field"
type textarea "*"
type textarea "Enter Single Use Test Email Ad in the email field"
type textarea "*"
type textarea "Enter Single Use Test Email Add in the email field"
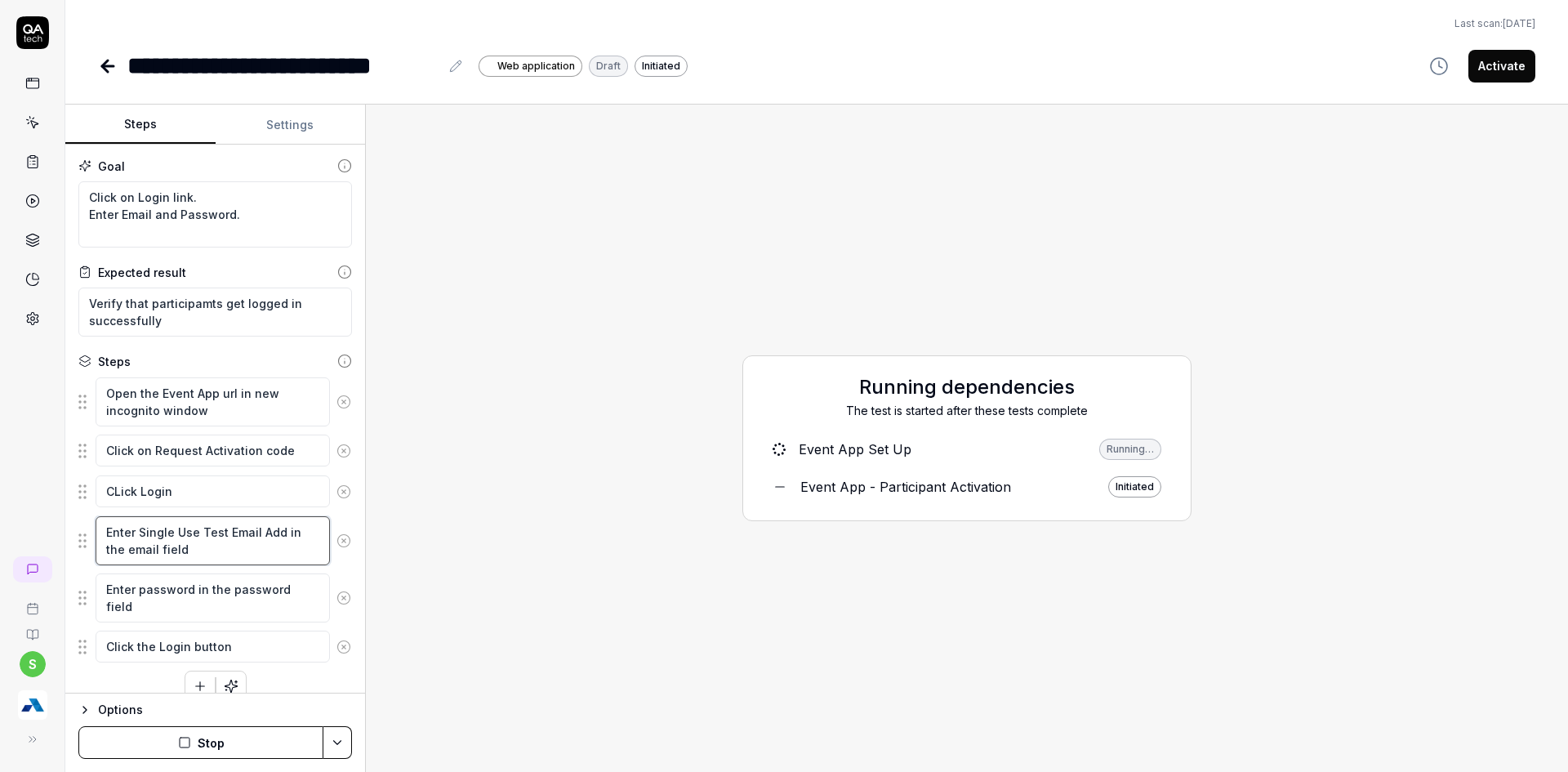
type textarea "*"
type textarea "Enter Single Use Test Email Addd in the email field"
type textarea "*"
type textarea "Enter Single Use Test Email Adddr in the email field"
type textarea "*"
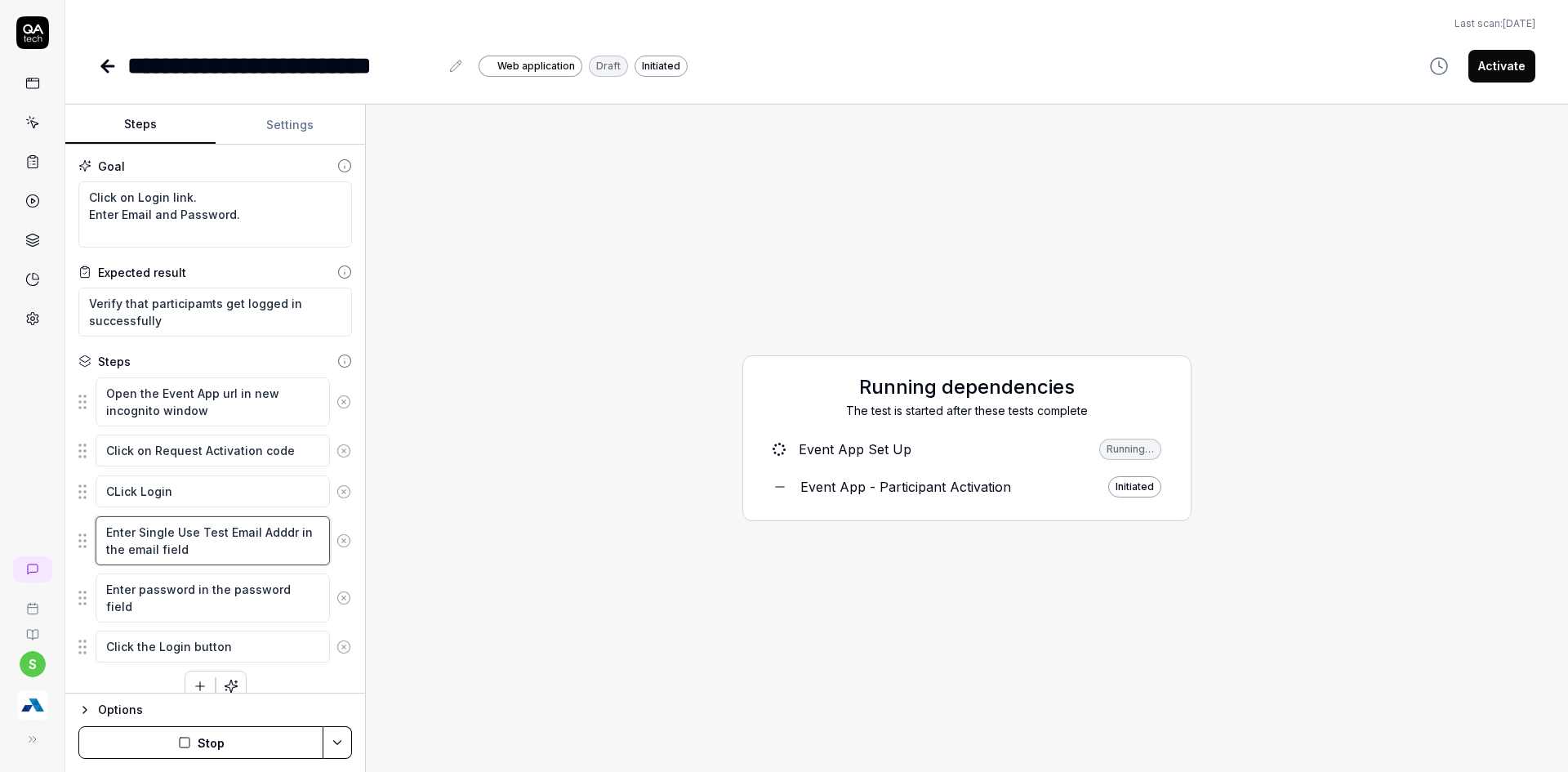
type textarea "Enter Single Use Test Email Adddre in the email field"
type textarea "*"
type textarea "Enter Single Use Test Email Adddres in the email field"
type textarea "*"
type textarea "Enter Single Use Test Email Adddress in the email field"
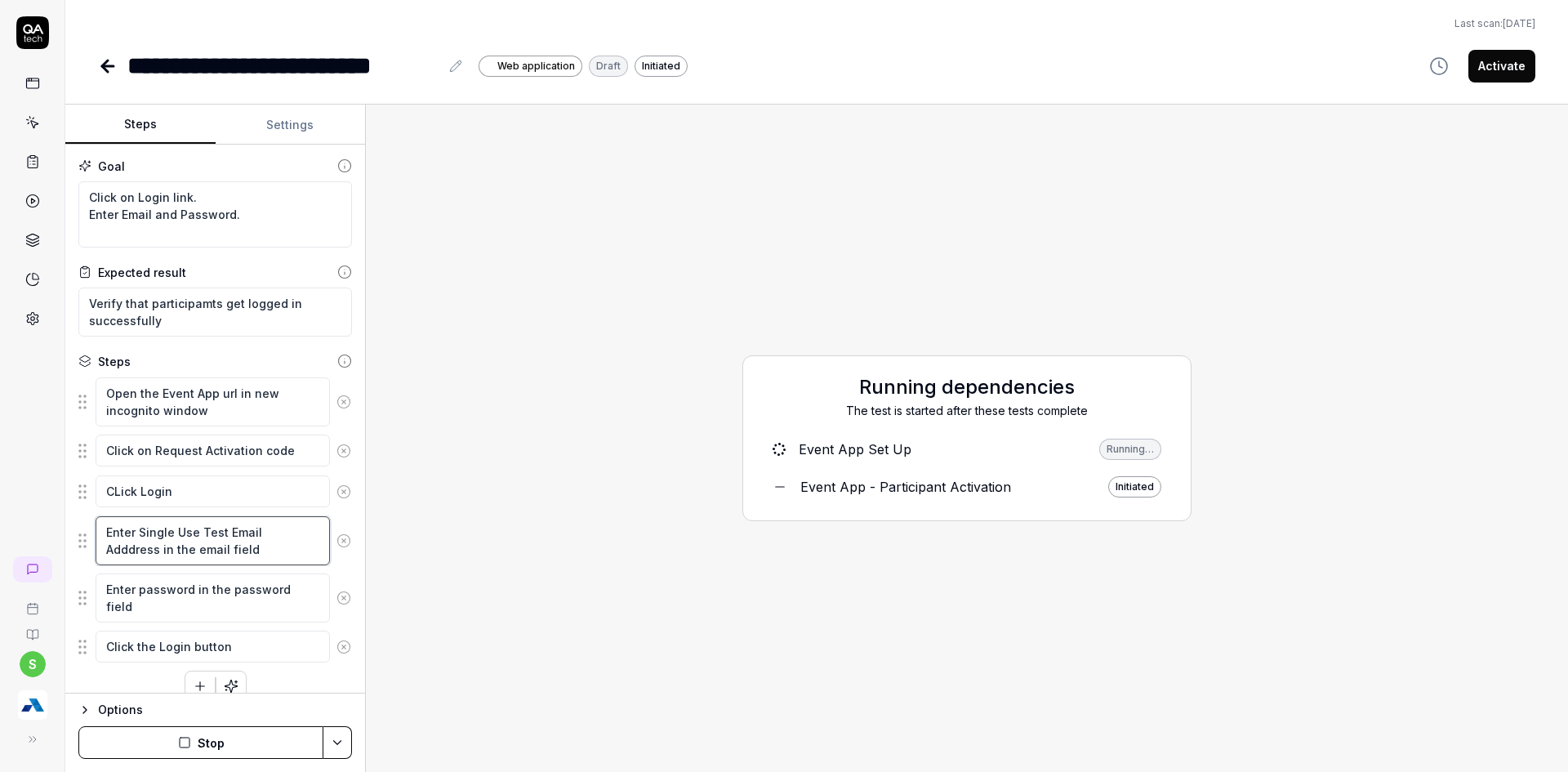
click at [129, 553] on textarea "Enter Single Use Test Email Adddress in the email field" at bounding box center [212, 540] width 235 height 49
type textarea "*"
type textarea "Enter Single Use Test Email Address in the email field"
click at [230, 748] on button "Stop" at bounding box center [200, 742] width 245 height 32
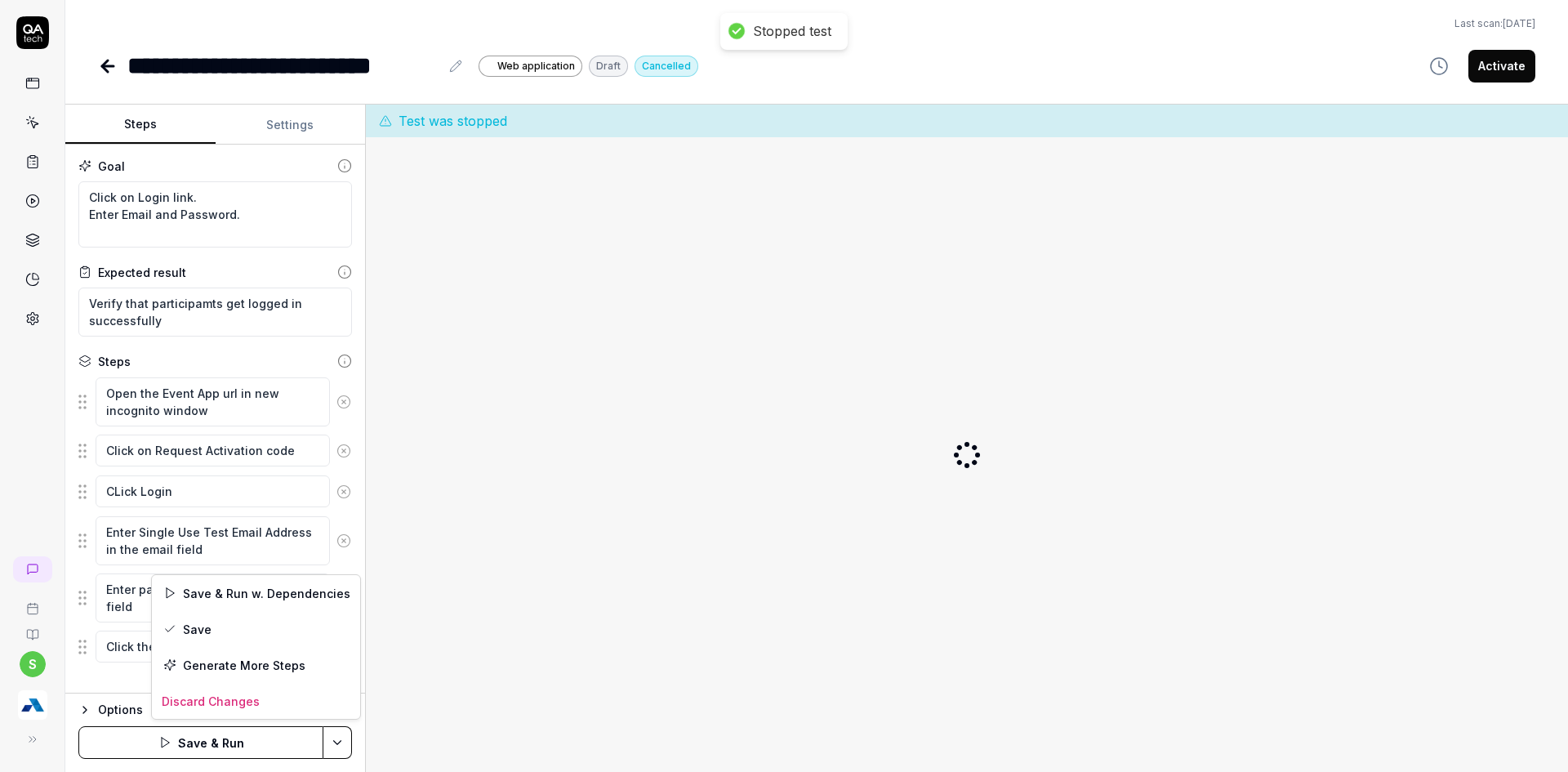
click at [338, 752] on html "**********" at bounding box center [784, 395] width 1568 height 791
click at [249, 633] on div "Save" at bounding box center [257, 629] width 209 height 36
drag, startPoint x: 1358, startPoint y: -6, endPoint x: 1568, endPoint y: -71, distance: 219.8
click at [1568, 0] on html "**********" at bounding box center [784, 395] width 1568 height 791
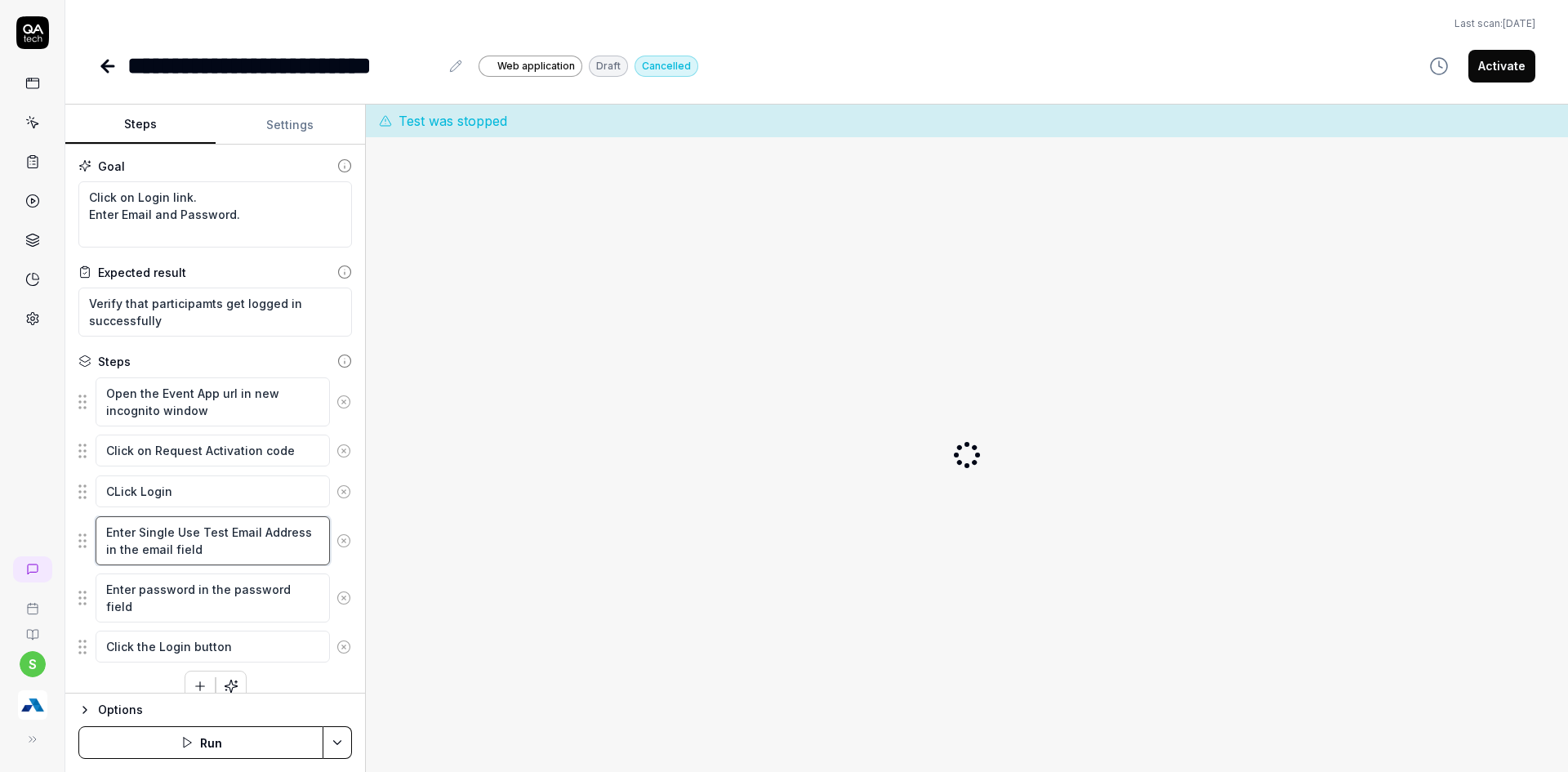
click at [303, 534] on textarea "Enter Single Use Test Email Address in the email field" at bounding box center [212, 540] width 235 height 49
type textarea "*"
type textarea "Enter Single Use Test Email Address in the email field"
type textarea "*"
type textarea "Enter Single Use Test Email Address f in the email field"
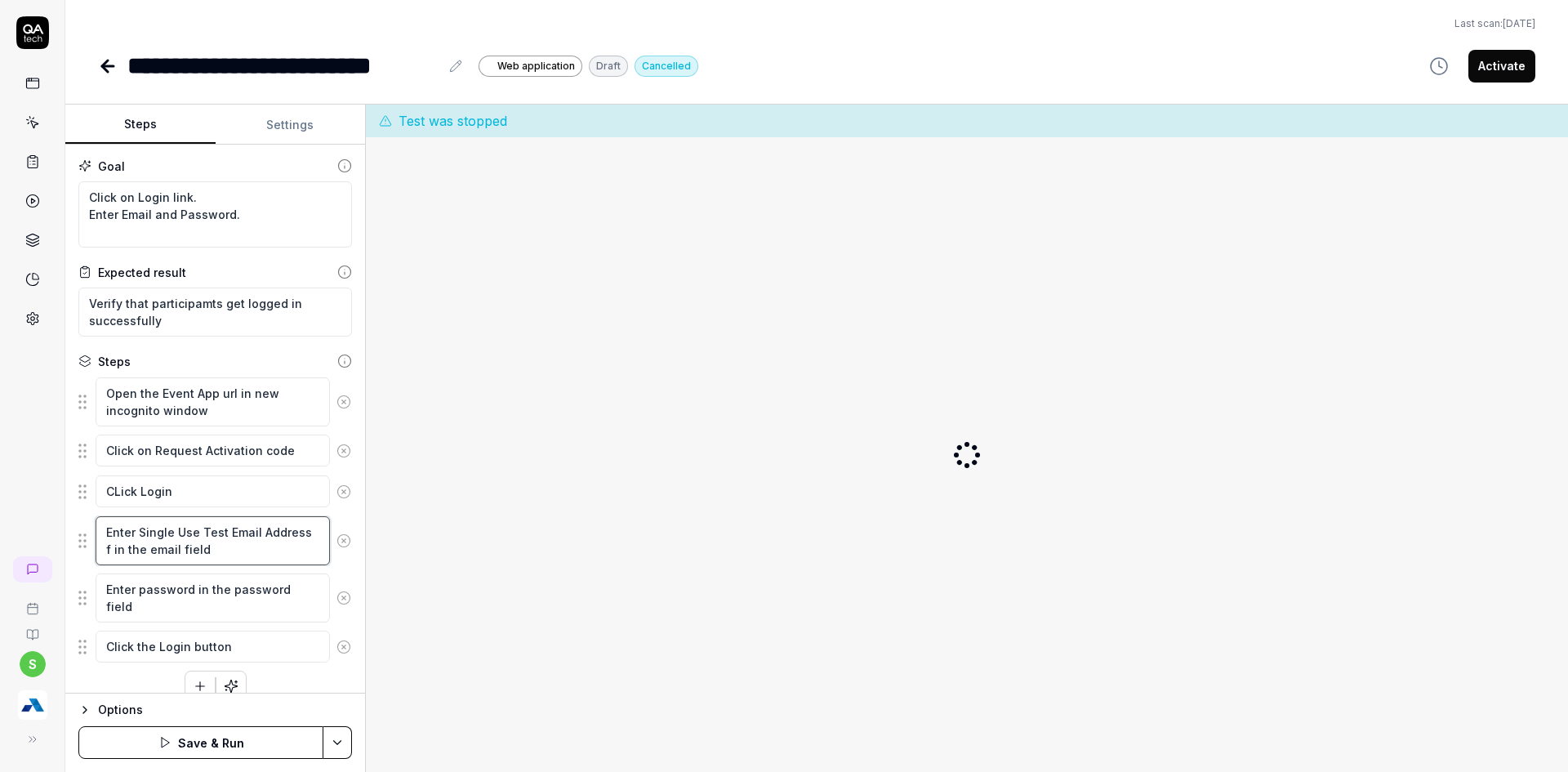
type textarea "*"
type textarea "Enter Single Use Test Email Address fr in the email field"
type textarea "*"
type textarea "Enter Single Use Test Email Address fro in the email field"
type textarea "*"
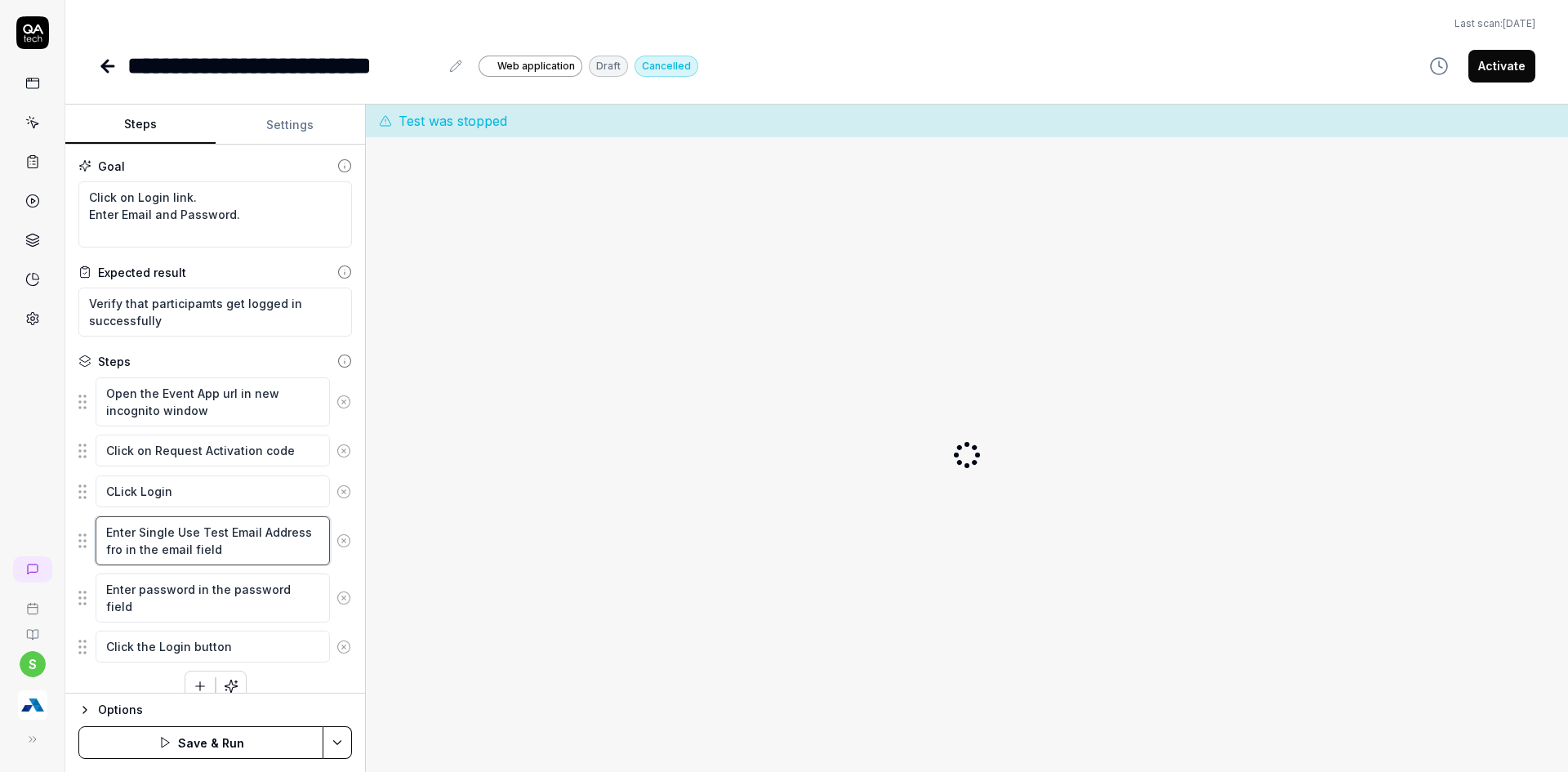
type textarea "Enter Single Use Test Email Address from in the email field"
type textarea "*"
type textarea "Enter Single Use Test Email Address from in the email field"
type textarea "*"
type textarea "Enter Single Use Test Email Address from d in the email field"
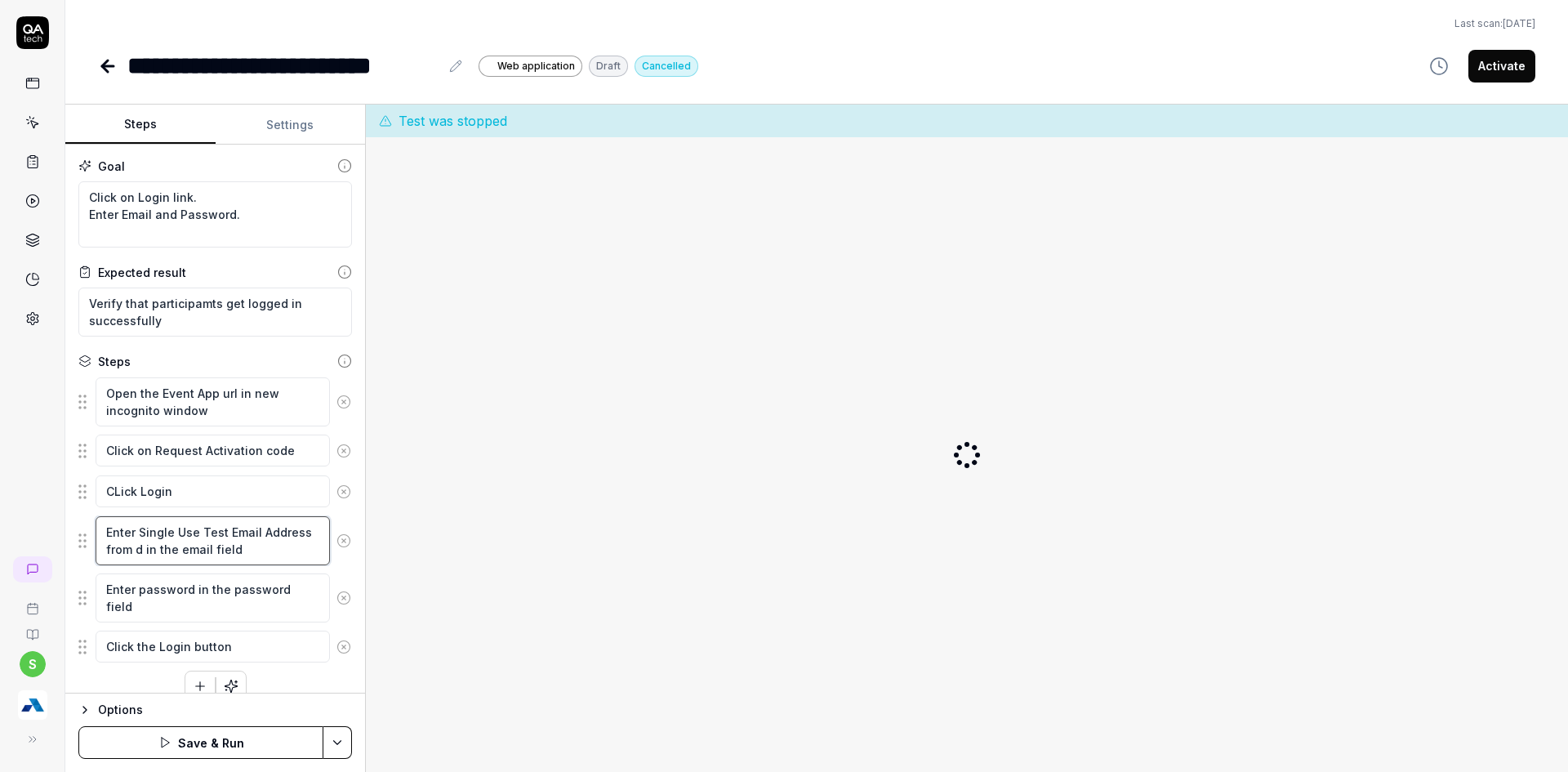
type textarea "*"
type textarea "Enter Single Use Test Email Address from de in the email field"
type textarea "*"
type textarea "Enter Single Use Test Email Address from dep in the email field"
type textarea "*"
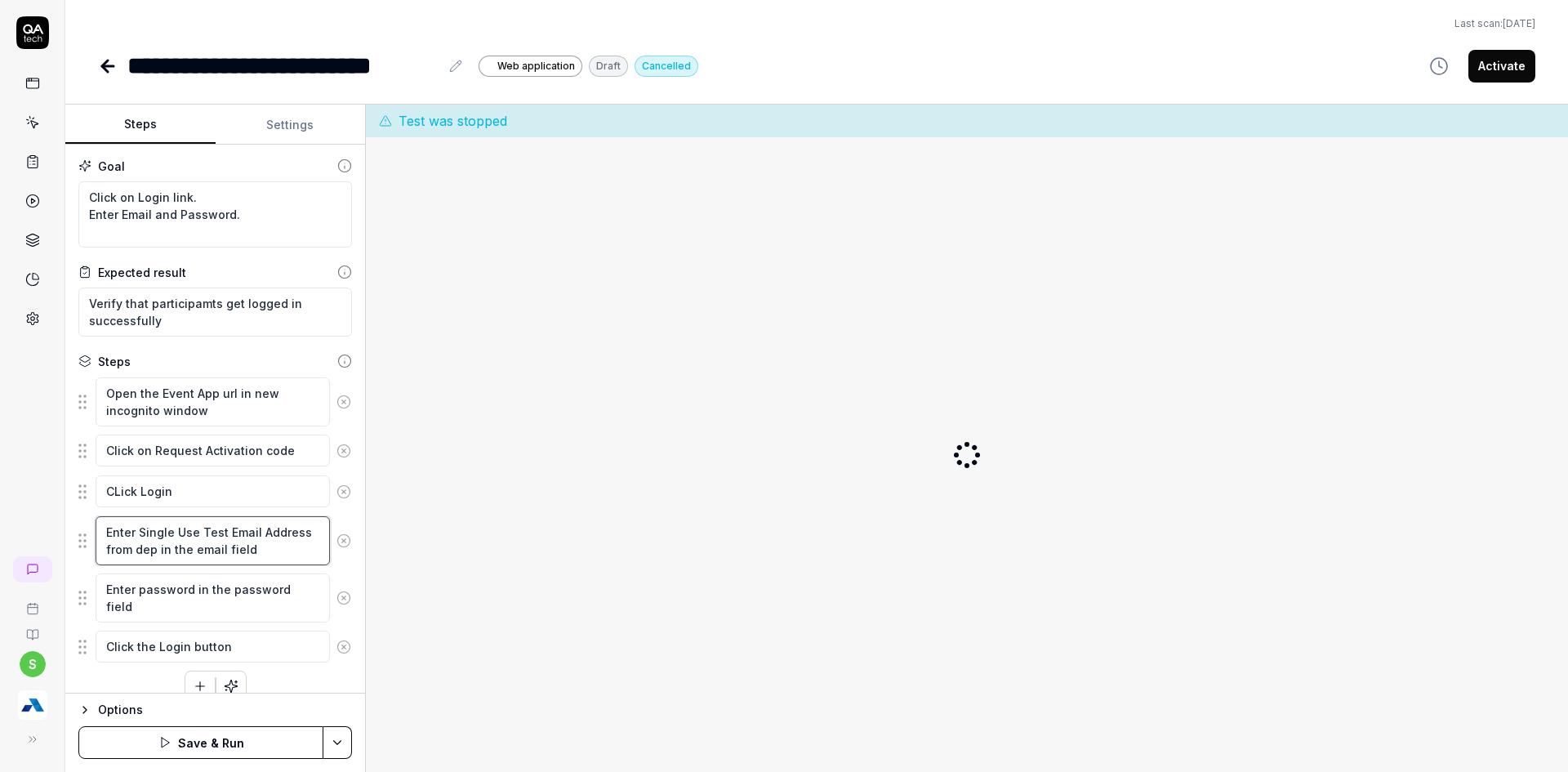
type textarea "Enter Single Use Test Email Address from depe in the email field"
type textarea "*"
type textarea "Enter Single Use Test Email Address from [MEDICAL_DATA] in the email field"
type textarea "*"
type textarea "Enter Single Use Test Email Address from depene in the email field"
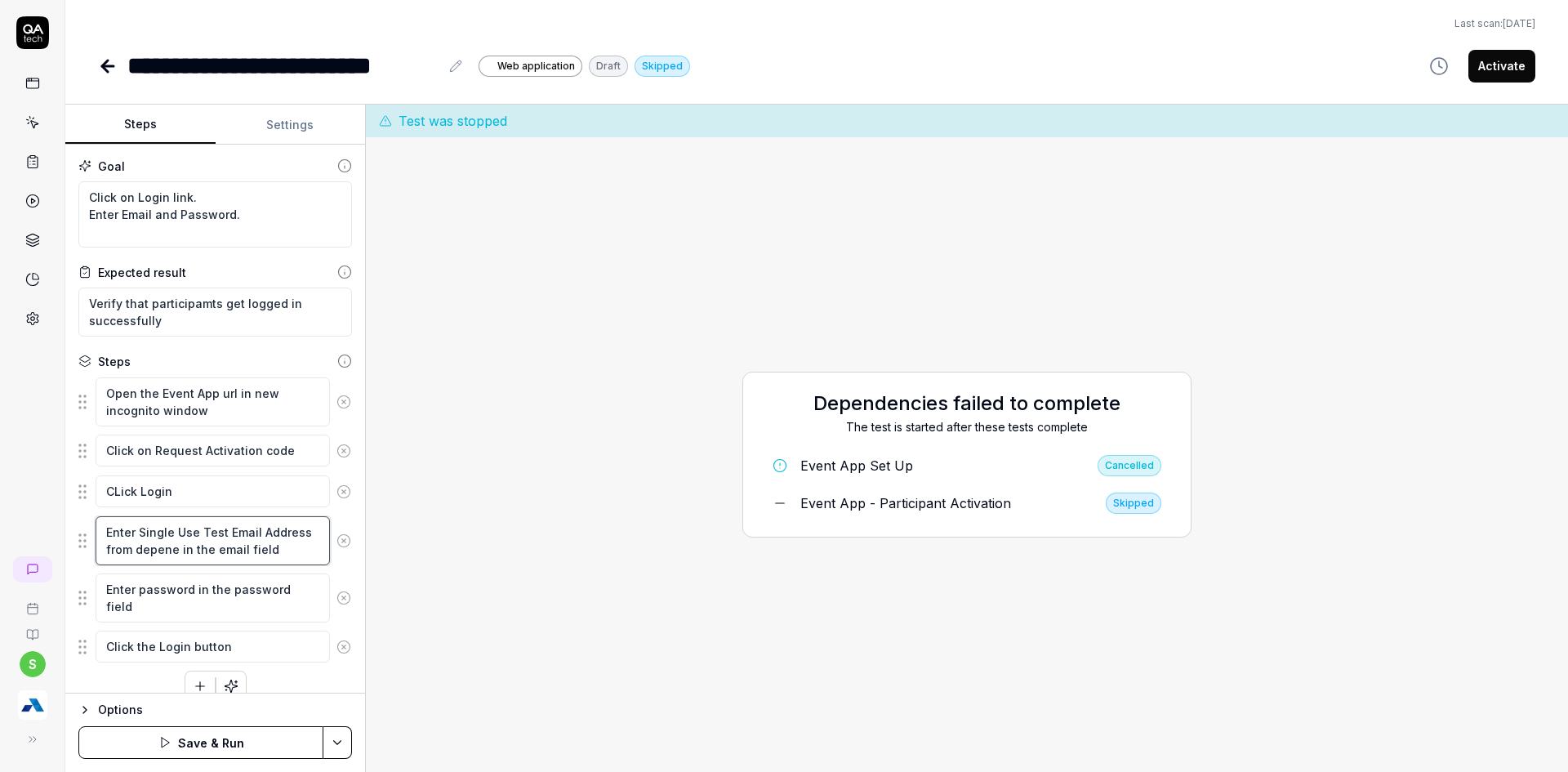
type textarea "*"
type textarea "Enter Single Use Test Email Address from [MEDICAL_DATA] in the email field"
type textarea "*"
type textarea "Enter Single Use Test Email Address from depend in the email field"
type textarea "*"
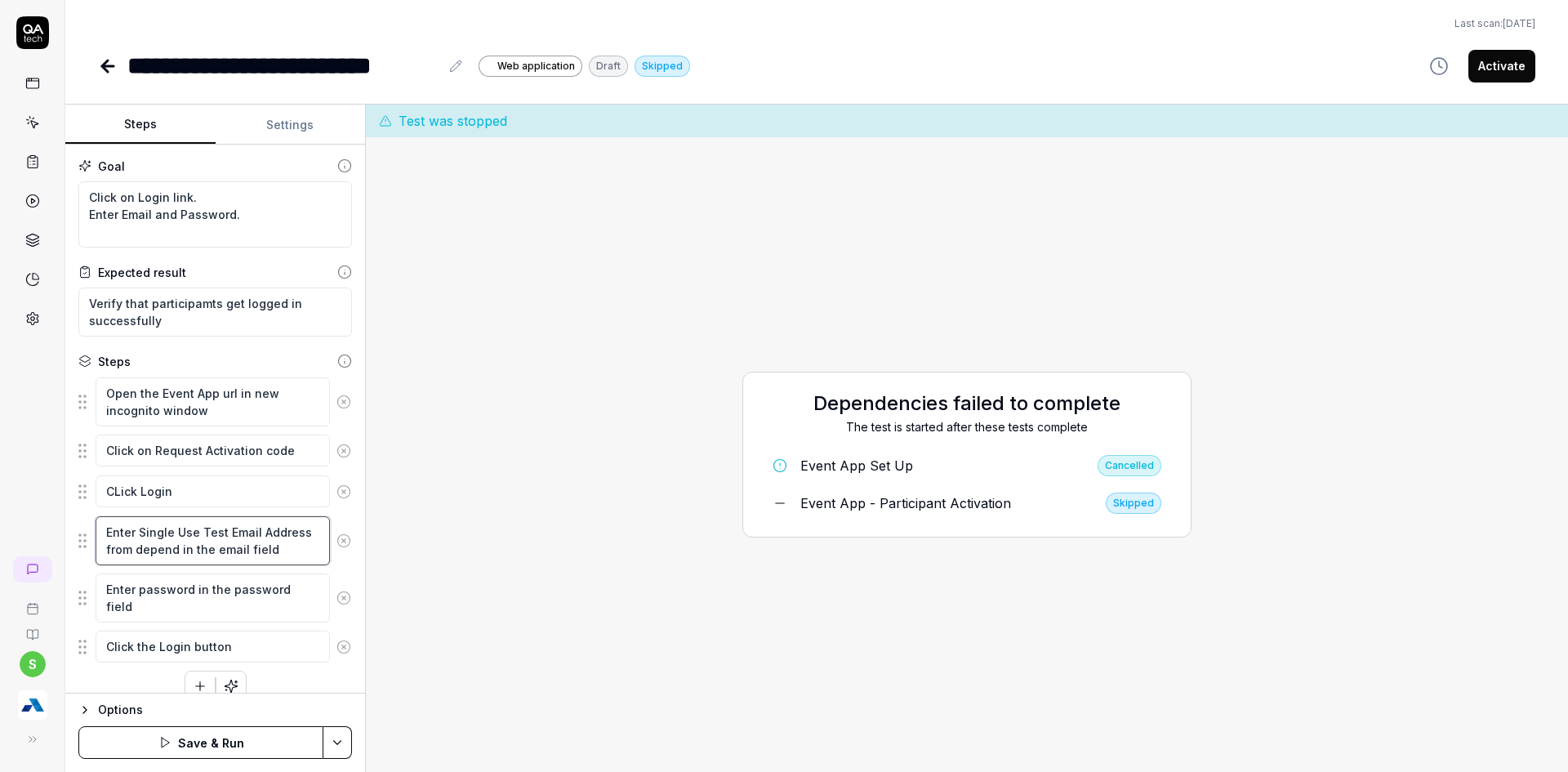
type textarea "Enter Single Use Test Email Address from depende in the email field"
type textarea "*"
type textarea "Enter Single Use Test Email Address from dependen in the email field"
type textarea "*"
type textarea "Enter Single Use Test Email Address from dependenc in the email field"
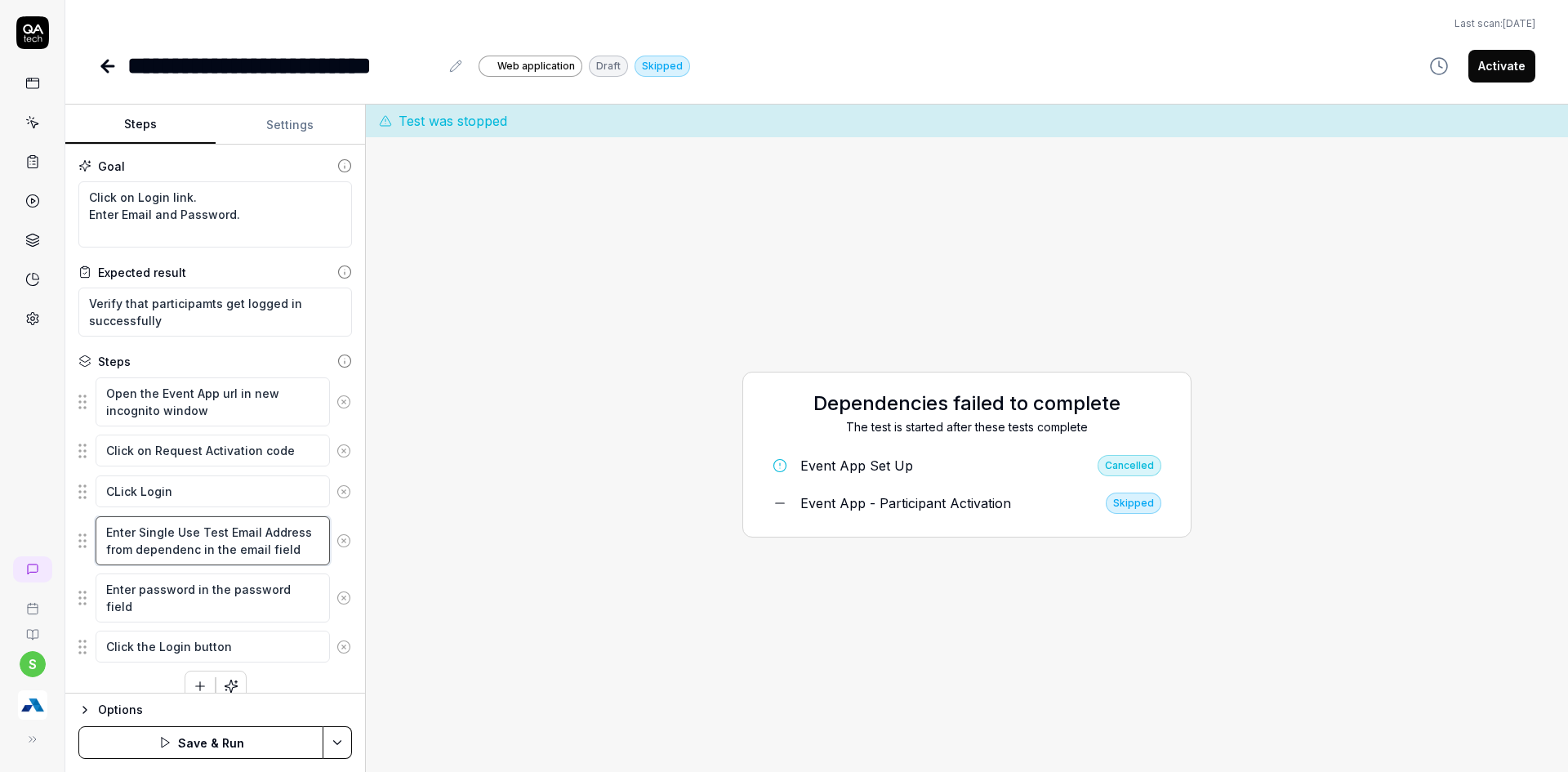
type textarea "*"
type textarea "Enter Single Use Test Email Address from dependency in the email field"
click at [340, 737] on html "**********" at bounding box center [784, 395] width 1568 height 791
click at [207, 616] on div "Save" at bounding box center [257, 629] width 209 height 36
click at [337, 741] on html "**********" at bounding box center [784, 395] width 1568 height 791
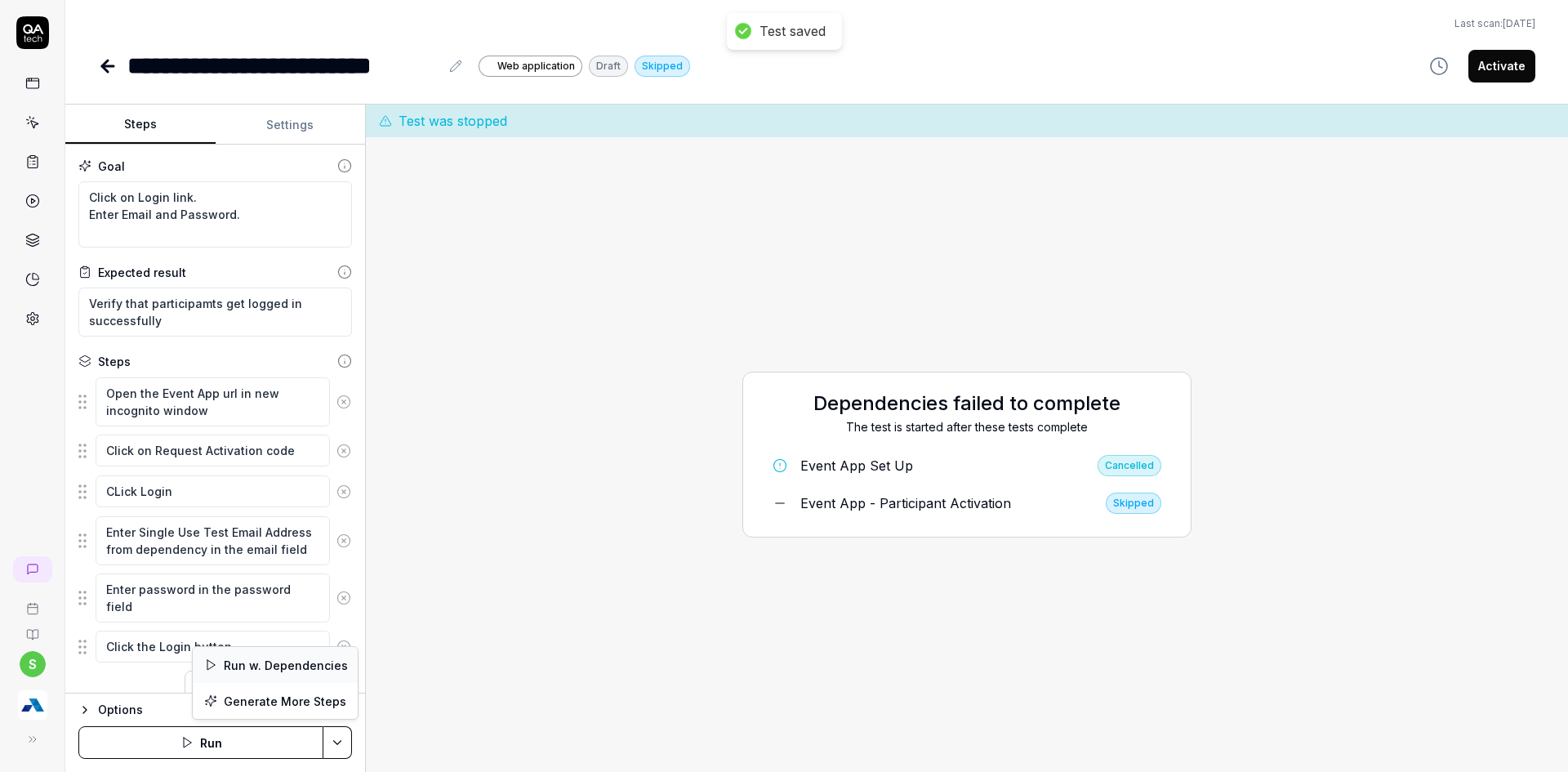
click at [300, 664] on div "Run w. Dependencies" at bounding box center [275, 665] width 165 height 36
type textarea "*"
click at [341, 743] on html "**********" at bounding box center [784, 395] width 1568 height 791
click at [296, 677] on div "Run w. Dependencies" at bounding box center [275, 665] width 165 height 36
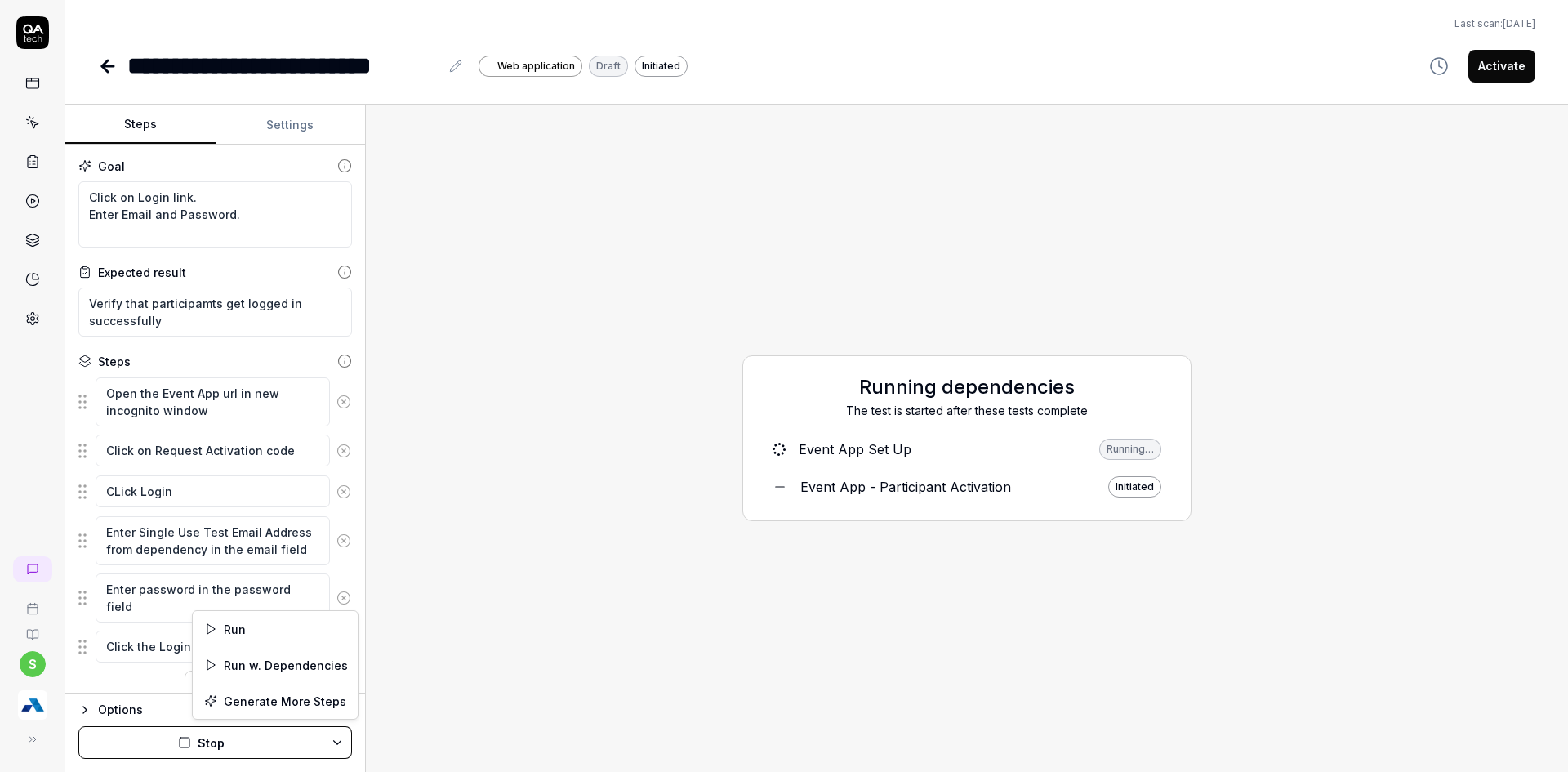
click at [335, 742] on html "**********" at bounding box center [784, 395] width 1568 height 791
click at [259, 658] on div "Run w. Dependencies" at bounding box center [275, 665] width 165 height 36
click at [335, 735] on html "**********" at bounding box center [784, 395] width 1568 height 791
click at [302, 655] on div "Run w. Dependencies" at bounding box center [275, 665] width 165 height 36
click at [877, 646] on div "Running dependencies The test is started after these tests complete Event App S…" at bounding box center [967, 438] width 1176 height 641
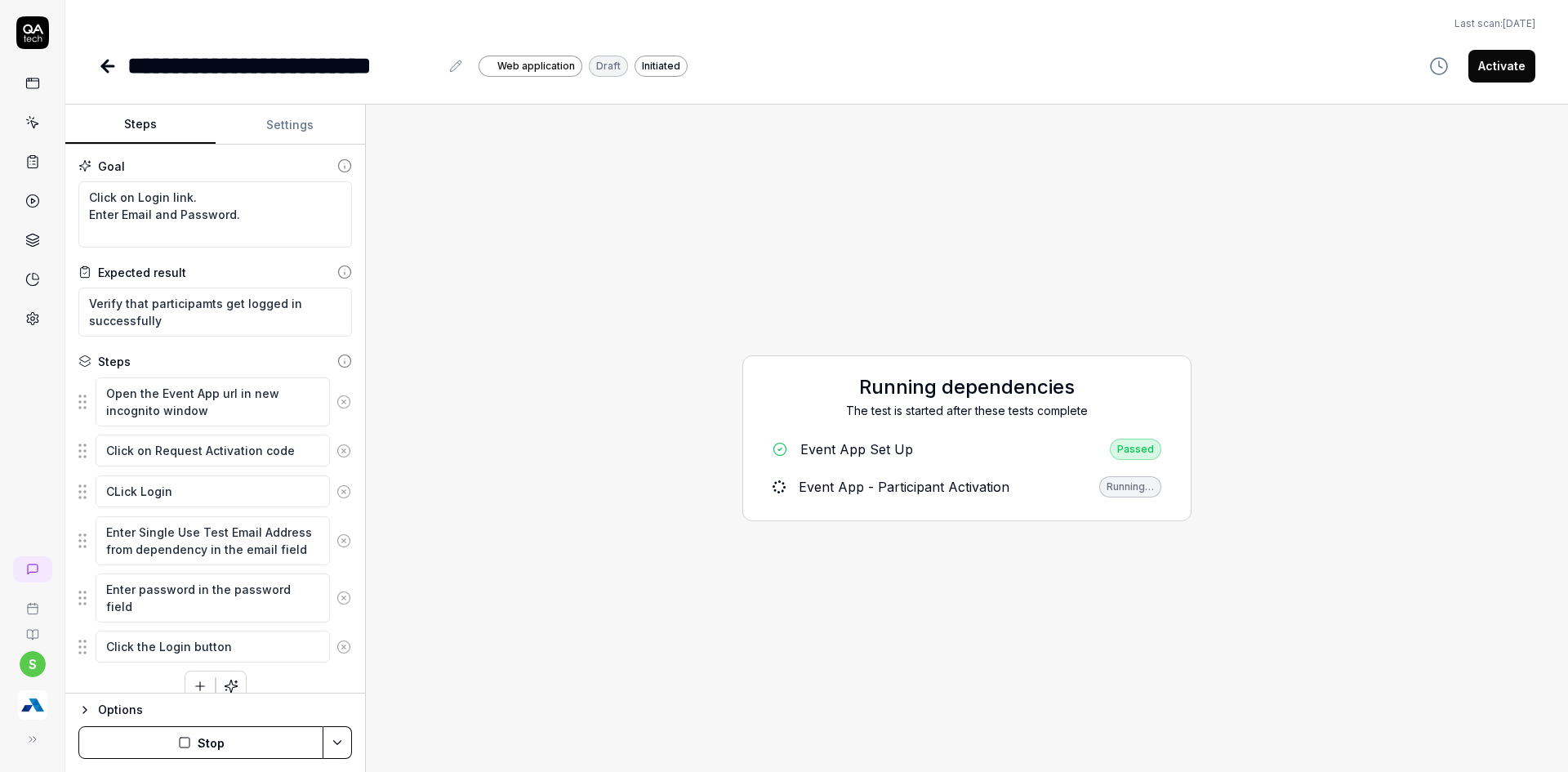
type textarea "*"
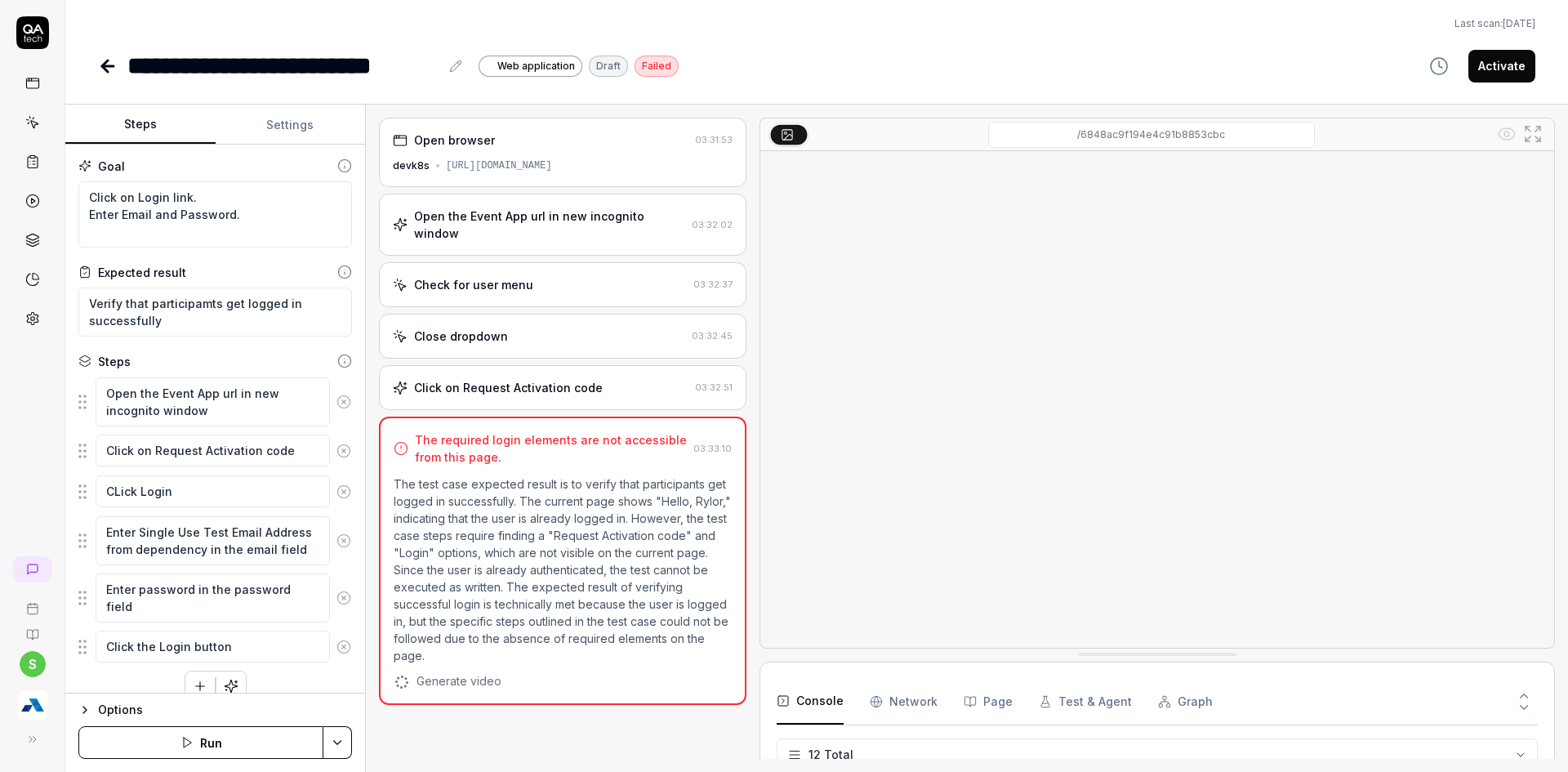
scroll to position [279, 0]
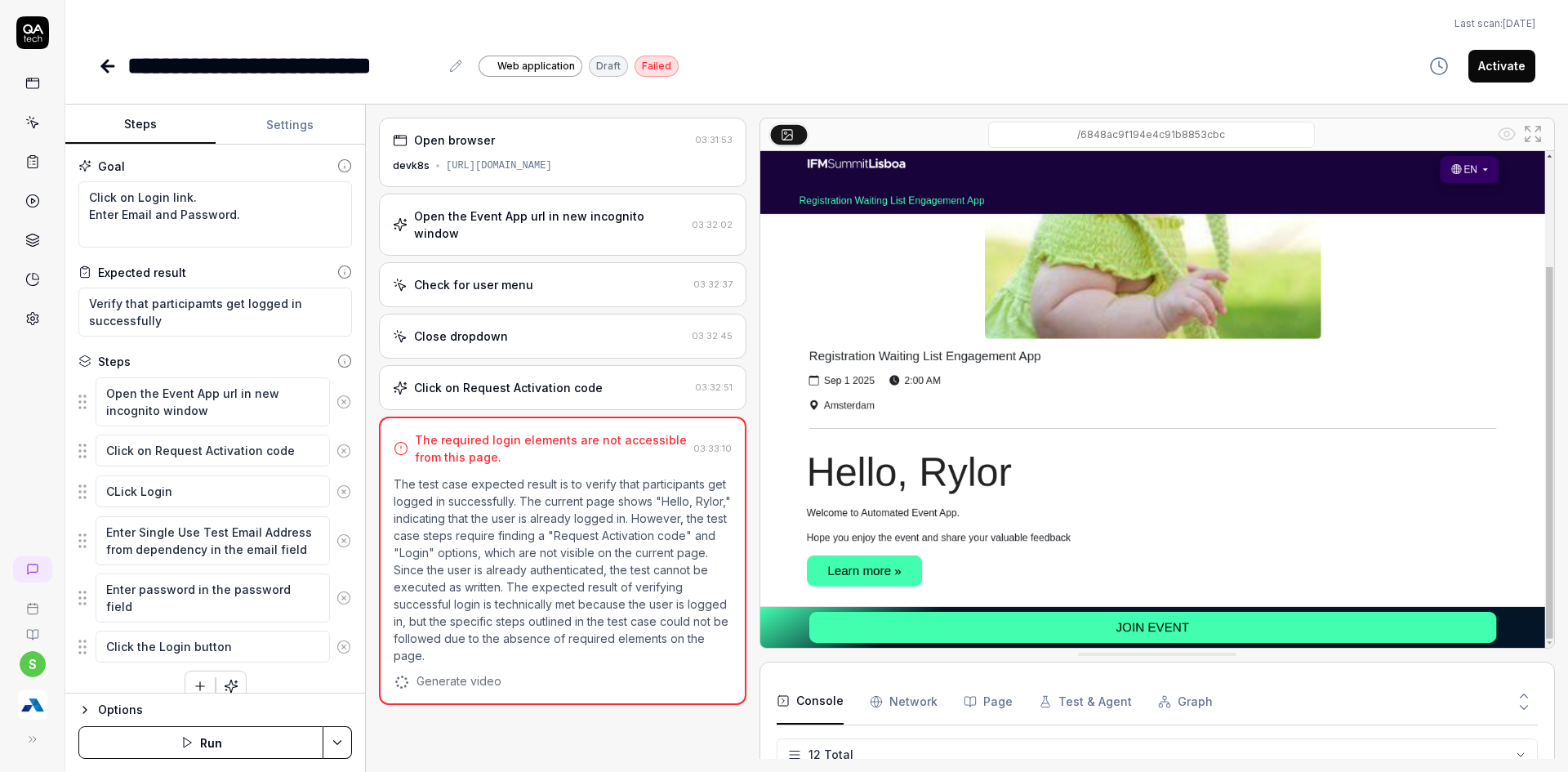
click at [500, 155] on div "Open browser 03:31:53 devk8s https://wl2.azavista.com/a/74/6848ac9f194e4c91b885…" at bounding box center [562, 151] width 368 height 69
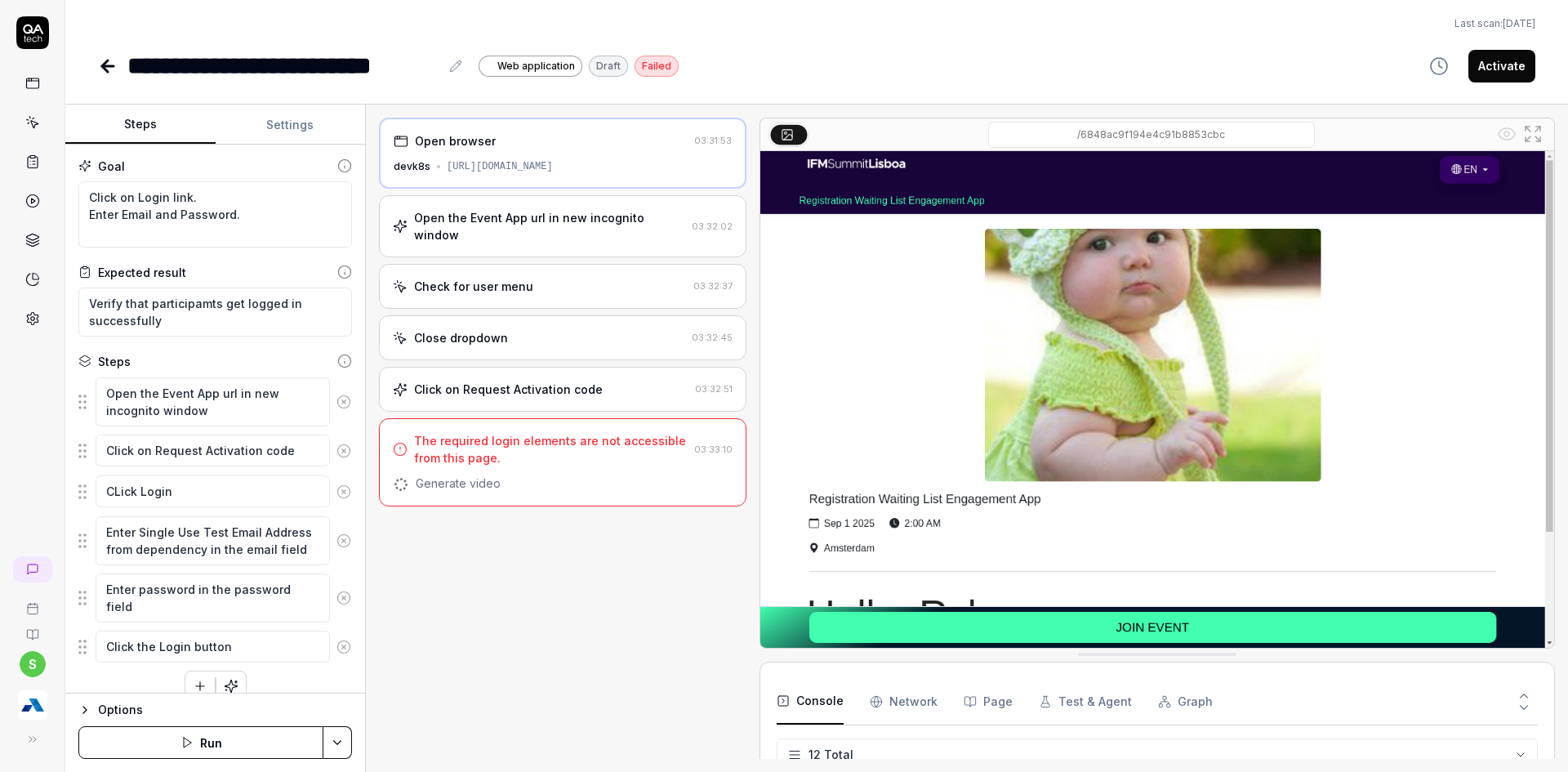
click at [492, 217] on div "Open the Event App url in new incognito window" at bounding box center [549, 225] width 271 height 34
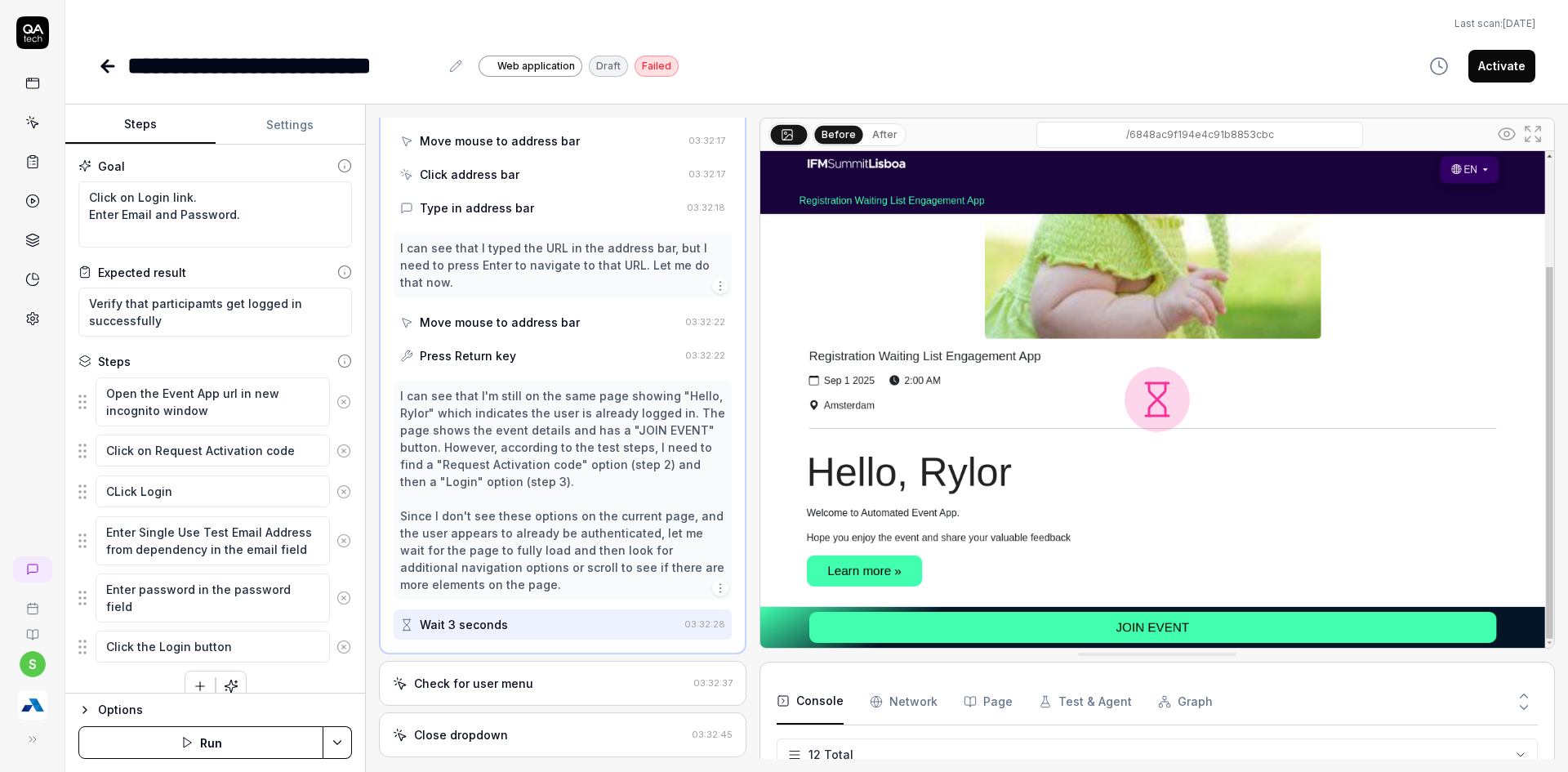
scroll to position [968, 0]
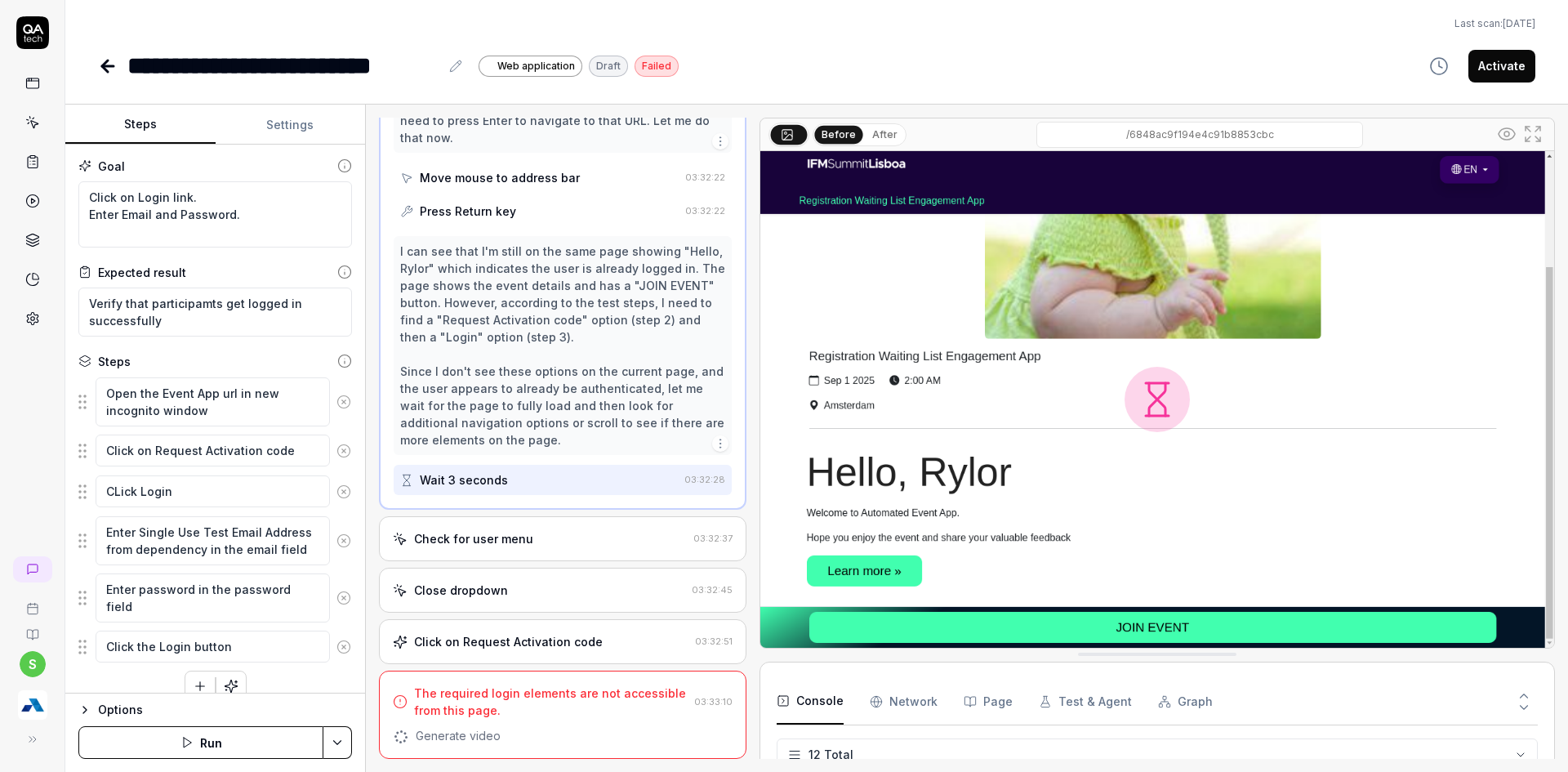
click at [477, 536] on div "Check for user menu" at bounding box center [473, 538] width 119 height 18
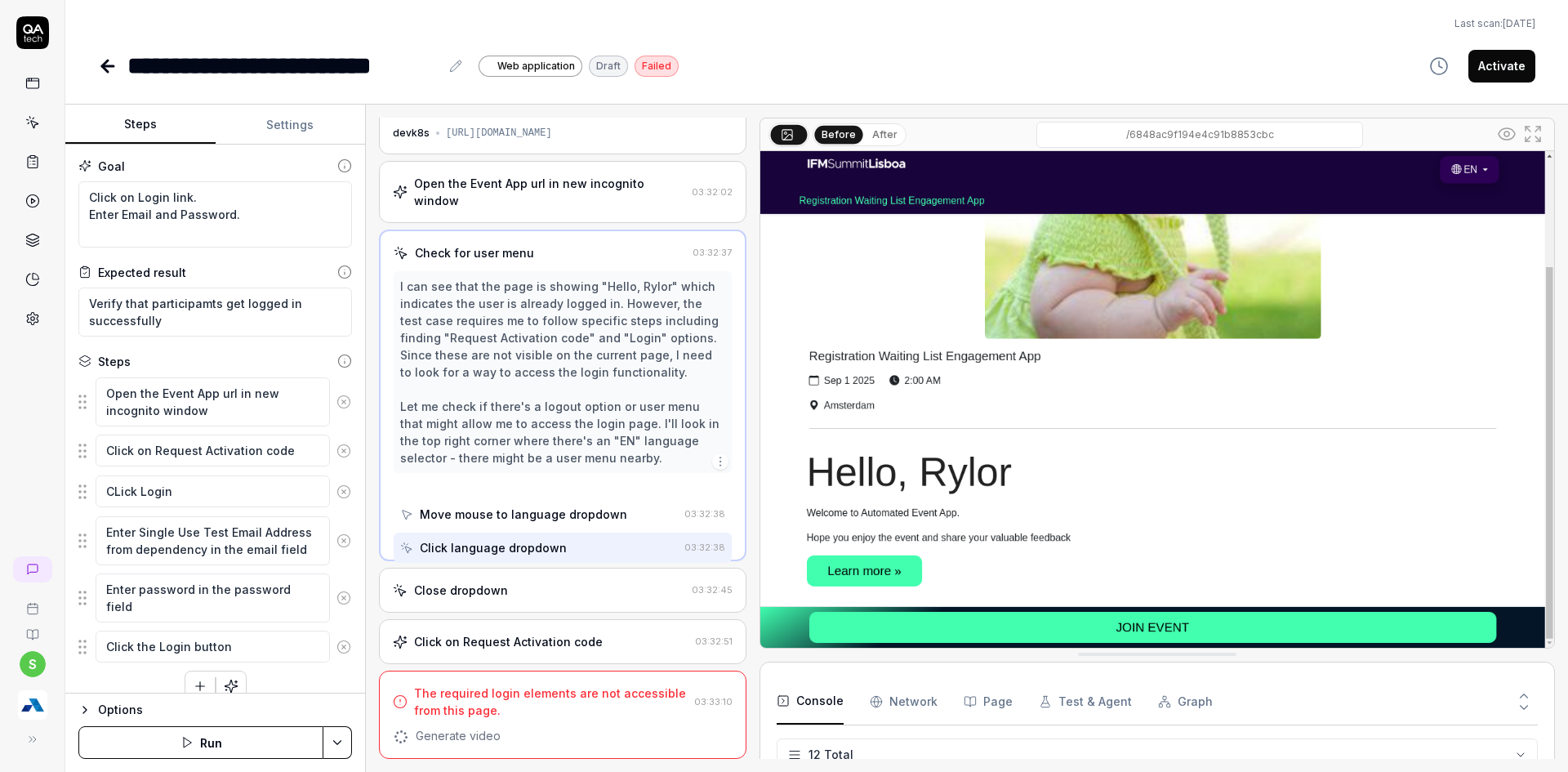
scroll to position [0, 0]
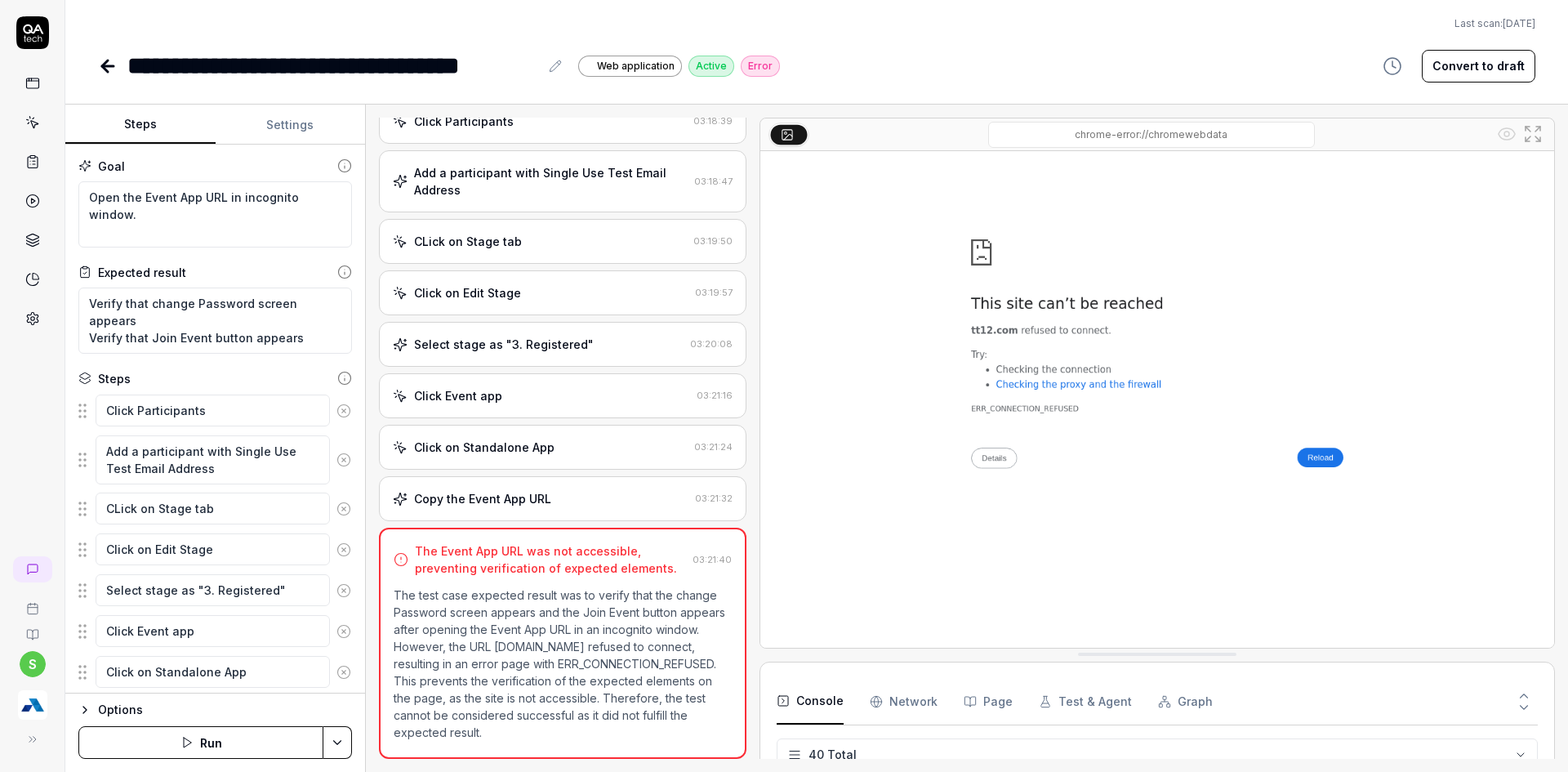
scroll to position [1676, 0]
type textarea "*"
